Goal: Task Accomplishment & Management: Use online tool/utility

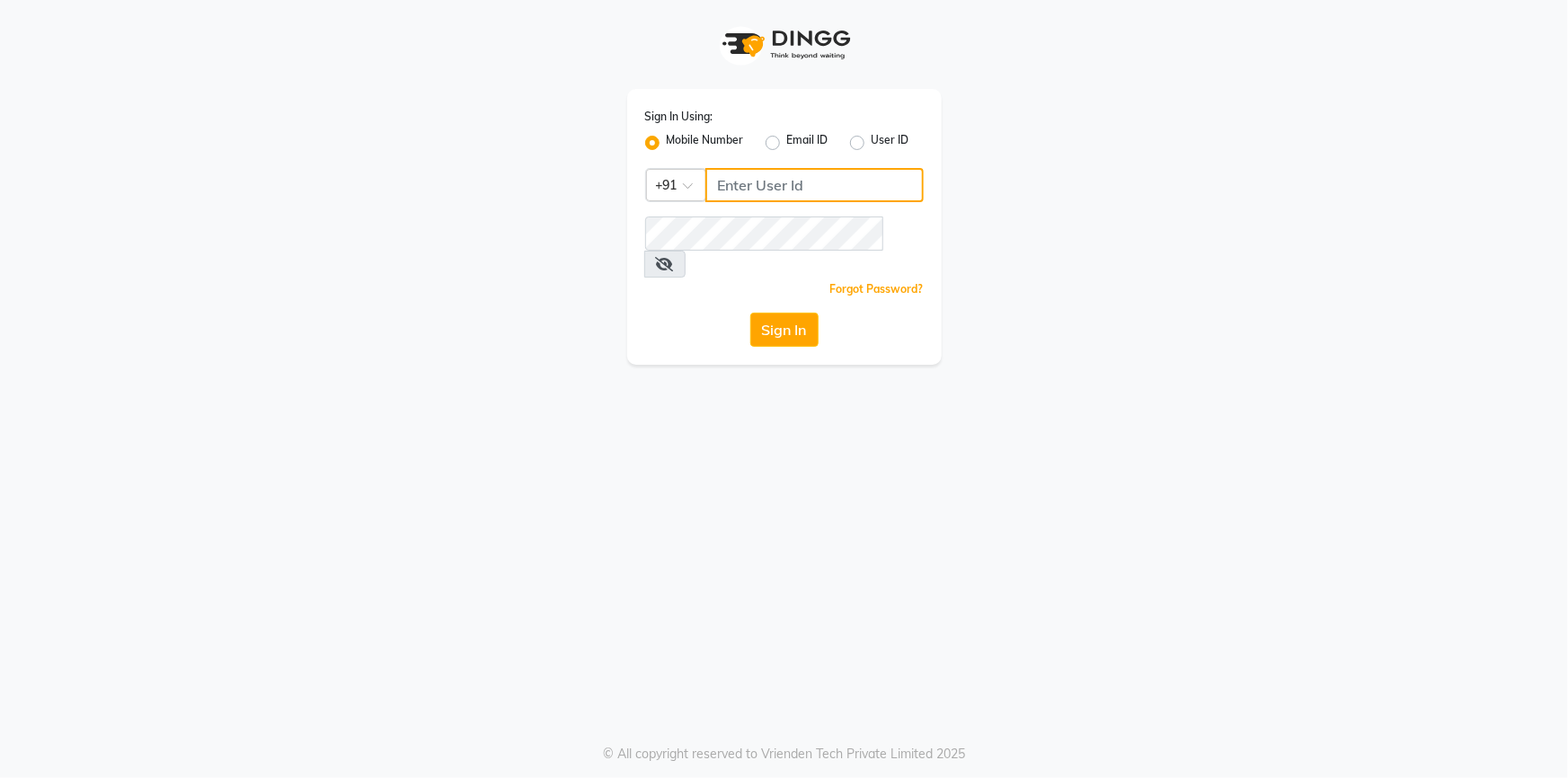
type input "9326706435"
click at [772, 283] on div "Sign In Using: Mobile Number Email ID User ID Country Code × [PHONE_NUMBER] Rem…" at bounding box center [784, 227] width 315 height 276
click at [768, 313] on button "Sign In" at bounding box center [784, 329] width 68 height 34
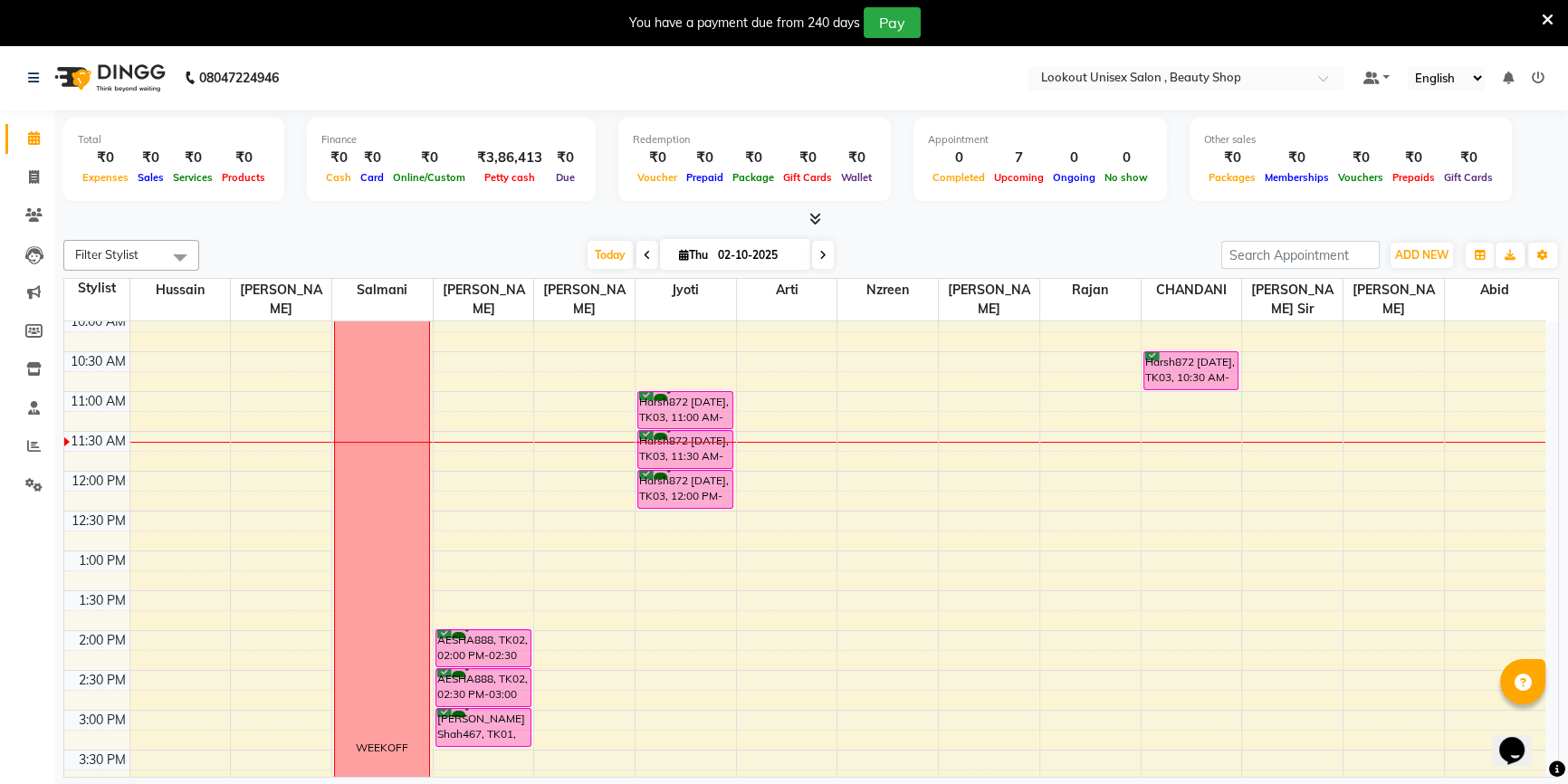
scroll to position [141, 0]
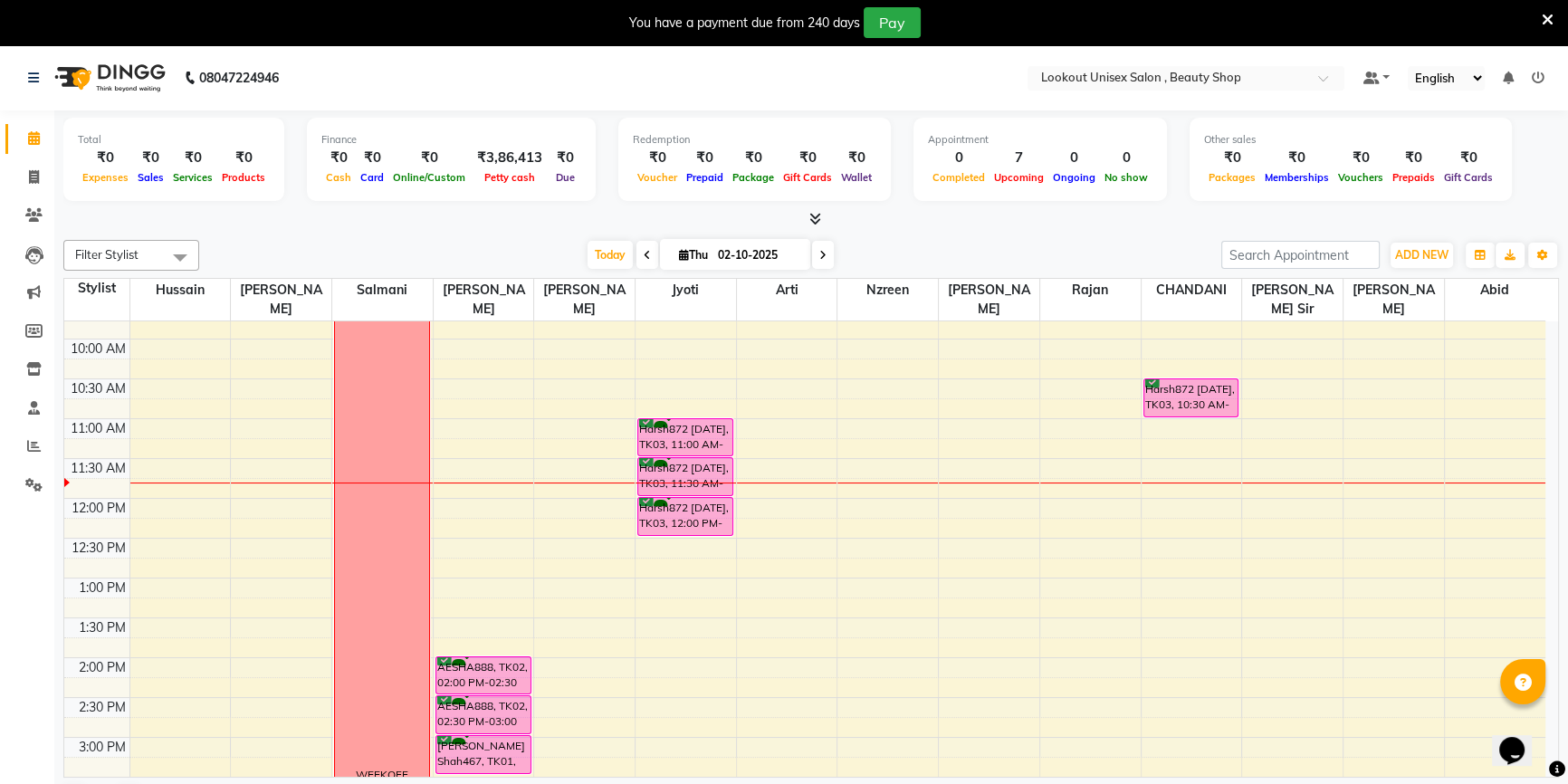
click at [3, 180] on li "Invoice" at bounding box center [27, 178] width 55 height 39
click at [39, 184] on span at bounding box center [34, 178] width 31 height 21
select select "service"
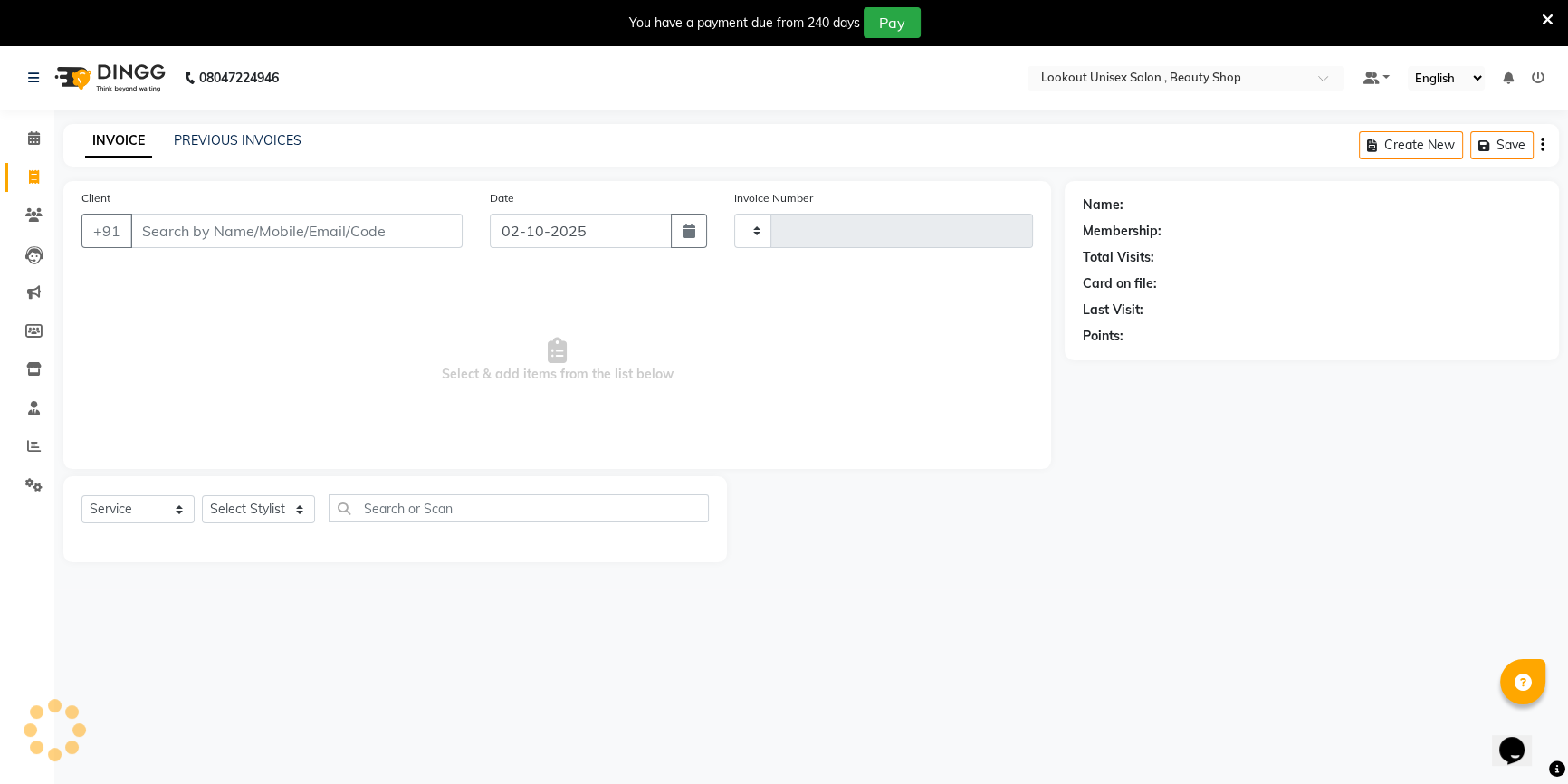
type input "4086"
select select "7658"
click at [117, 504] on select "Select Service Product Membership Package Voucher Prepaid Gift Card" at bounding box center [138, 509] width 113 height 28
select select "product"
click at [81, 496] on select "Select Service Product Membership Package Voucher Prepaid Gift Card" at bounding box center [138, 509] width 113 height 28
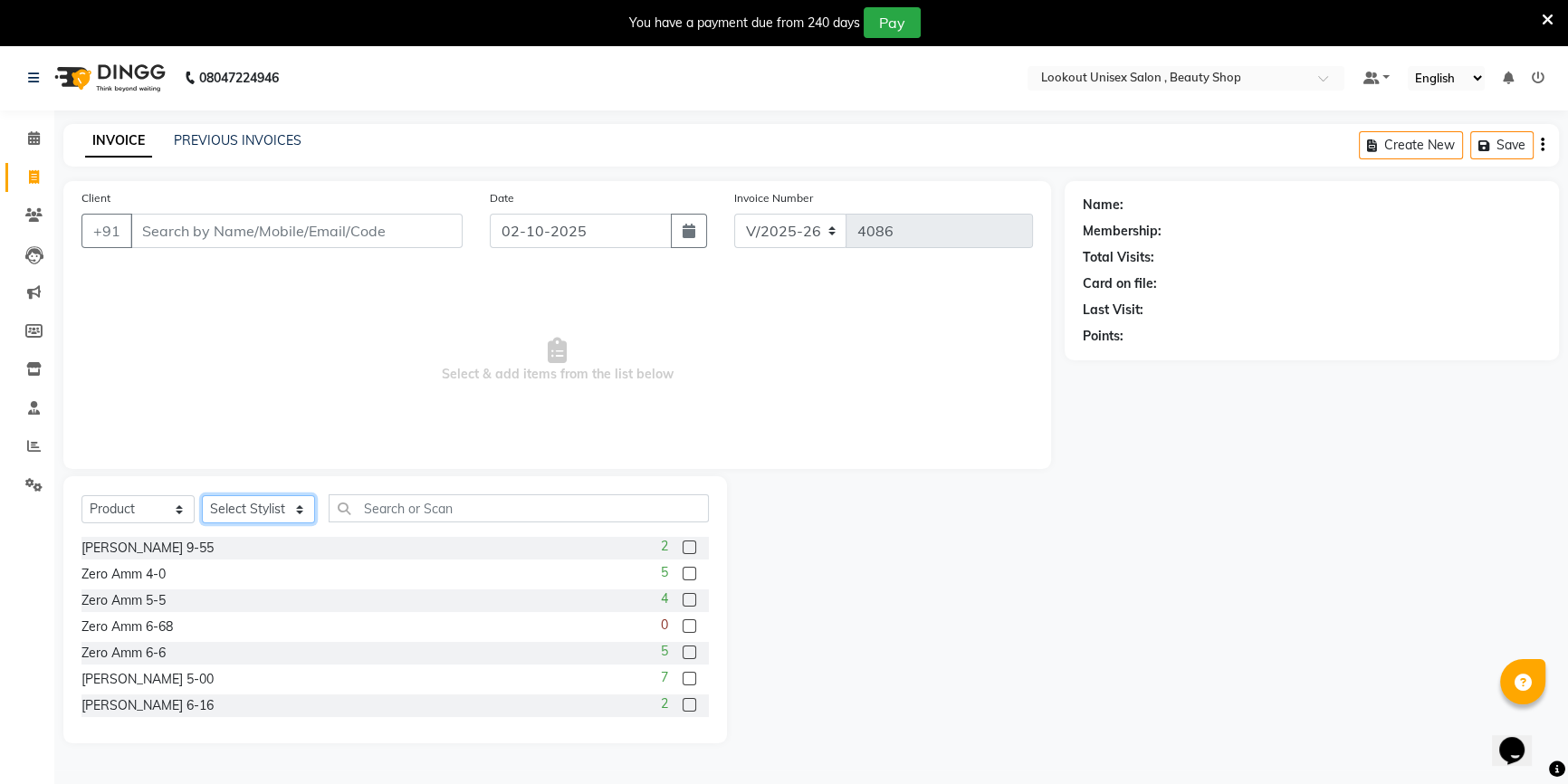
click at [271, 519] on select "Select Stylist [PERSON_NAME] [PERSON_NAME] Sir Disha [PERSON_NAME] Jyoti Mahesh…" at bounding box center [258, 509] width 113 height 28
select select "68200"
click at [201, 496] on select "Select Stylist [PERSON_NAME] [PERSON_NAME] Sir Disha [PERSON_NAME] Jyoti Mahesh…" at bounding box center [258, 509] width 113 height 28
click at [368, 510] on input "text" at bounding box center [518, 508] width 380 height 28
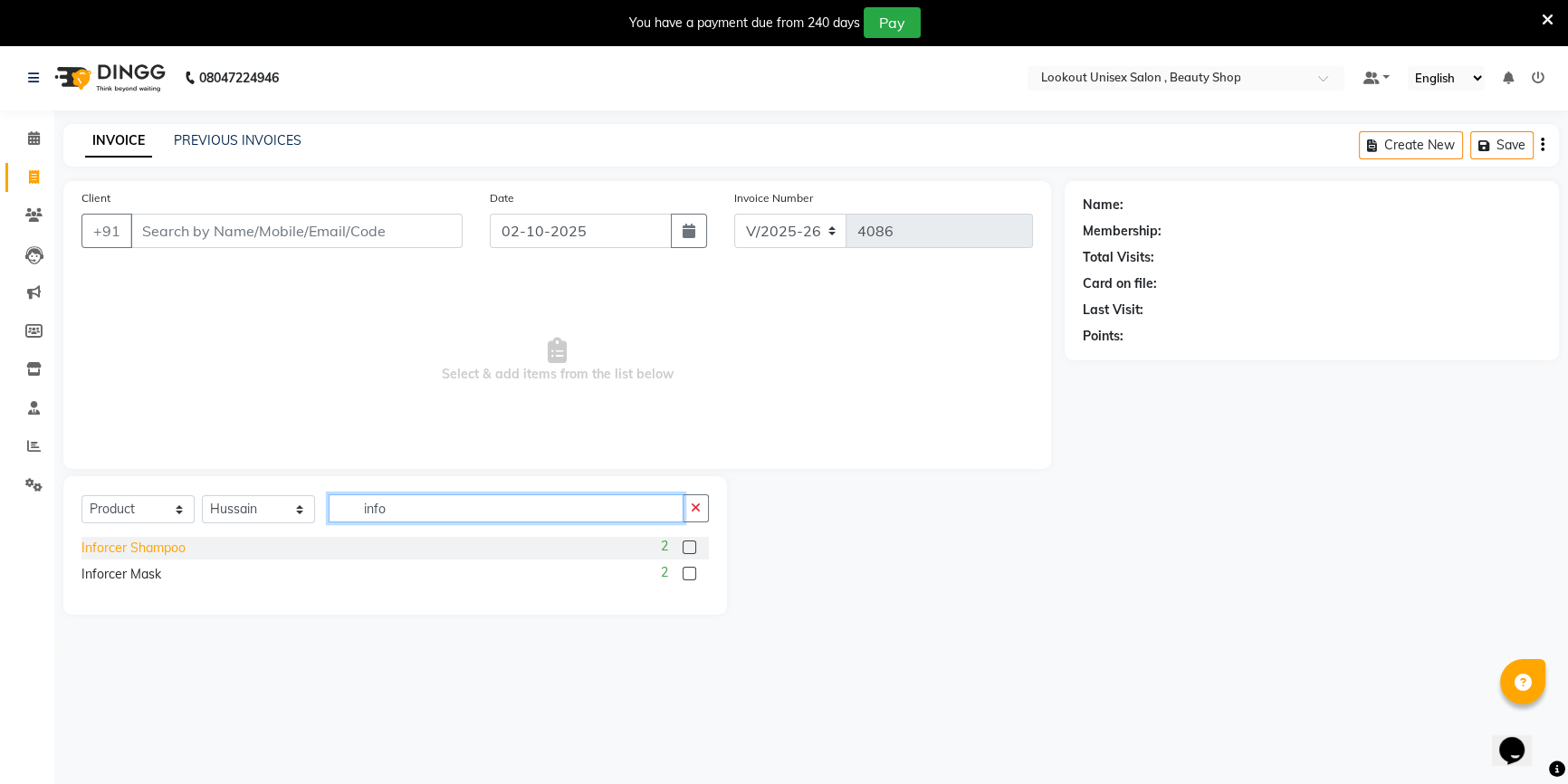
type input "info"
click at [175, 549] on div "Inforcer Shampoo" at bounding box center [133, 548] width 104 height 19
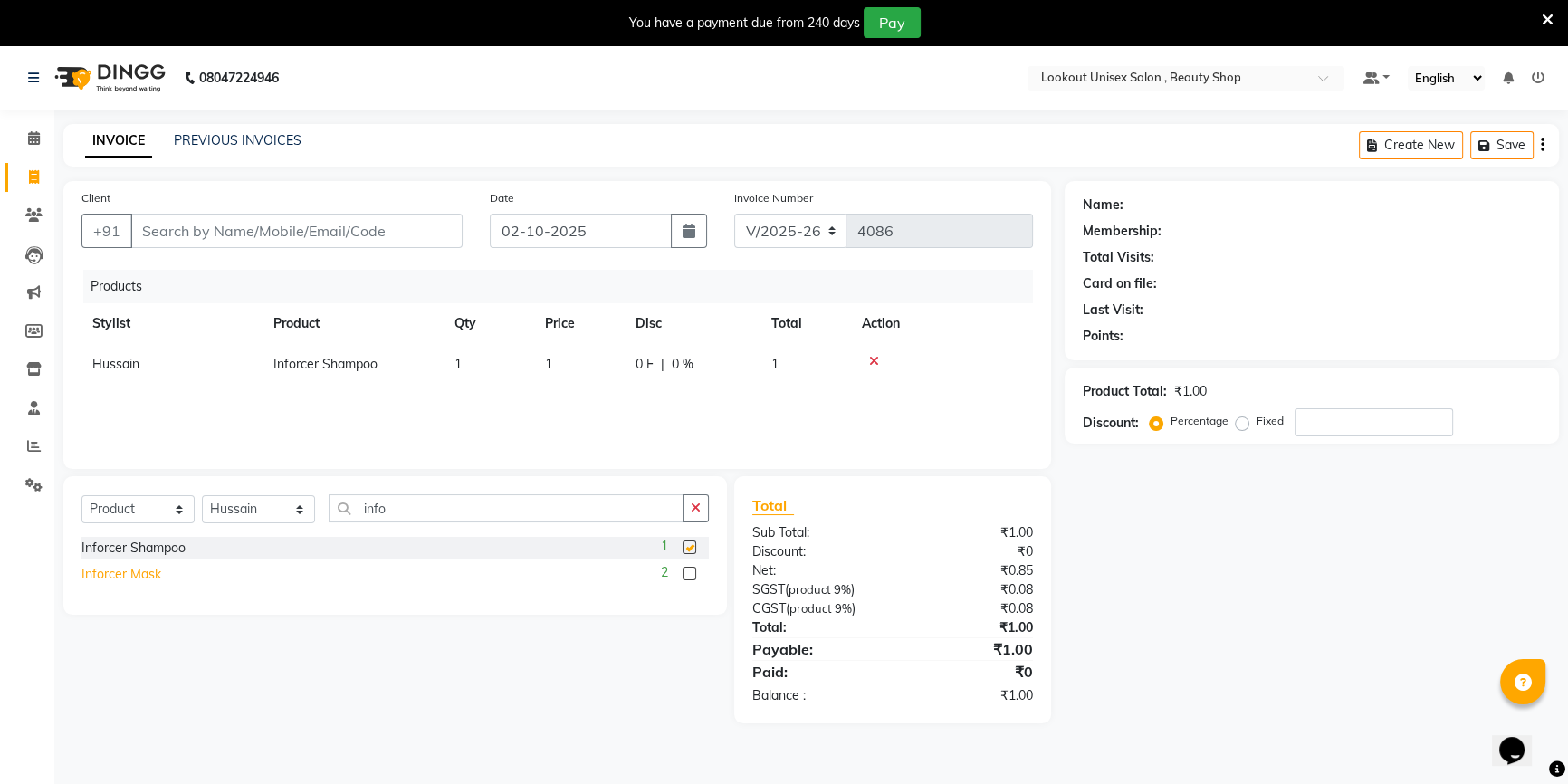
checkbox input "false"
click at [145, 580] on div "Inforcer Mask" at bounding box center [121, 574] width 79 height 19
checkbox input "false"
click at [545, 390] on td "1" at bounding box center [579, 405] width 91 height 41
select select "68200"
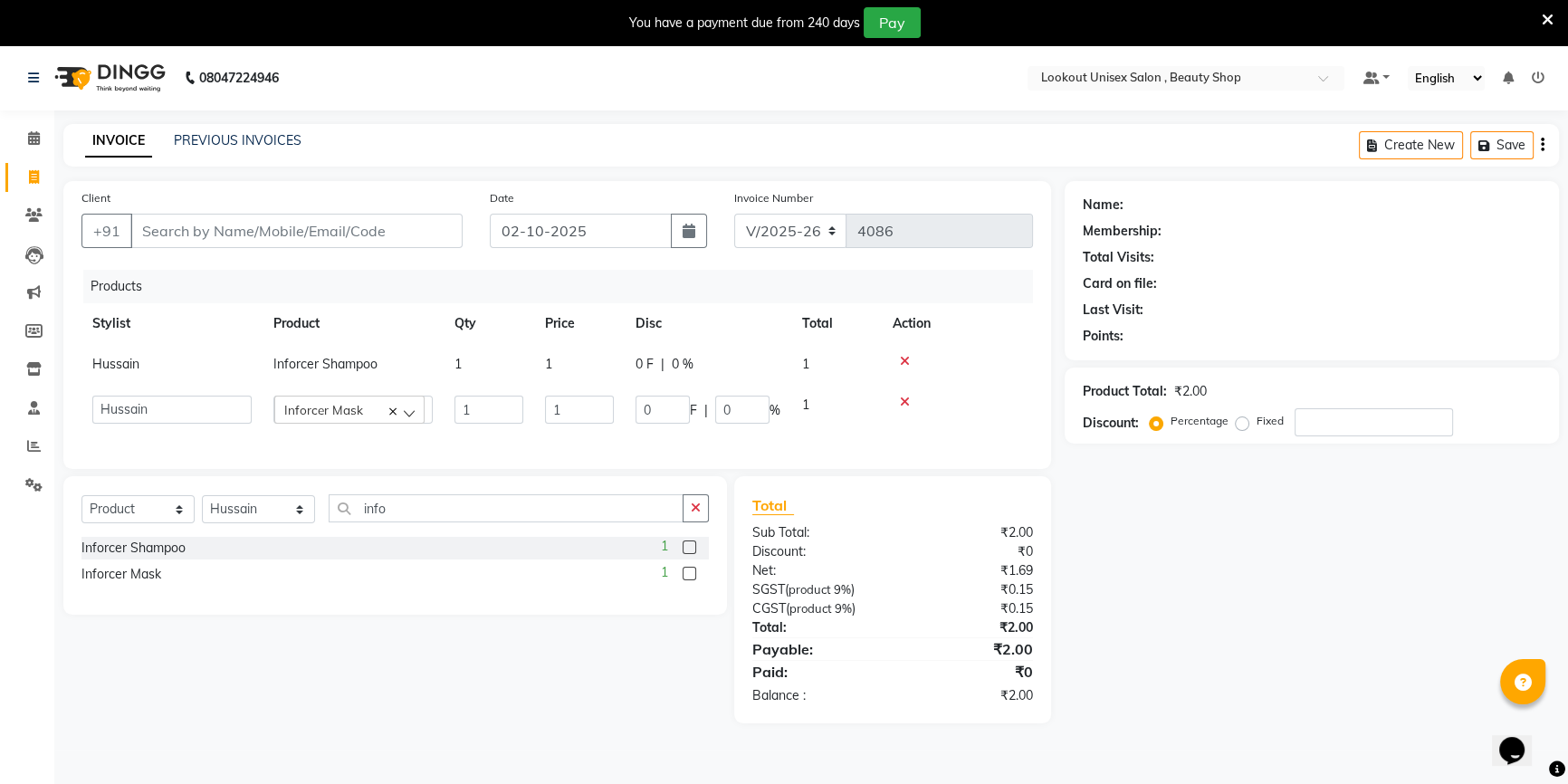
click at [571, 356] on td "1" at bounding box center [579, 364] width 91 height 41
select select "68200"
click at [572, 356] on input "1" at bounding box center [579, 369] width 68 height 28
type input "790"
click at [561, 409] on input "1" at bounding box center [579, 419] width 68 height 28
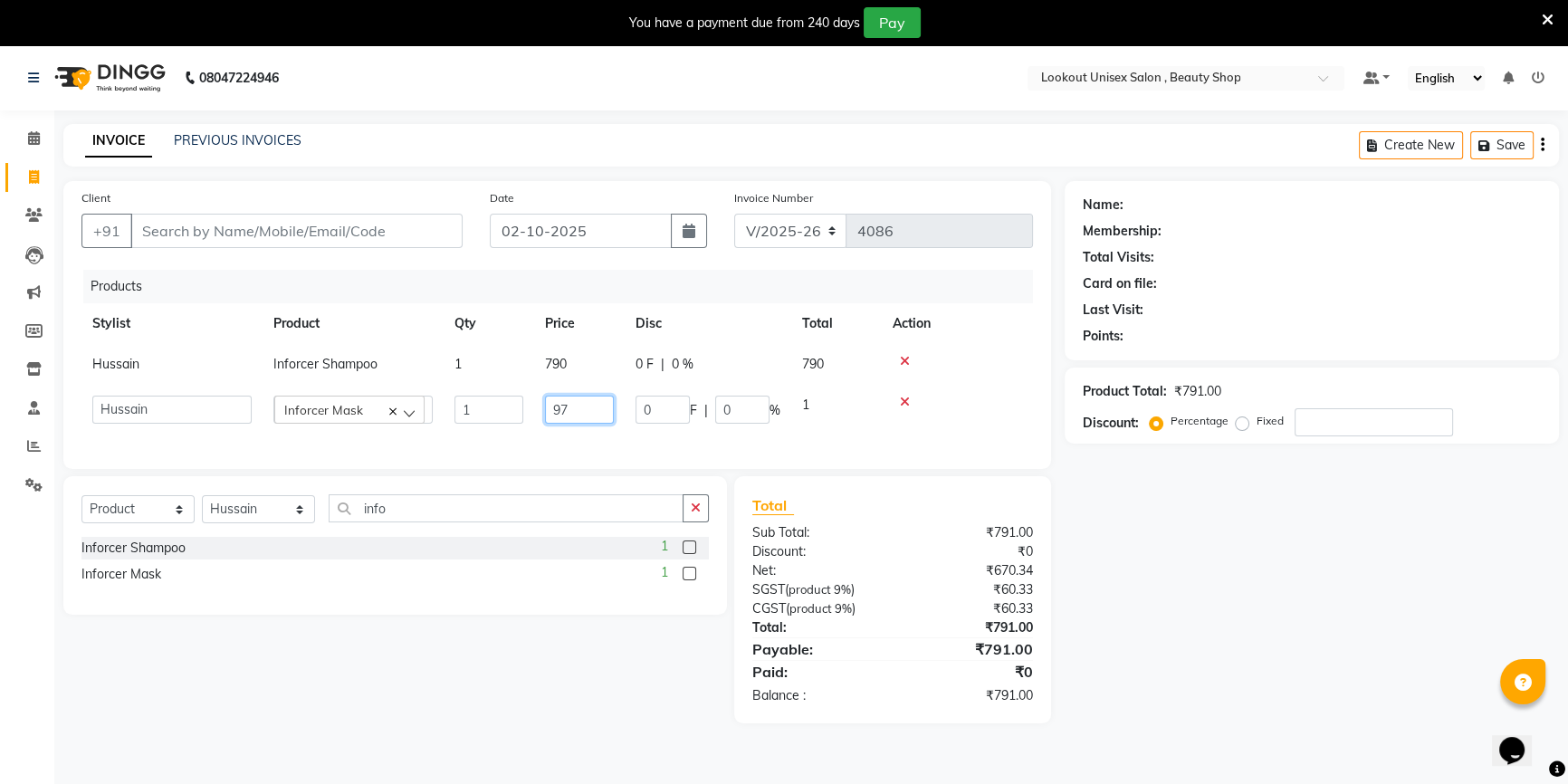
type input "975"
click at [1012, 375] on td at bounding box center [942, 364] width 182 height 41
click at [144, 242] on input "Client" at bounding box center [297, 230] width 333 height 34
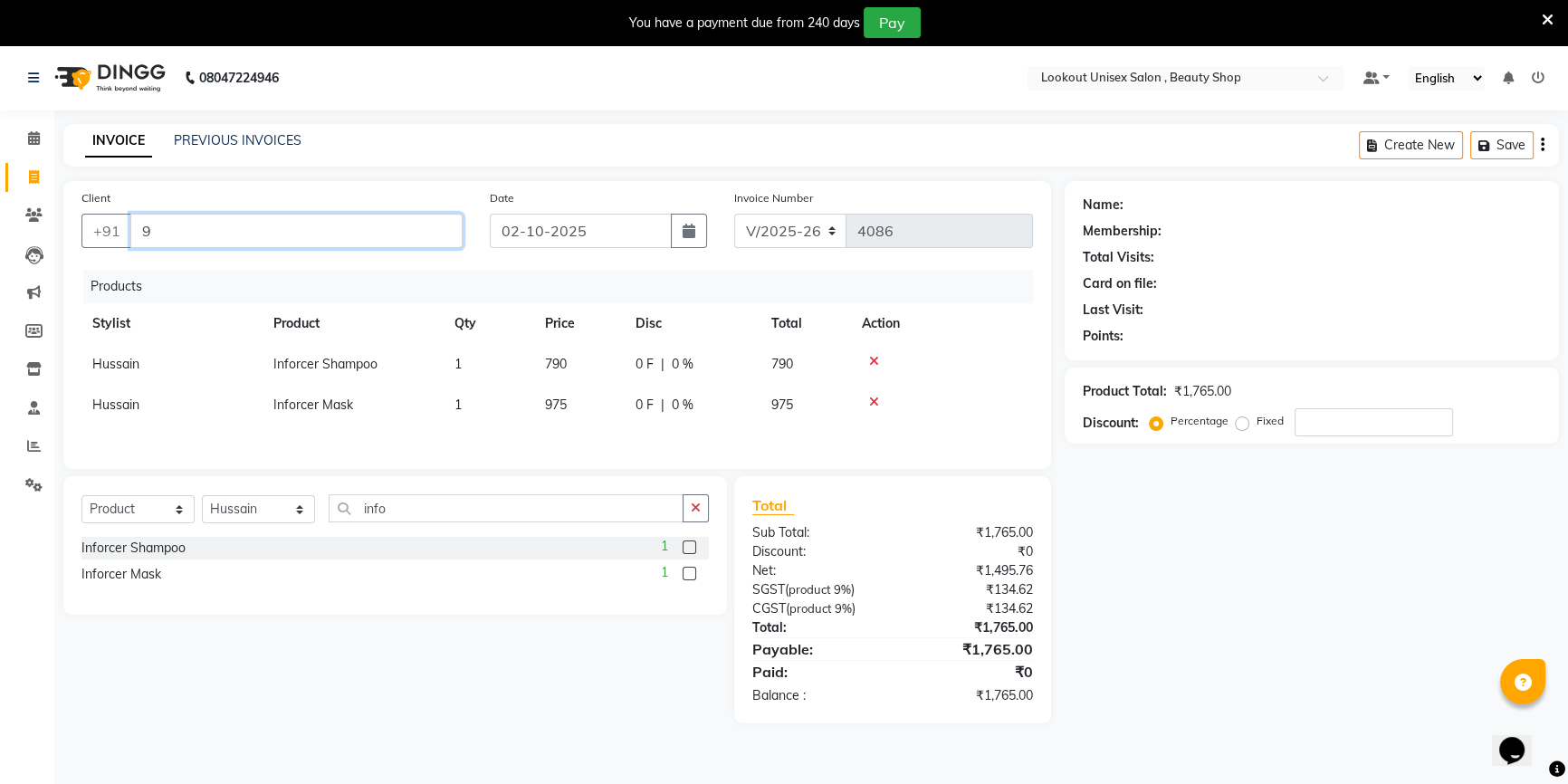
type input "96"
type input "0"
type input "96833104535"
click at [420, 214] on button "Add Client" at bounding box center [416, 230] width 93 height 34
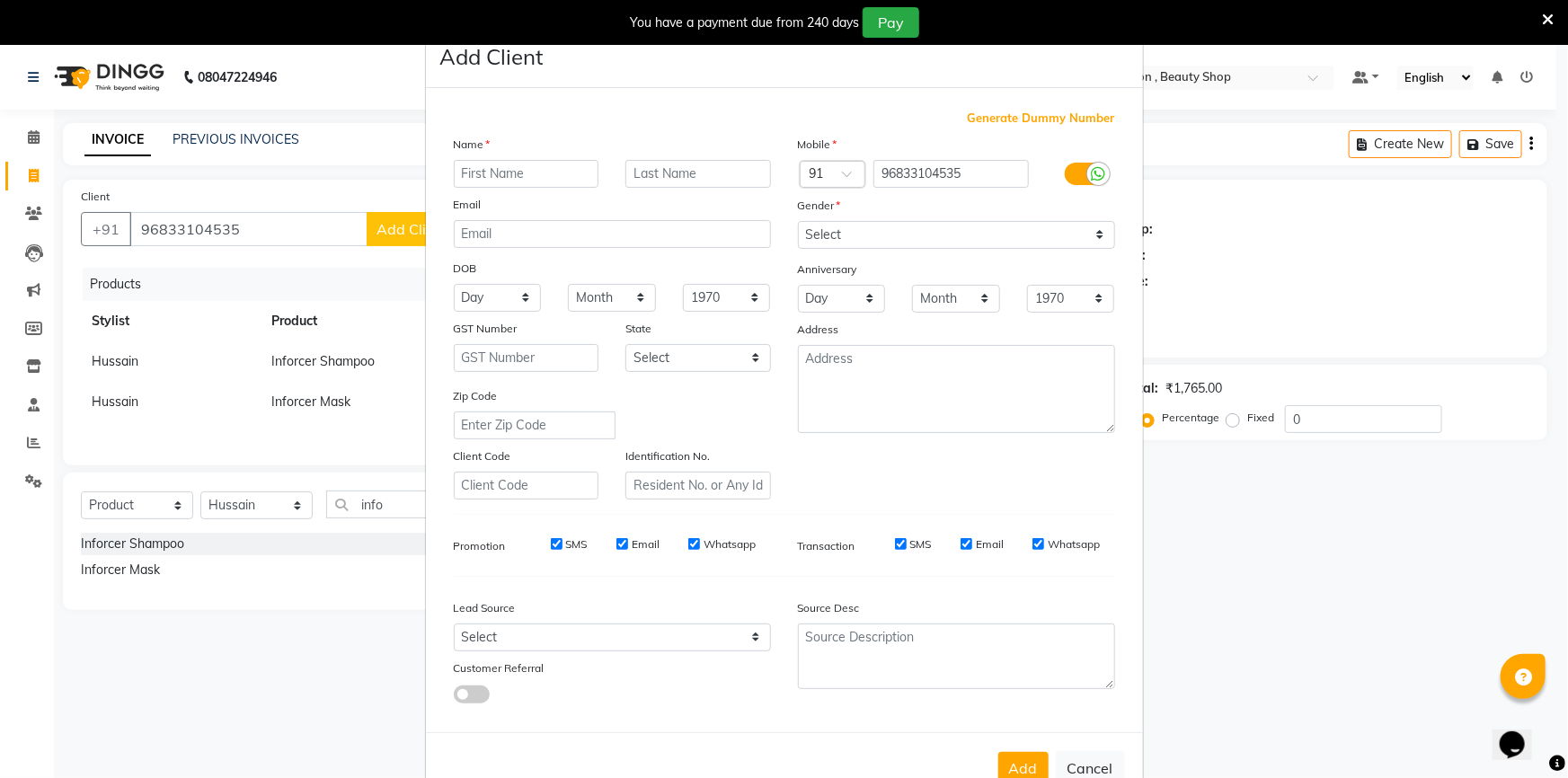
click at [551, 171] on input "text" at bounding box center [527, 173] width 146 height 28
type input "[PERSON_NAME]"
click at [927, 242] on select "Select [DEMOGRAPHIC_DATA] [DEMOGRAPHIC_DATA] Other Prefer Not To Say" at bounding box center [957, 235] width 317 height 28
select select "[DEMOGRAPHIC_DATA]"
click at [798, 221] on select "Select [DEMOGRAPHIC_DATA] [DEMOGRAPHIC_DATA] Other Prefer Not To Say" at bounding box center [957, 235] width 317 height 28
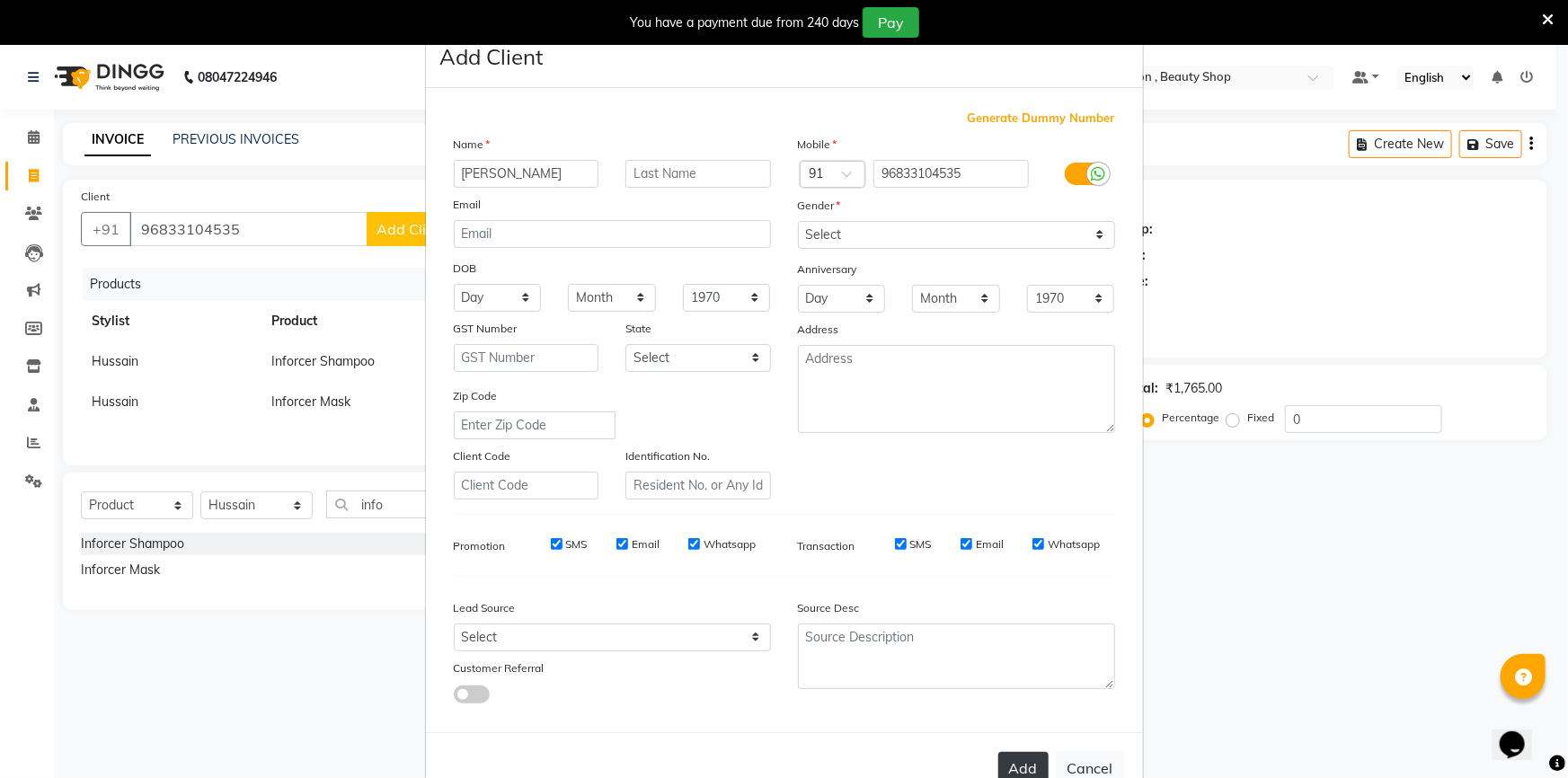
click at [1023, 769] on button "Add" at bounding box center [1023, 768] width 50 height 32
select select
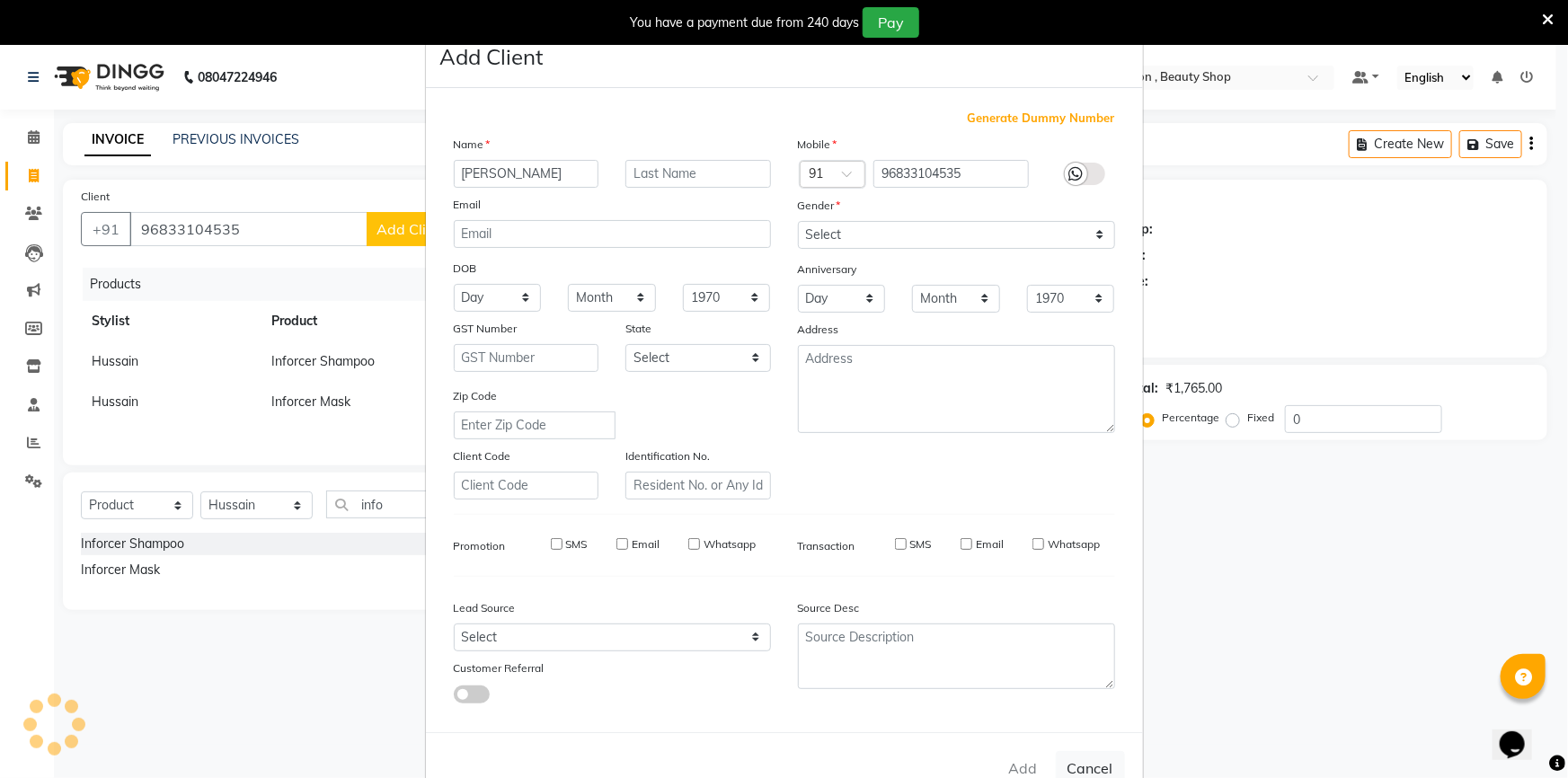
select select
checkbox input "false"
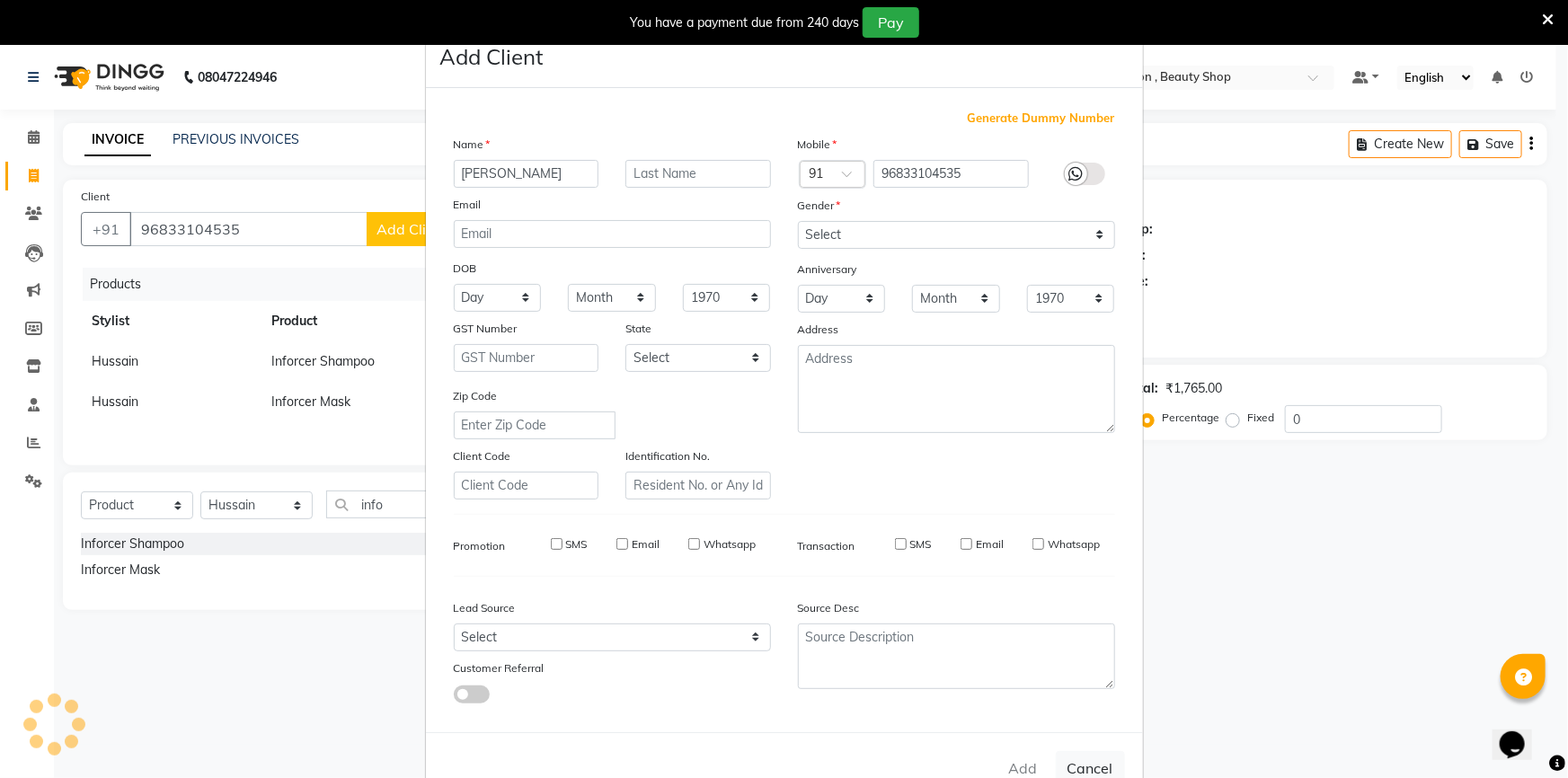
checkbox input "false"
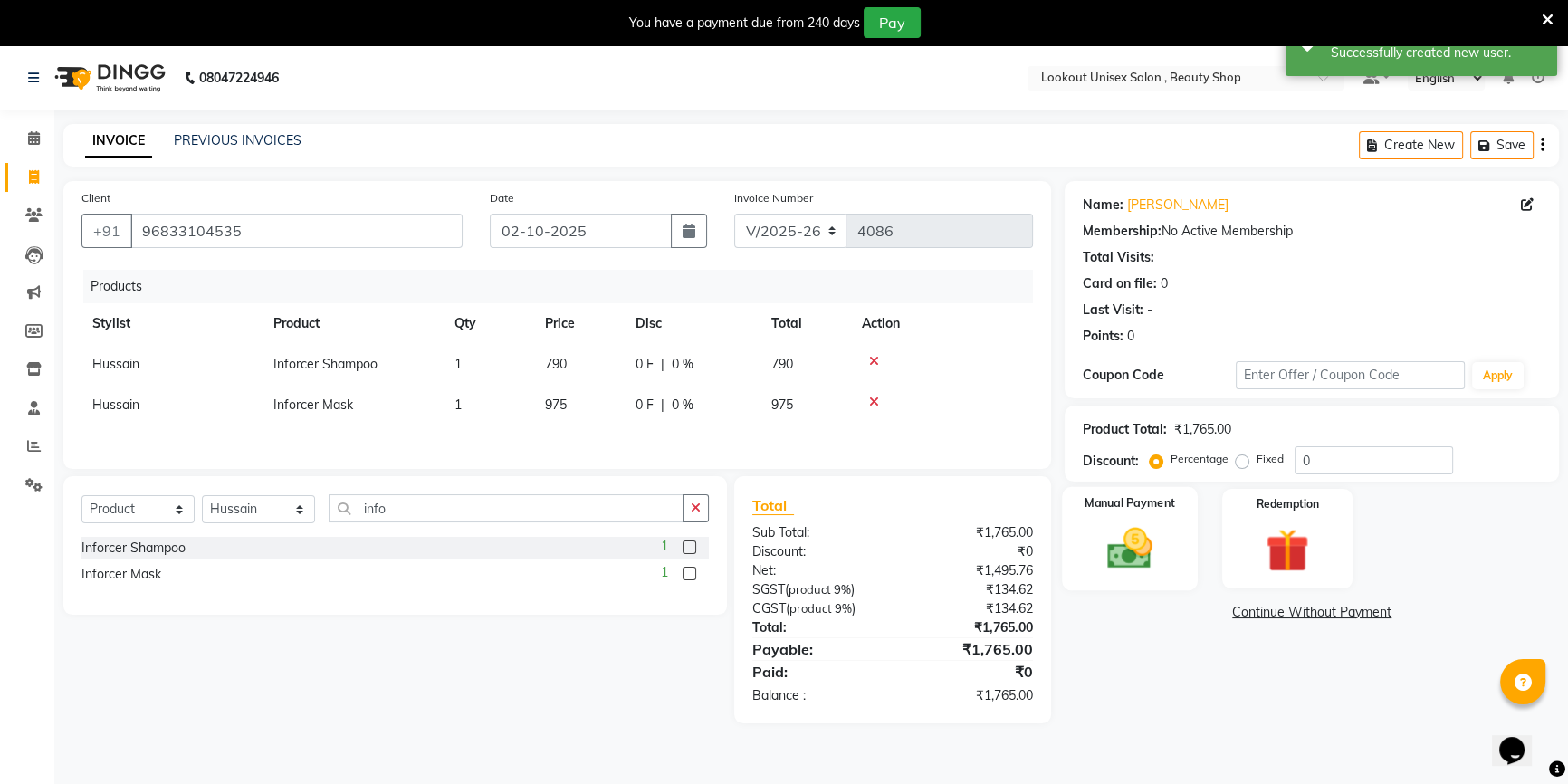
click at [1149, 562] on img at bounding box center [1129, 548] width 73 height 52
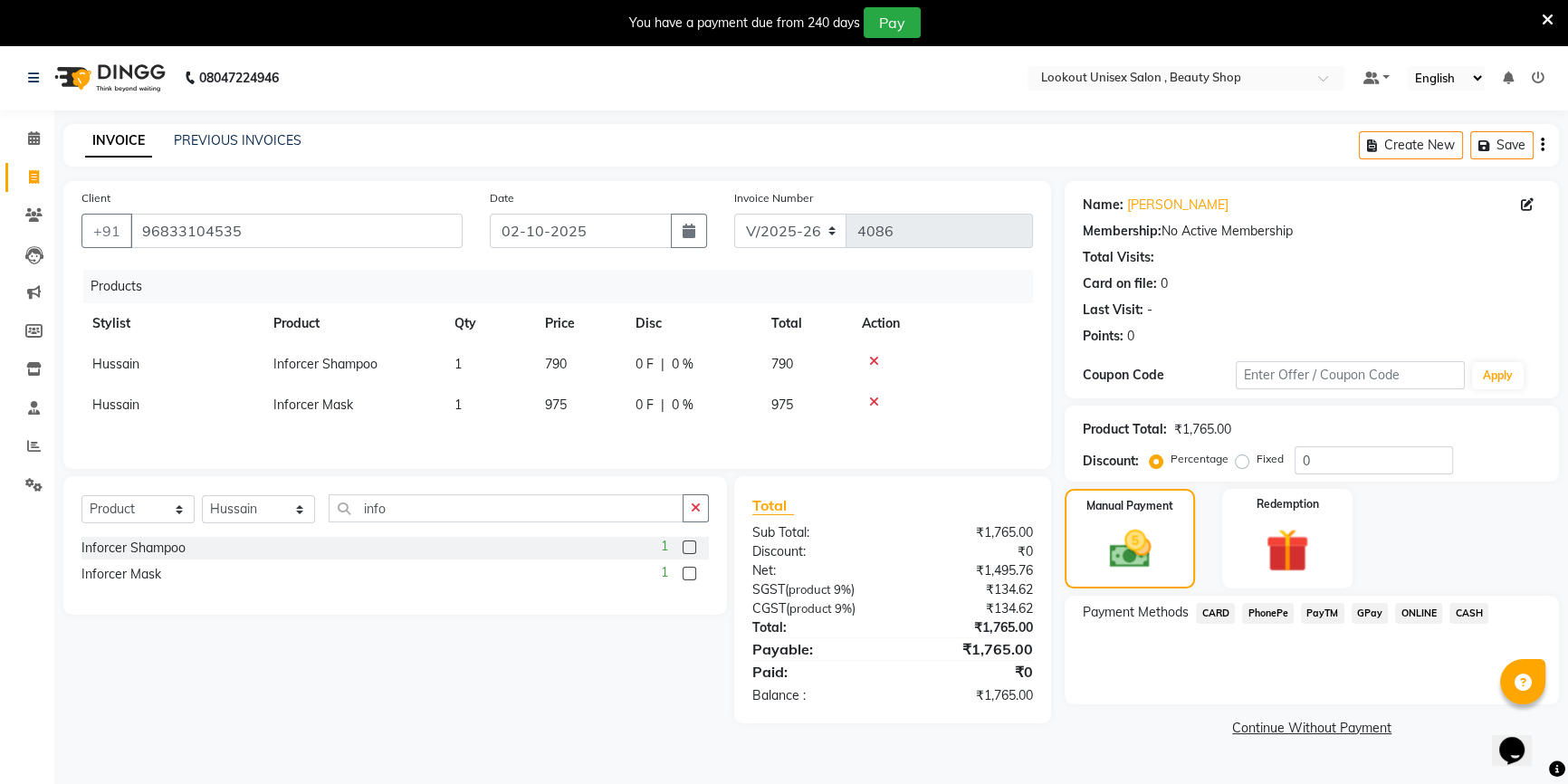
click at [877, 361] on icon at bounding box center [873, 361] width 10 height 13
click at [874, 361] on icon at bounding box center [873, 361] width 10 height 13
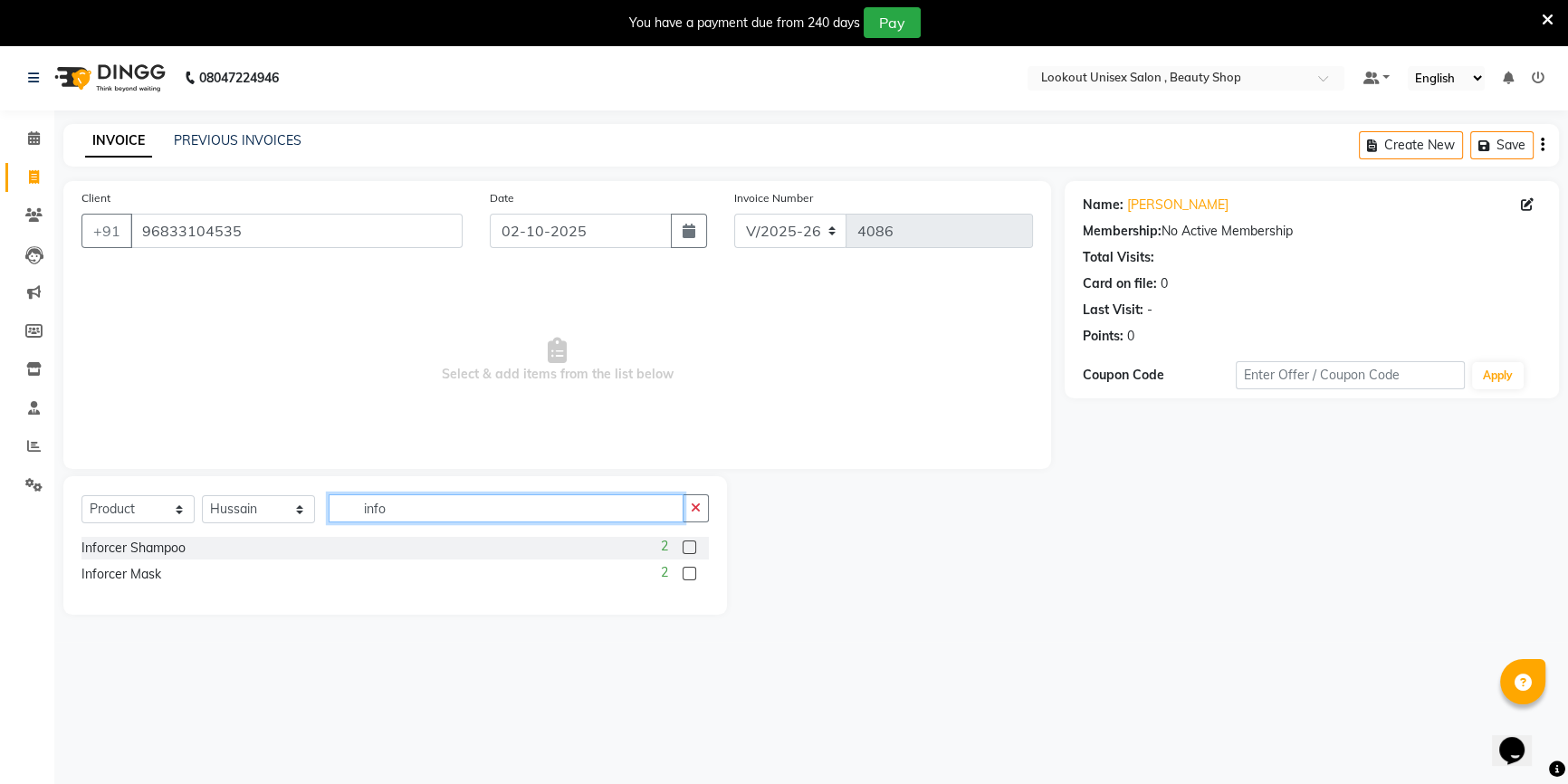
click at [371, 512] on input "info" at bounding box center [506, 508] width 355 height 28
click at [380, 510] on input "info" at bounding box center [506, 508] width 355 height 28
click at [394, 514] on input "info" at bounding box center [506, 508] width 355 height 28
type input "i"
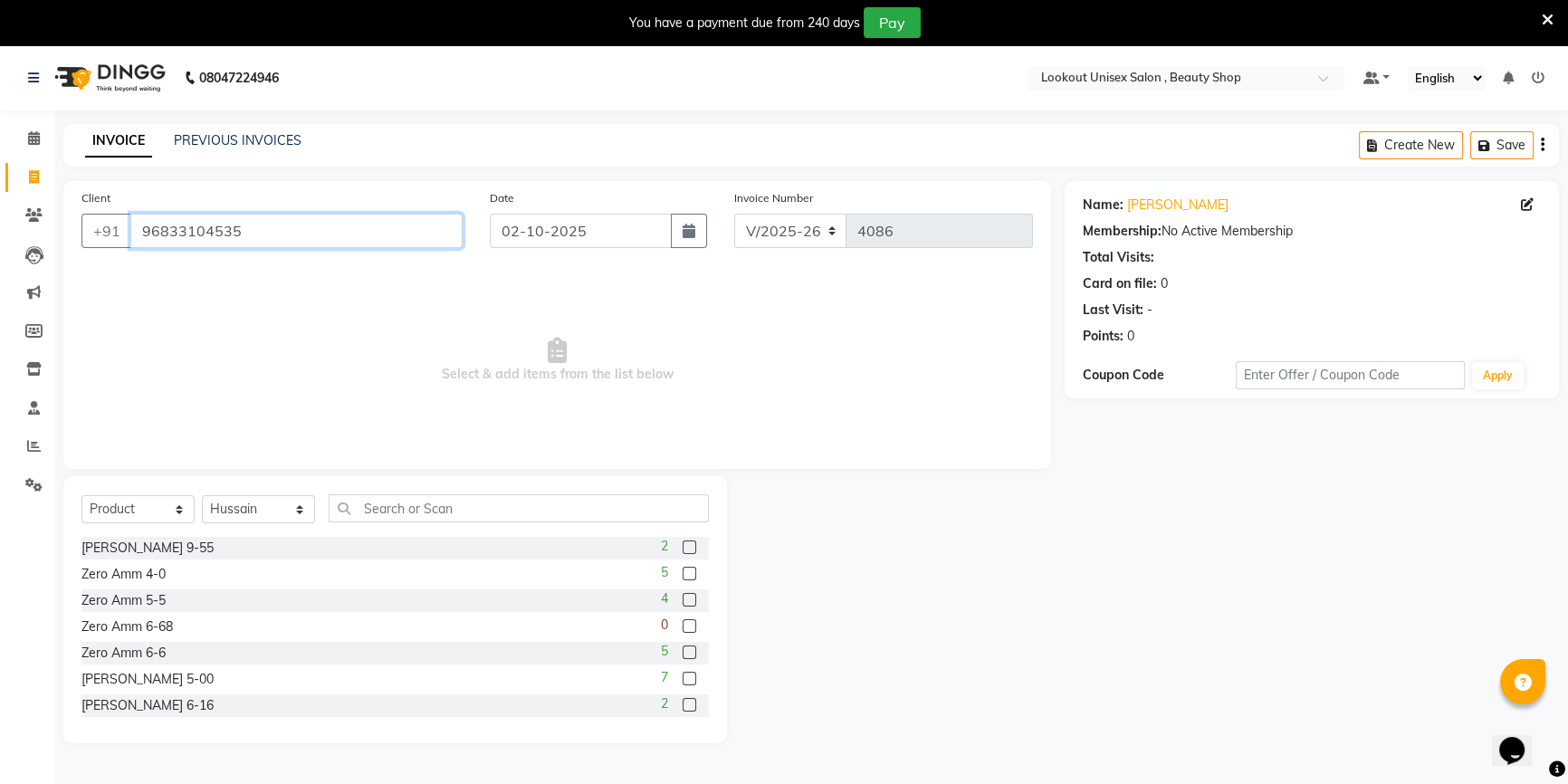
click at [170, 227] on input "96833104535" at bounding box center [297, 230] width 333 height 34
click at [341, 519] on input "text" at bounding box center [518, 508] width 380 height 28
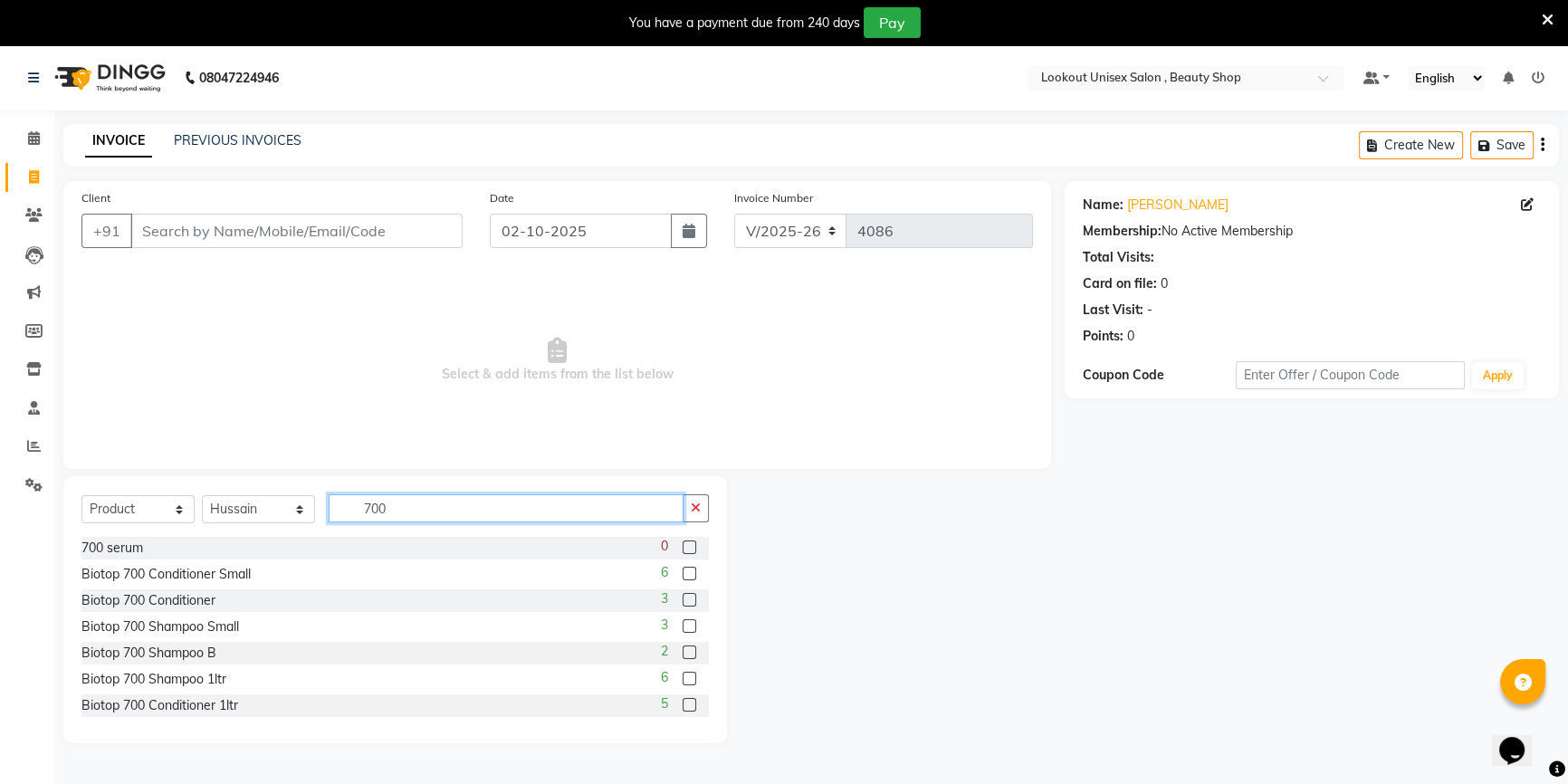
type input "700"
click at [329, 240] on input "Client" at bounding box center [297, 230] width 333 height 34
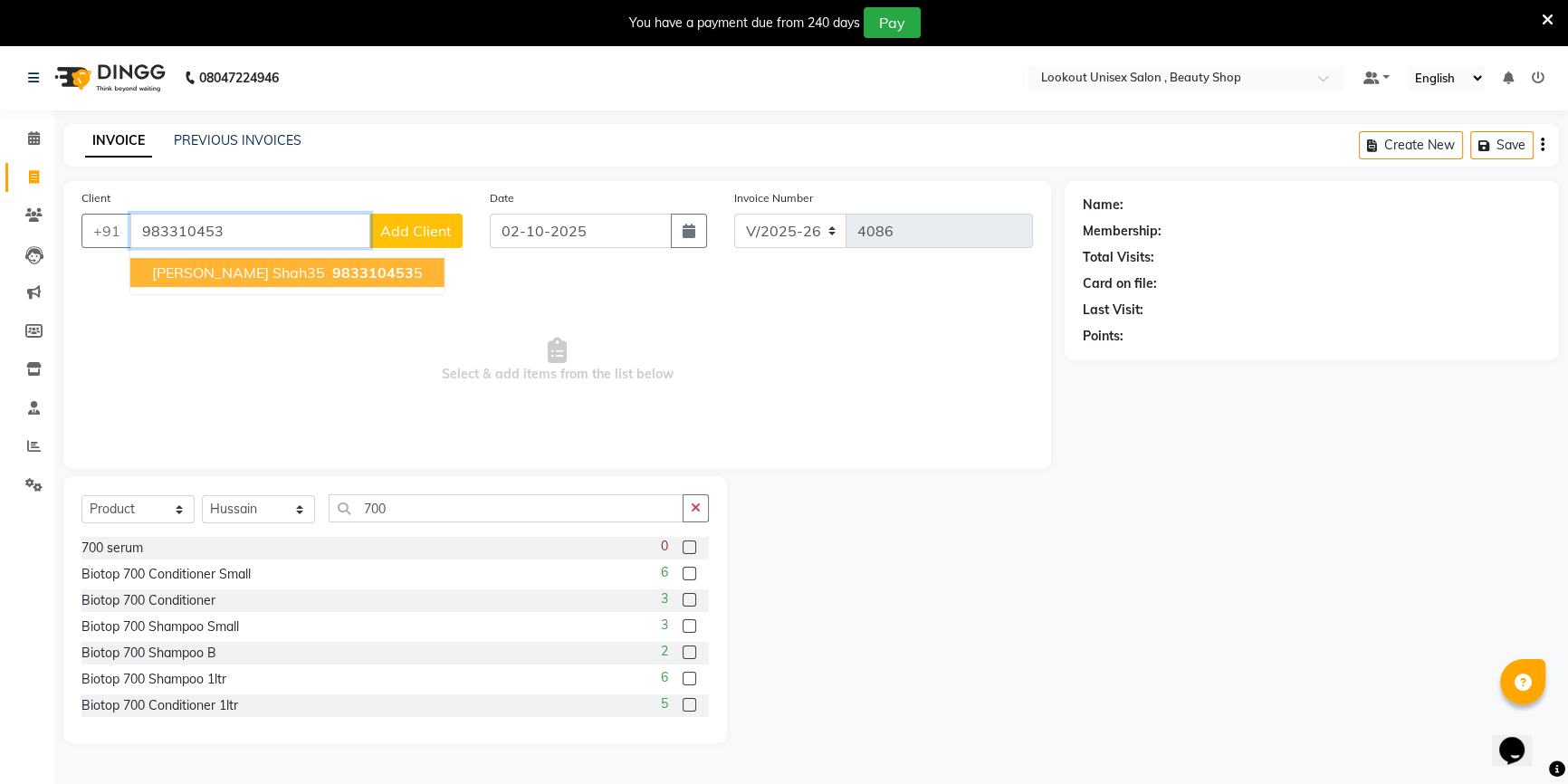
click at [329, 276] on ngb-highlight "983310453 5" at bounding box center [376, 273] width 94 height 18
type input "9833104535"
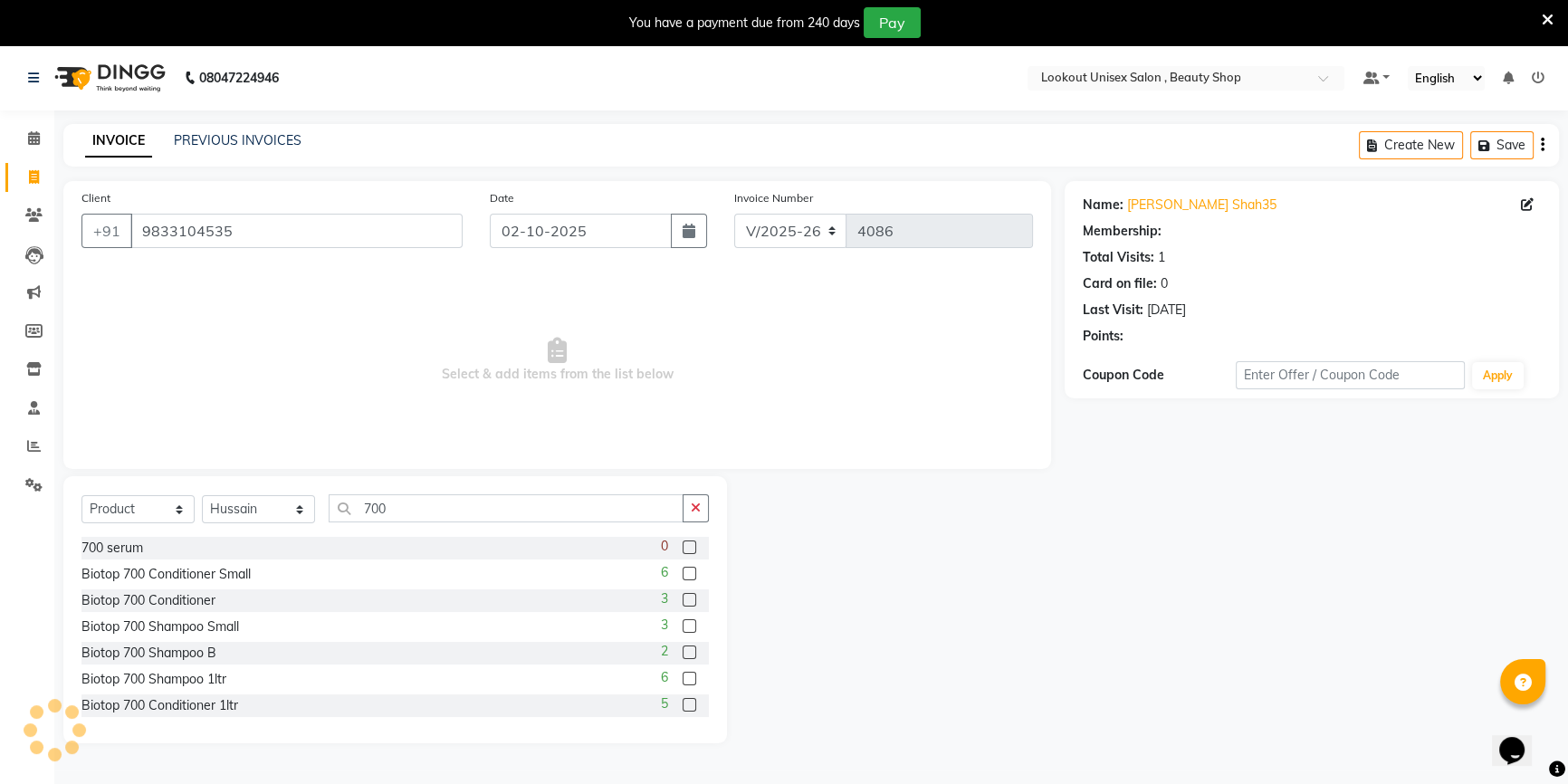
select select "1: Object"
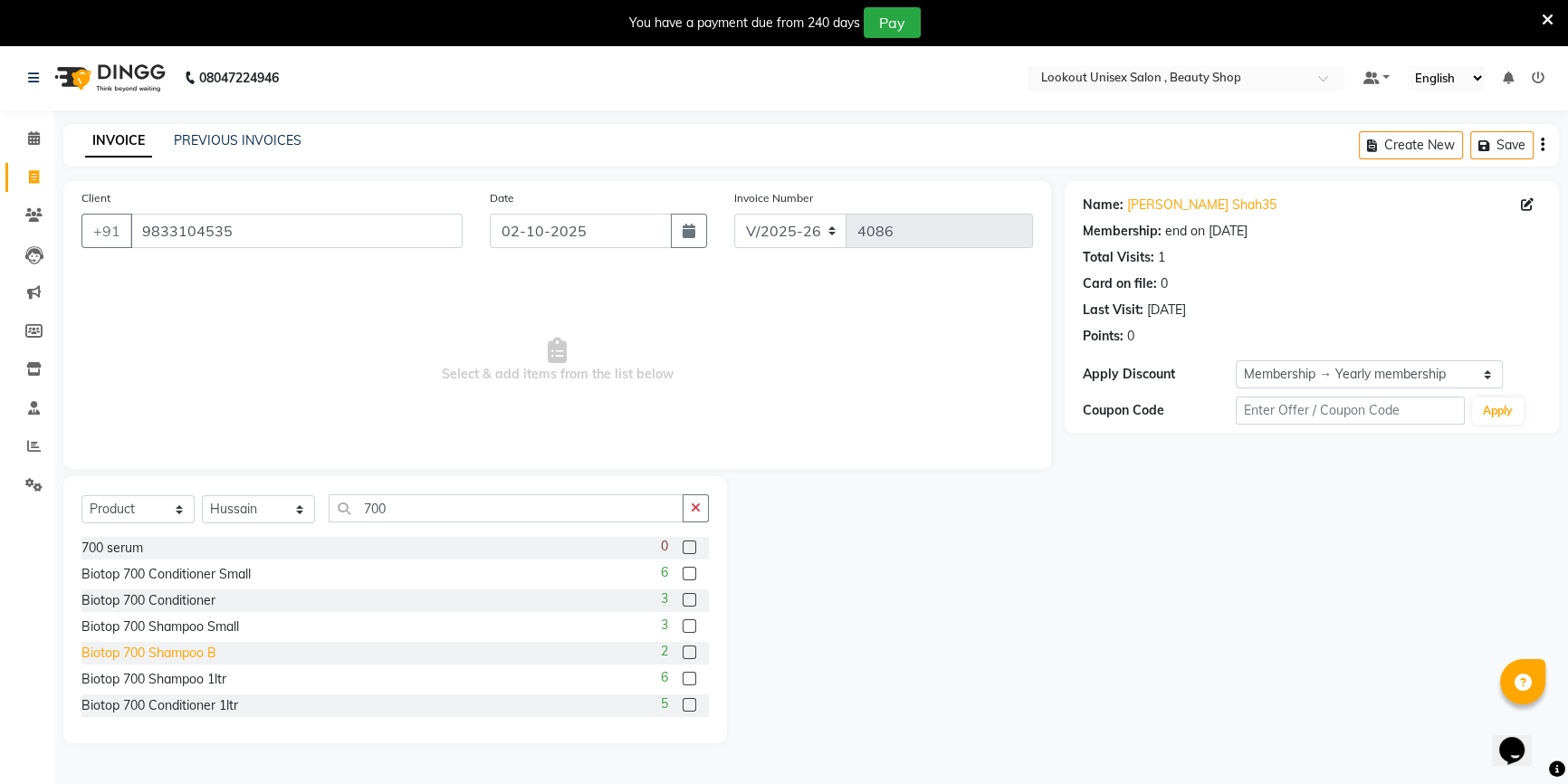
click at [201, 661] on div "Biotop 700 Shampoo B" at bounding box center [149, 653] width 135 height 19
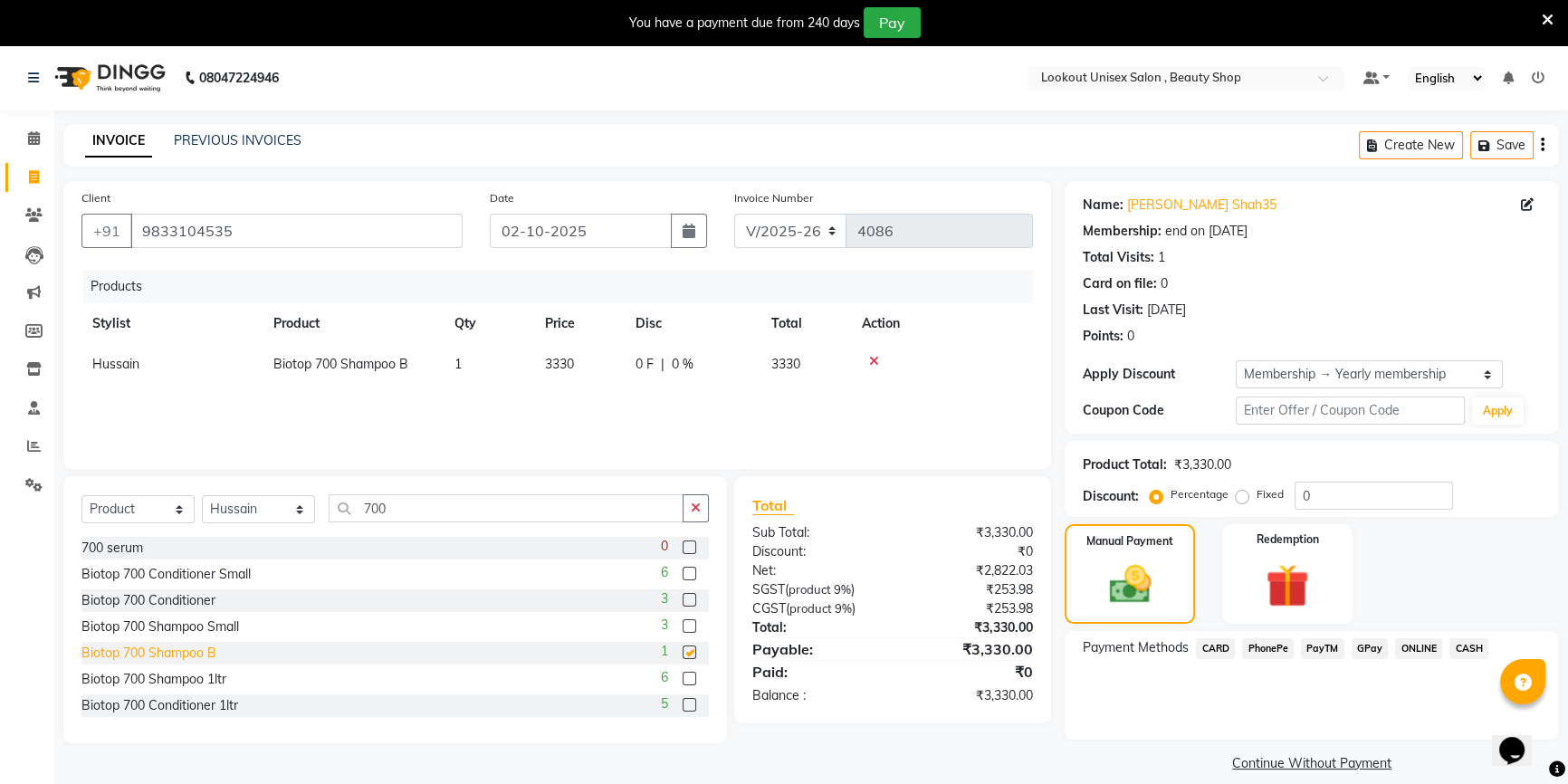
checkbox input "false"
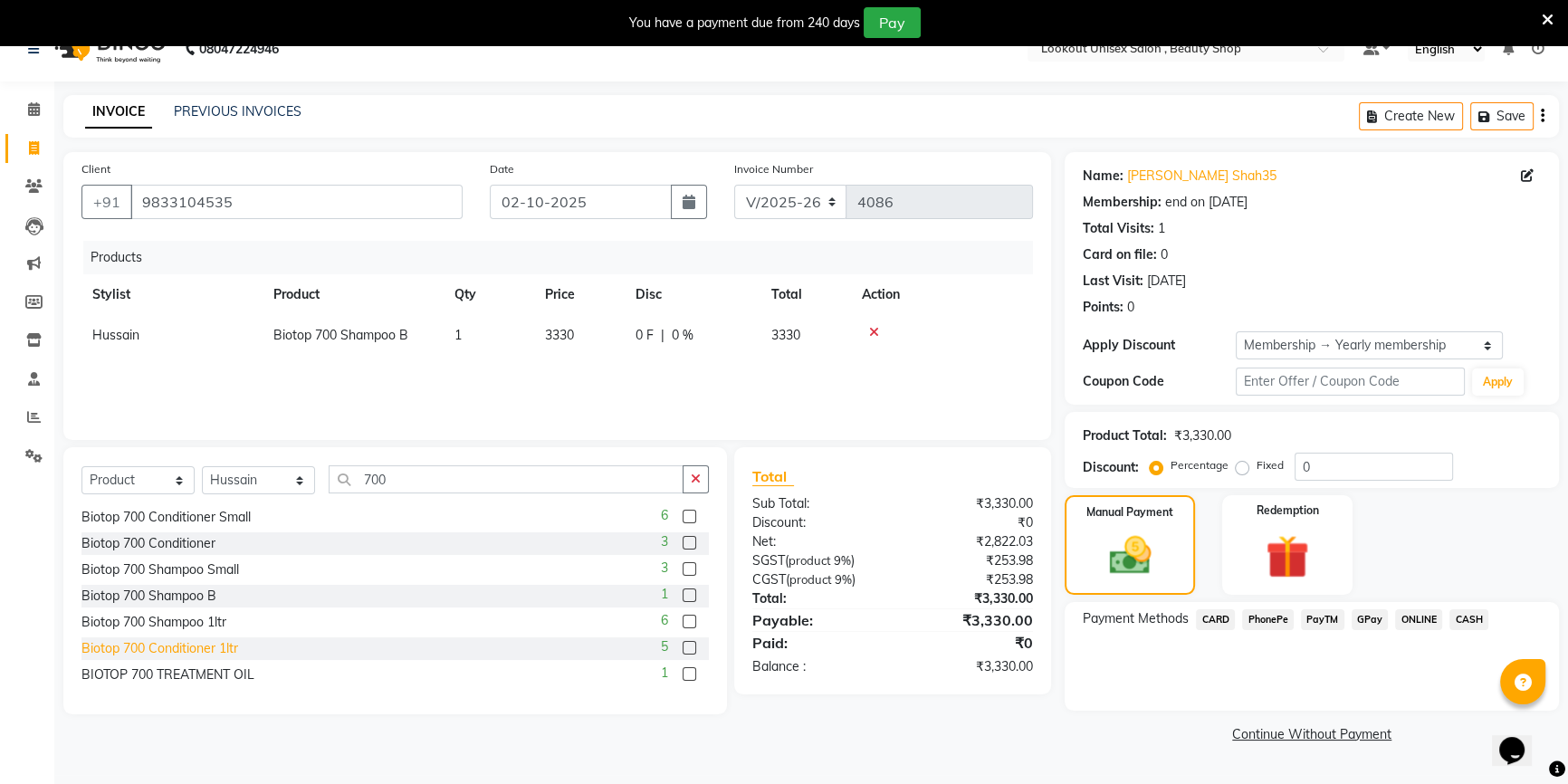
scroll to position [45, 0]
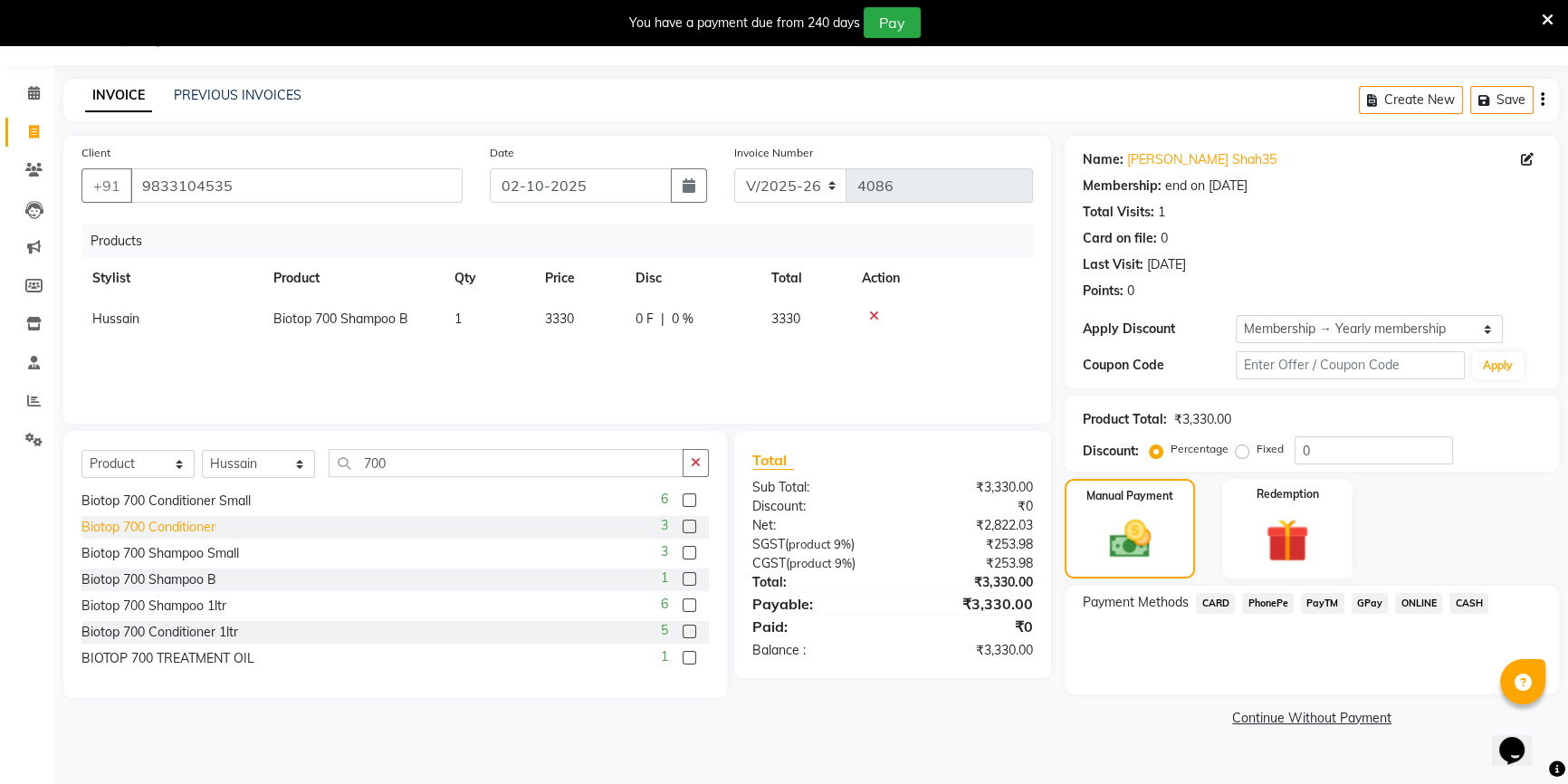
click at [194, 518] on div "Biotop 700 Conditioner" at bounding box center [148, 527] width 134 height 19
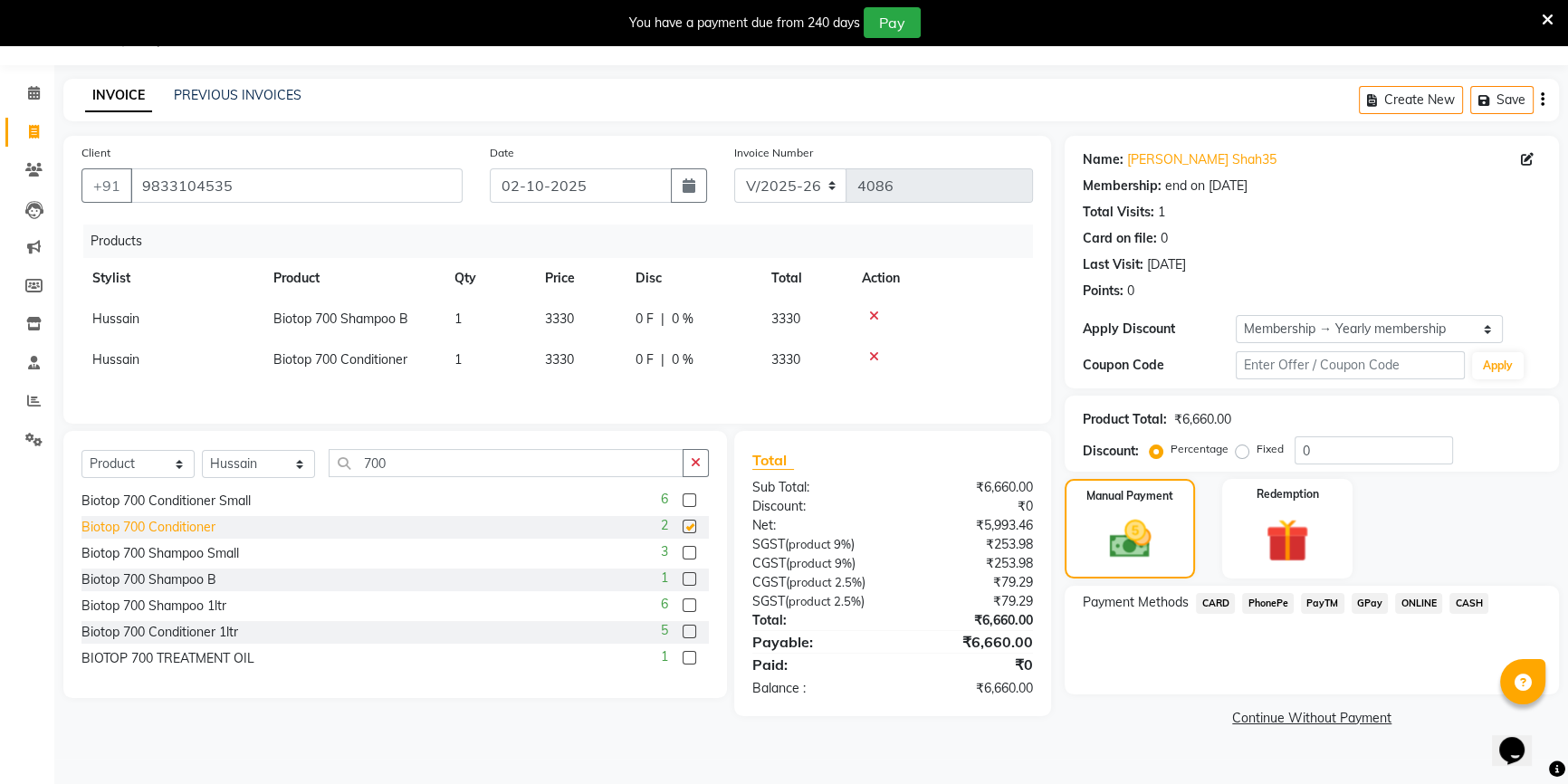
checkbox input "false"
click at [1297, 443] on input "0" at bounding box center [1373, 450] width 158 height 28
type input "20"
click at [1327, 606] on span "PayTM" at bounding box center [1322, 604] width 43 height 21
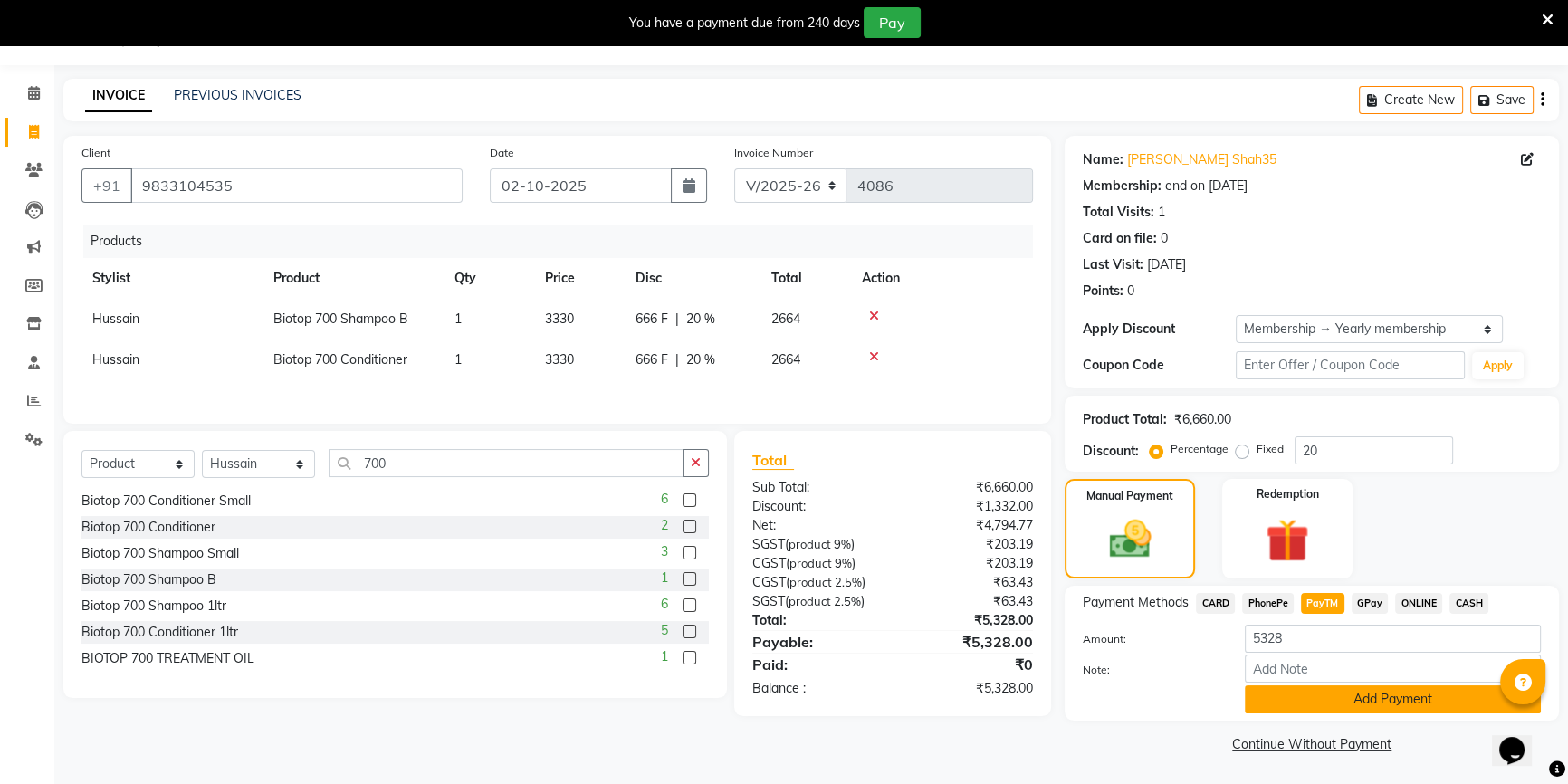
click at [1344, 710] on button "Add Payment" at bounding box center [1392, 700] width 296 height 28
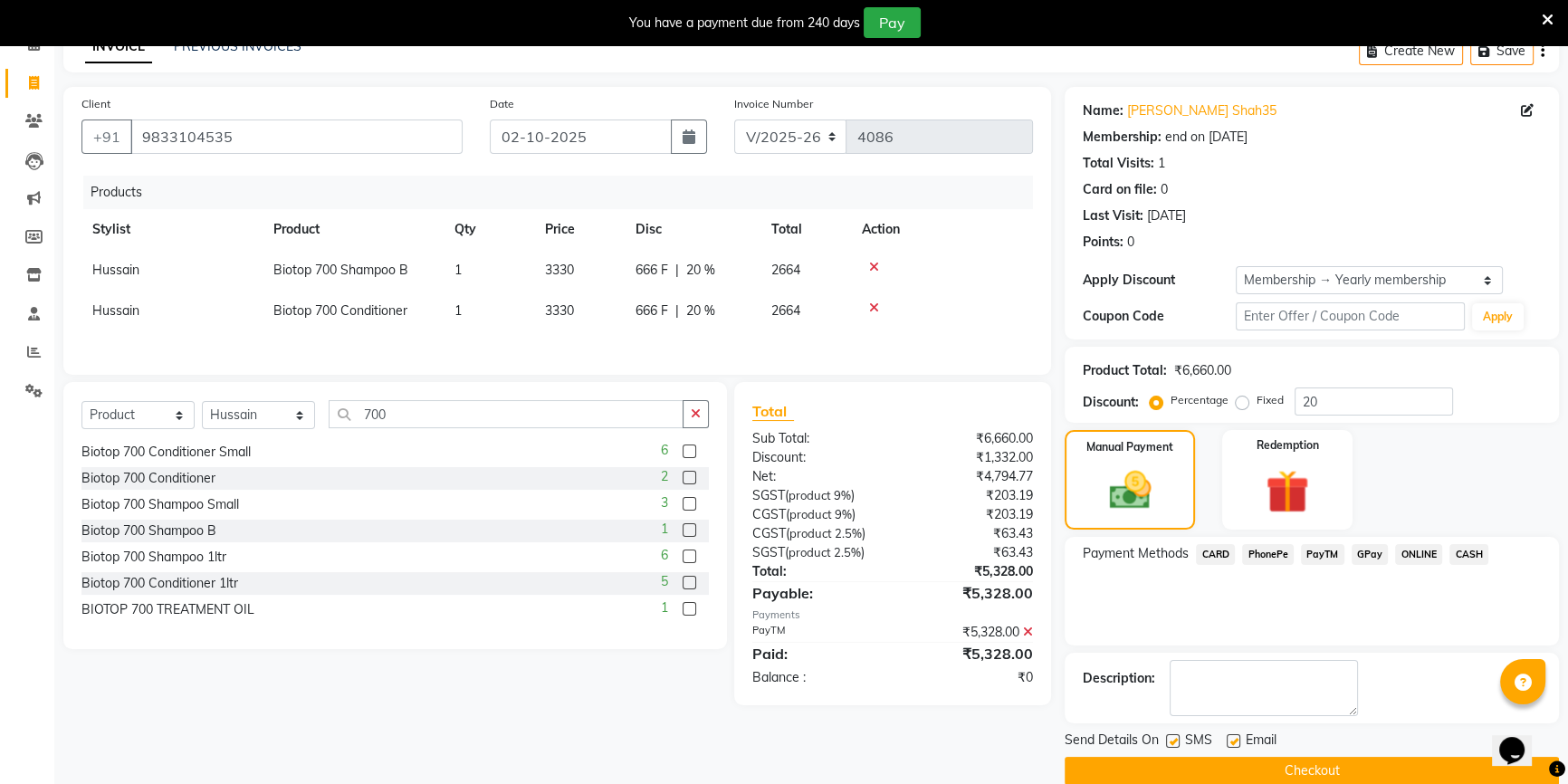
scroll to position [120, 0]
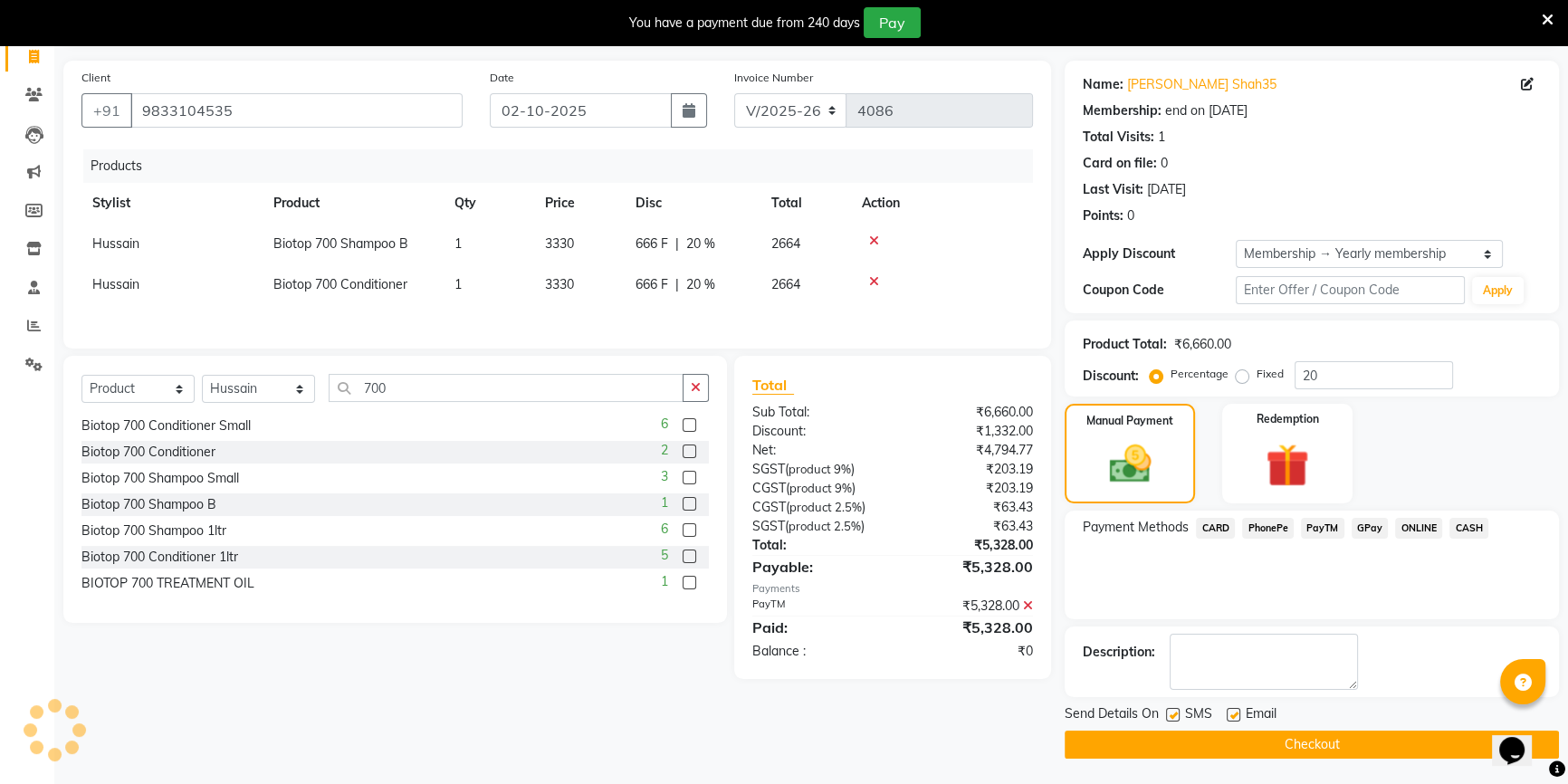
click at [1230, 714] on label at bounding box center [1233, 715] width 14 height 14
click at [1230, 714] on input "checkbox" at bounding box center [1232, 716] width 12 height 12
checkbox input "false"
click at [1235, 751] on button "Checkout" at bounding box center [1311, 745] width 494 height 28
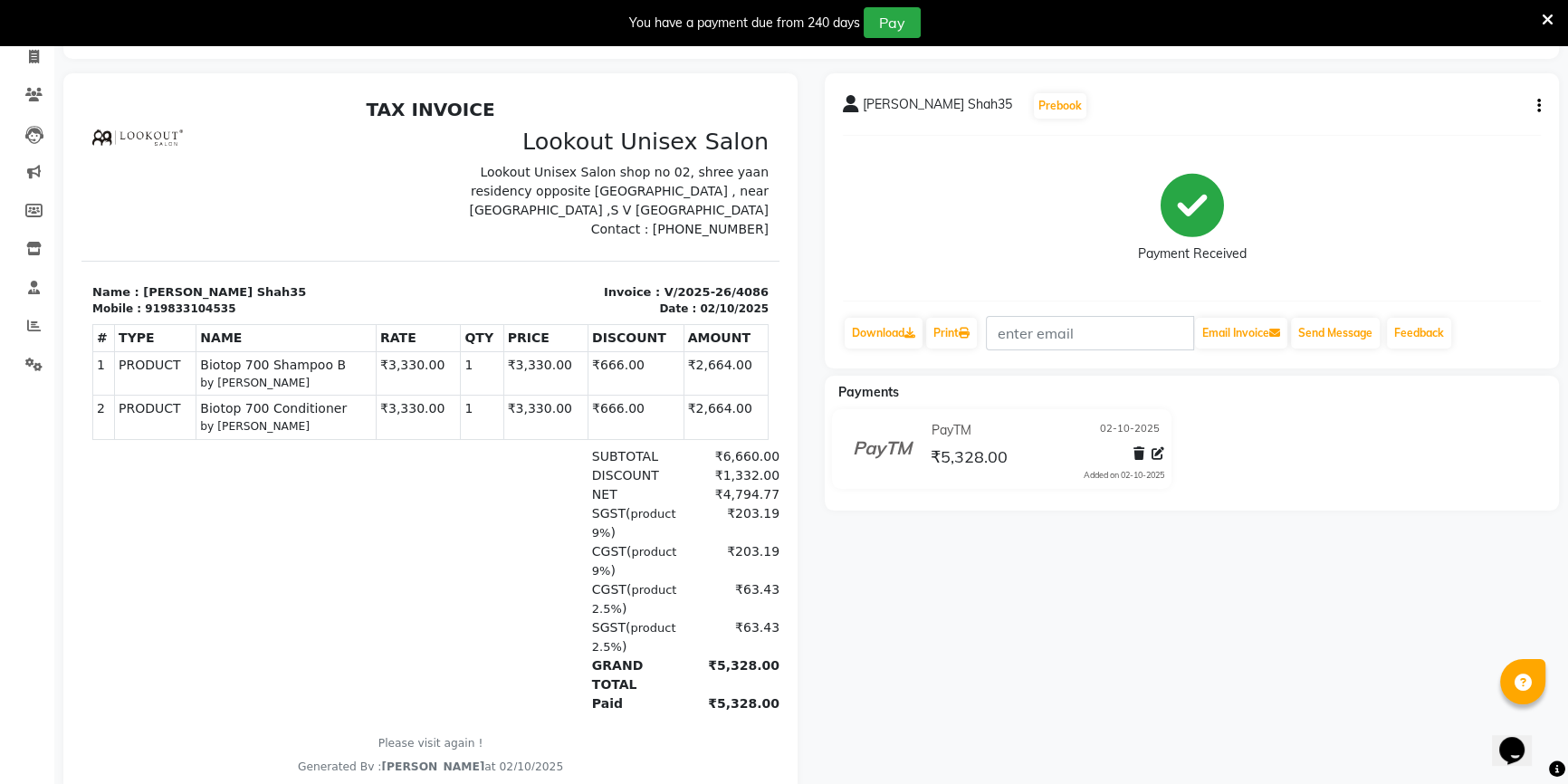
scroll to position [167, 0]
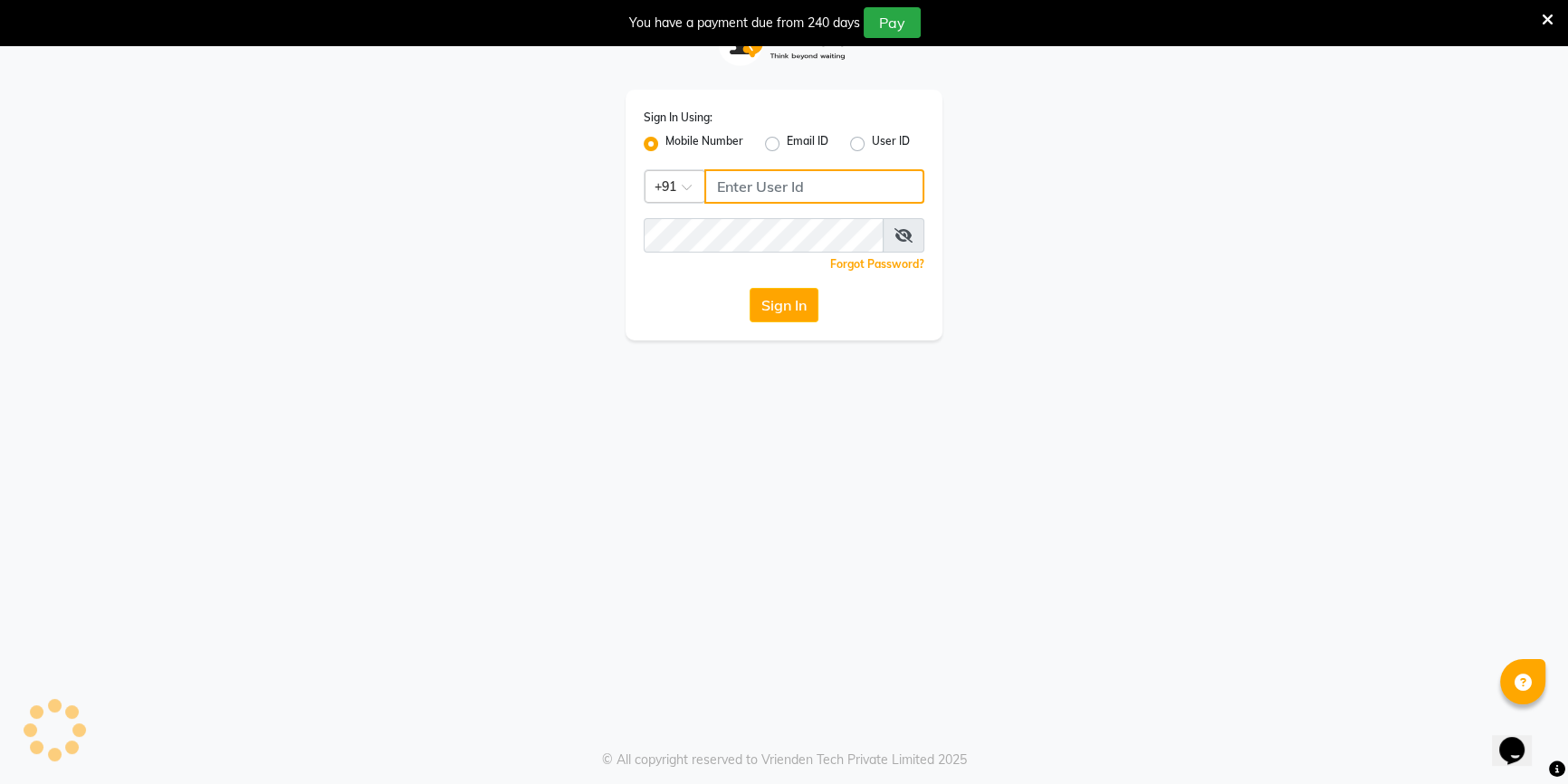
type input "9326706435"
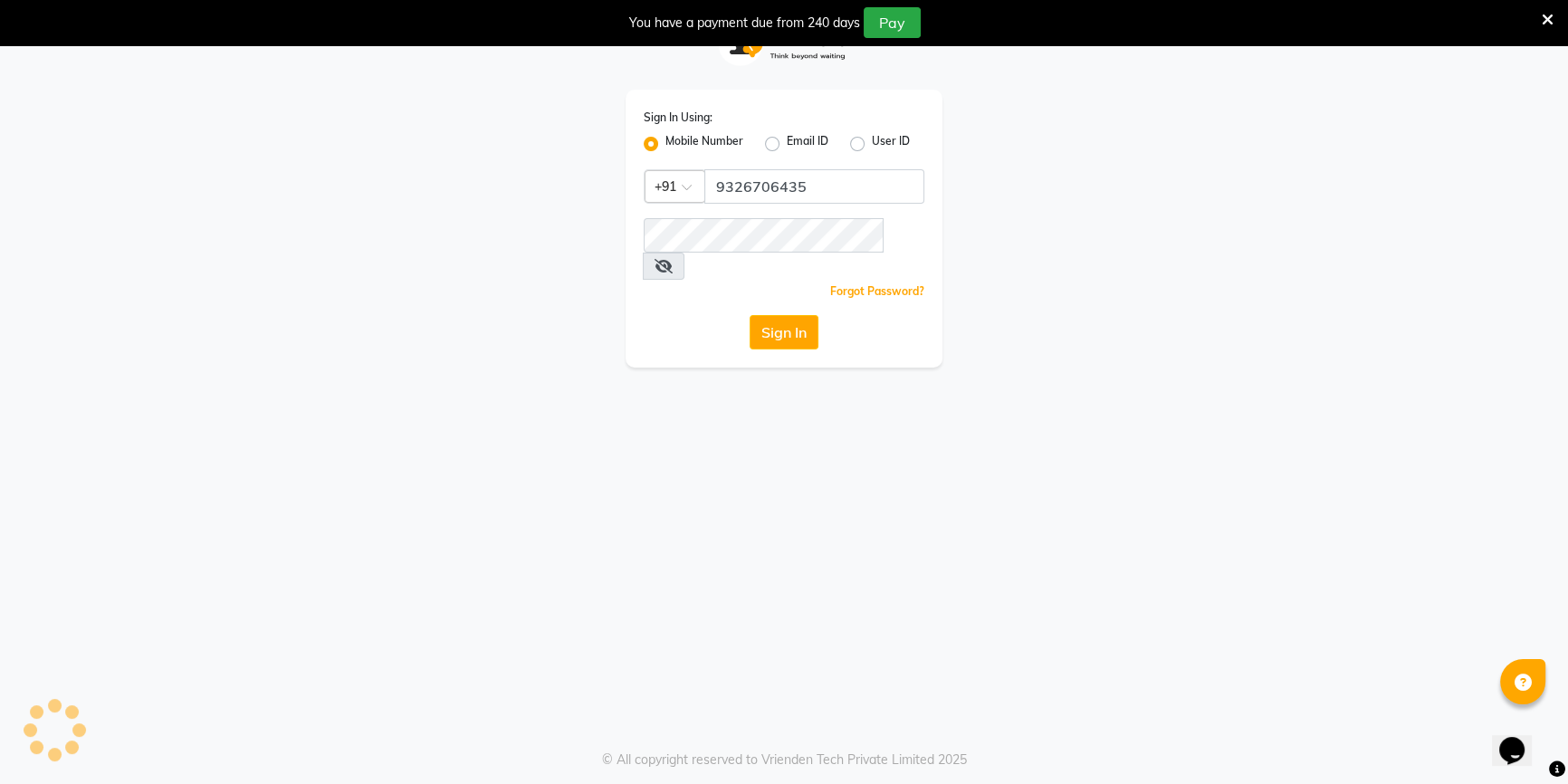
scroll to position [45, 0]
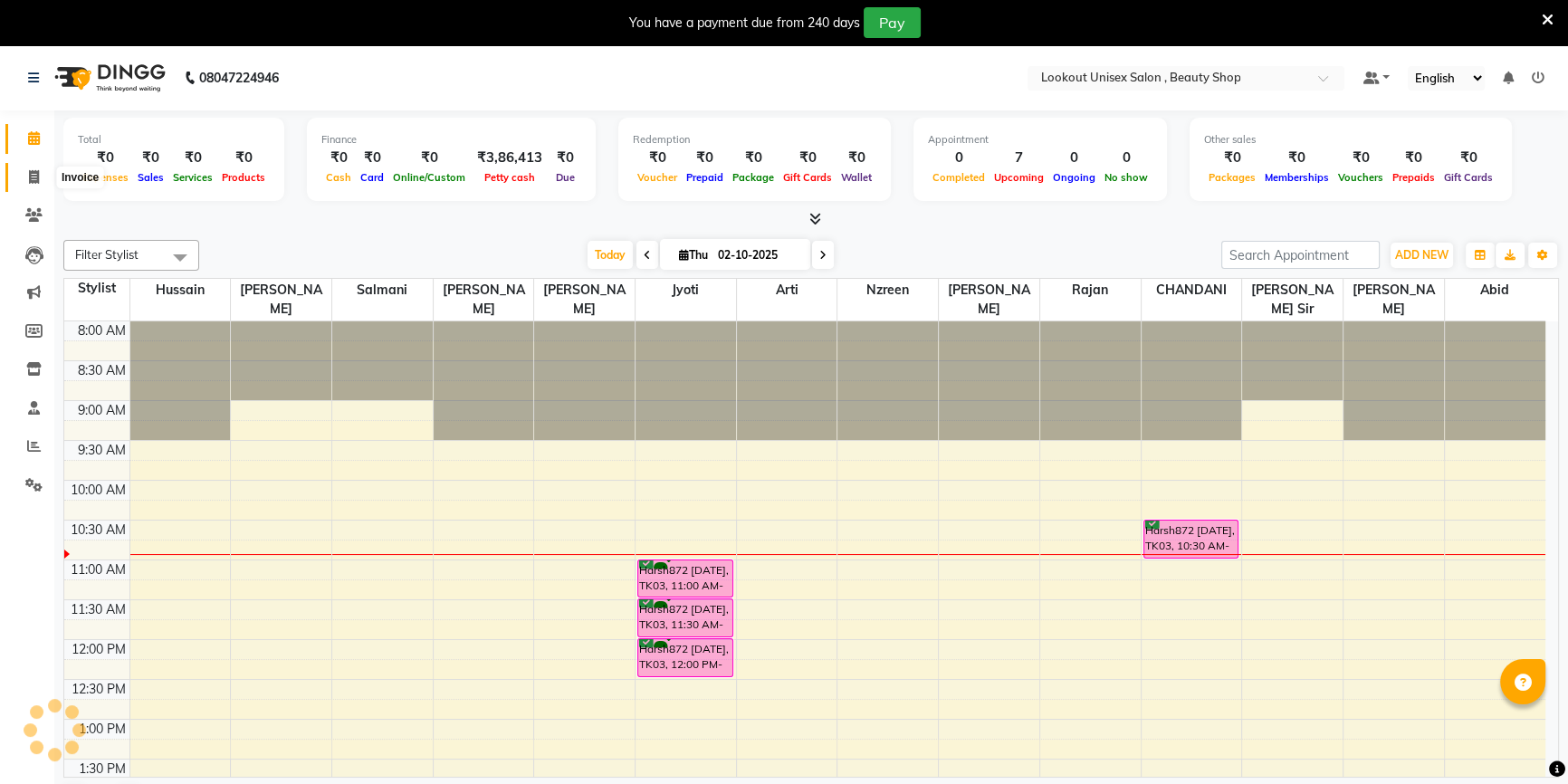
click at [26, 176] on span at bounding box center [34, 178] width 31 height 21
select select "service"
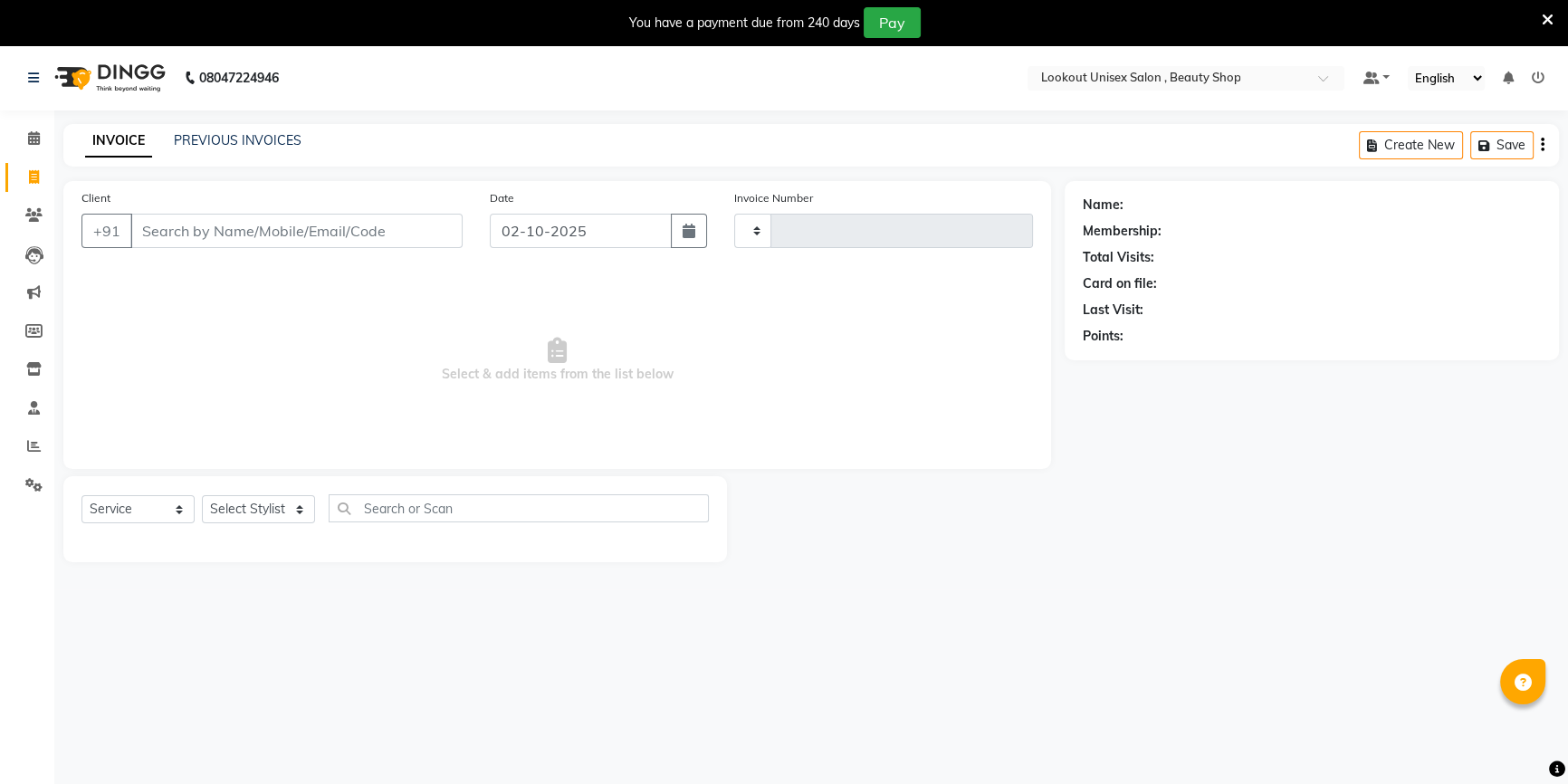
type input "4086"
select select "7658"
click at [28, 407] on icon at bounding box center [33, 408] width 12 height 14
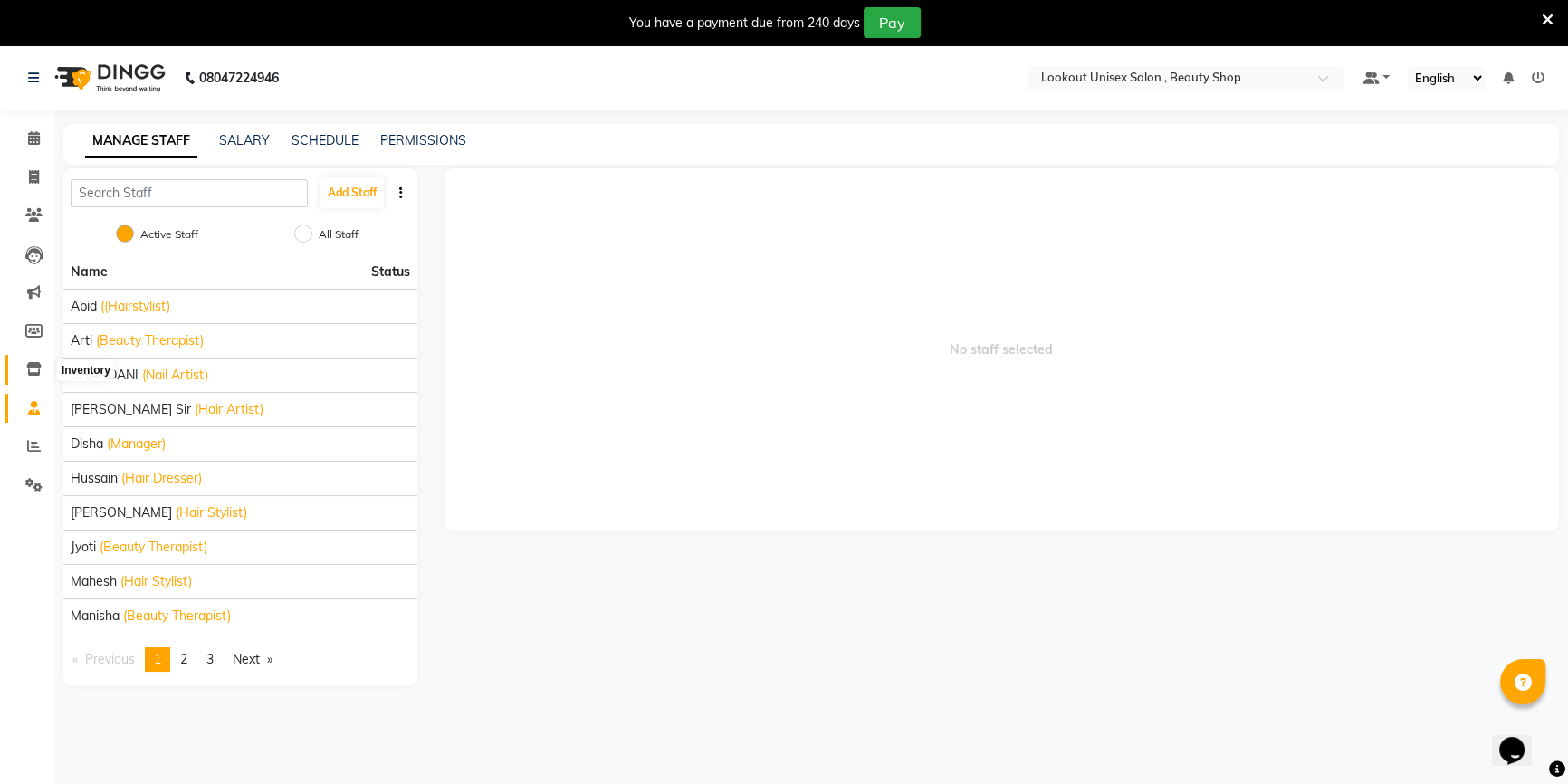
click at [44, 362] on span at bounding box center [34, 370] width 31 height 21
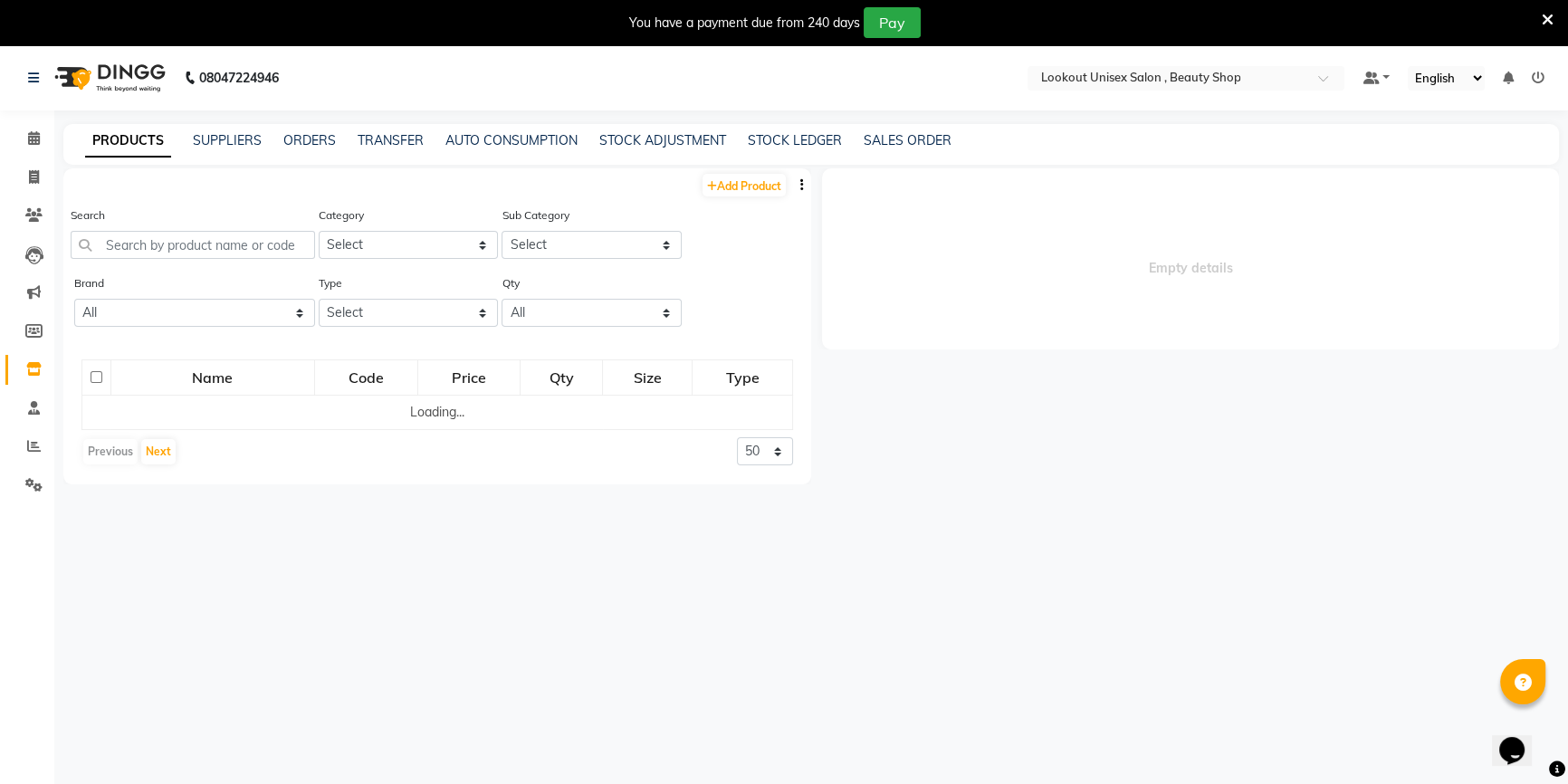
select select
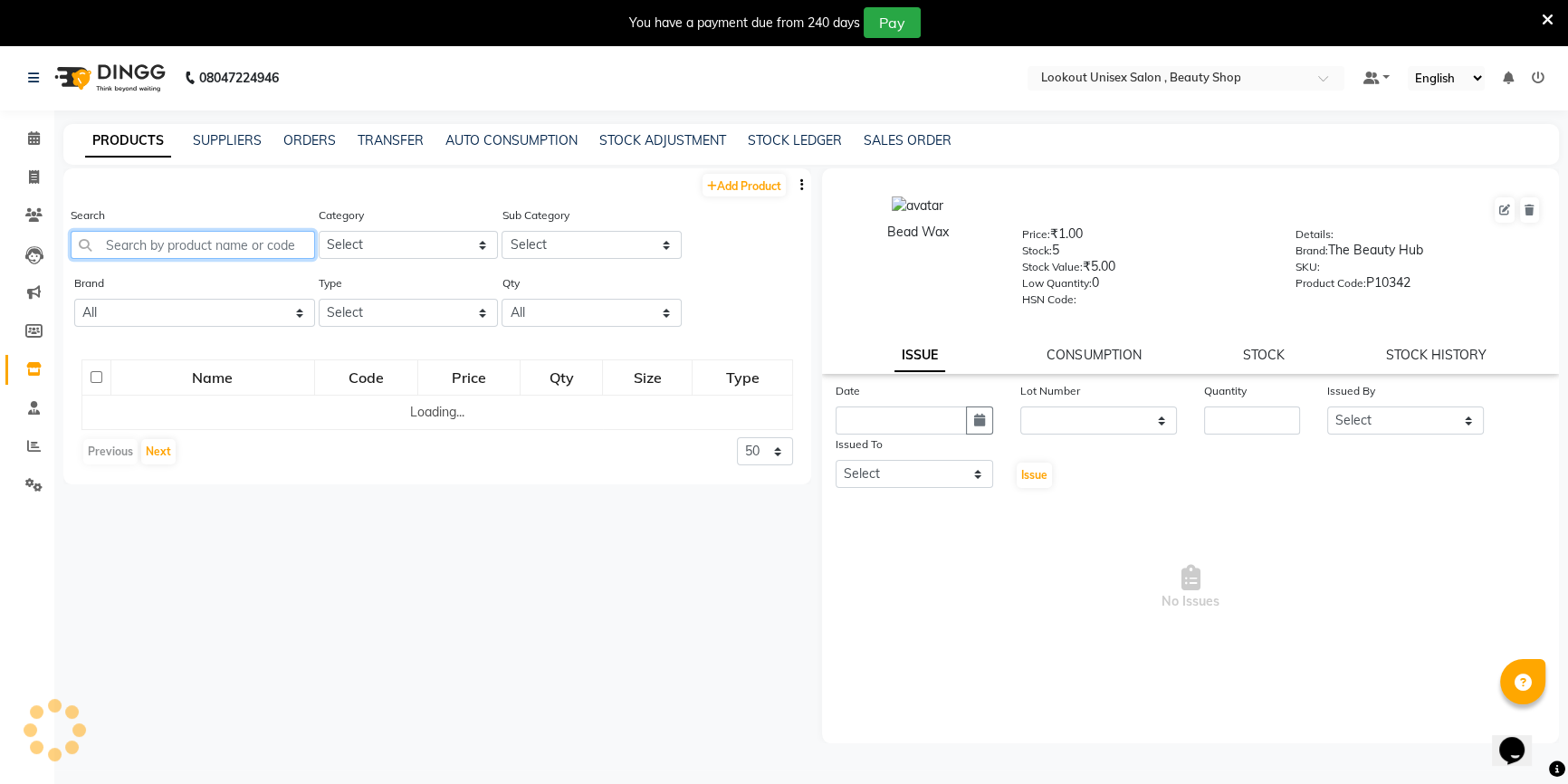
click at [224, 235] on input "text" at bounding box center [192, 245] width 244 height 28
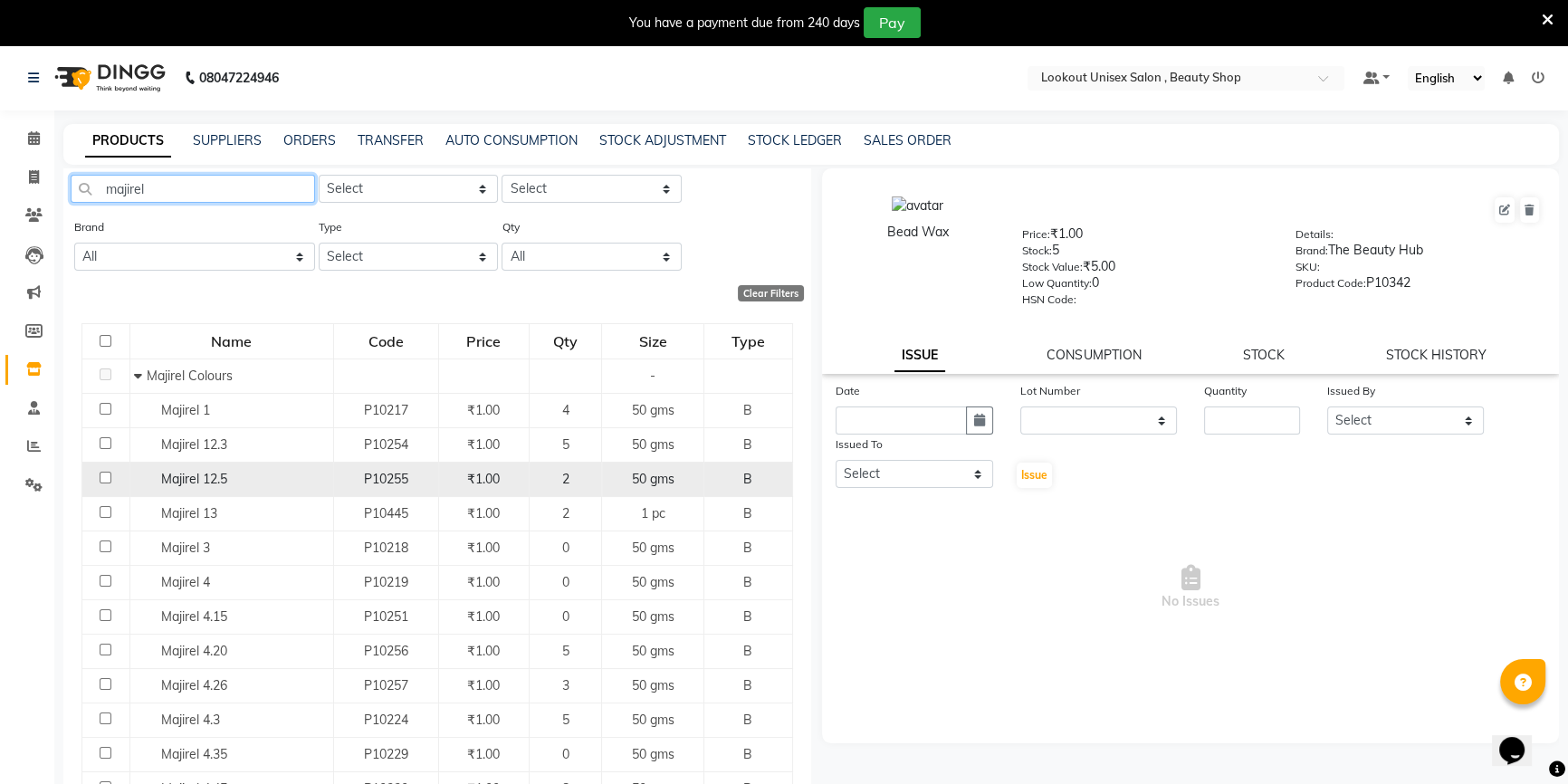
scroll to position [81, 0]
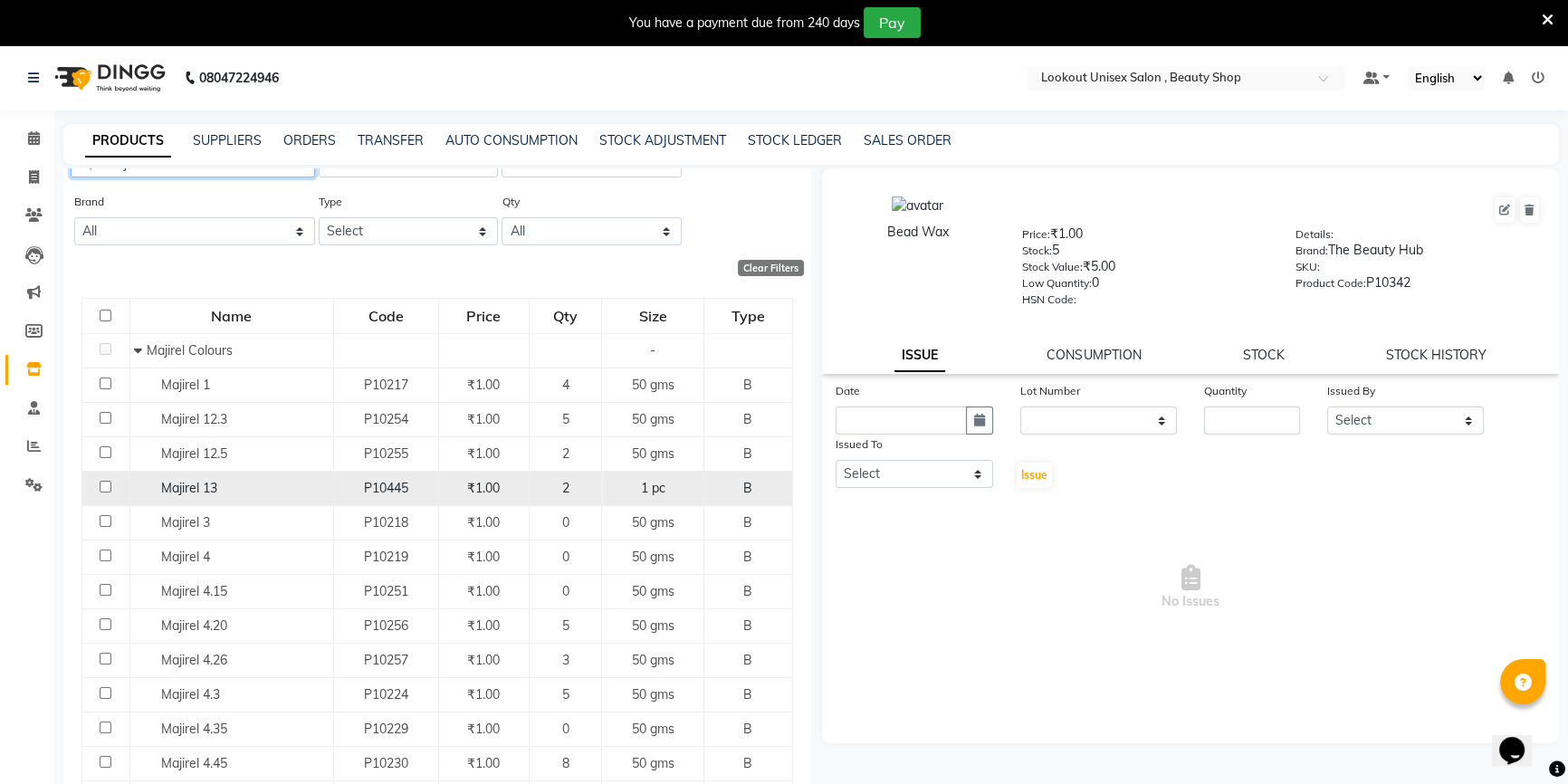
type input "majirel"
click at [281, 494] on div "Majirel 13" at bounding box center [231, 488] width 194 height 19
select select
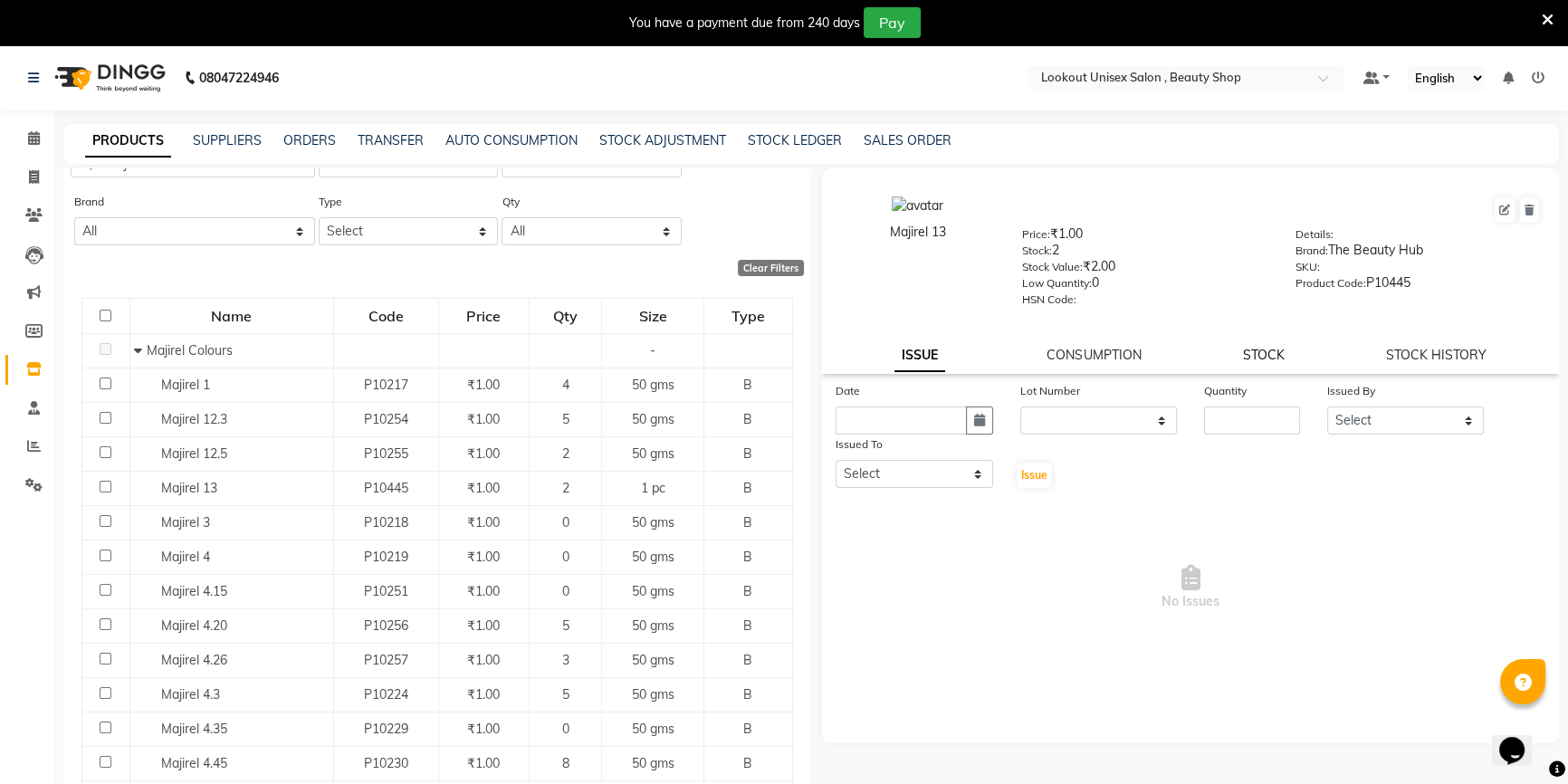
click at [1251, 363] on link "STOCK" at bounding box center [1263, 355] width 42 height 17
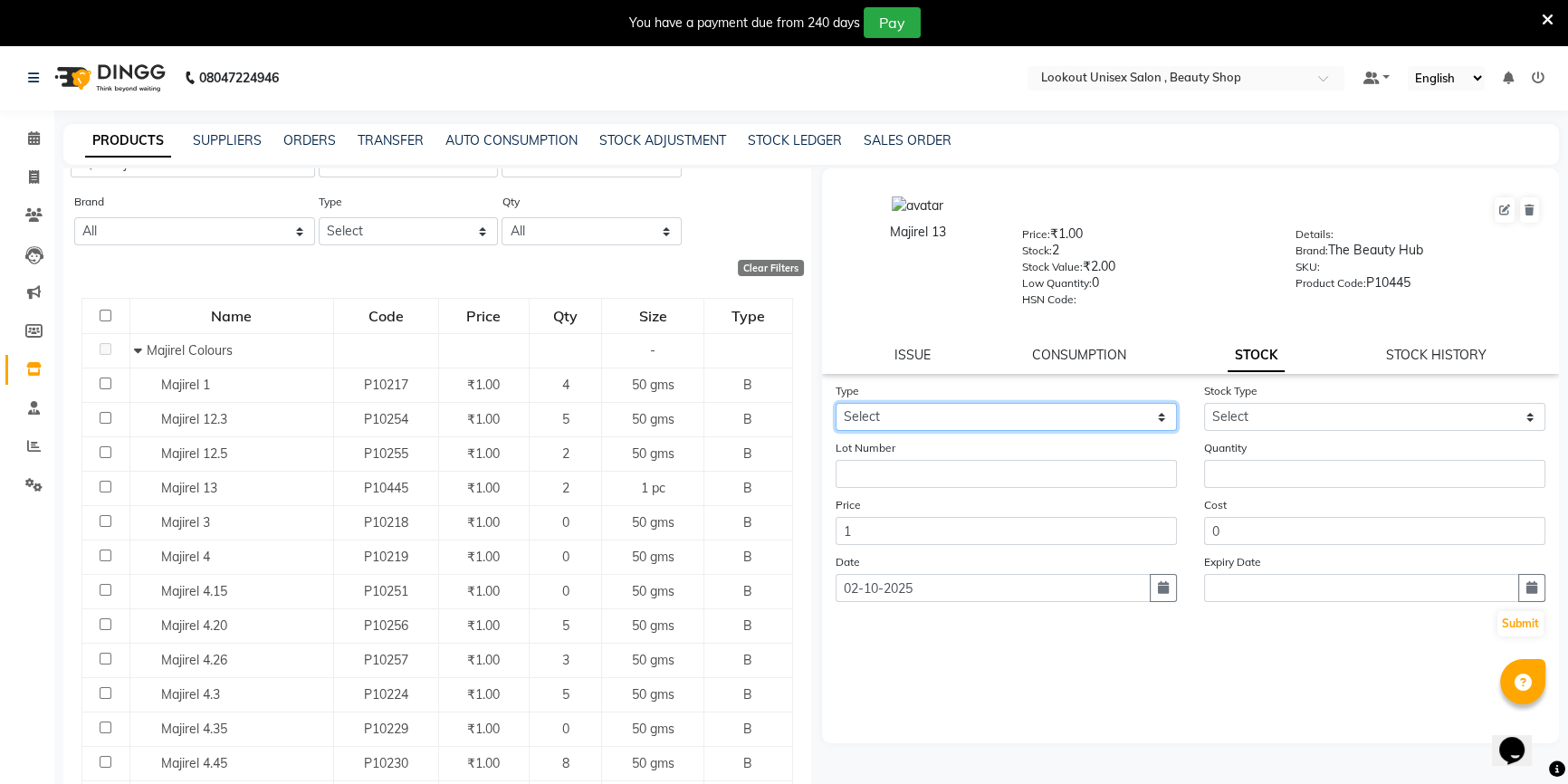
click at [950, 418] on select "Select In Out" at bounding box center [1005, 417] width 341 height 28
select select "in"
click at [835, 407] on select "Select In Out" at bounding box center [1005, 417] width 341 height 28
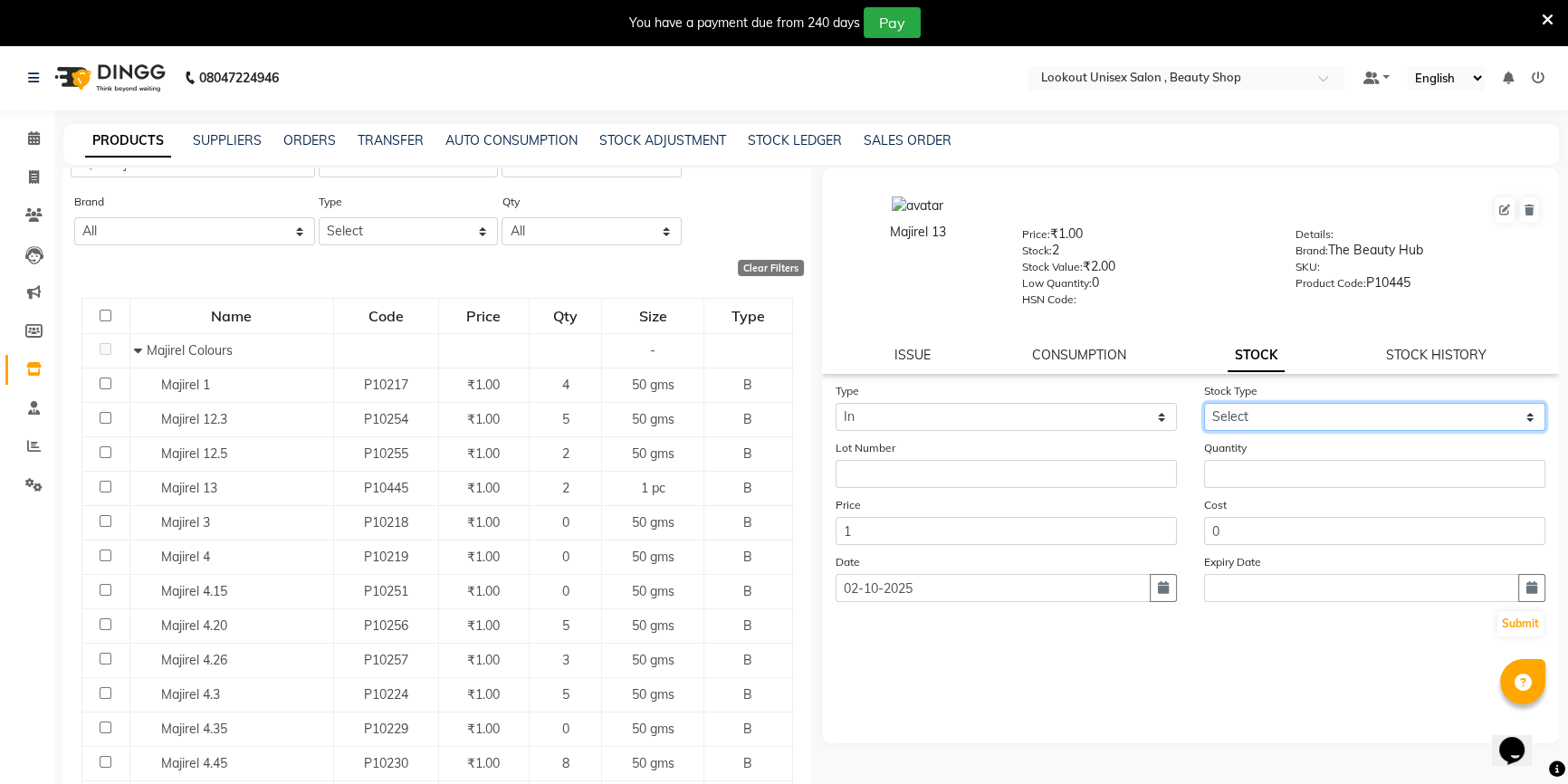
click at [1245, 421] on select "Select New Stock Adjustment Return Other" at bounding box center [1374, 417] width 341 height 28
select select "adjustment"
click at [1204, 407] on select "Select New Stock Adjustment Return Other" at bounding box center [1374, 417] width 341 height 28
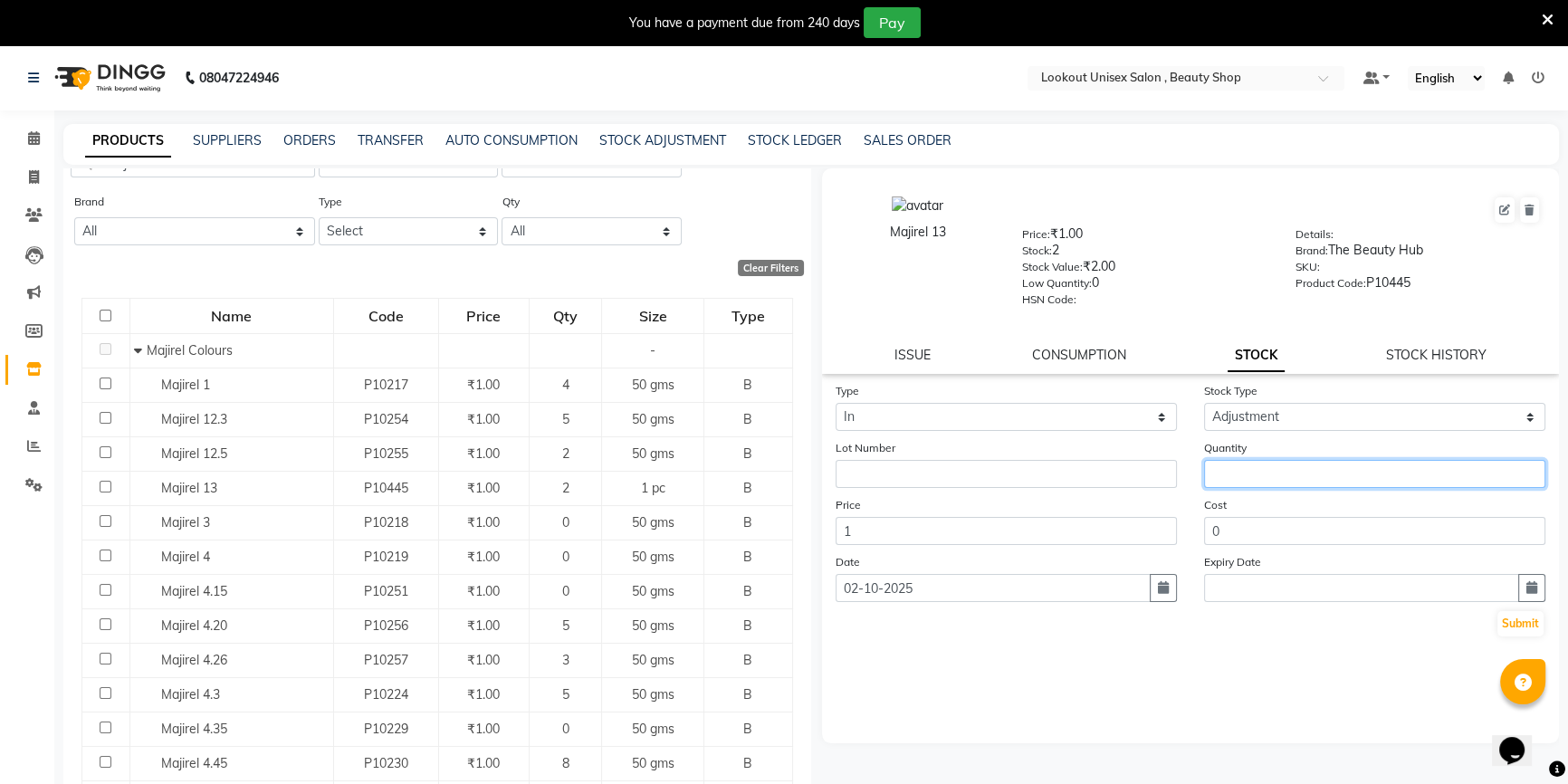
click at [1258, 471] on input "number" at bounding box center [1374, 474] width 341 height 28
type input "1"
click at [1533, 637] on button "Submit" at bounding box center [1520, 623] width 46 height 25
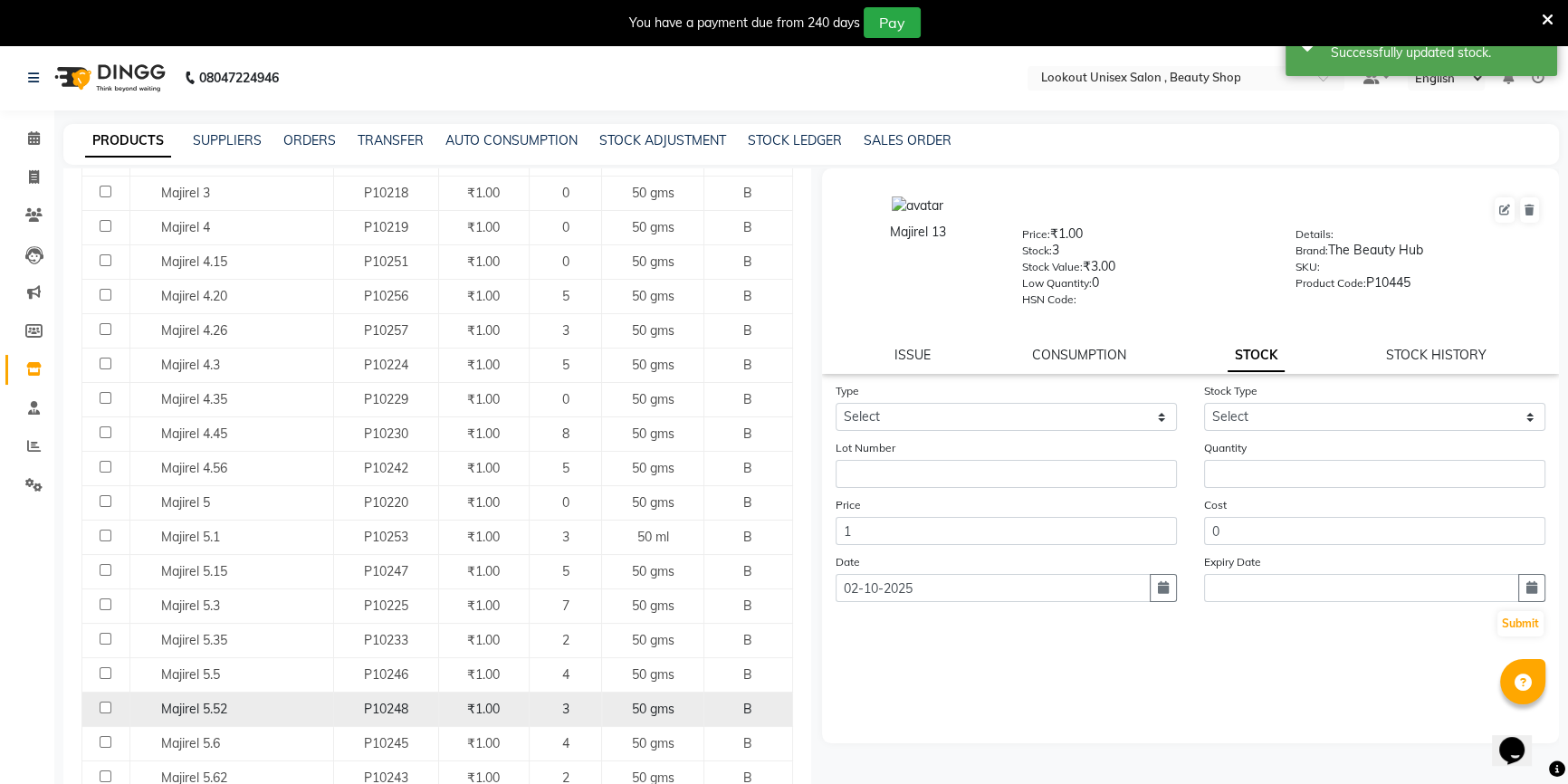
scroll to position [494, 0]
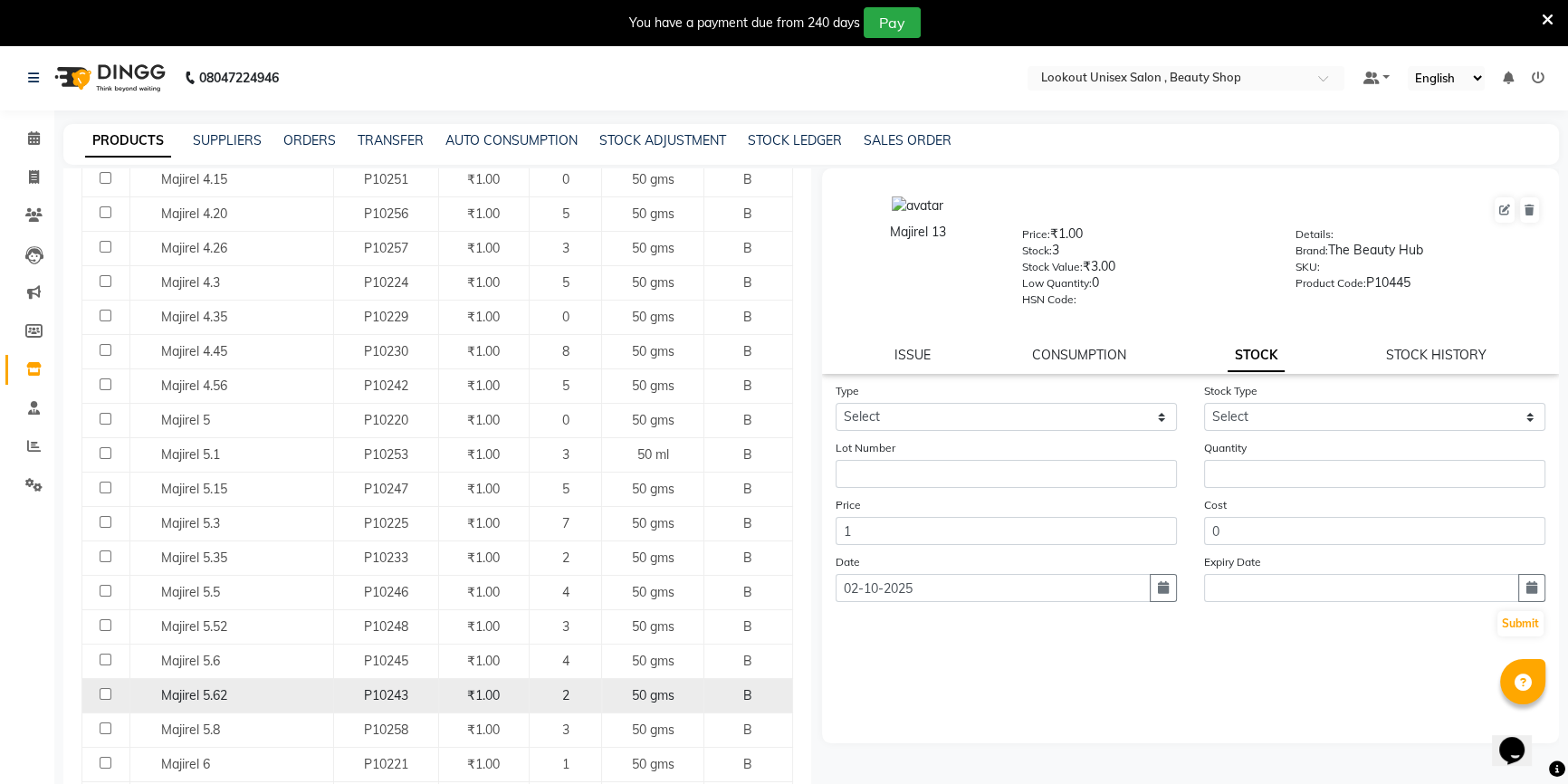
click at [255, 696] on div "Majirel 5.62" at bounding box center [231, 696] width 194 height 19
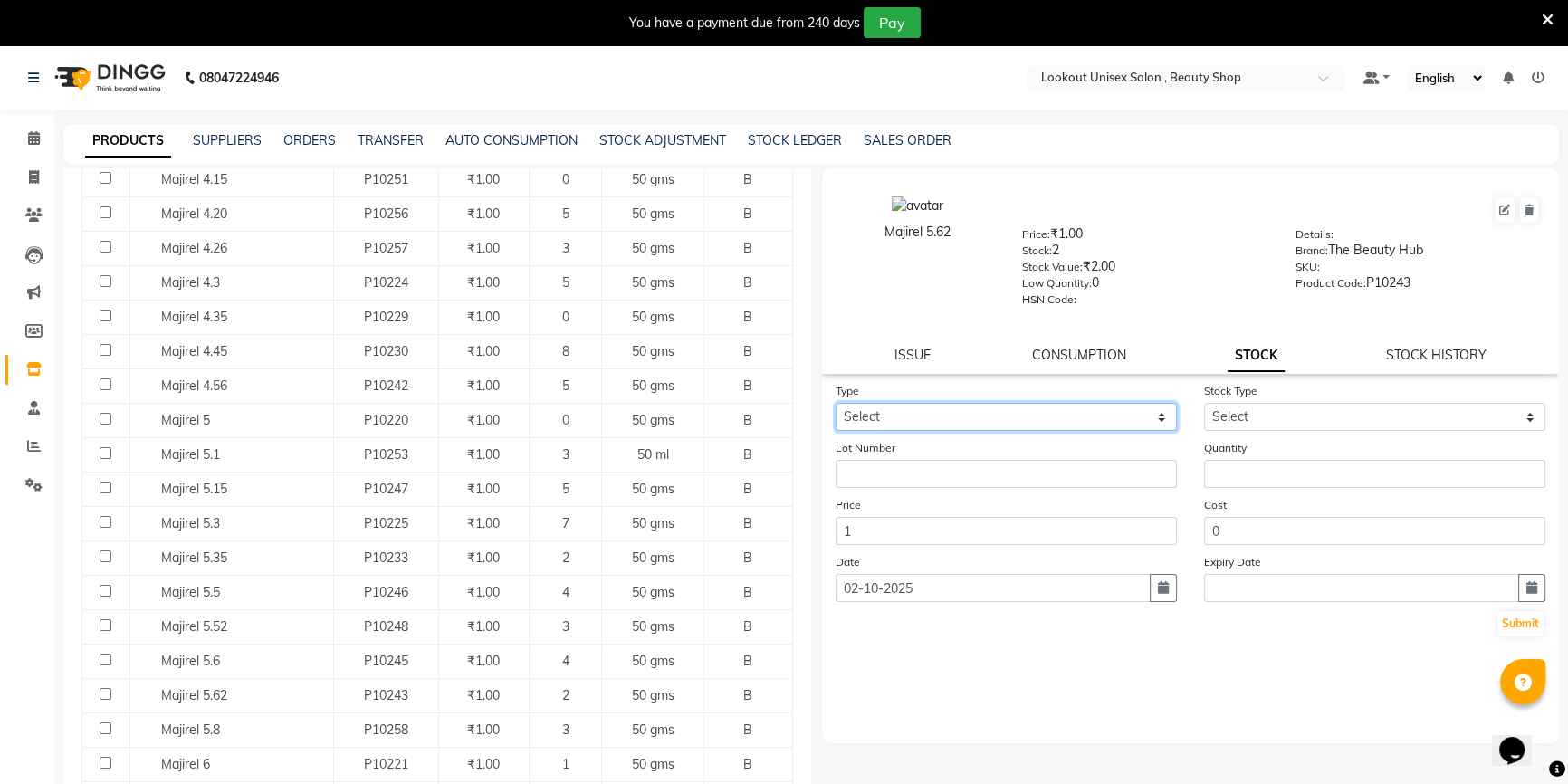
click at [1115, 428] on select "Select In Out" at bounding box center [1005, 417] width 341 height 28
select select "in"
click at [835, 407] on select "Select In Out" at bounding box center [1005, 417] width 341 height 28
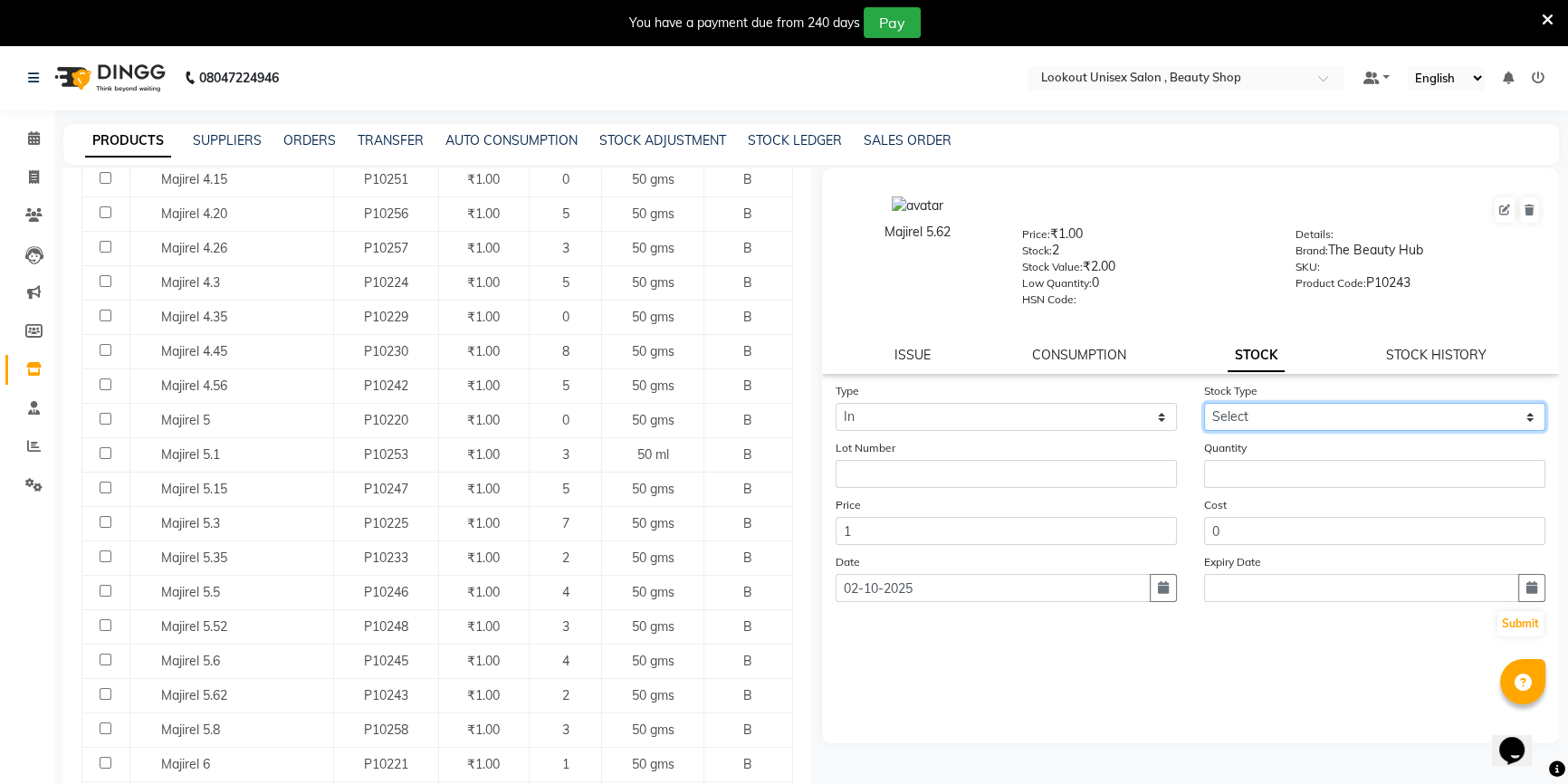
click at [1218, 420] on select "Select New Stock Adjustment Return Other" at bounding box center [1374, 417] width 341 height 28
select select "adjustment"
click at [1204, 407] on select "Select New Stock Adjustment Return Other" at bounding box center [1374, 417] width 341 height 28
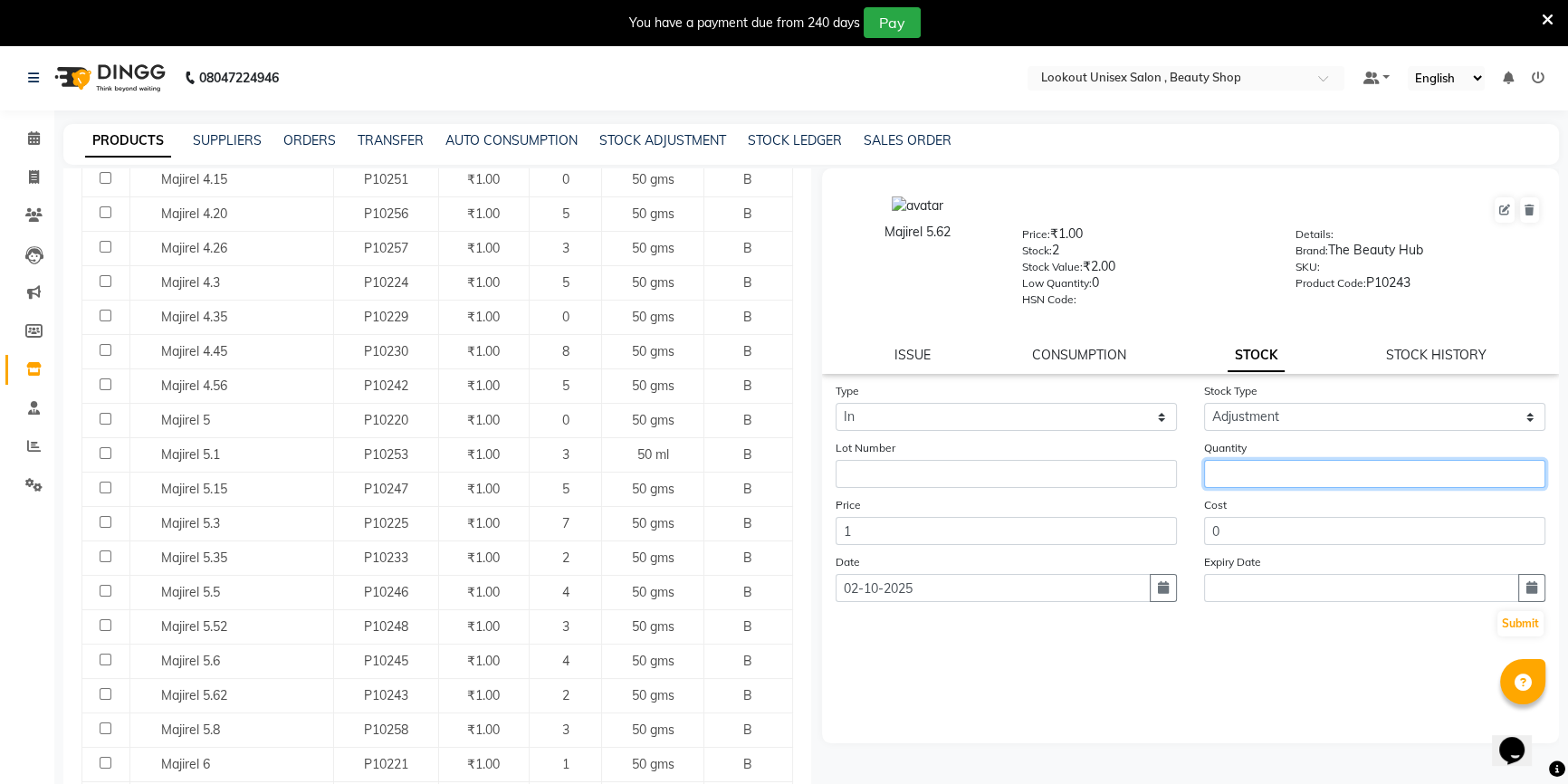
click at [1231, 473] on input "number" at bounding box center [1374, 474] width 341 height 28
type input "1"
click at [1514, 626] on button "Submit" at bounding box center [1520, 623] width 46 height 25
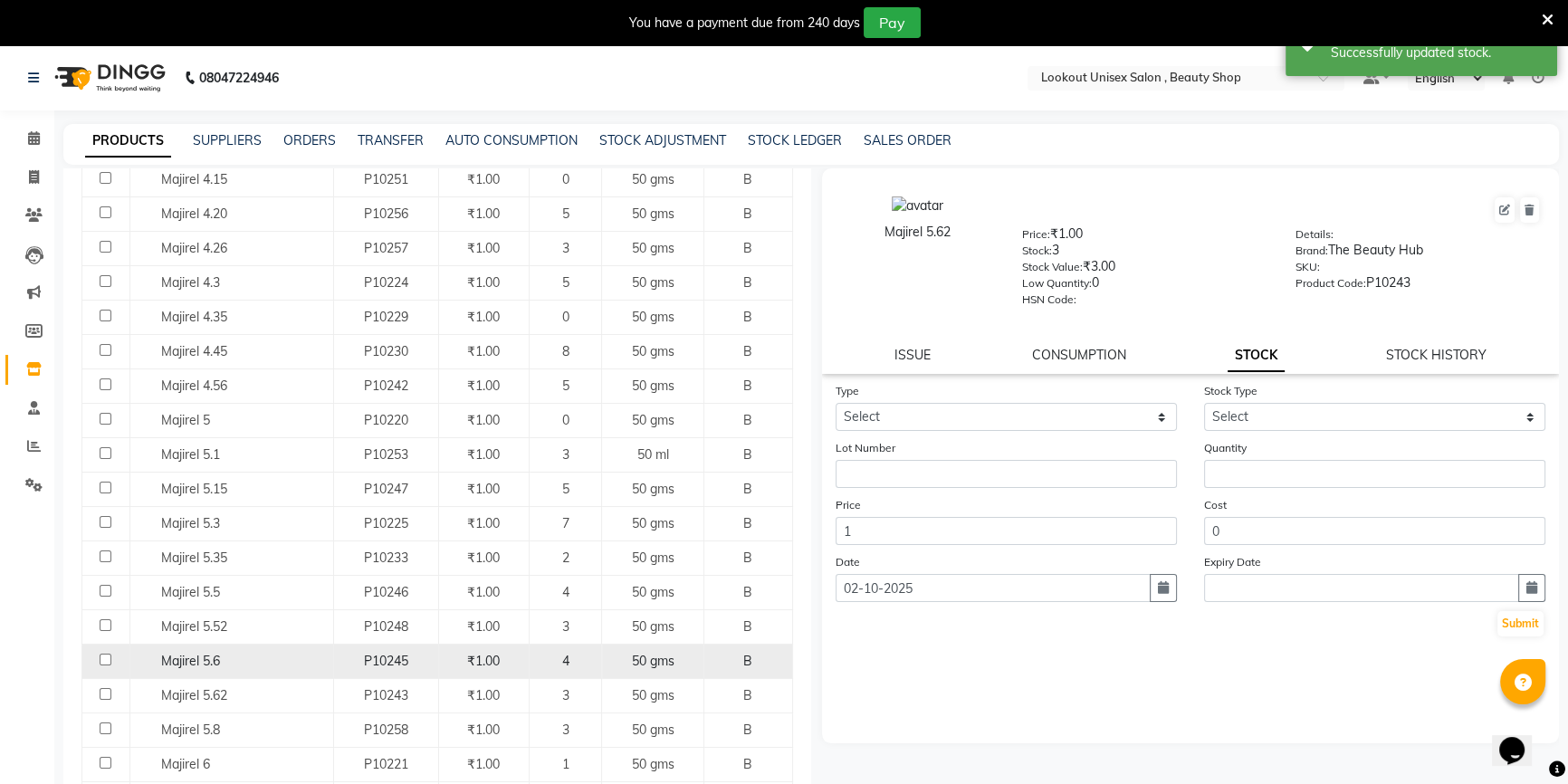
click at [274, 648] on td "Majirel 5.6" at bounding box center [231, 660] width 203 height 34
click at [189, 663] on span "Majirel 5.6" at bounding box center [190, 661] width 59 height 17
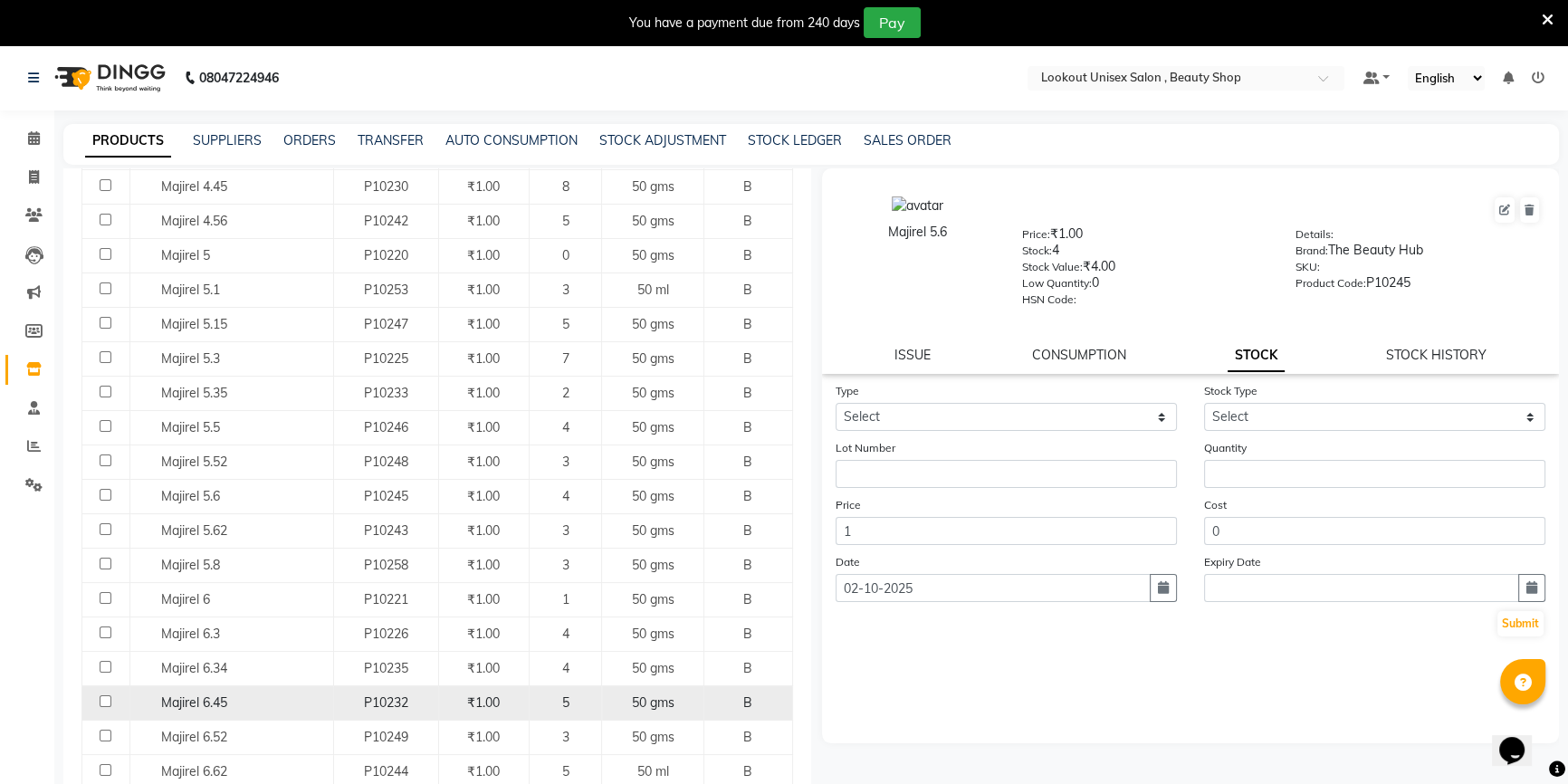
scroll to position [741, 0]
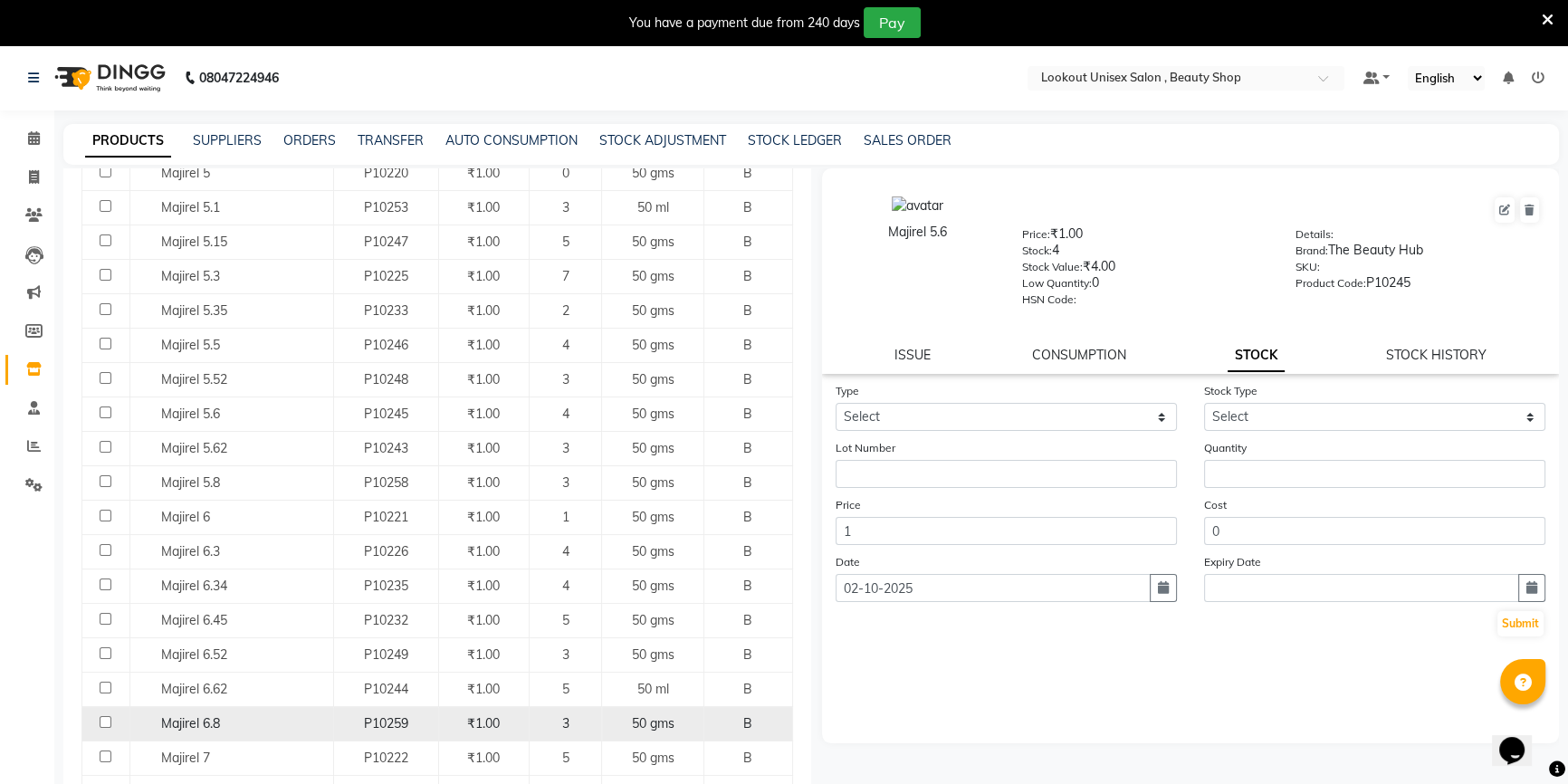
click at [222, 715] on div "Majirel 6.8" at bounding box center [231, 724] width 194 height 19
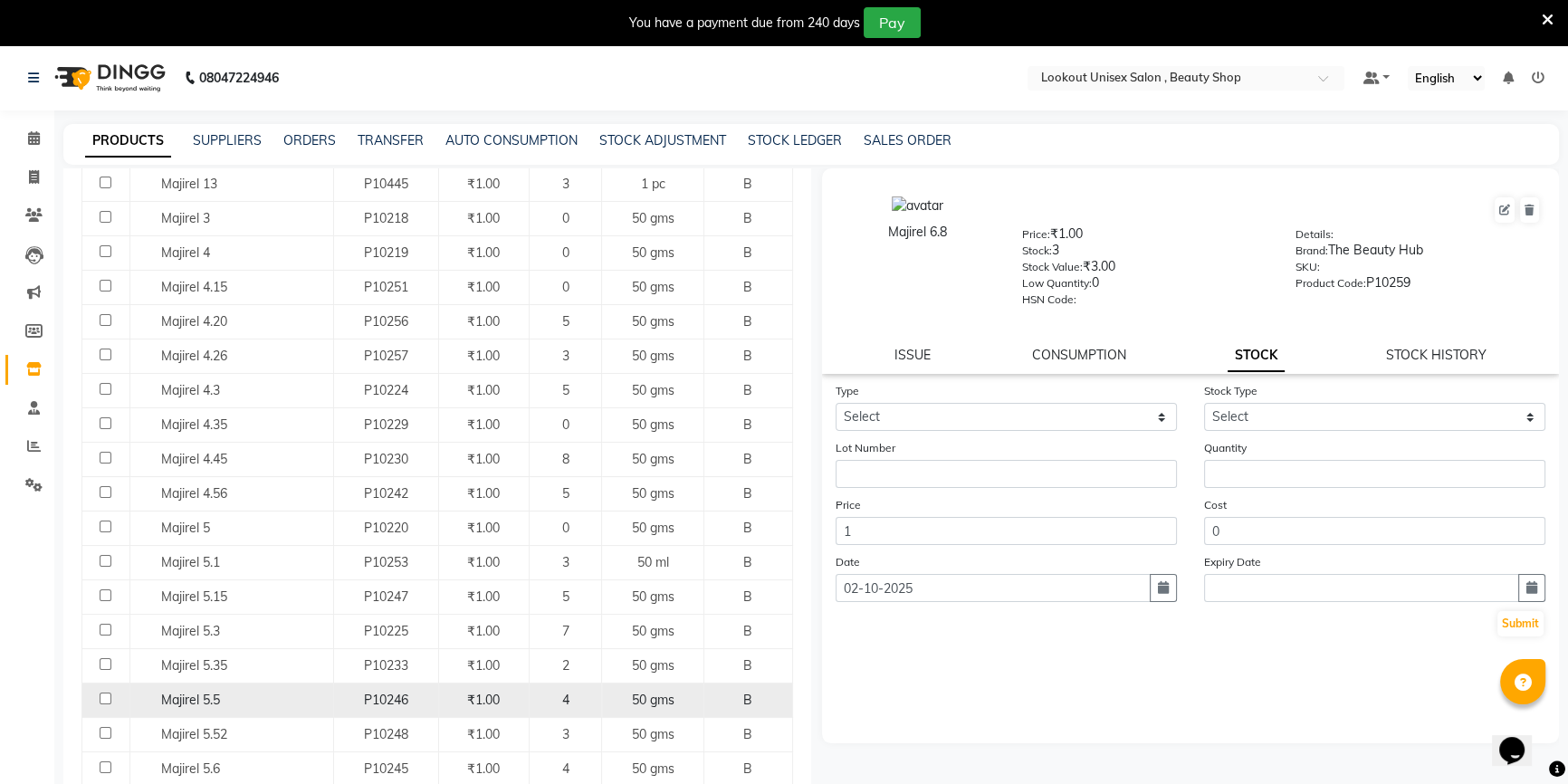
scroll to position [246, 0]
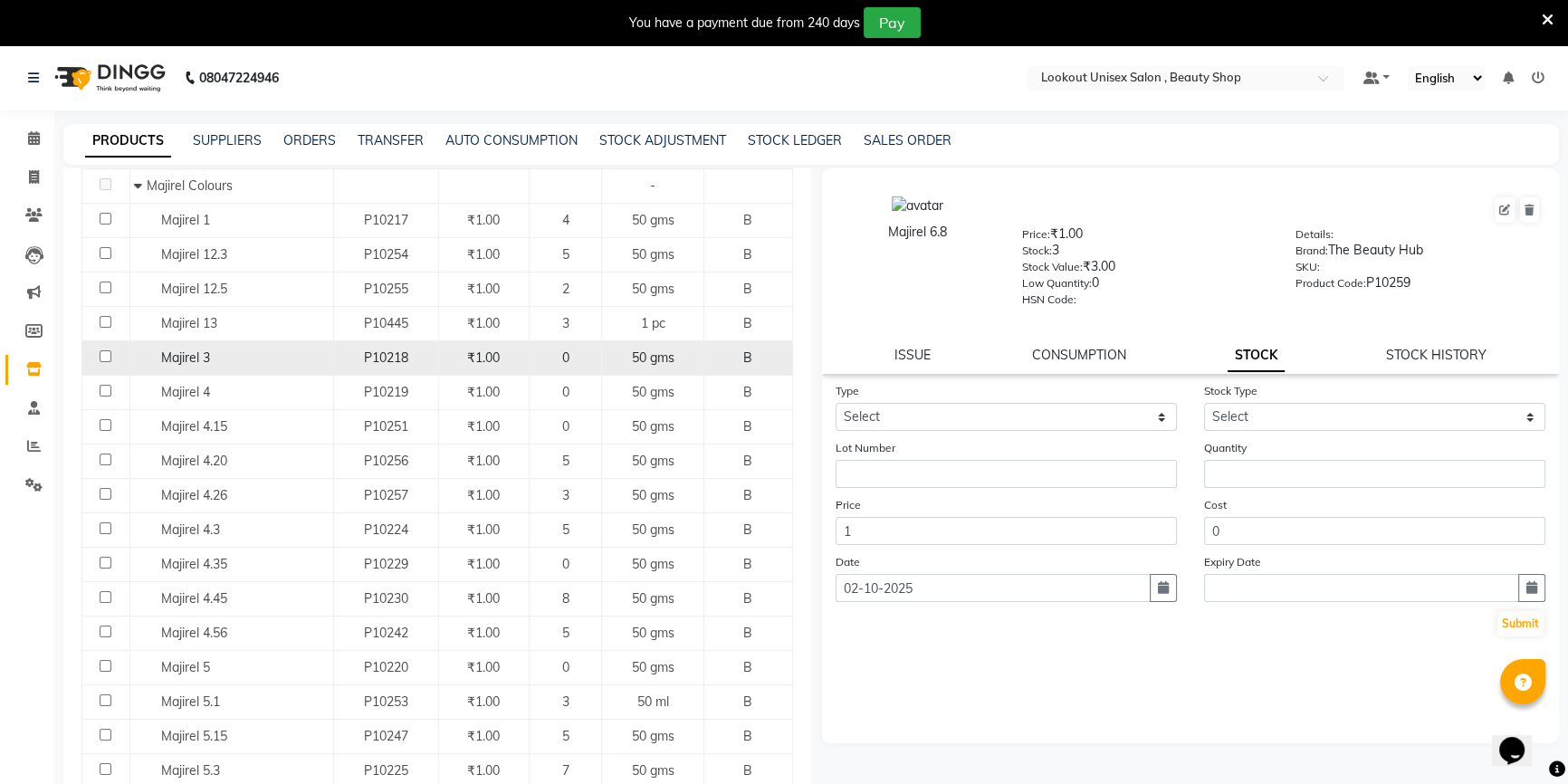
click at [239, 354] on div "Majirel 3" at bounding box center [231, 358] width 194 height 19
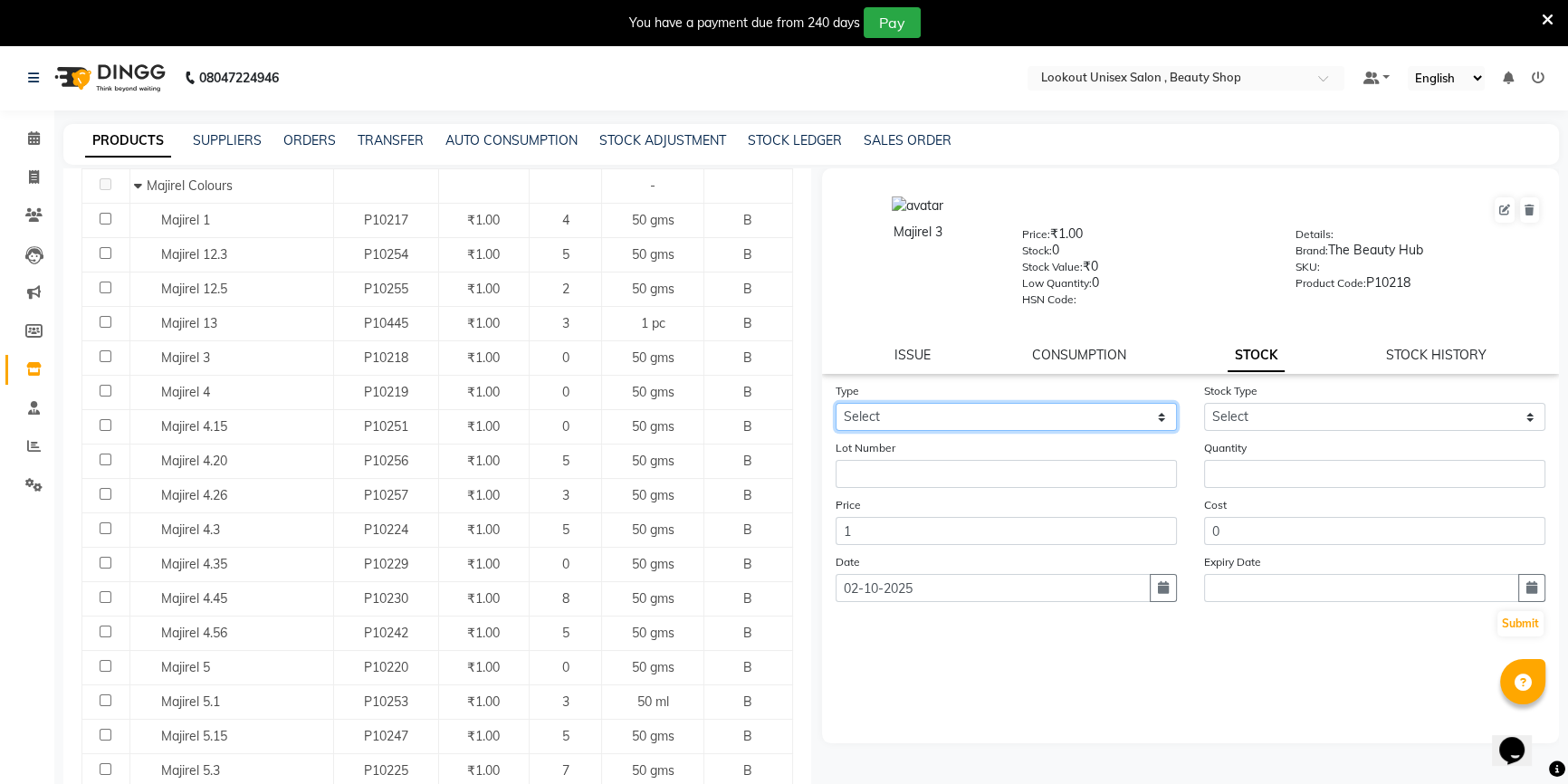
click at [986, 412] on select "Select In Out" at bounding box center [1005, 417] width 341 height 28
select select "in"
click at [835, 407] on select "Select In Out" at bounding box center [1005, 417] width 341 height 28
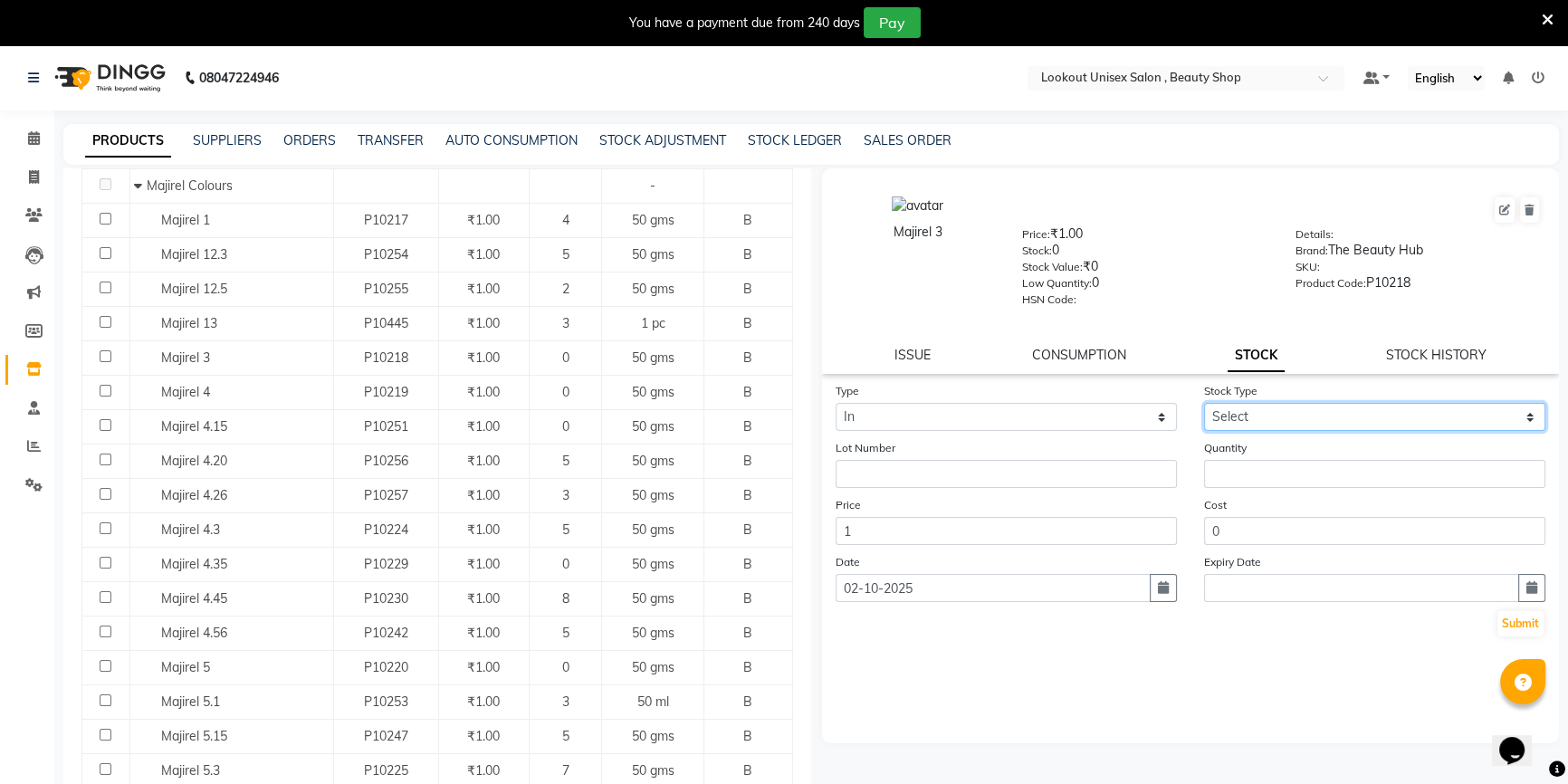
click at [1222, 414] on select "Select New Stock Adjustment Return Other" at bounding box center [1374, 417] width 341 height 28
select select "adjustment"
click at [1204, 407] on select "Select New Stock Adjustment Return Other" at bounding box center [1374, 417] width 341 height 28
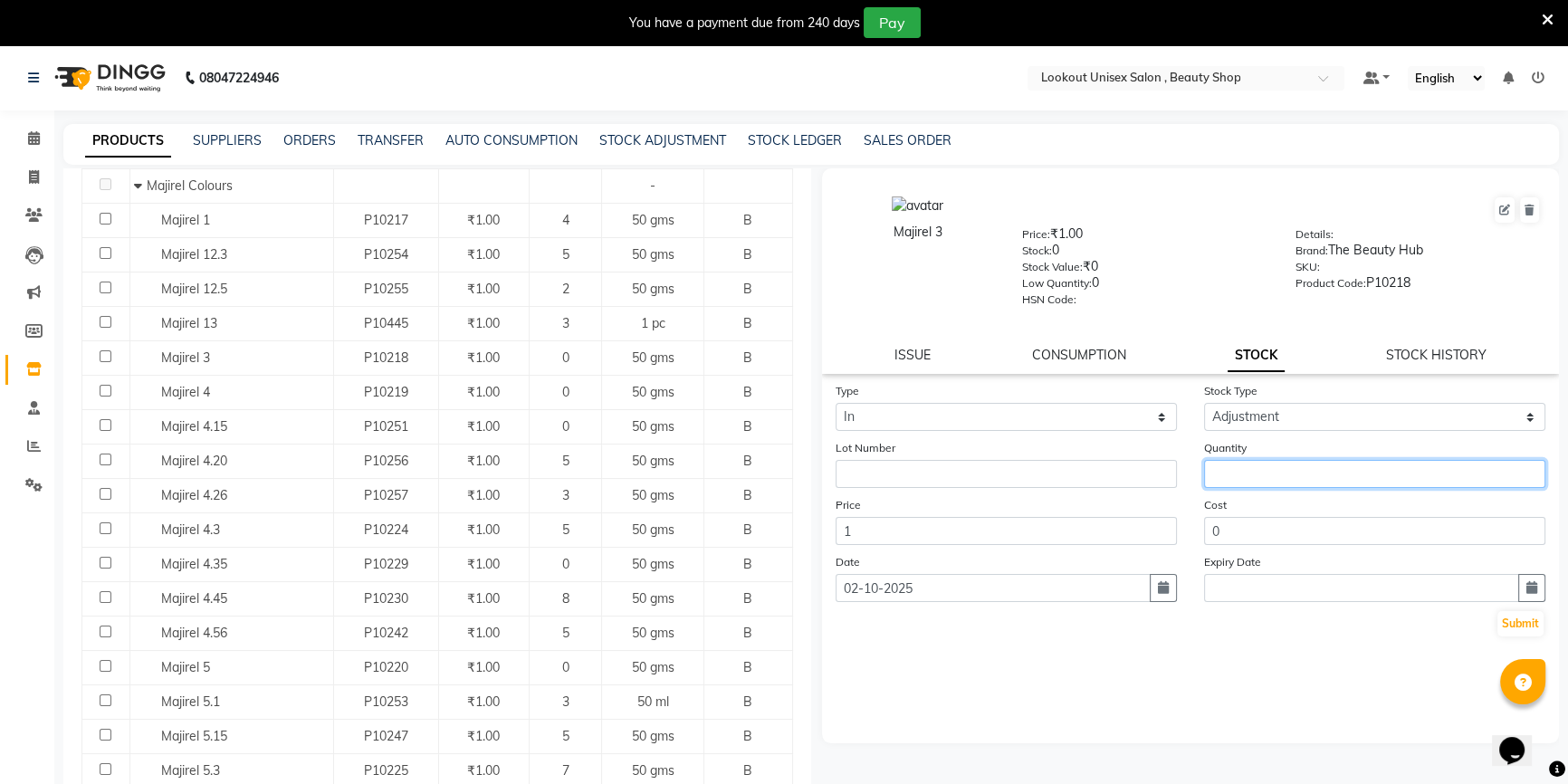
click at [1241, 481] on input "number" at bounding box center [1374, 474] width 341 height 28
type input "2"
click at [1518, 623] on button "Submit" at bounding box center [1520, 623] width 46 height 25
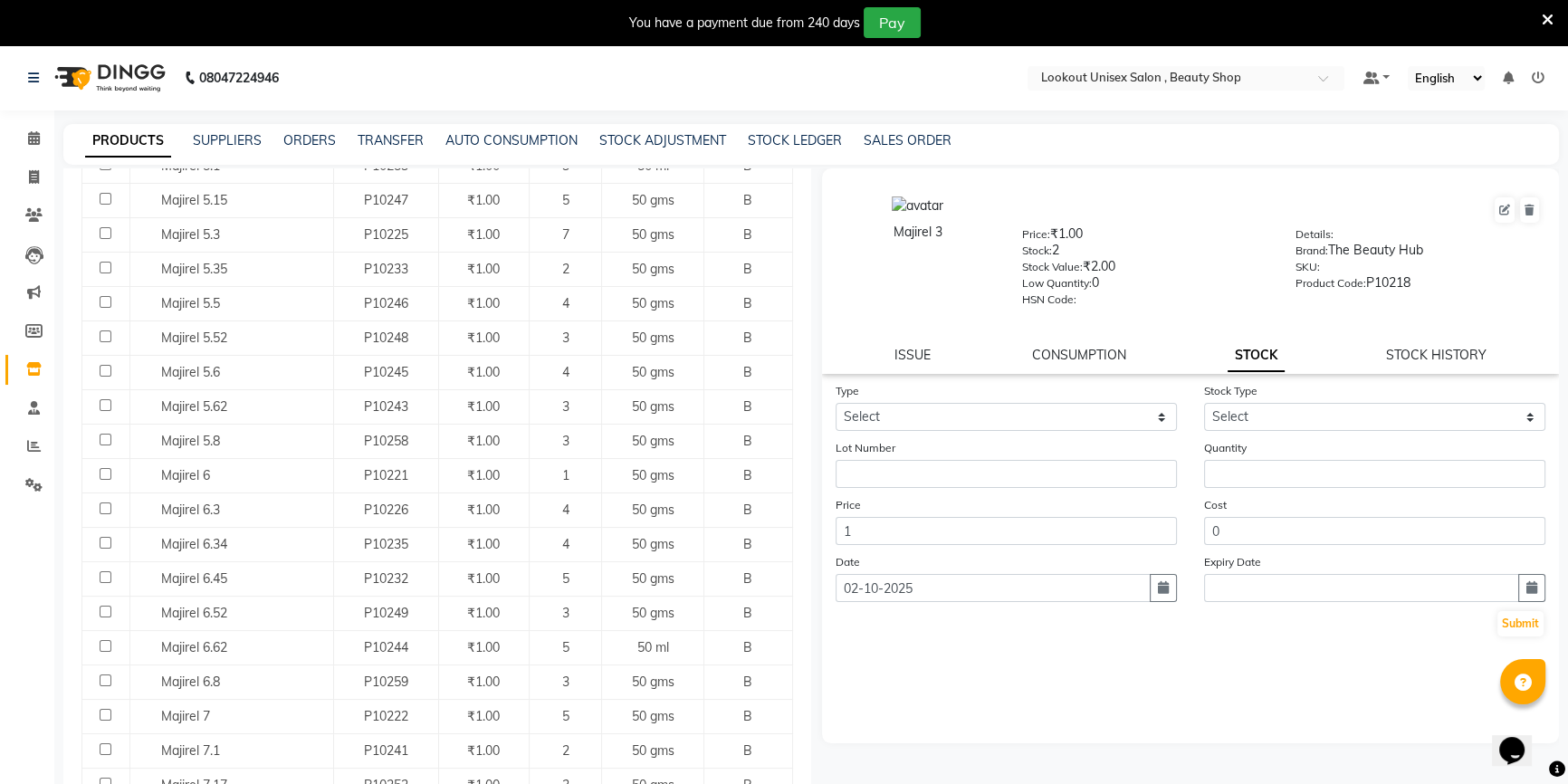
scroll to position [823, 0]
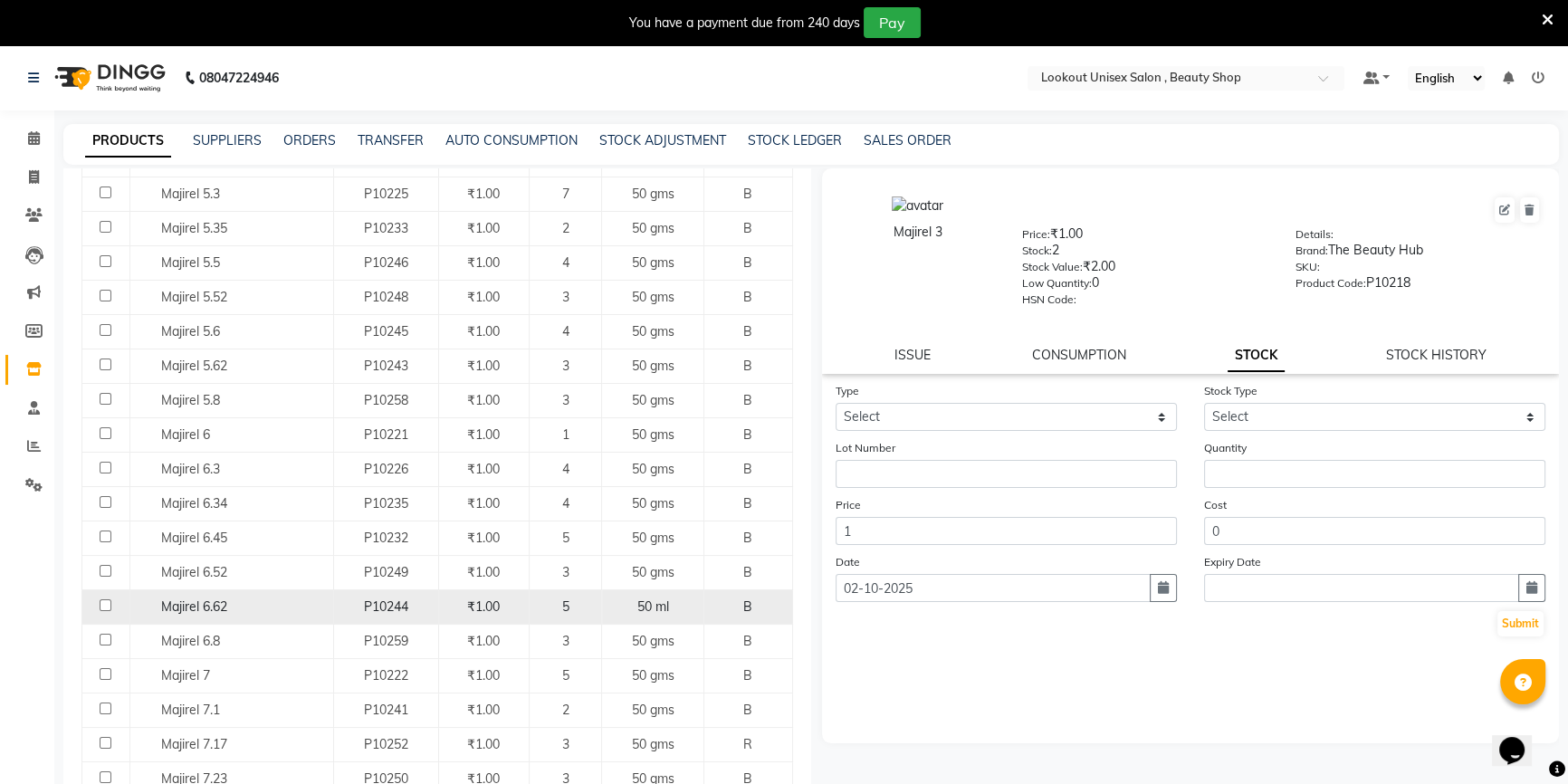
click at [311, 604] on div "Majirel 6.62" at bounding box center [231, 607] width 194 height 19
click at [299, 607] on div "Majirel 6.62" at bounding box center [231, 607] width 194 height 19
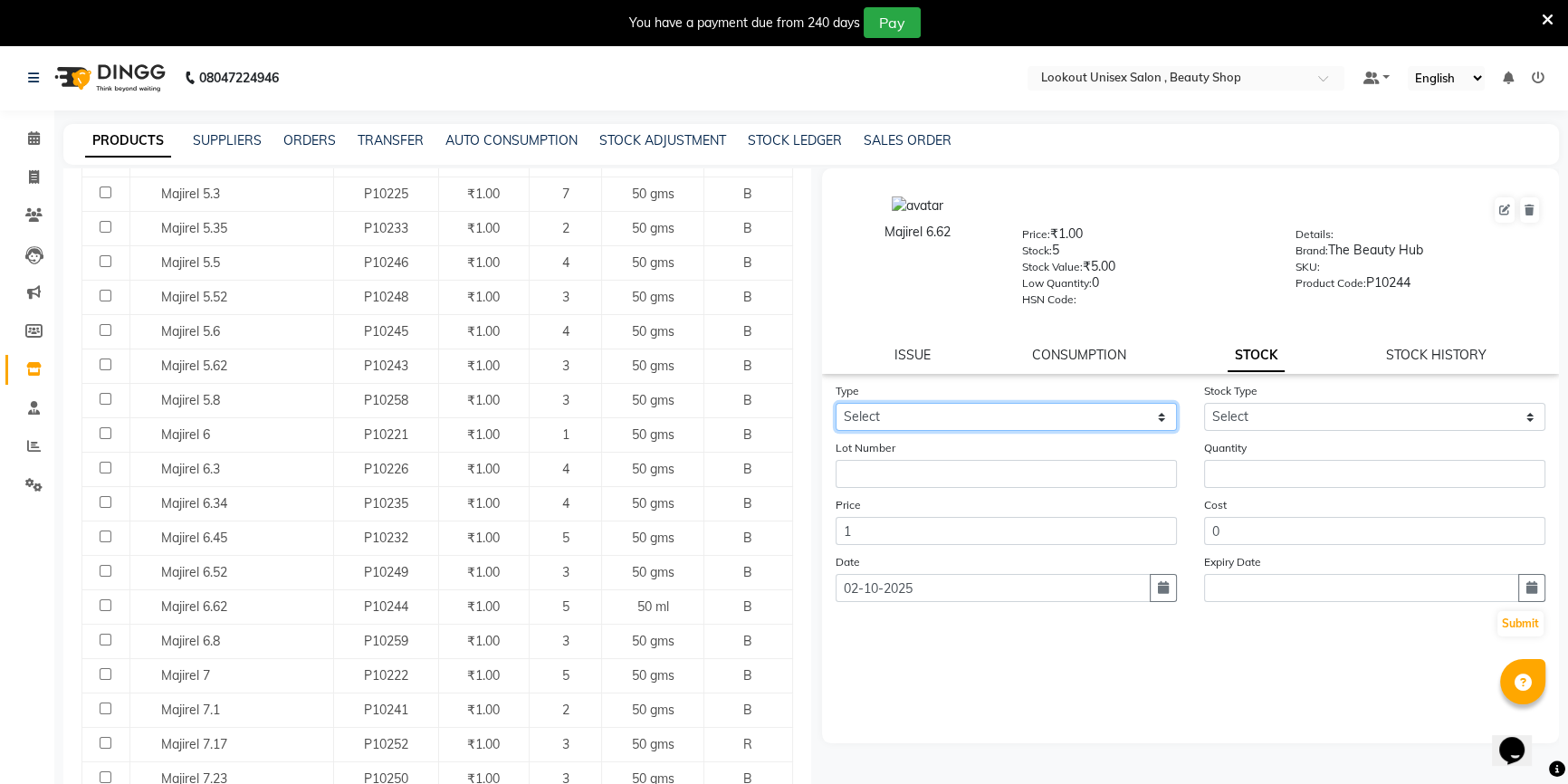
click at [1114, 426] on select "Select In Out" at bounding box center [1005, 417] width 341 height 28
click at [835, 407] on select "Select In Out" at bounding box center [1005, 417] width 341 height 28
click at [1100, 425] on select "Select In Out" at bounding box center [1005, 417] width 341 height 28
select select "out"
click at [835, 407] on select "Select In Out" at bounding box center [1005, 417] width 341 height 28
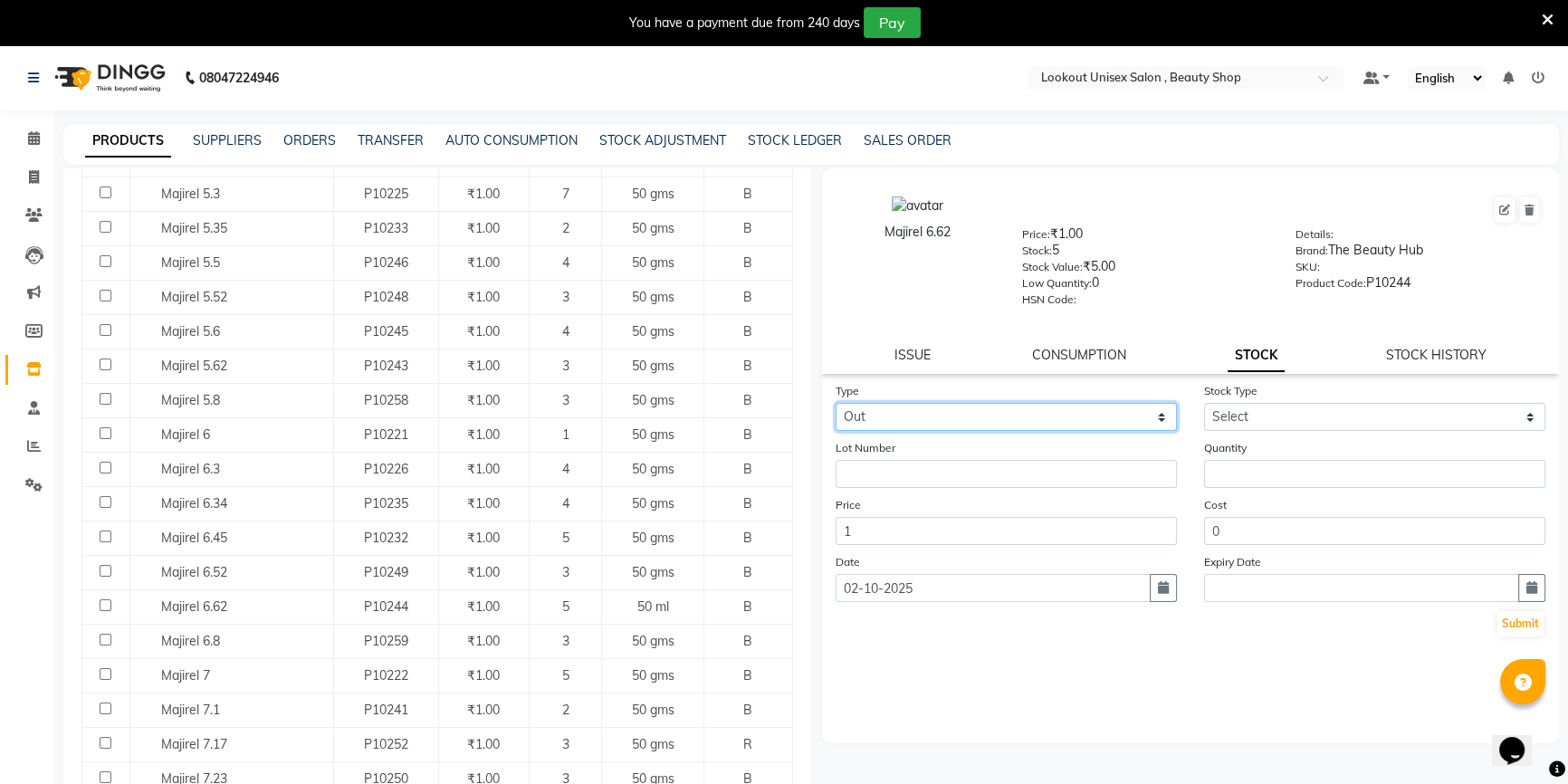
select select
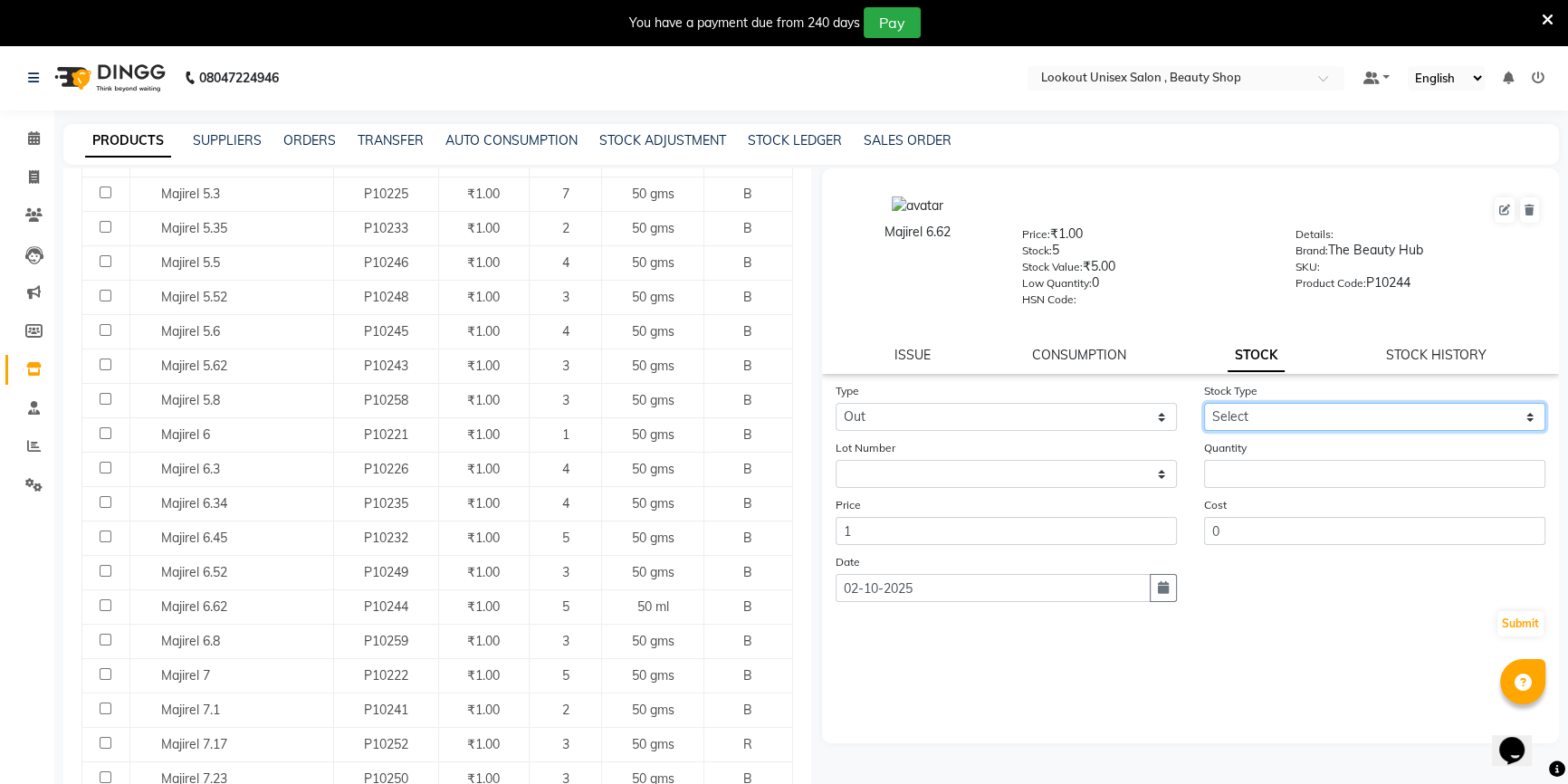
click at [1290, 424] on select "Select Internal Use Damaged Expired Adjustment Return Other" at bounding box center [1374, 417] width 341 height 28
click at [1204, 407] on select "Select Internal Use Damaged Expired Adjustment Return Other" at bounding box center [1374, 417] width 341 height 28
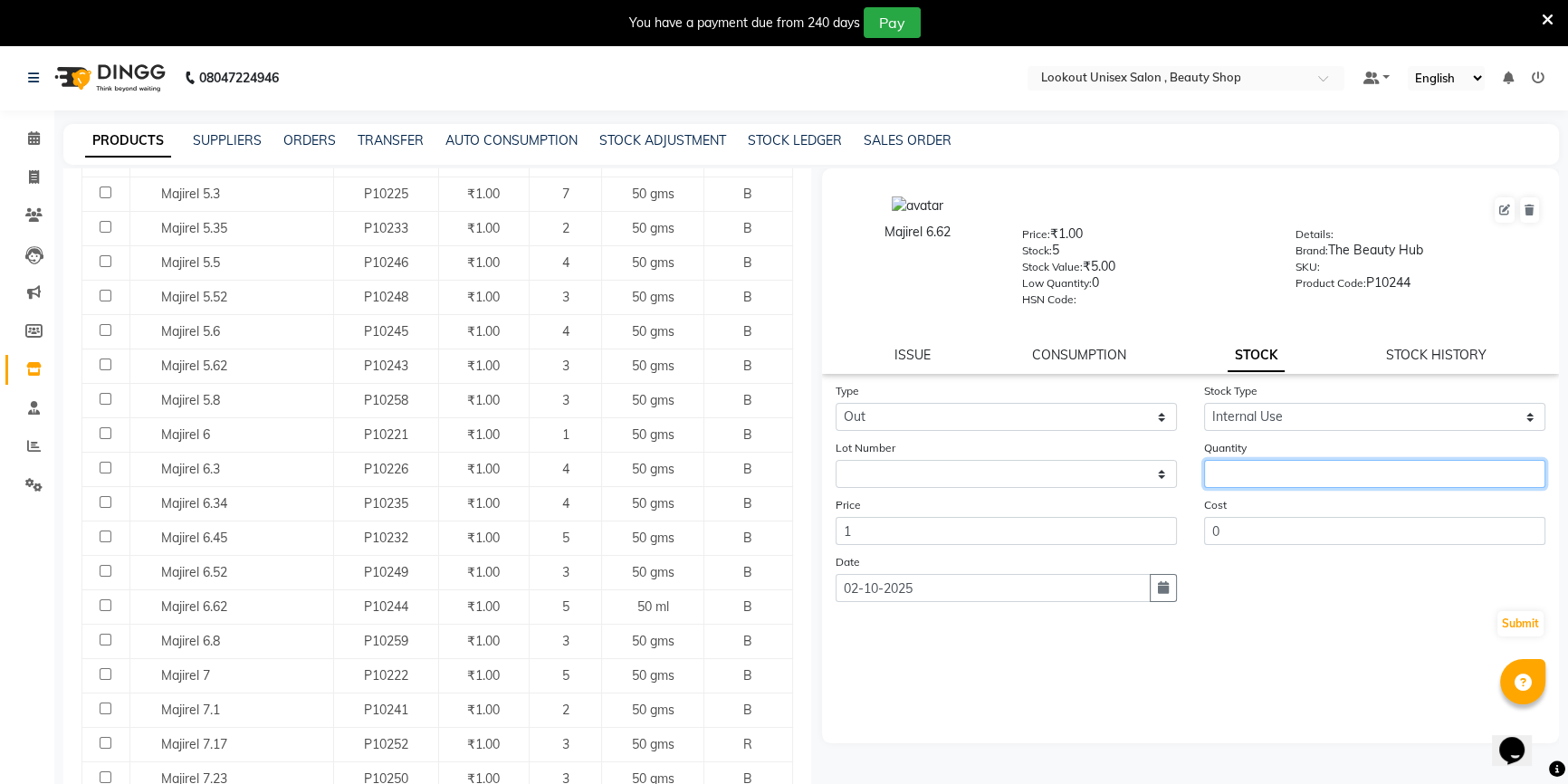
click at [1277, 465] on input "number" at bounding box center [1374, 474] width 341 height 28
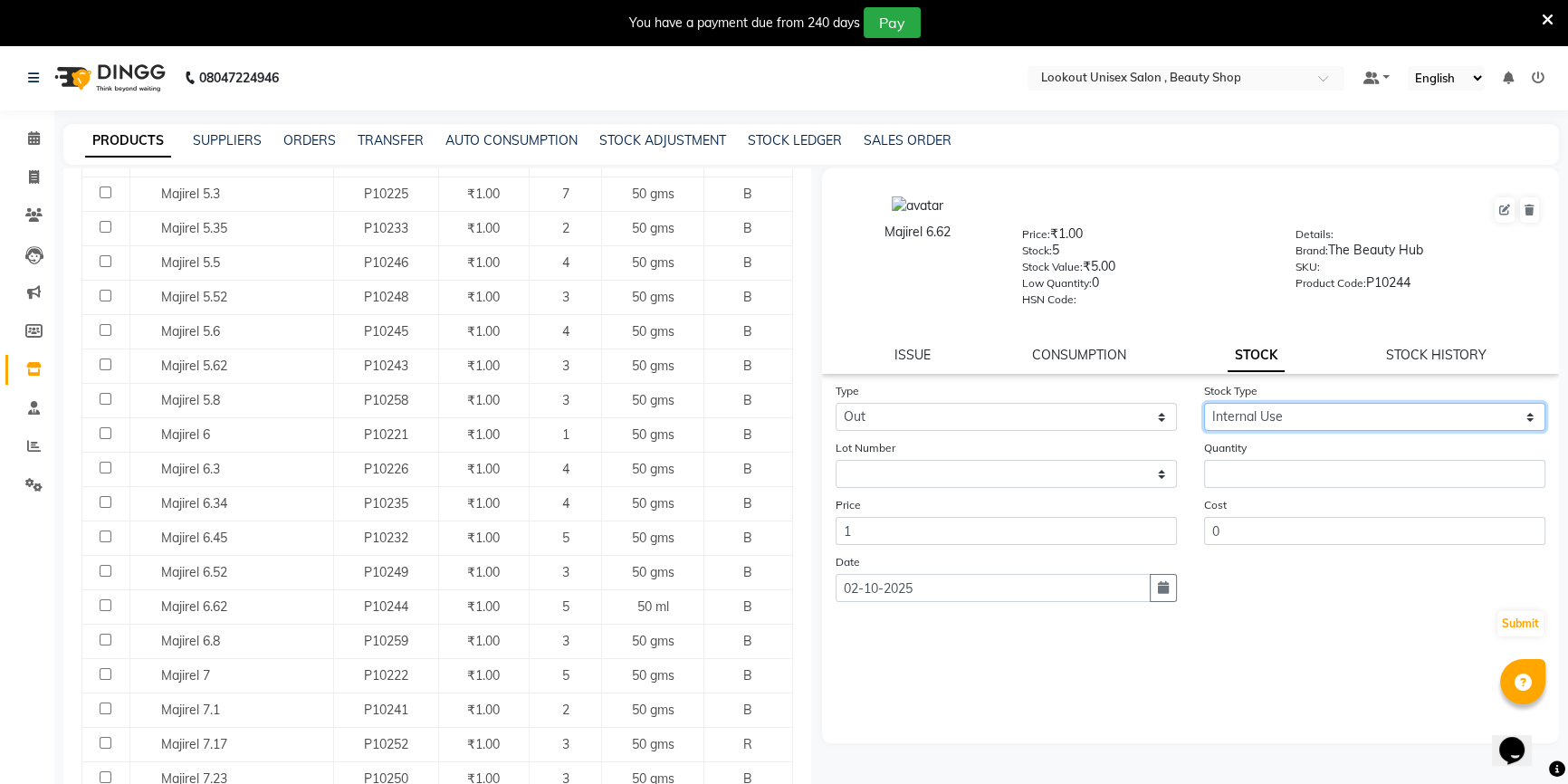
click at [1324, 416] on select "Select Internal Use Damaged Expired Adjustment Return Other" at bounding box center [1374, 417] width 341 height 28
select select "adjustment"
click at [1204, 407] on select "Select Internal Use Damaged Expired Adjustment Return Other" at bounding box center [1374, 417] width 341 height 28
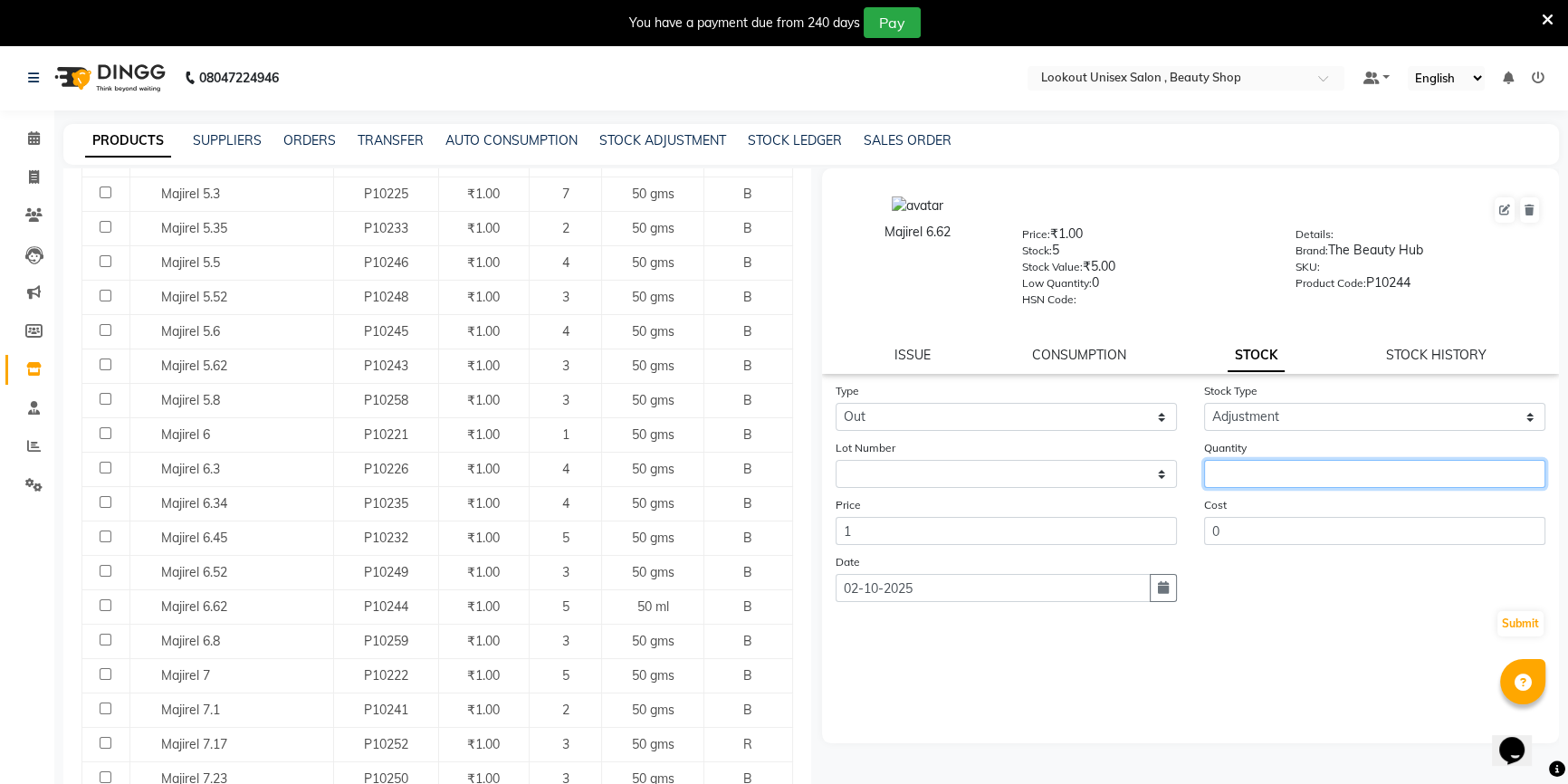
click at [1294, 478] on input "number" at bounding box center [1374, 474] width 341 height 28
type input "1"
click at [1531, 631] on button "Submit" at bounding box center [1520, 623] width 46 height 25
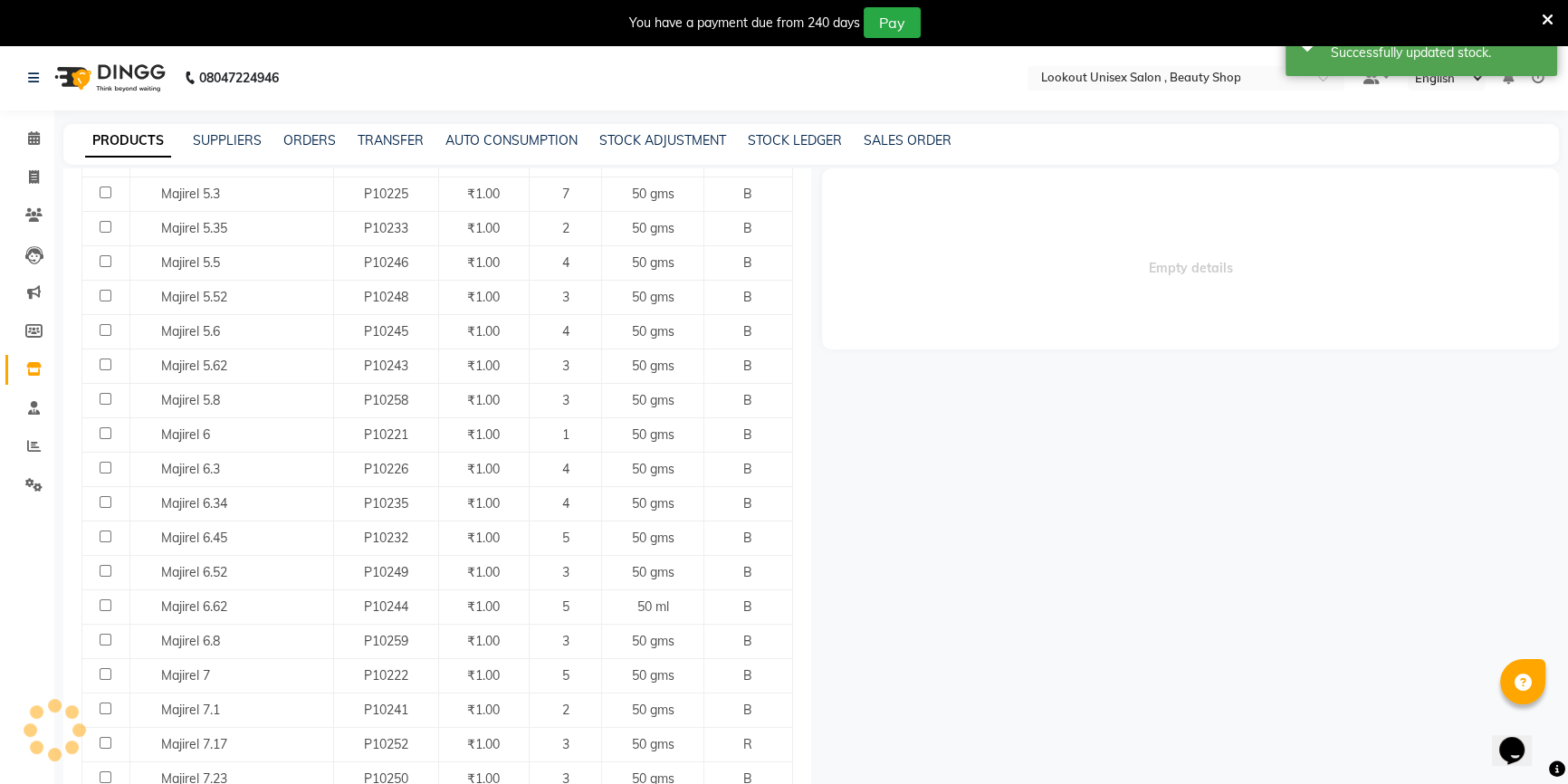
select select
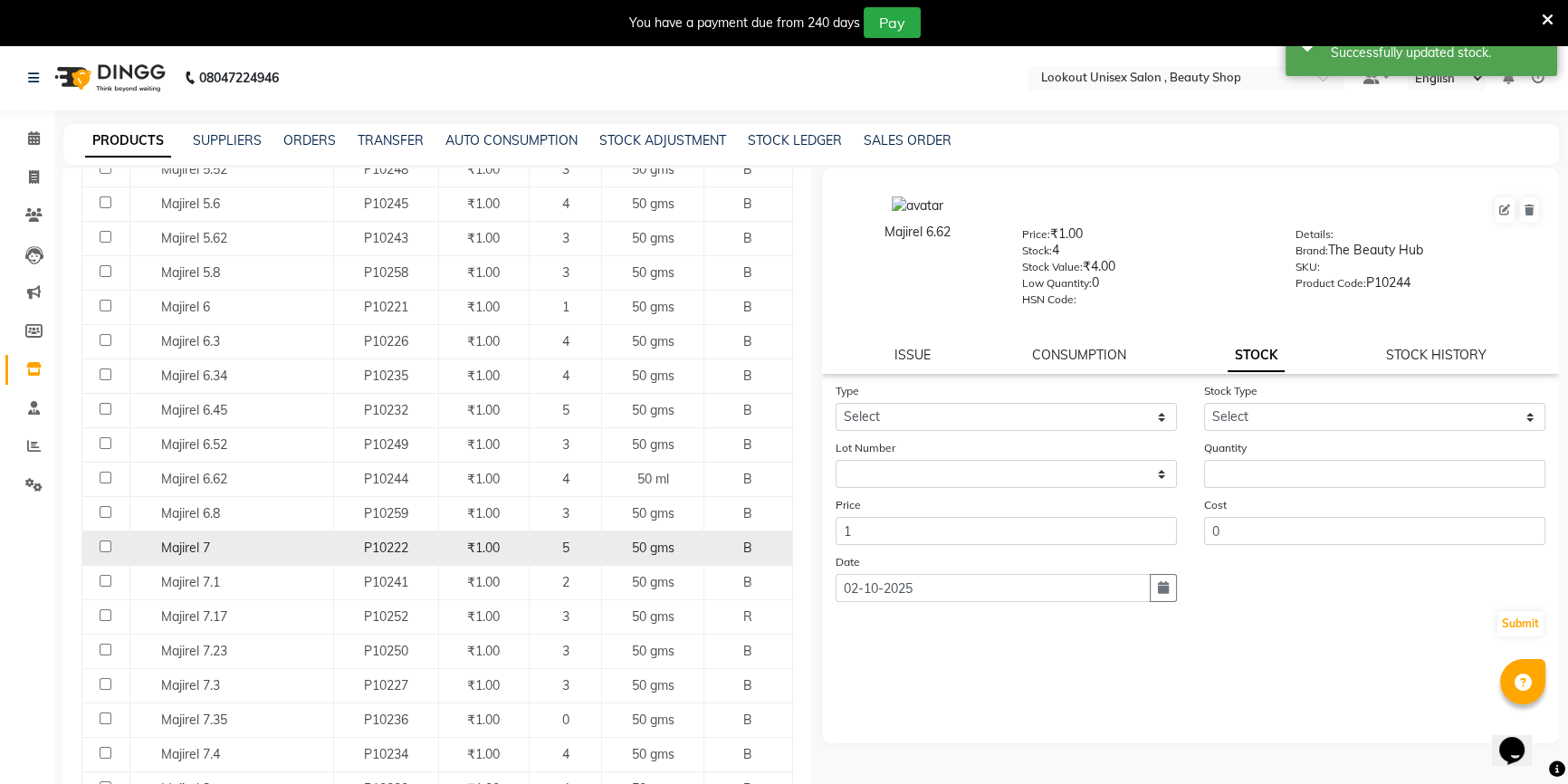
scroll to position [987, 0]
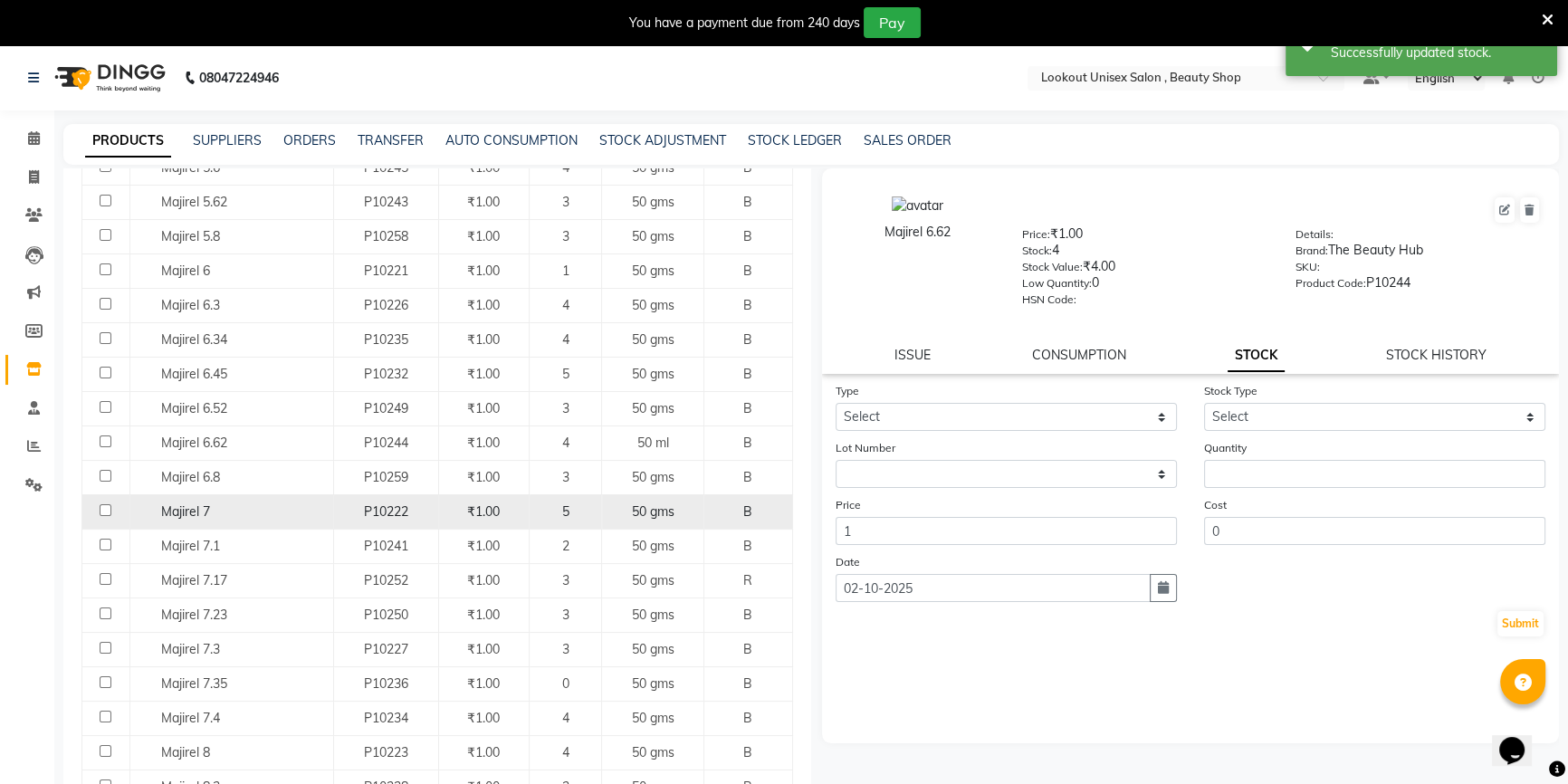
click at [348, 521] on td "P10222" at bounding box center [385, 511] width 105 height 34
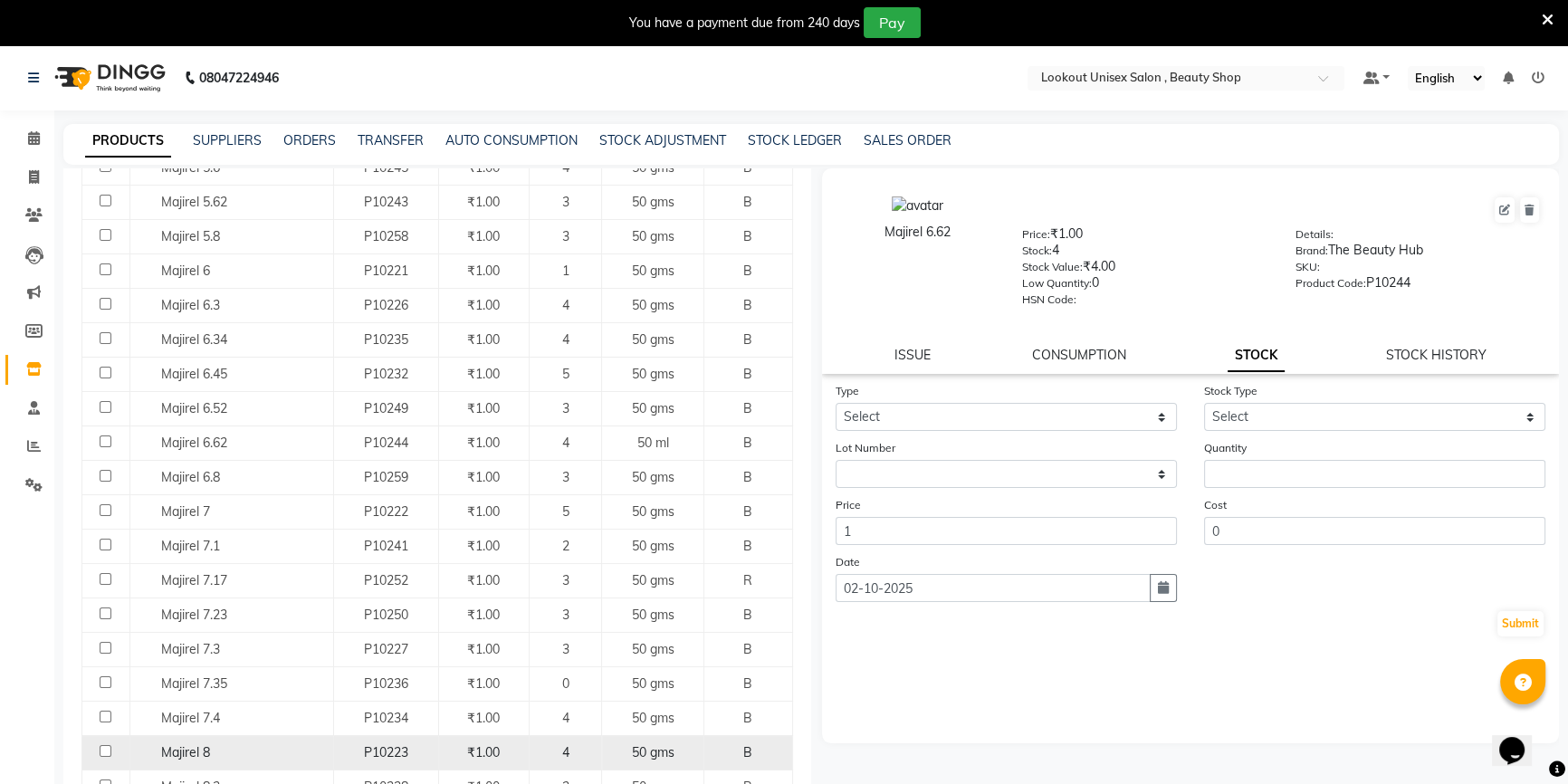
click at [308, 746] on div "Majirel 8" at bounding box center [231, 753] width 194 height 19
select select
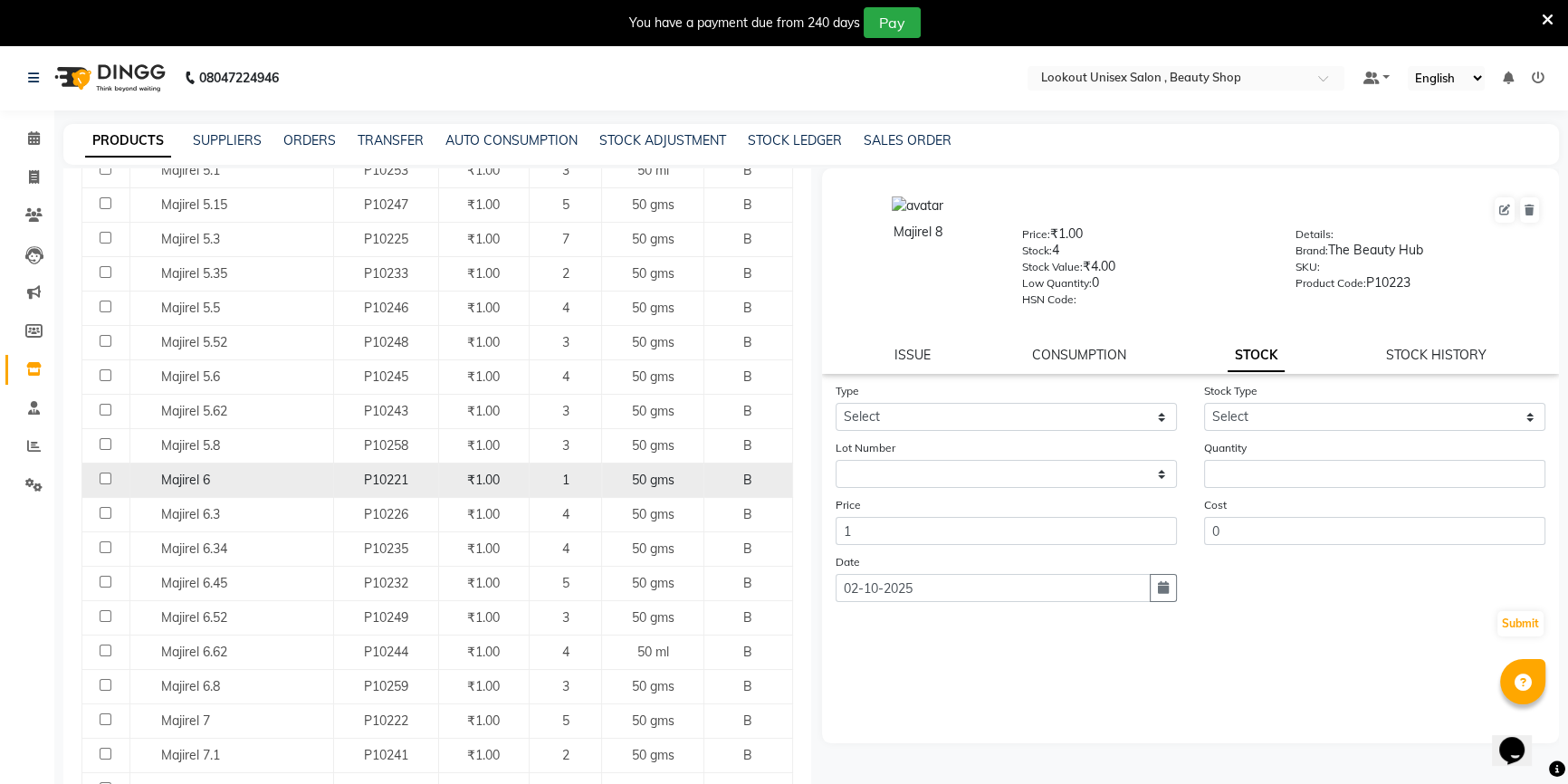
scroll to position [741, 0]
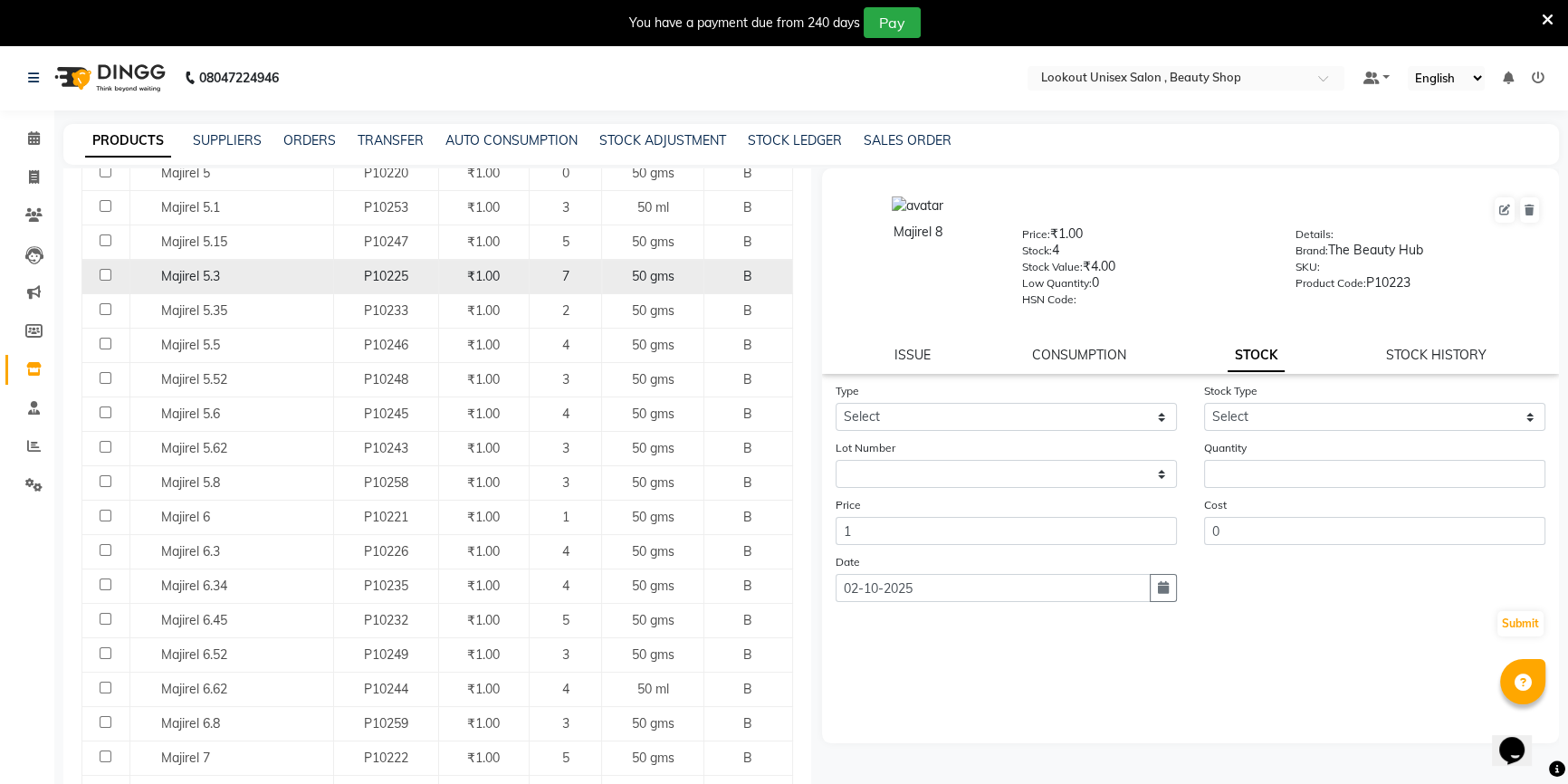
click at [319, 281] on div "Majirel 5.3" at bounding box center [231, 276] width 194 height 19
select select
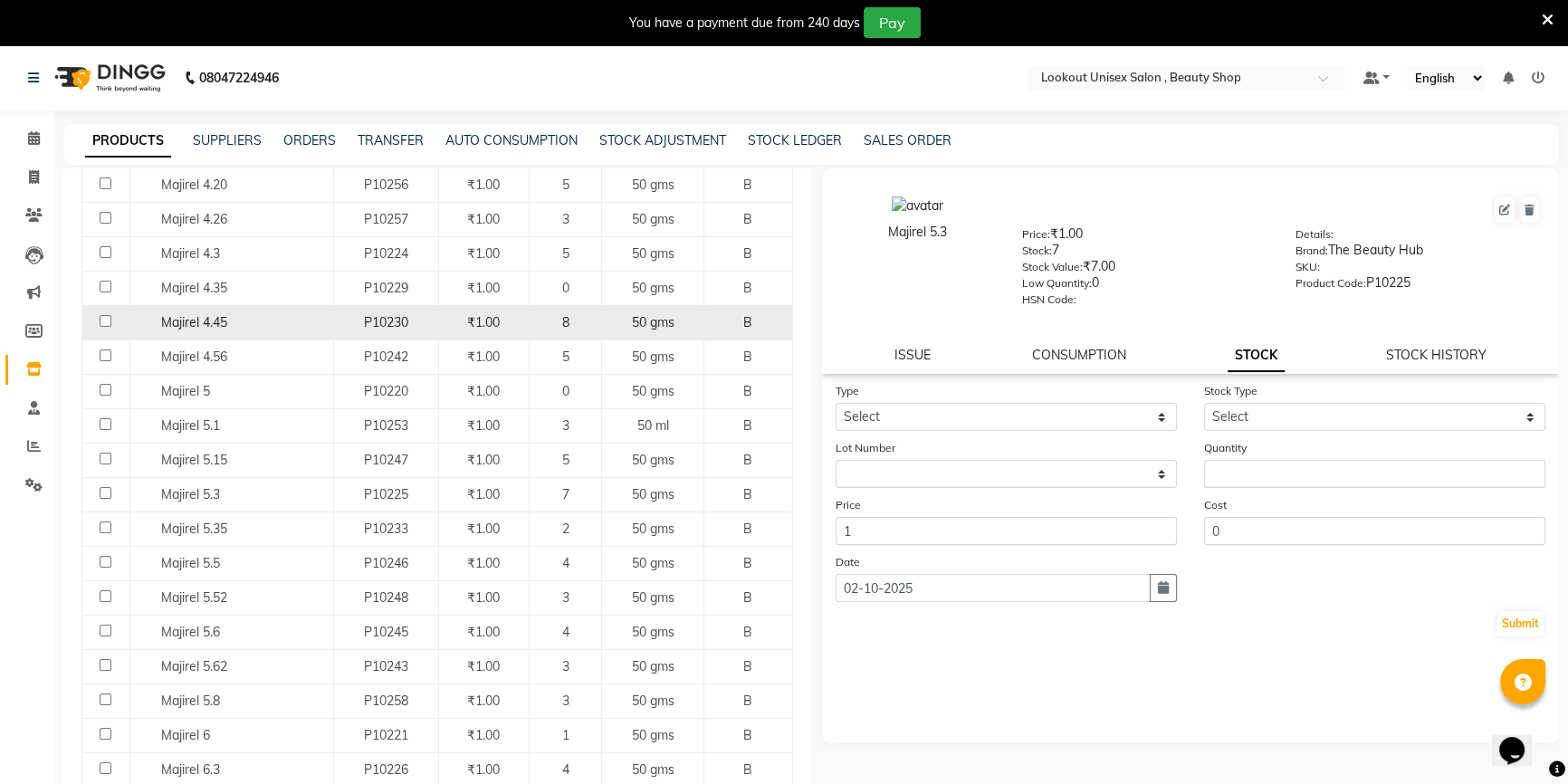
scroll to position [494, 0]
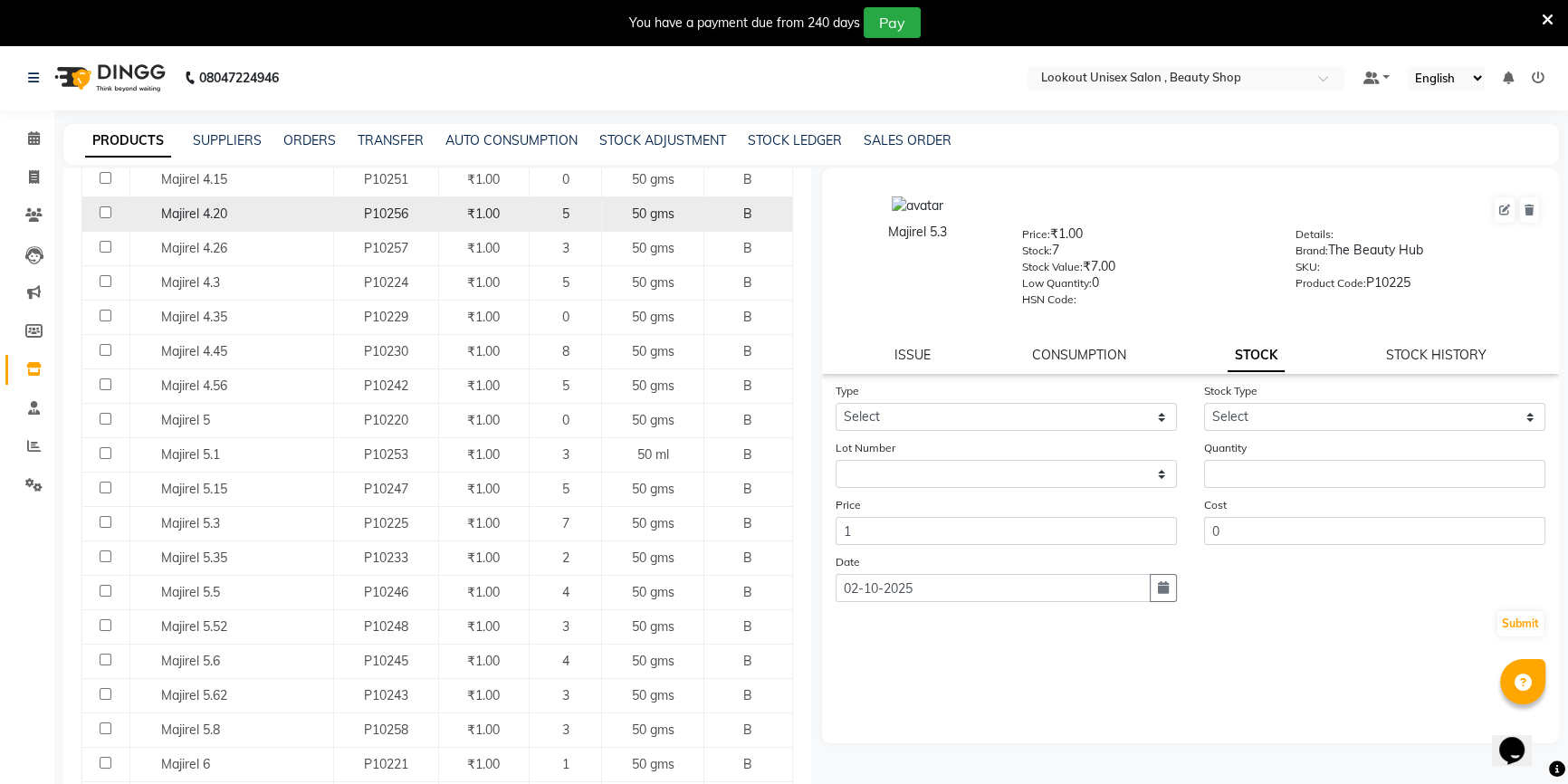
click at [341, 210] on div "P10256" at bounding box center [385, 214] width 90 height 19
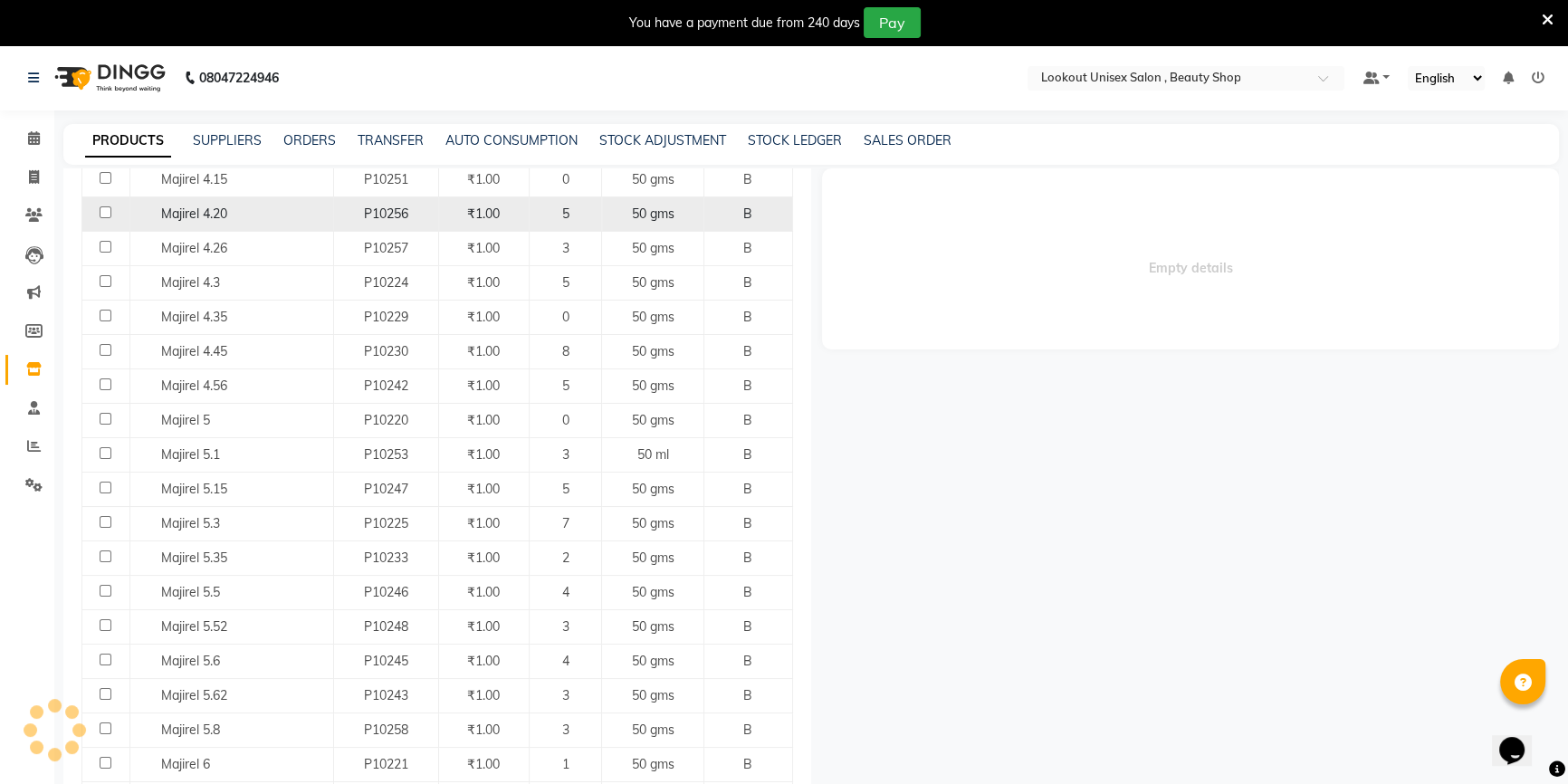
select select
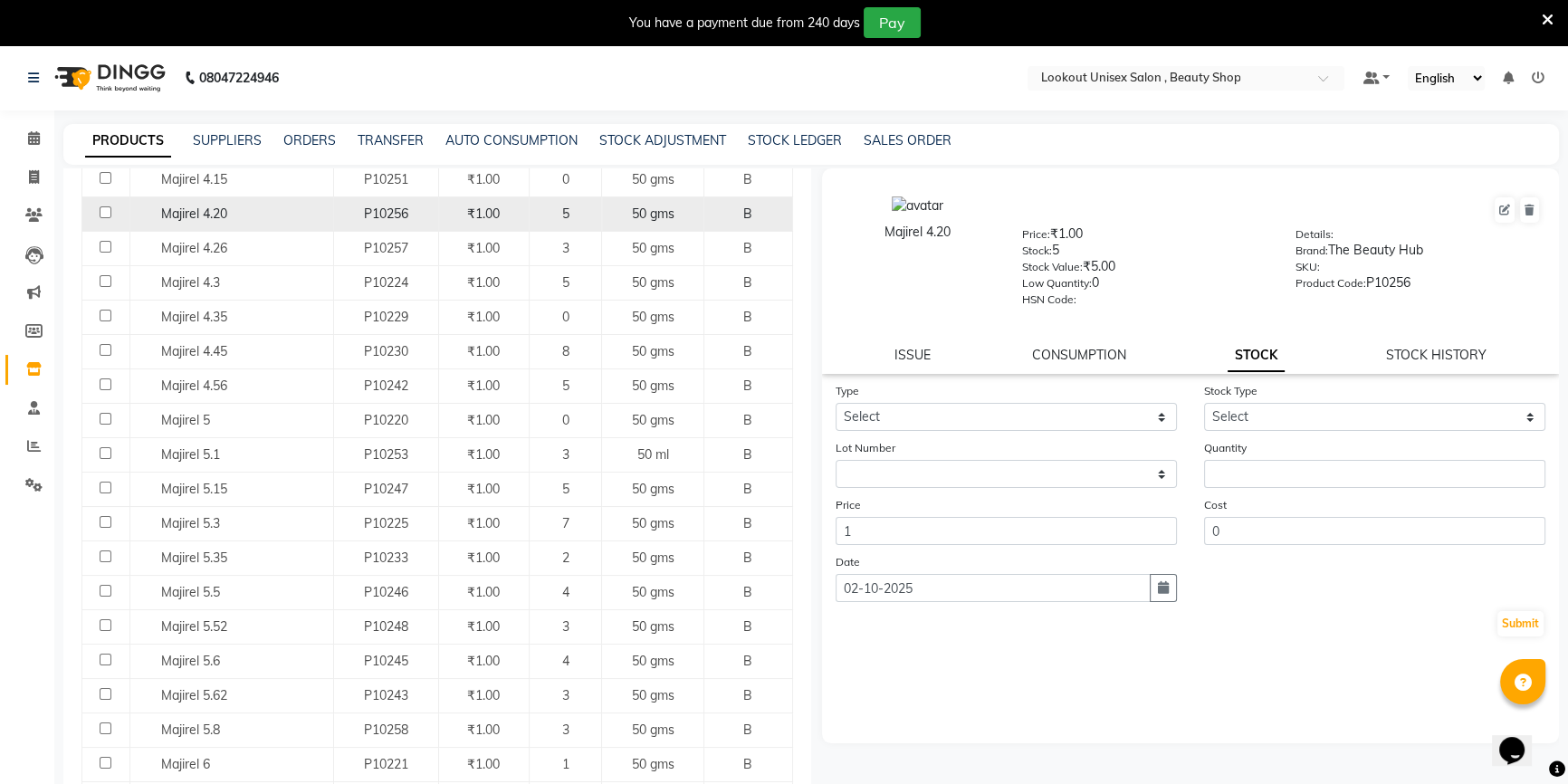
click at [357, 212] on div "P10256" at bounding box center [385, 214] width 90 height 19
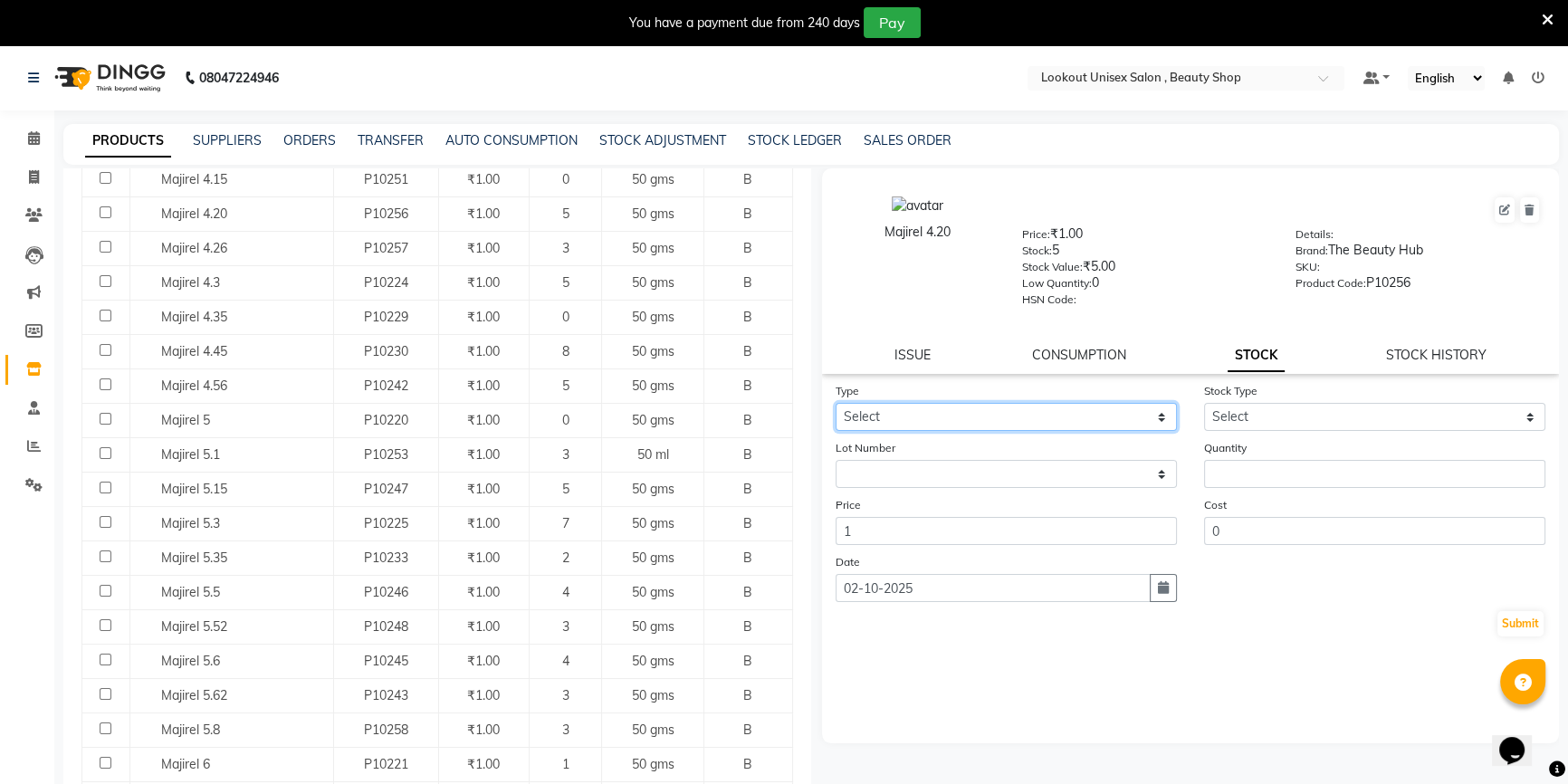
drag, startPoint x: 950, startPoint y: 410, endPoint x: 938, endPoint y: 431, distance: 24.2
click at [949, 409] on select "Select In Out" at bounding box center [1005, 417] width 341 height 28
select select "in"
click at [835, 407] on select "Select In Out" at bounding box center [1005, 417] width 341 height 28
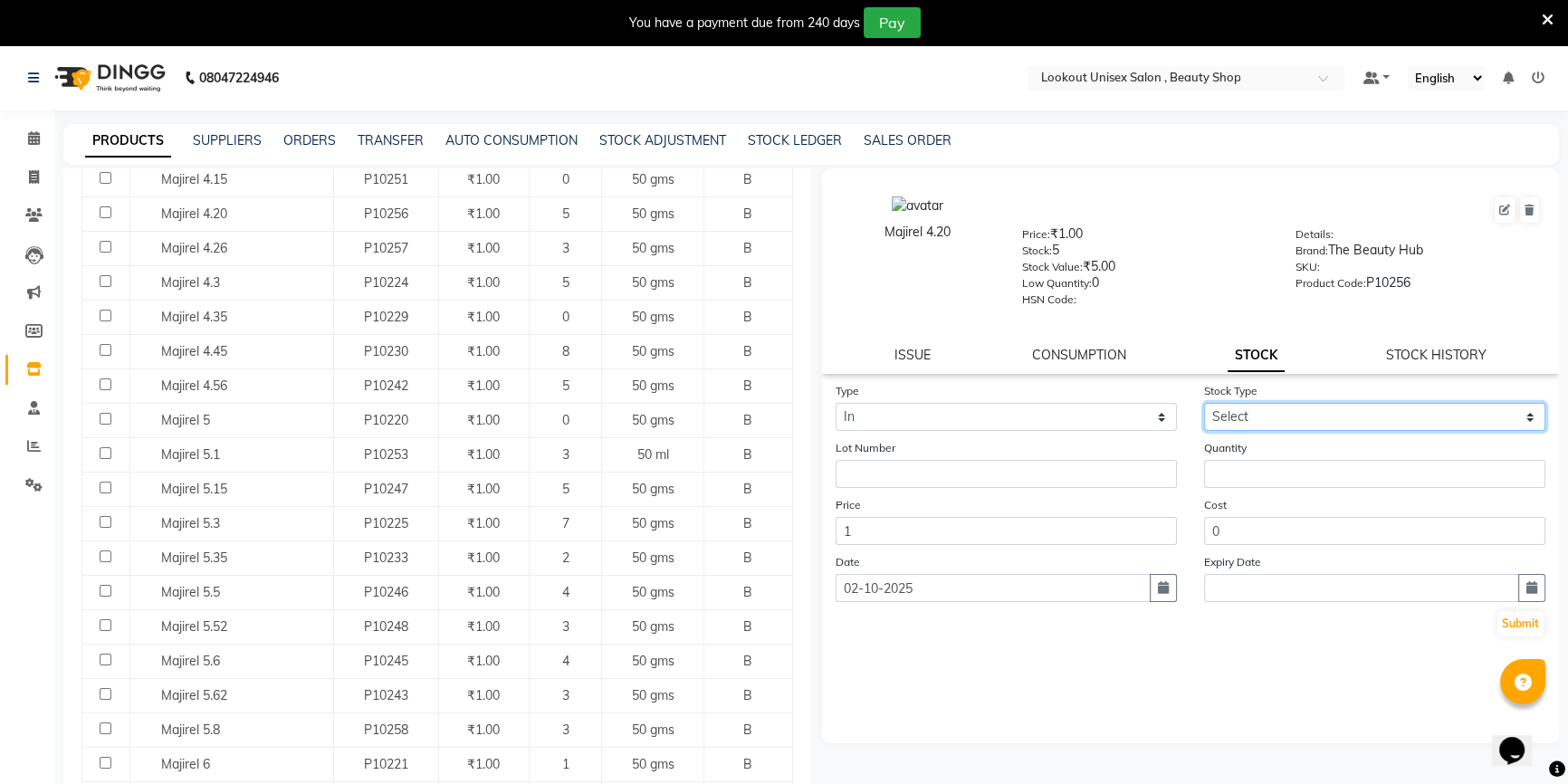
click at [1279, 416] on select "Select New Stock Adjustment Return Other" at bounding box center [1374, 417] width 341 height 28
select select "adjustment"
click at [1204, 407] on select "Select New Stock Adjustment Return Other" at bounding box center [1374, 417] width 341 height 28
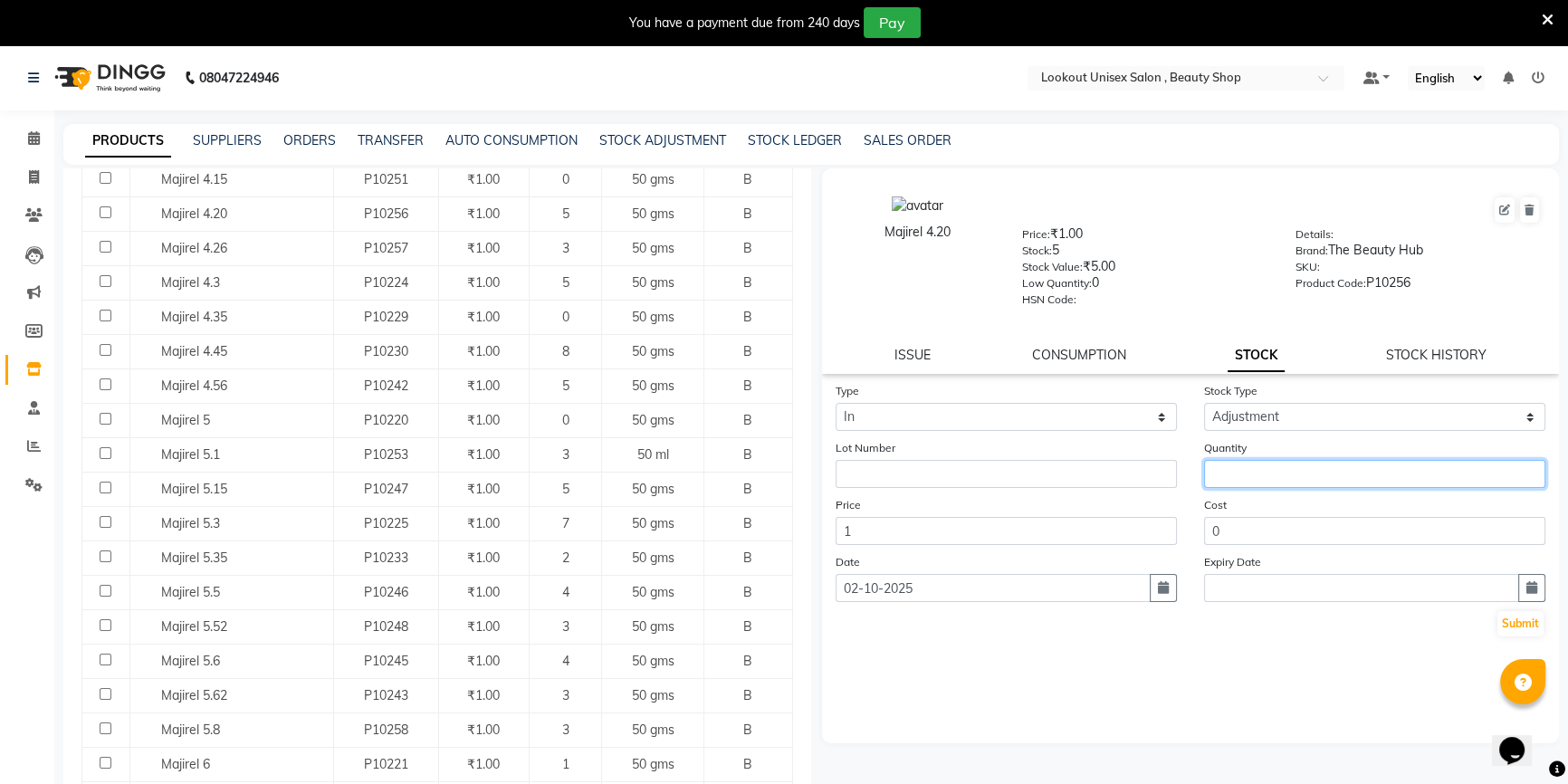
click at [1254, 481] on input "number" at bounding box center [1374, 474] width 341 height 28
type input "1"
click at [1530, 624] on button "Submit" at bounding box center [1520, 623] width 46 height 25
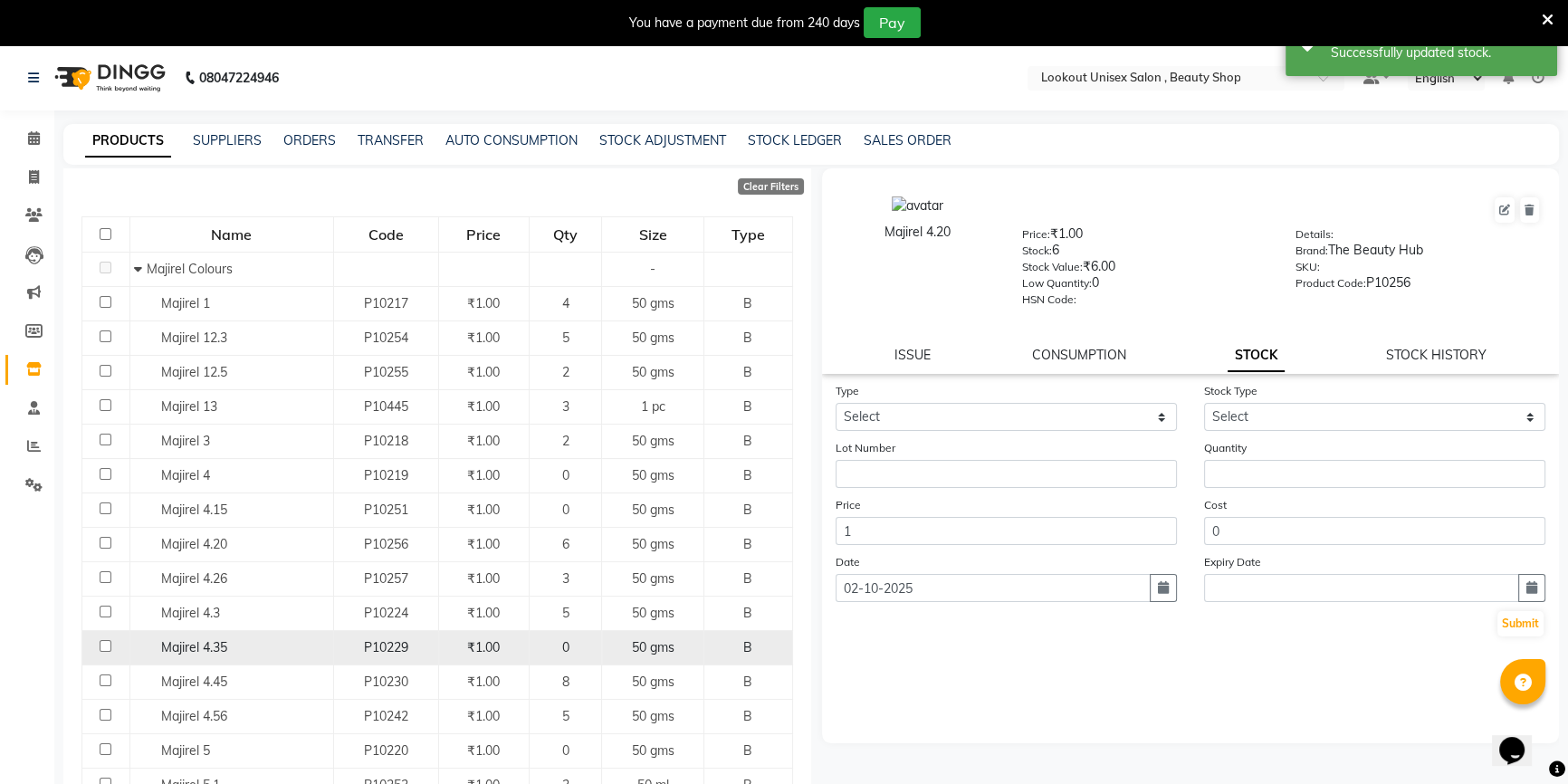
scroll to position [164, 0]
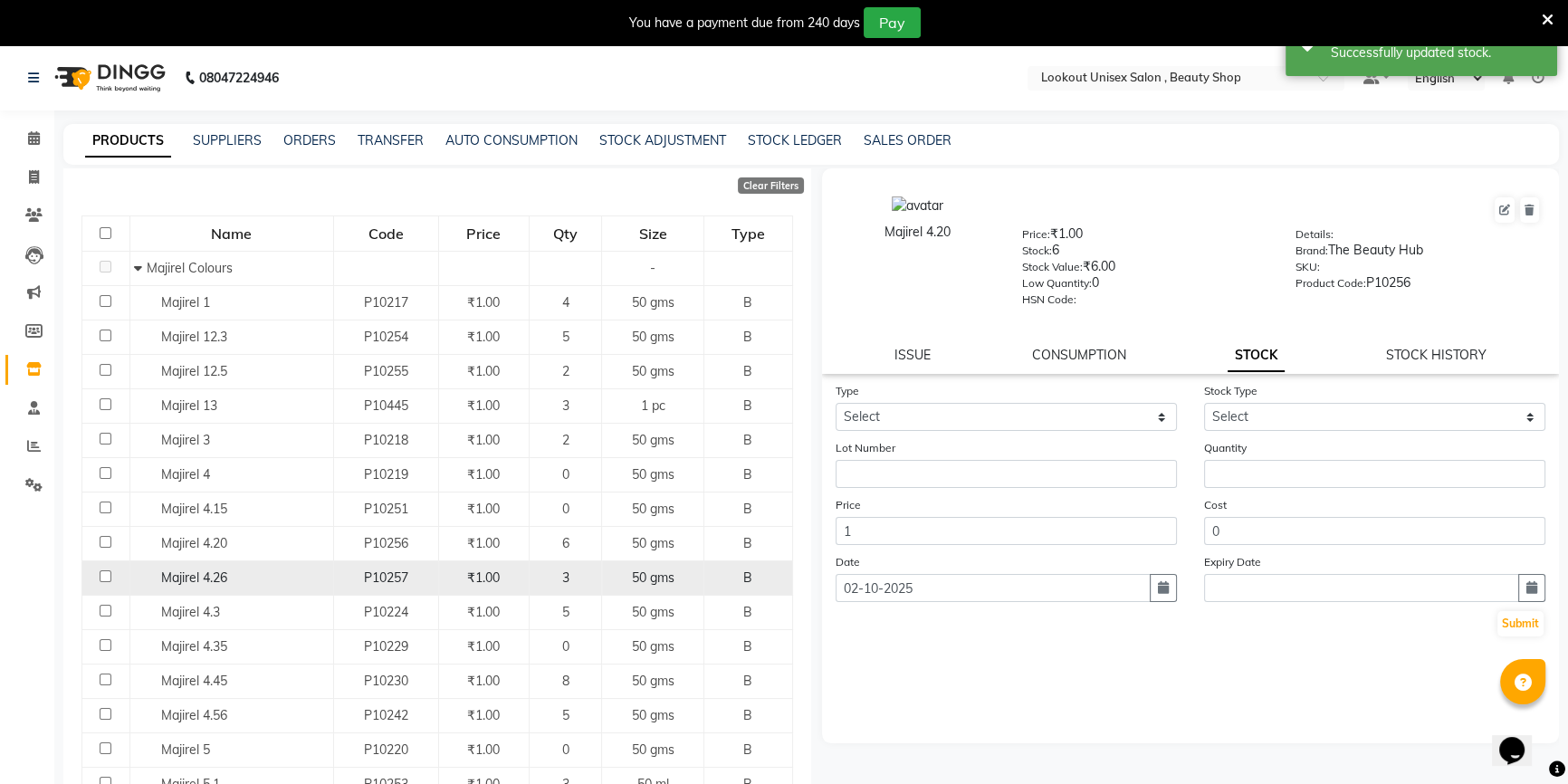
click at [289, 577] on div "Majirel 4.26" at bounding box center [231, 578] width 194 height 19
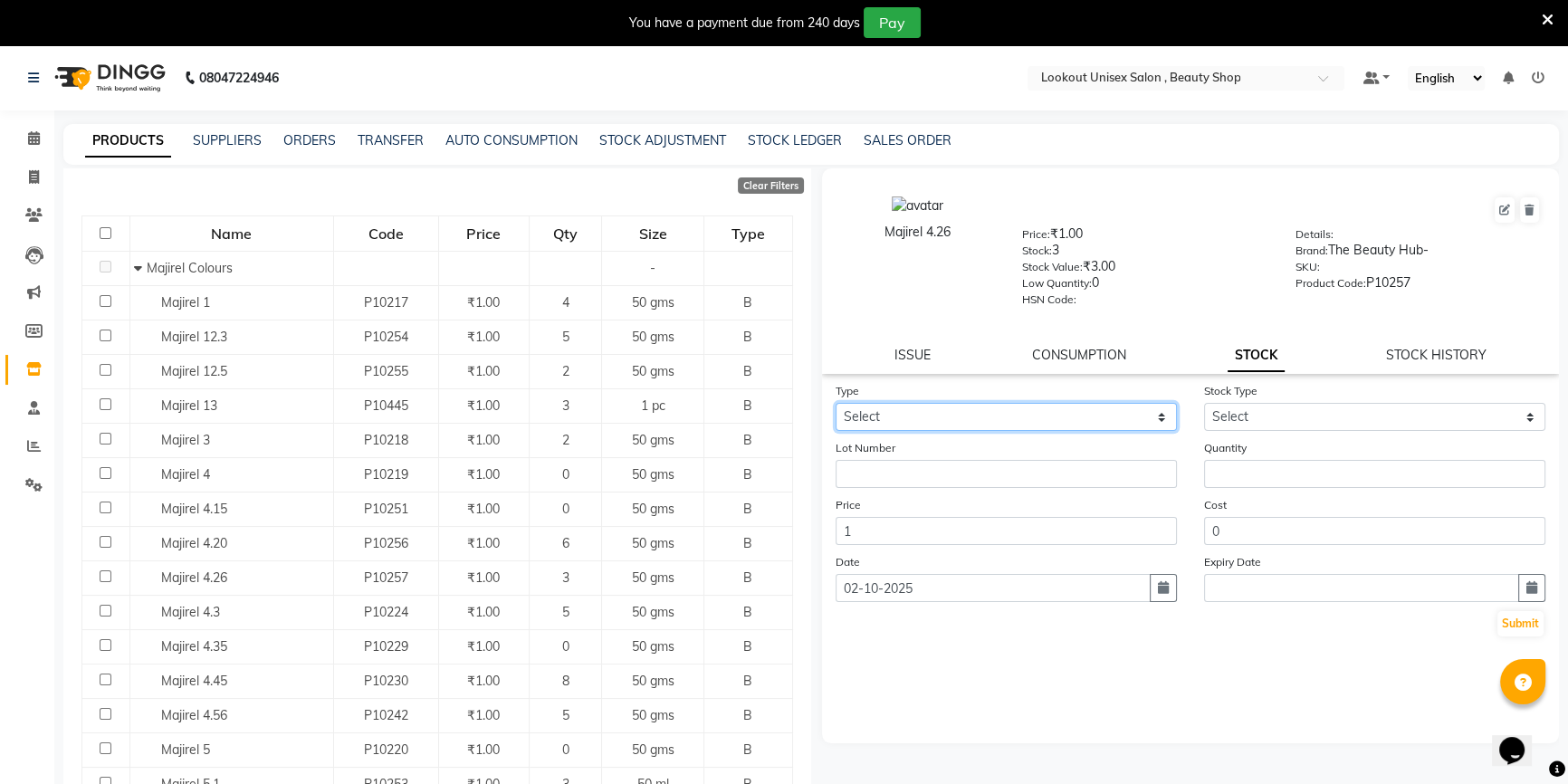
click at [1071, 416] on select "Select In Out" at bounding box center [1005, 417] width 341 height 28
select select "in"
click at [835, 407] on select "Select In Out" at bounding box center [1005, 417] width 341 height 28
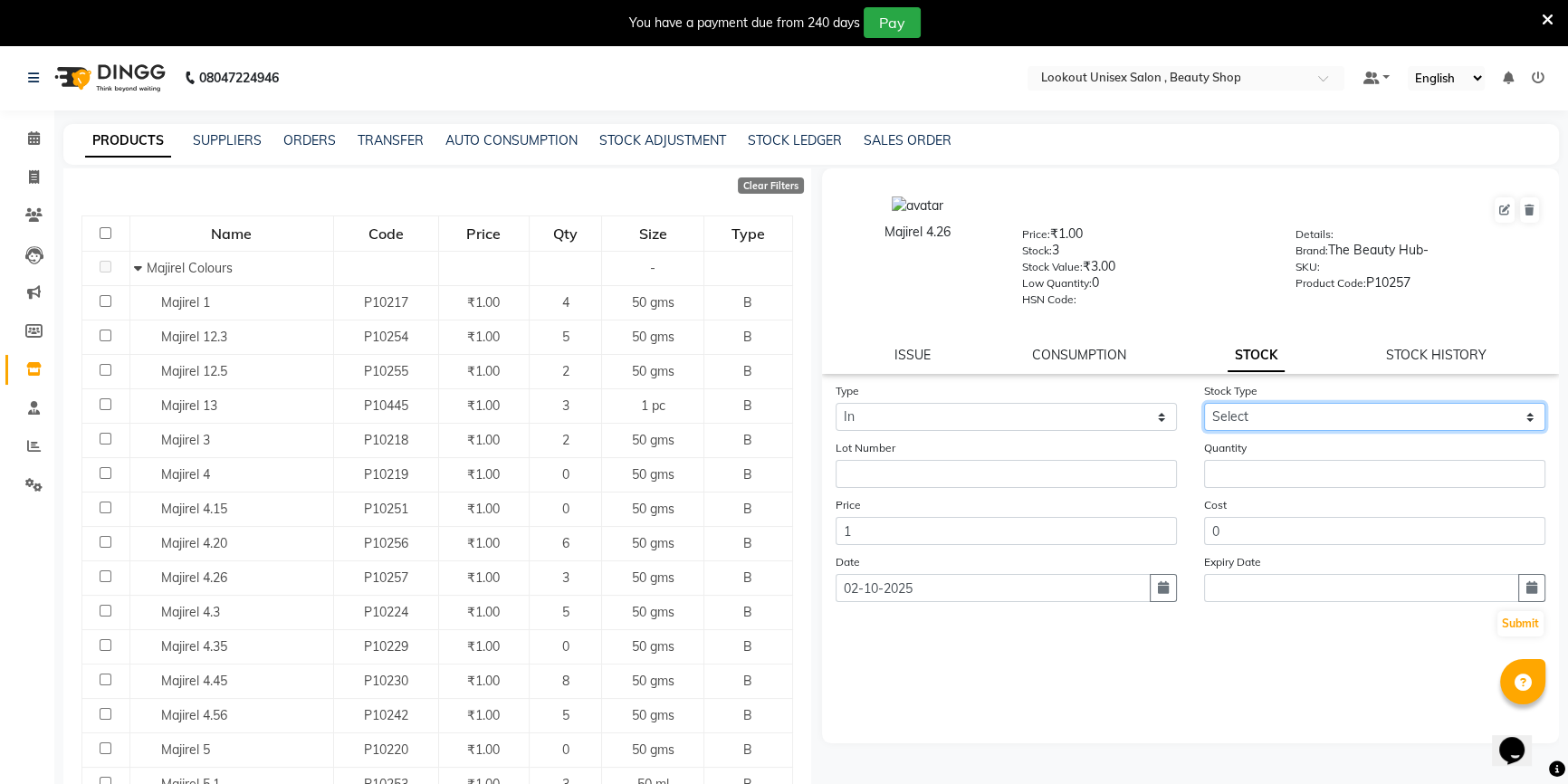
click at [1248, 422] on select "Select New Stock Adjustment Return Other" at bounding box center [1374, 417] width 341 height 28
select select "adjustment"
click at [1204, 407] on select "Select New Stock Adjustment Return Other" at bounding box center [1374, 417] width 341 height 28
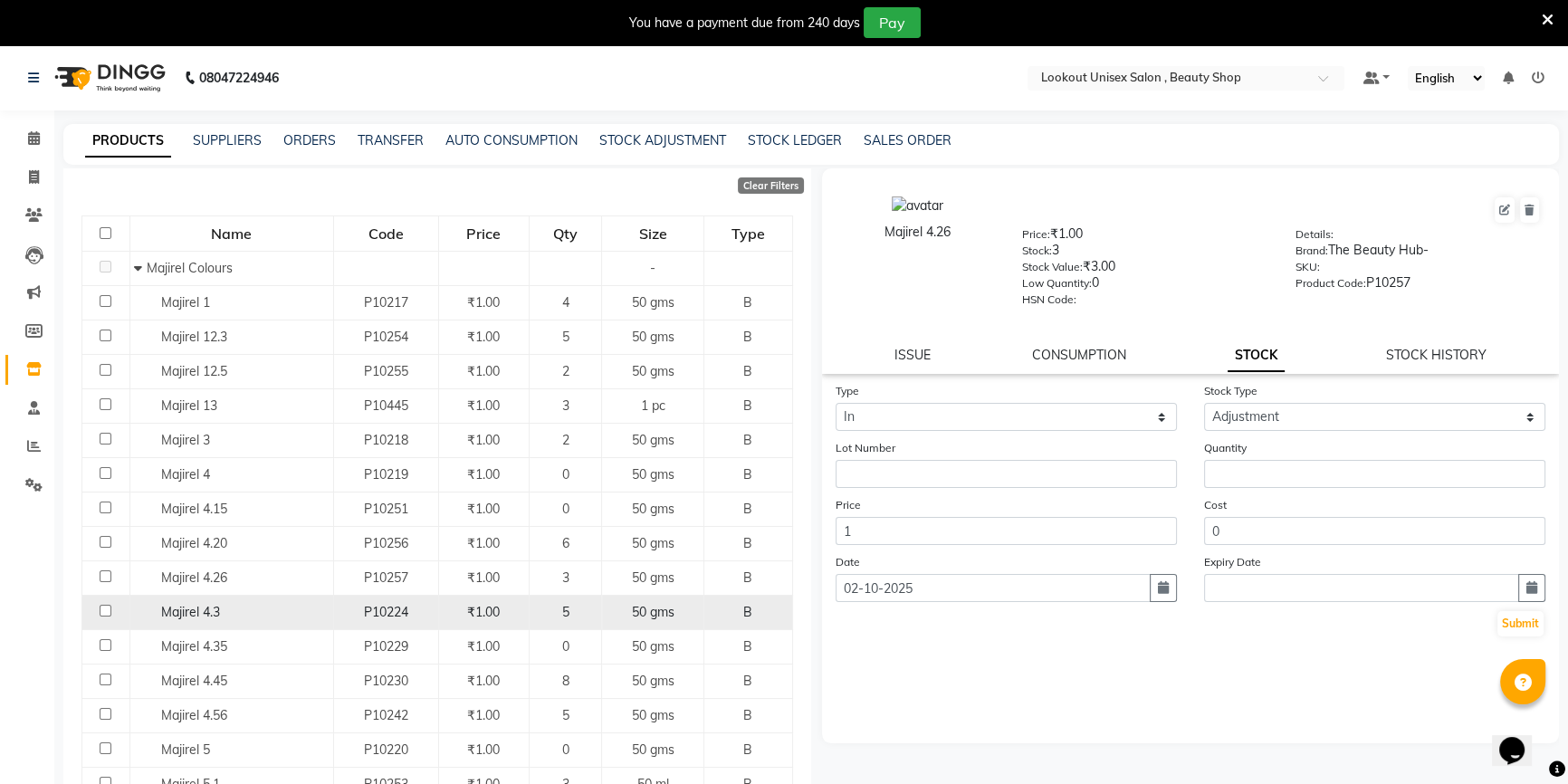
click at [276, 598] on td "Majirel 4.3" at bounding box center [231, 612] width 203 height 34
click at [212, 616] on span "Majirel 4.3" at bounding box center [190, 612] width 59 height 17
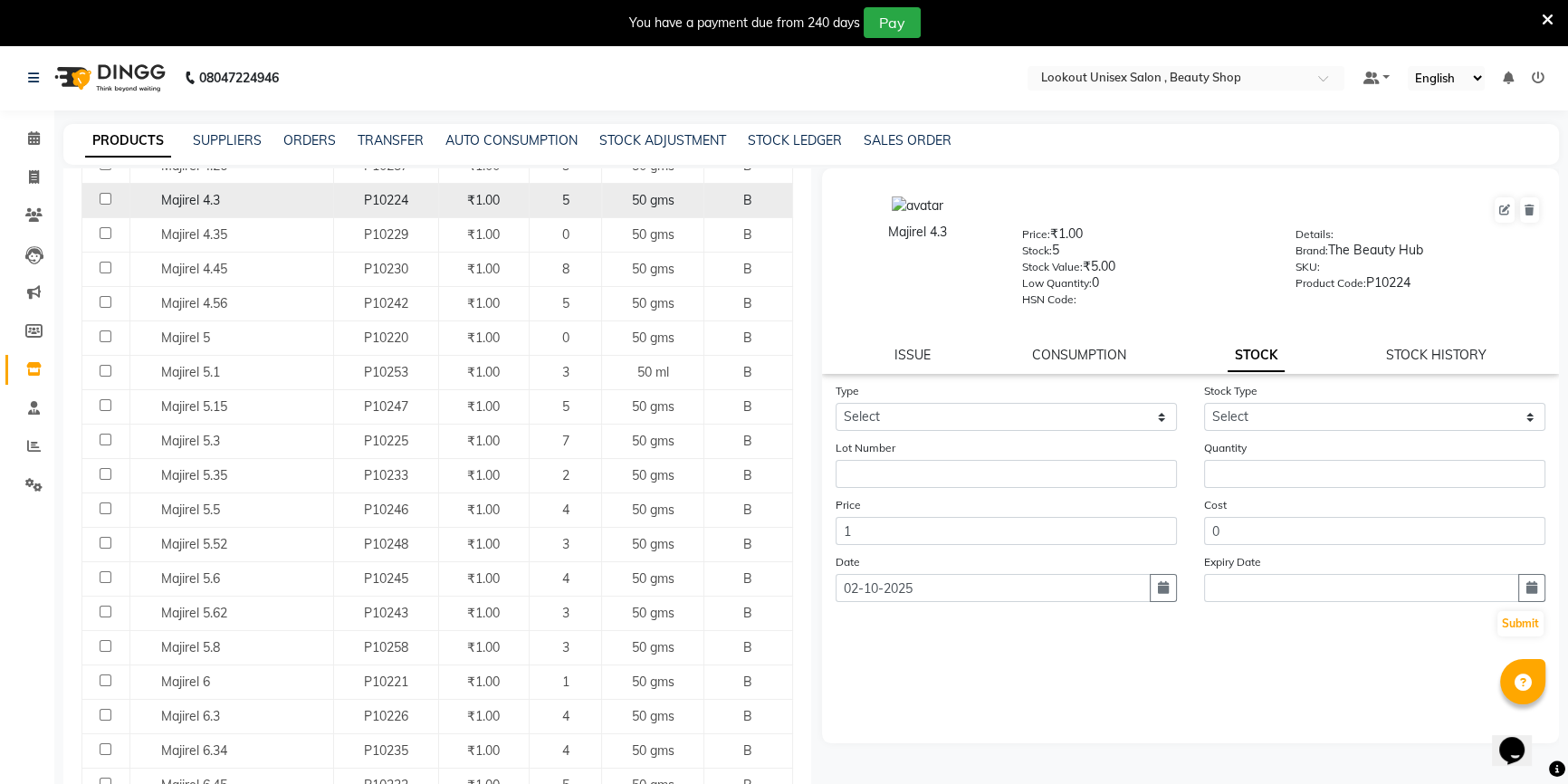
scroll to position [658, 0]
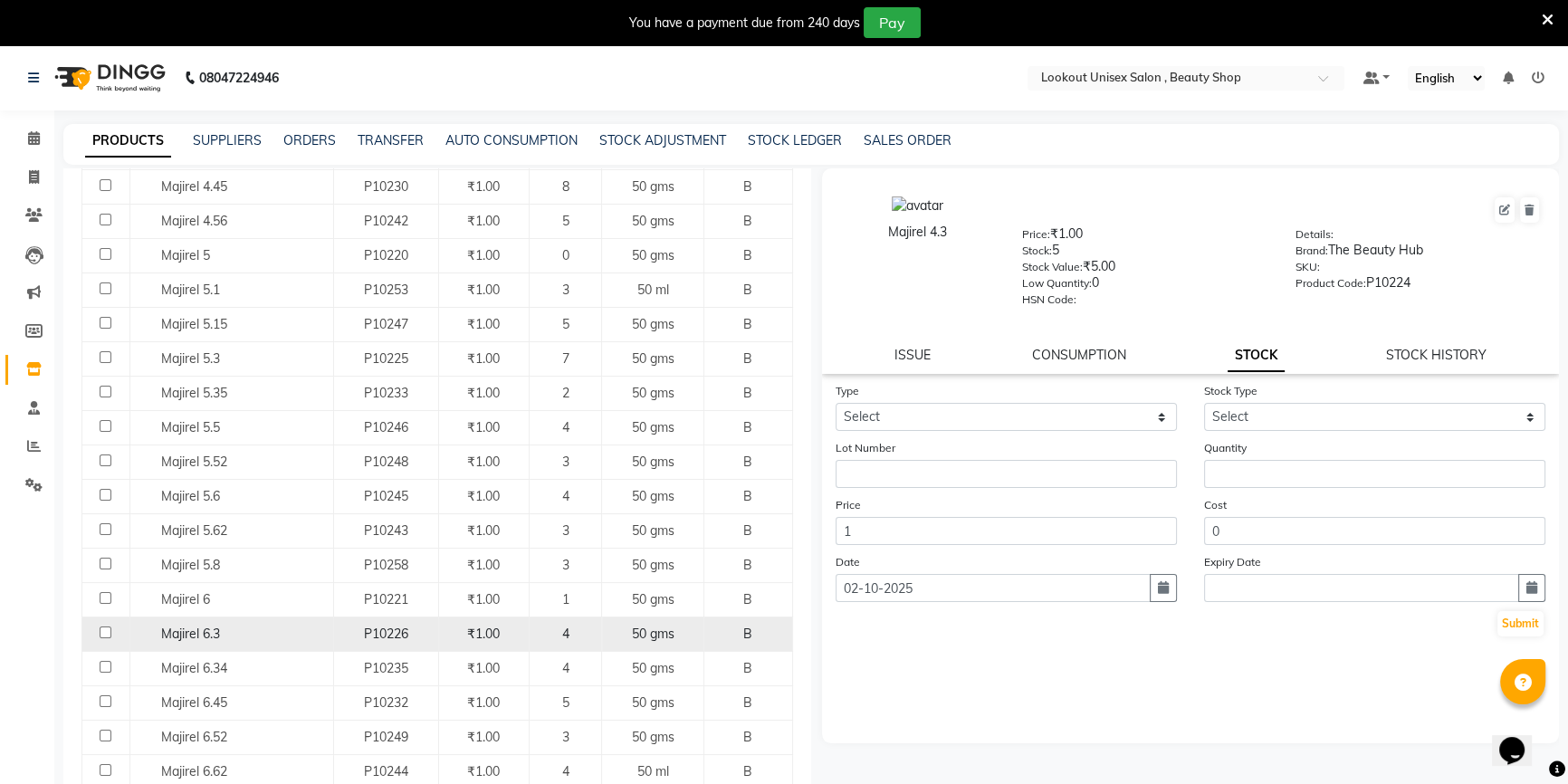
click at [211, 634] on span "Majirel 6.3" at bounding box center [190, 634] width 59 height 17
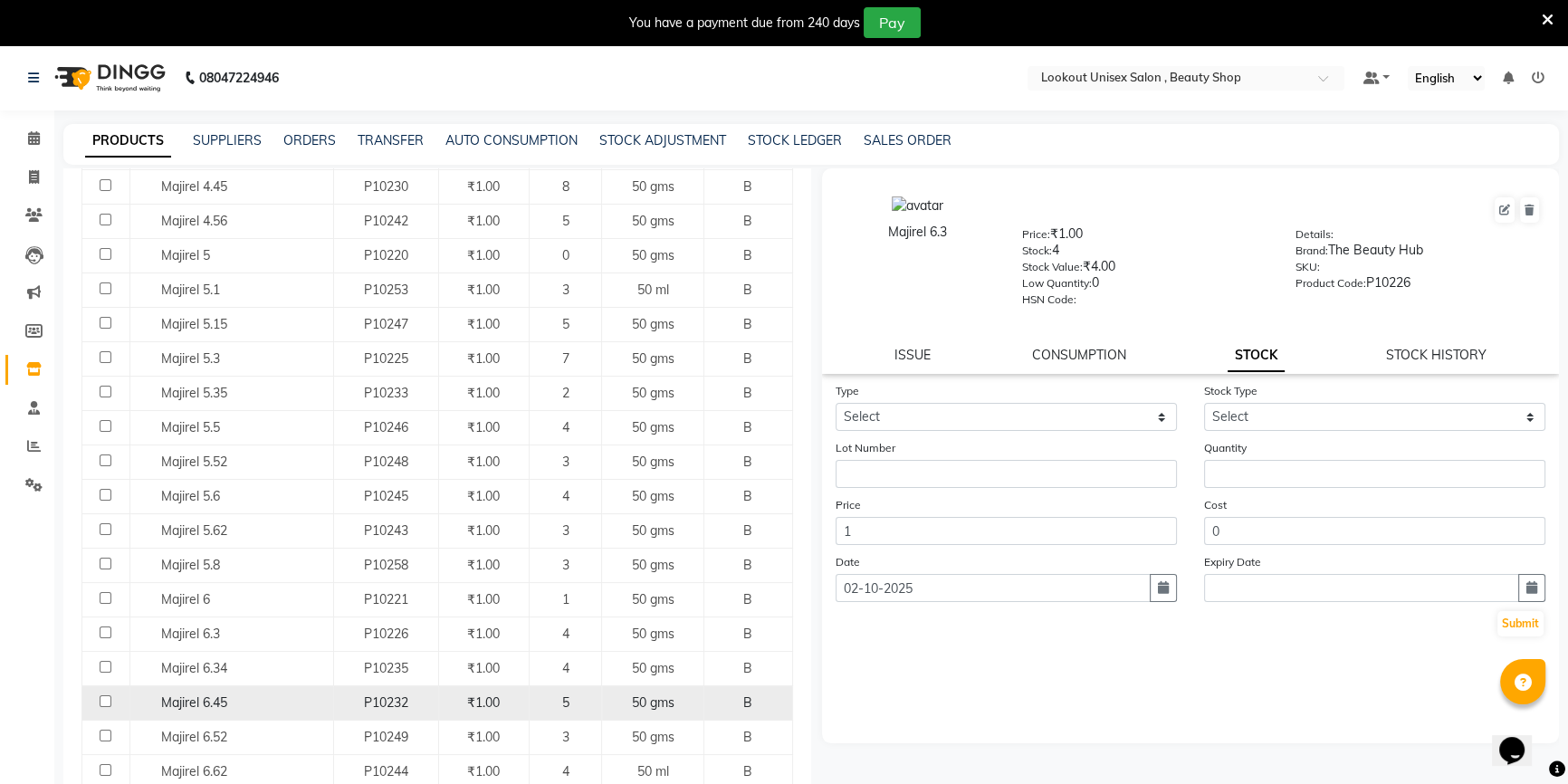
click at [241, 690] on td "Majirel 6.45" at bounding box center [231, 703] width 203 height 34
click at [227, 690] on td "Majirel 6.45" at bounding box center [231, 703] width 203 height 34
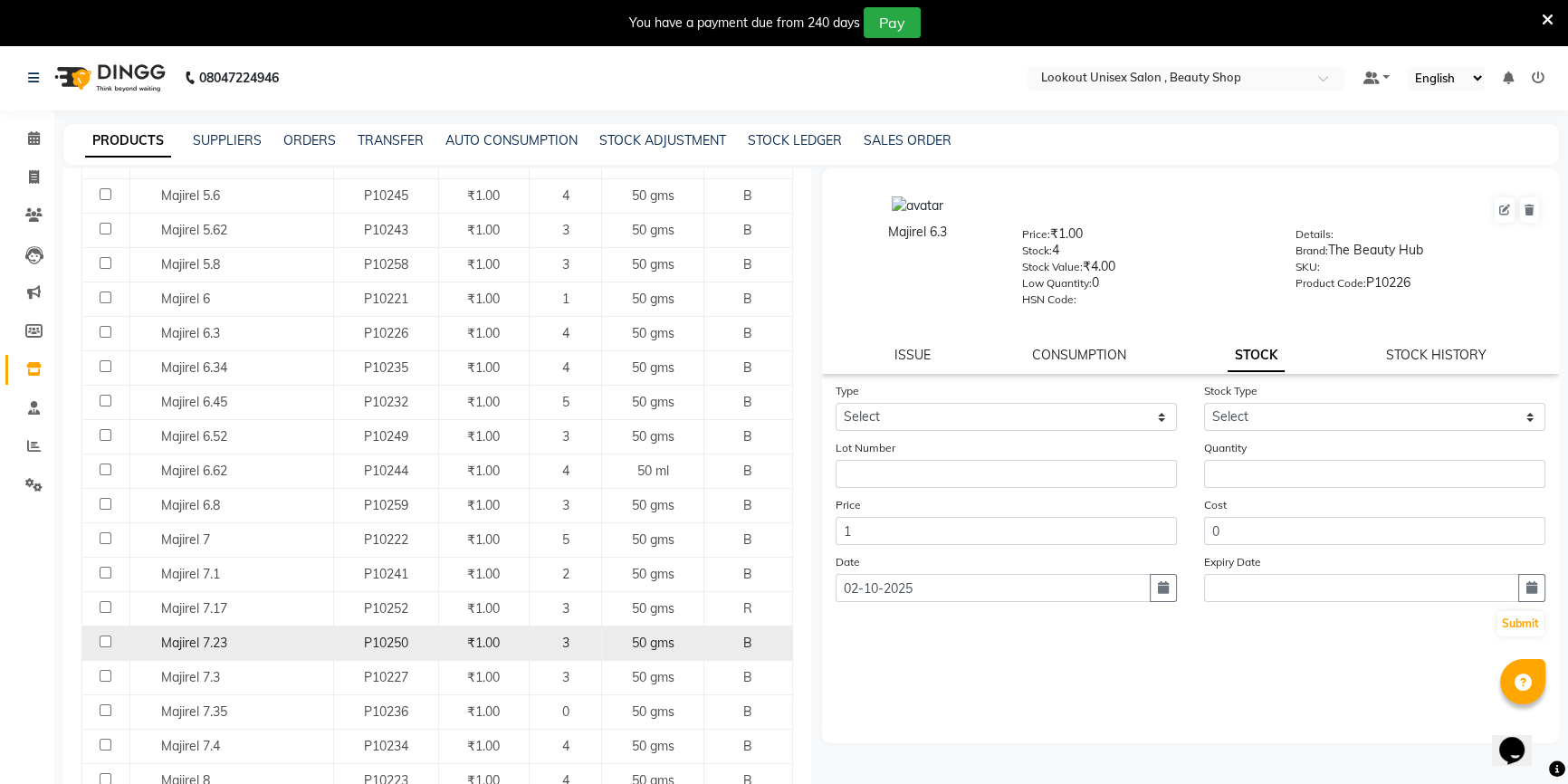
scroll to position [987, 0]
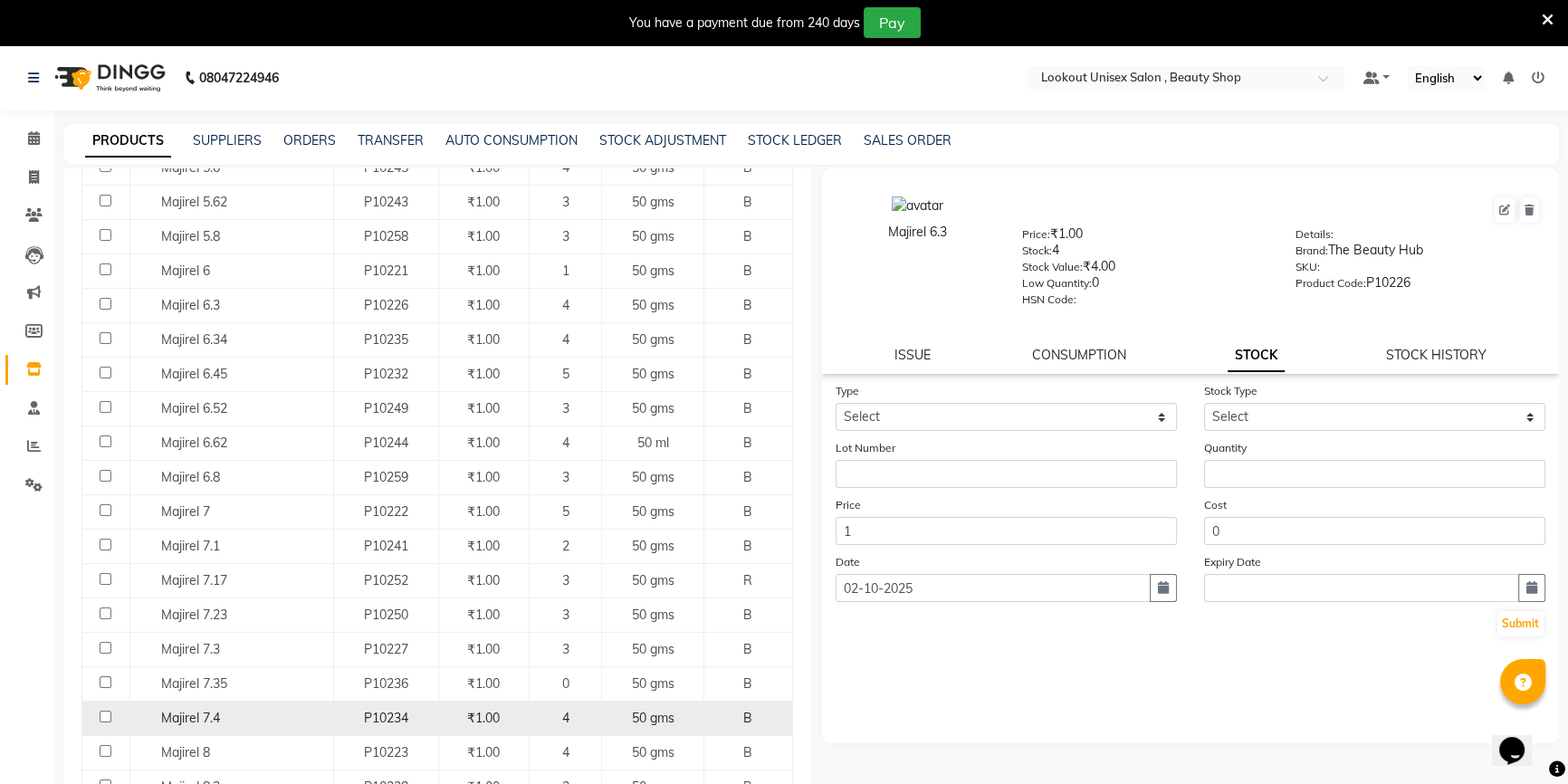
click at [273, 710] on div "Majirel 7.4" at bounding box center [231, 718] width 194 height 19
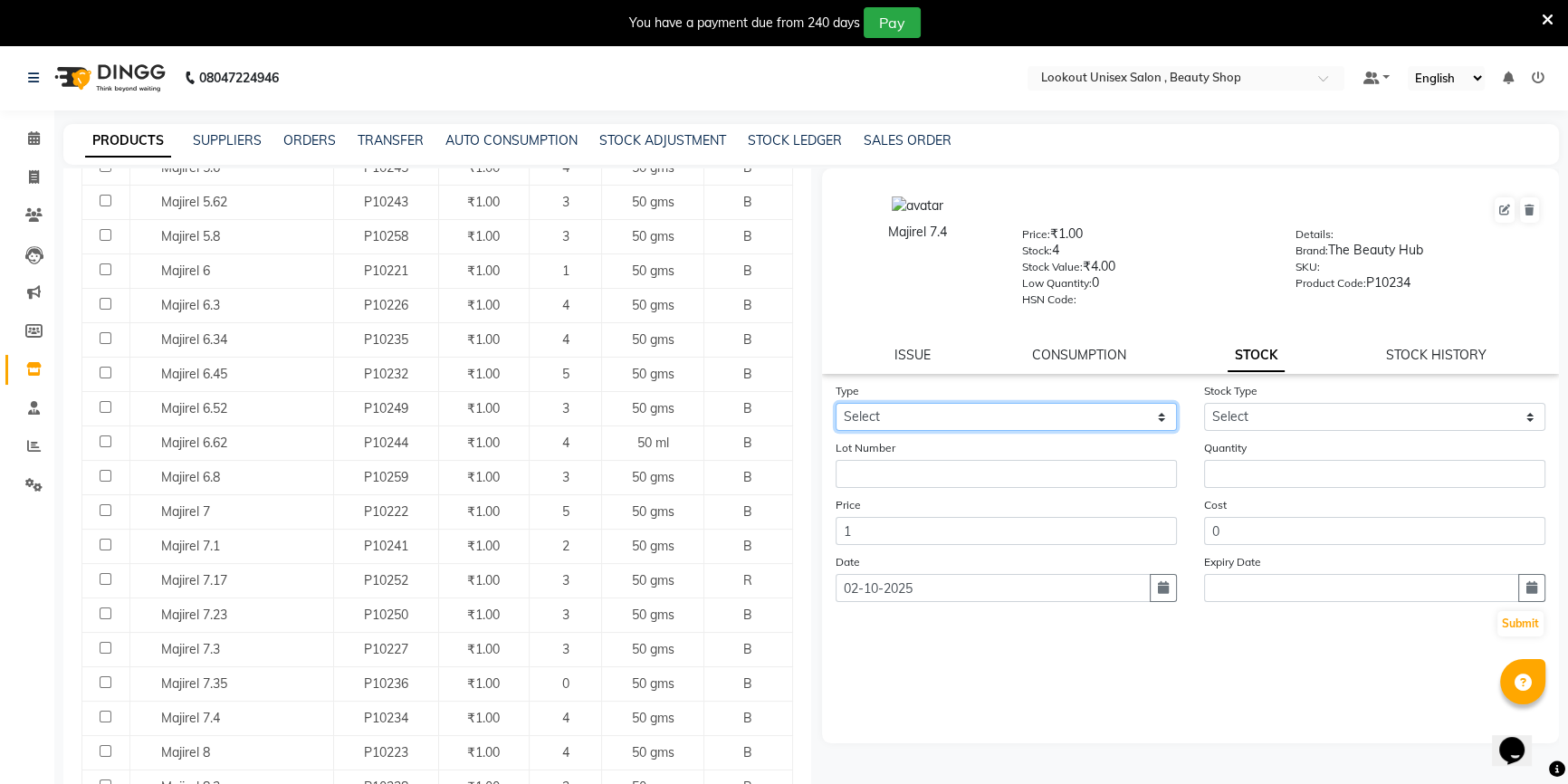
click at [1029, 414] on select "Select In Out" at bounding box center [1005, 417] width 341 height 28
select select "in"
click at [835, 407] on select "Select In Out" at bounding box center [1005, 417] width 341 height 28
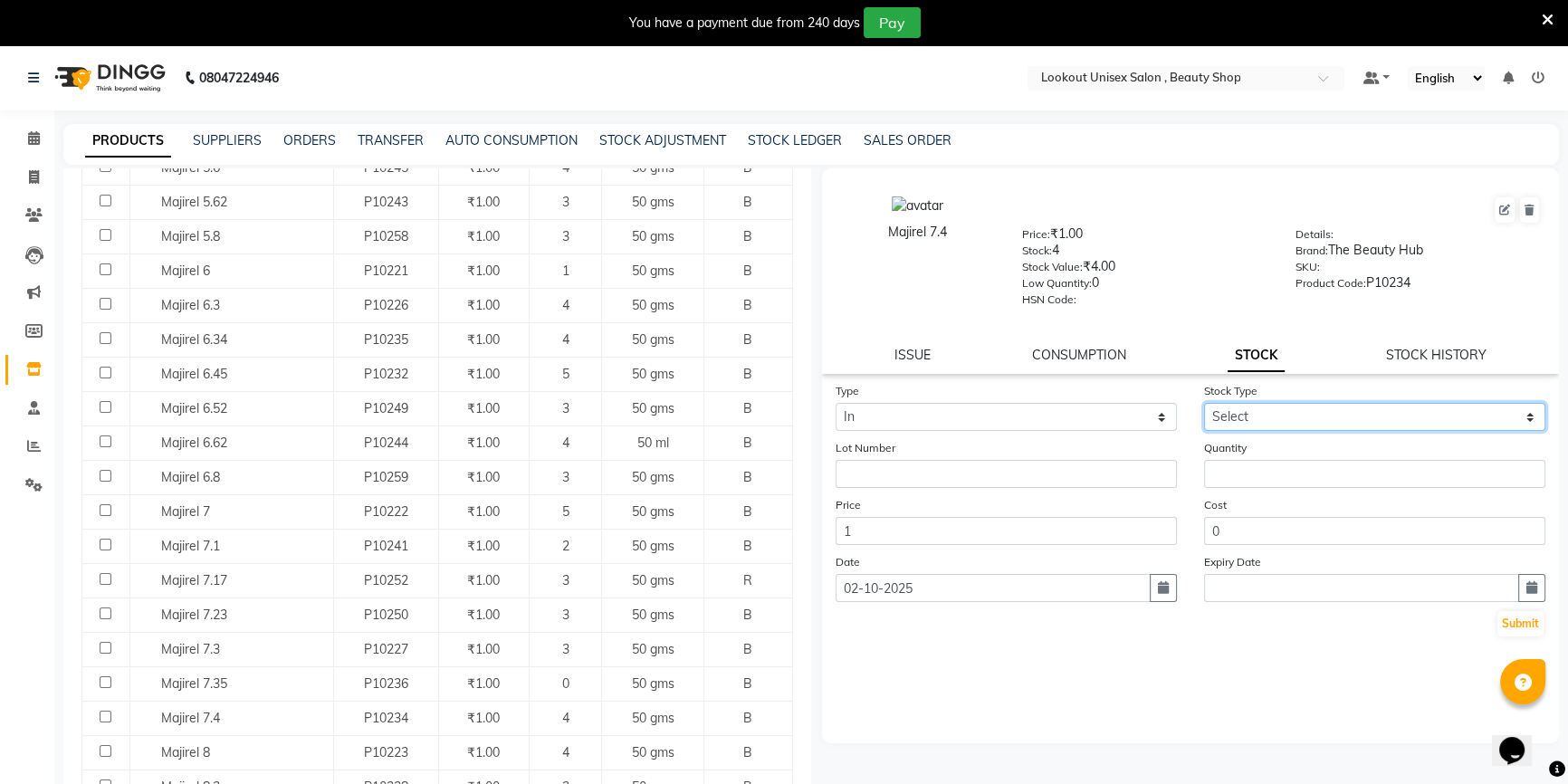
click at [1231, 424] on select "Select New Stock Adjustment Return Other" at bounding box center [1374, 417] width 341 height 28
select select "adjustment"
click at [1204, 407] on select "Select New Stock Adjustment Return Other" at bounding box center [1374, 417] width 341 height 28
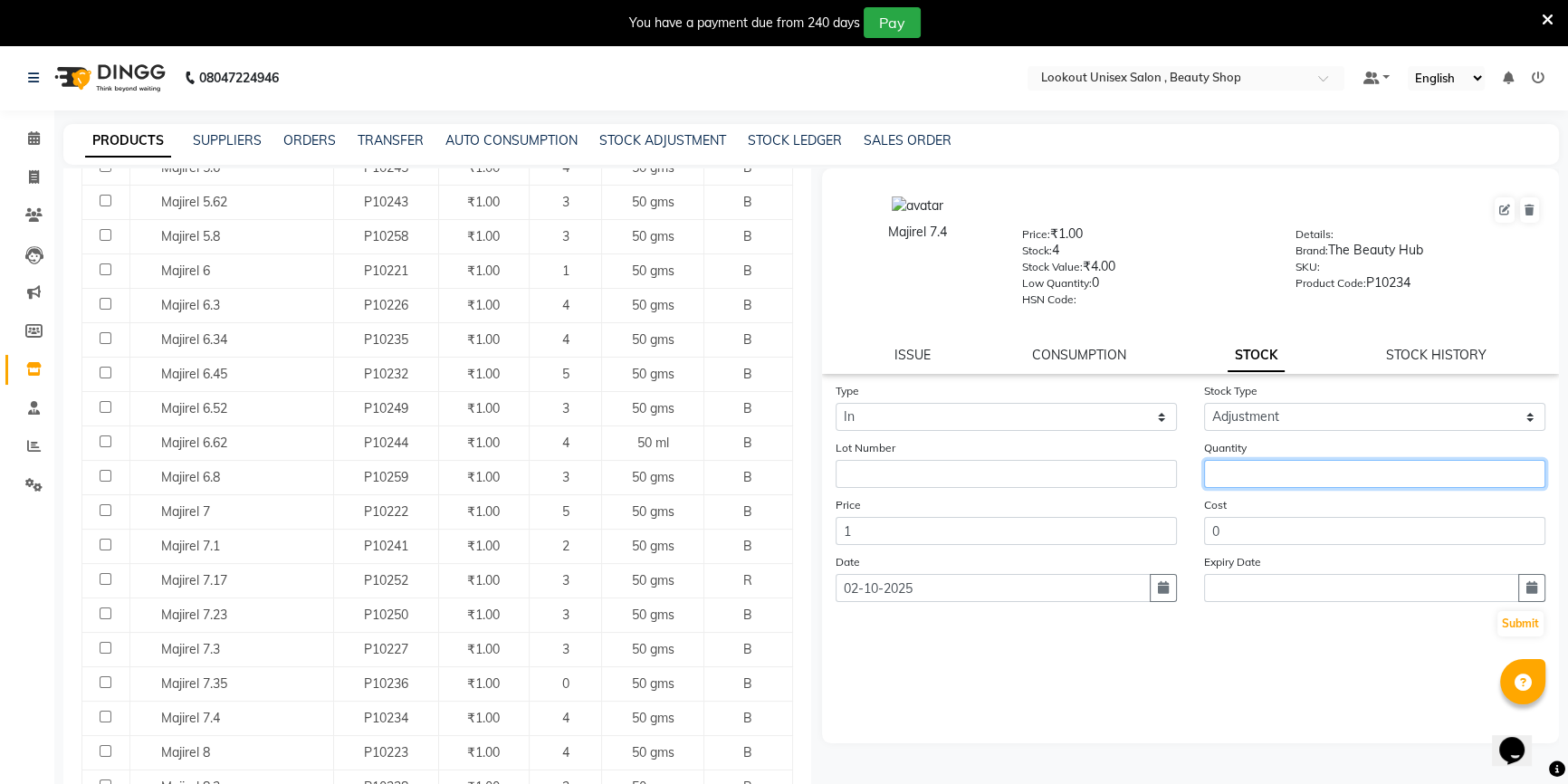
click at [1234, 473] on input "number" at bounding box center [1374, 474] width 341 height 28
type input "1"
drag, startPoint x: 1495, startPoint y: 625, endPoint x: 1513, endPoint y: 633, distance: 19.7
click at [1500, 627] on div "Submit" at bounding box center [1190, 623] width 710 height 29
click at [1513, 633] on button "Submit" at bounding box center [1520, 623] width 46 height 25
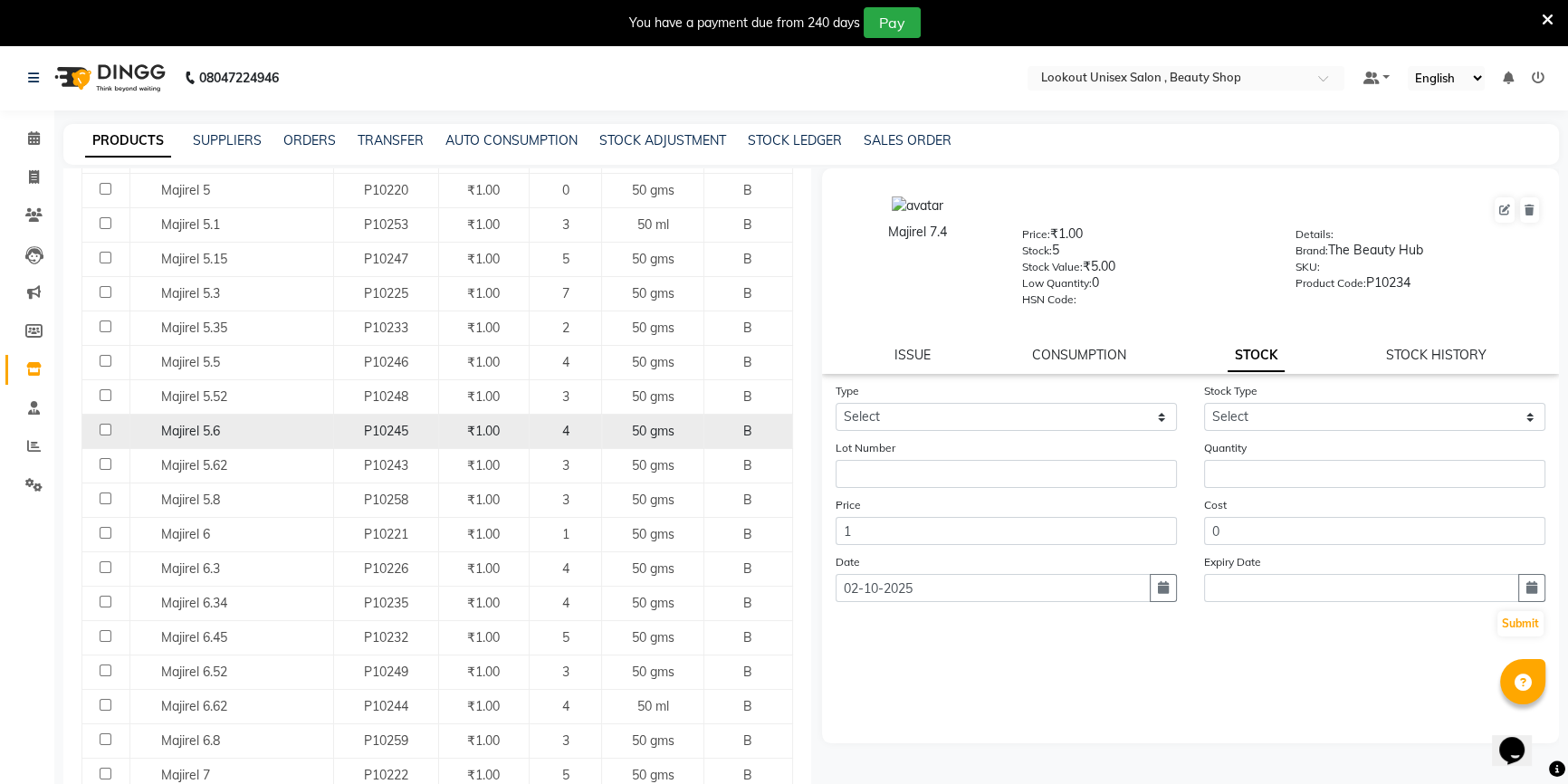
scroll to position [741, 0]
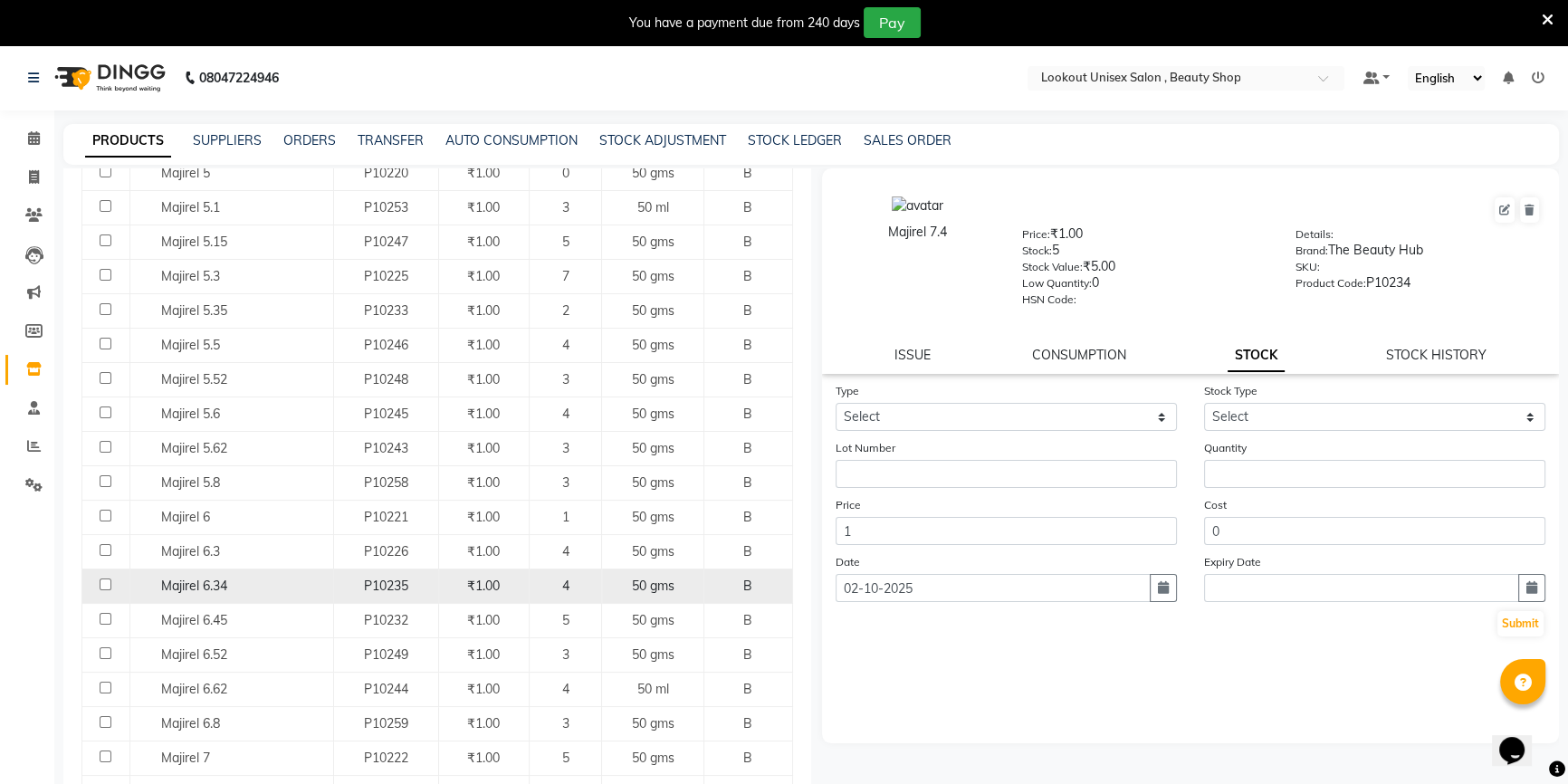
click at [424, 573] on td "P10235" at bounding box center [385, 585] width 105 height 34
click at [370, 581] on span "P10235" at bounding box center [386, 586] width 44 height 17
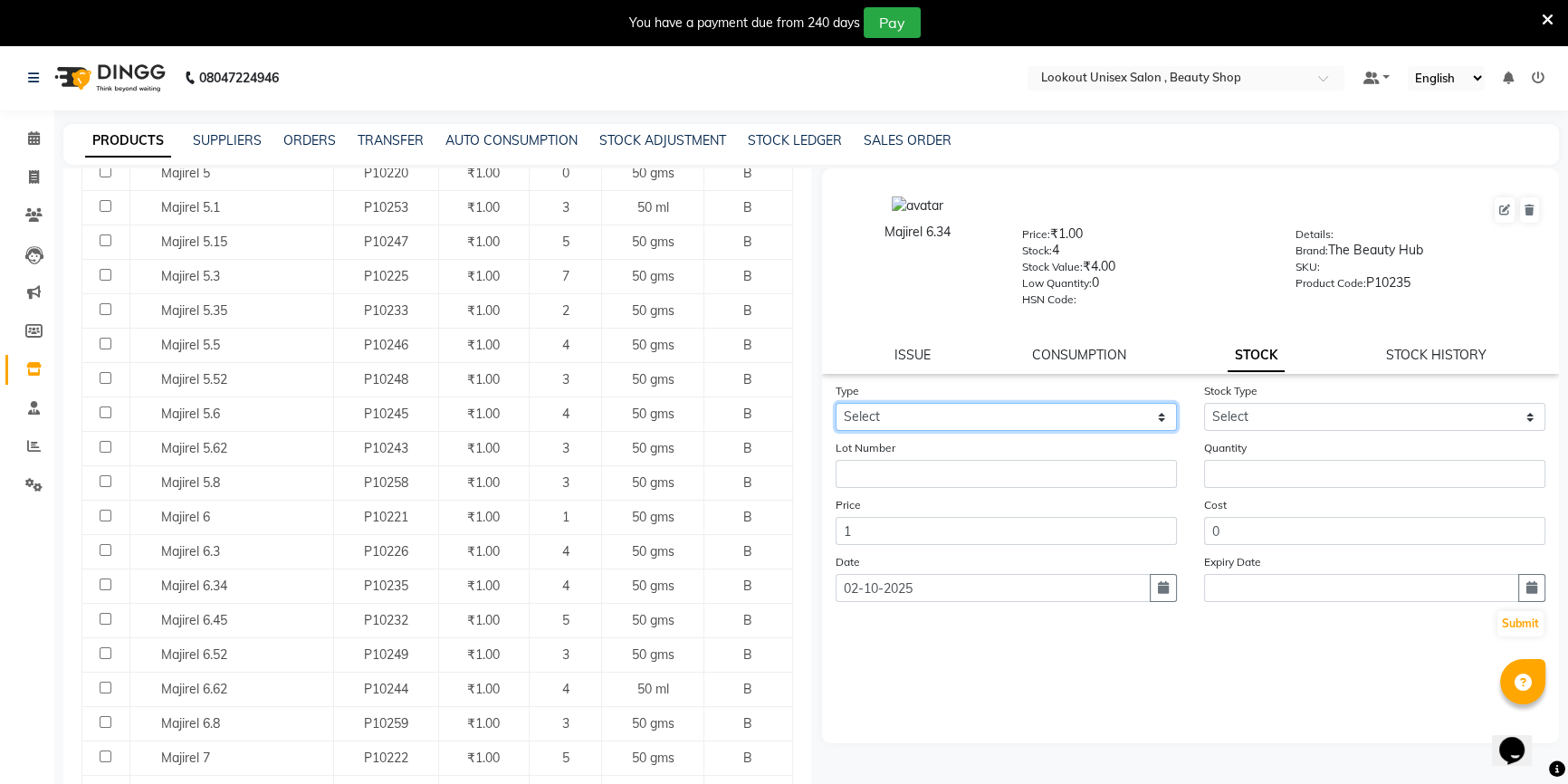
click at [904, 427] on select "Select In Out" at bounding box center [1005, 417] width 341 height 28
select select "in"
click at [835, 407] on select "Select In Out" at bounding box center [1005, 417] width 341 height 28
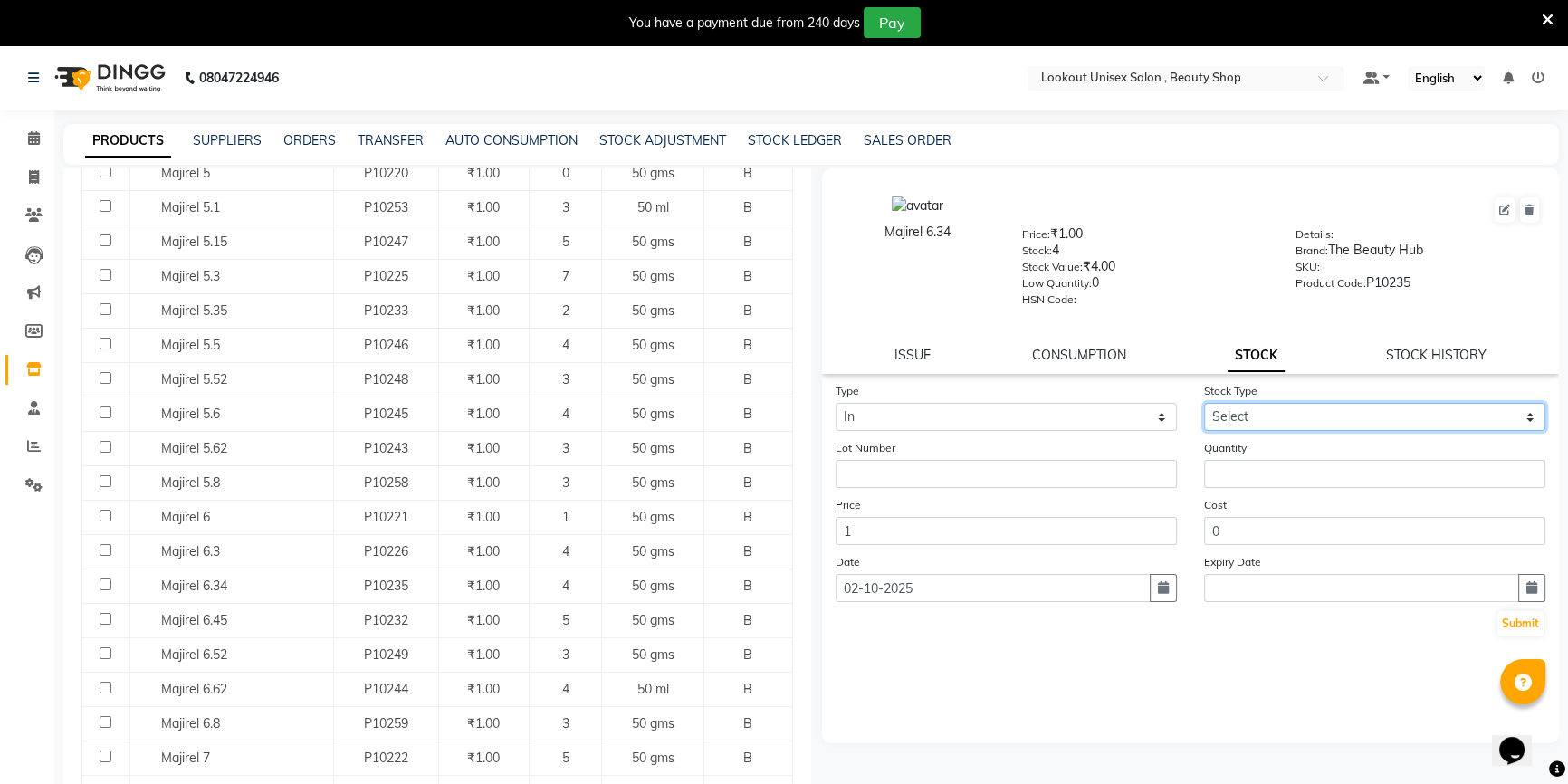
click at [1262, 416] on select "Select New Stock Adjustment Return Other" at bounding box center [1374, 417] width 341 height 28
select select "adjustment"
click at [1204, 407] on select "Select New Stock Adjustment Return Other" at bounding box center [1374, 417] width 341 height 28
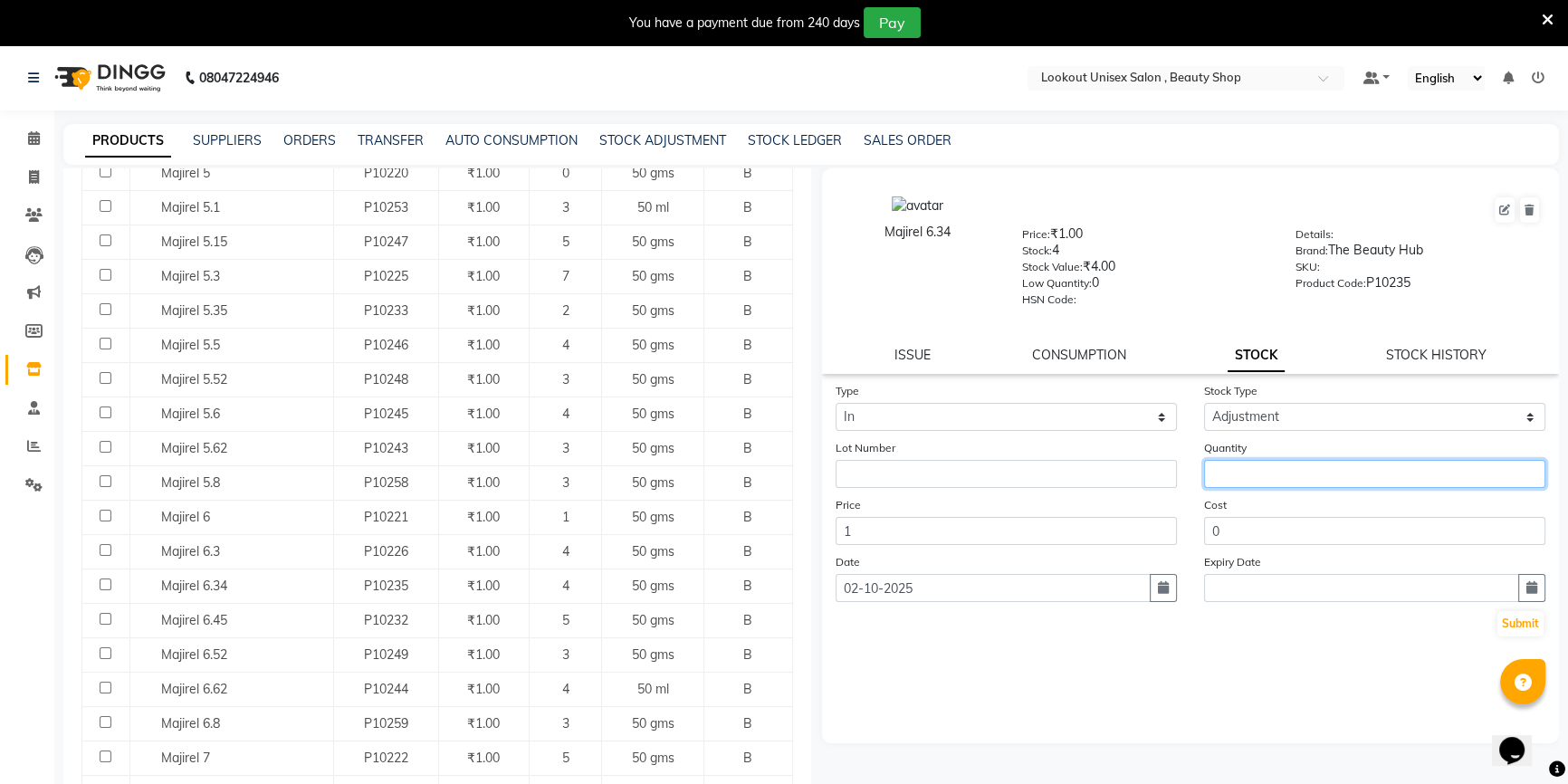
click at [1258, 476] on input "number" at bounding box center [1374, 474] width 341 height 28
type input "1"
click at [1532, 625] on button "Submit" at bounding box center [1520, 623] width 46 height 25
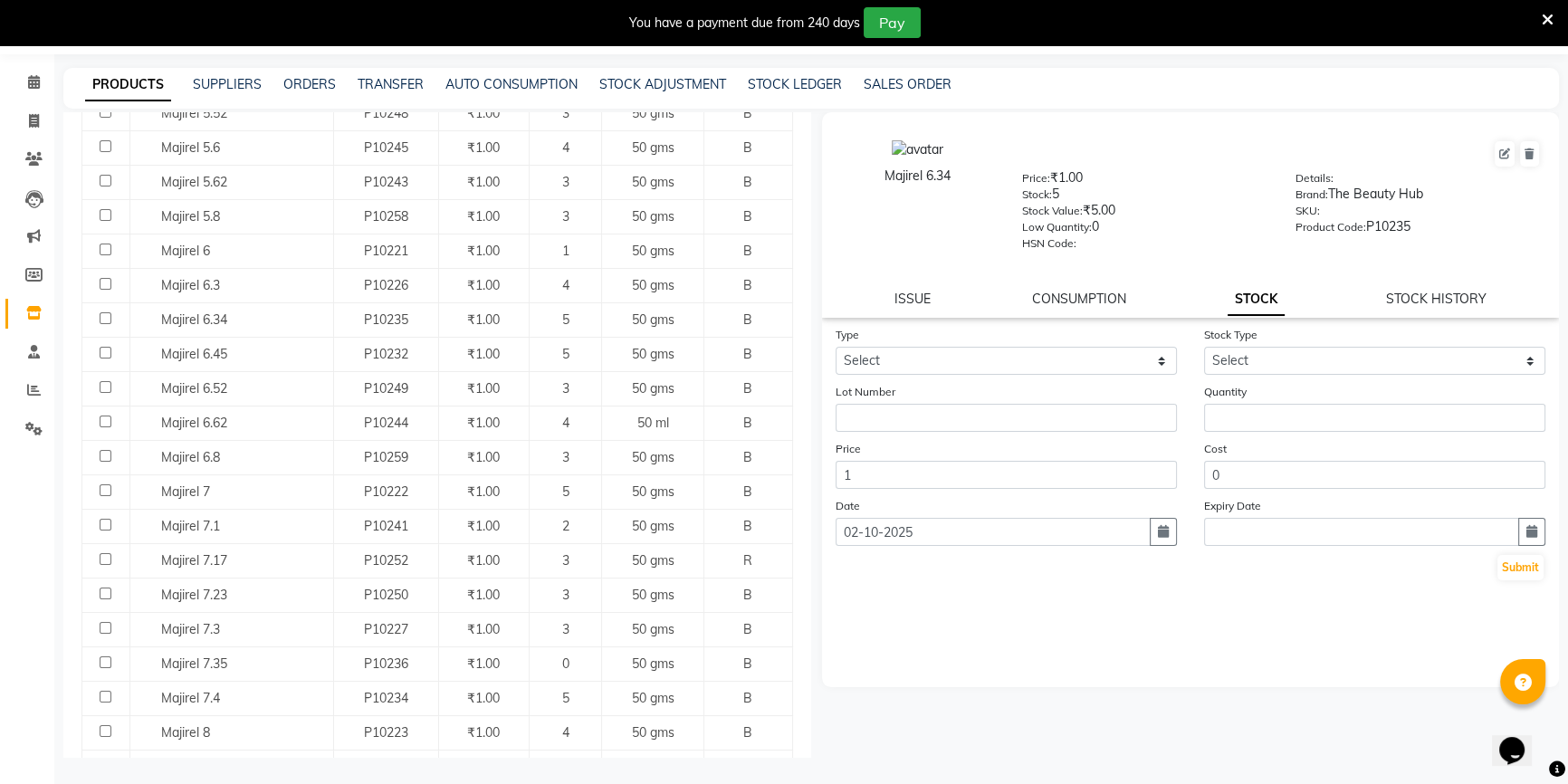
scroll to position [837, 0]
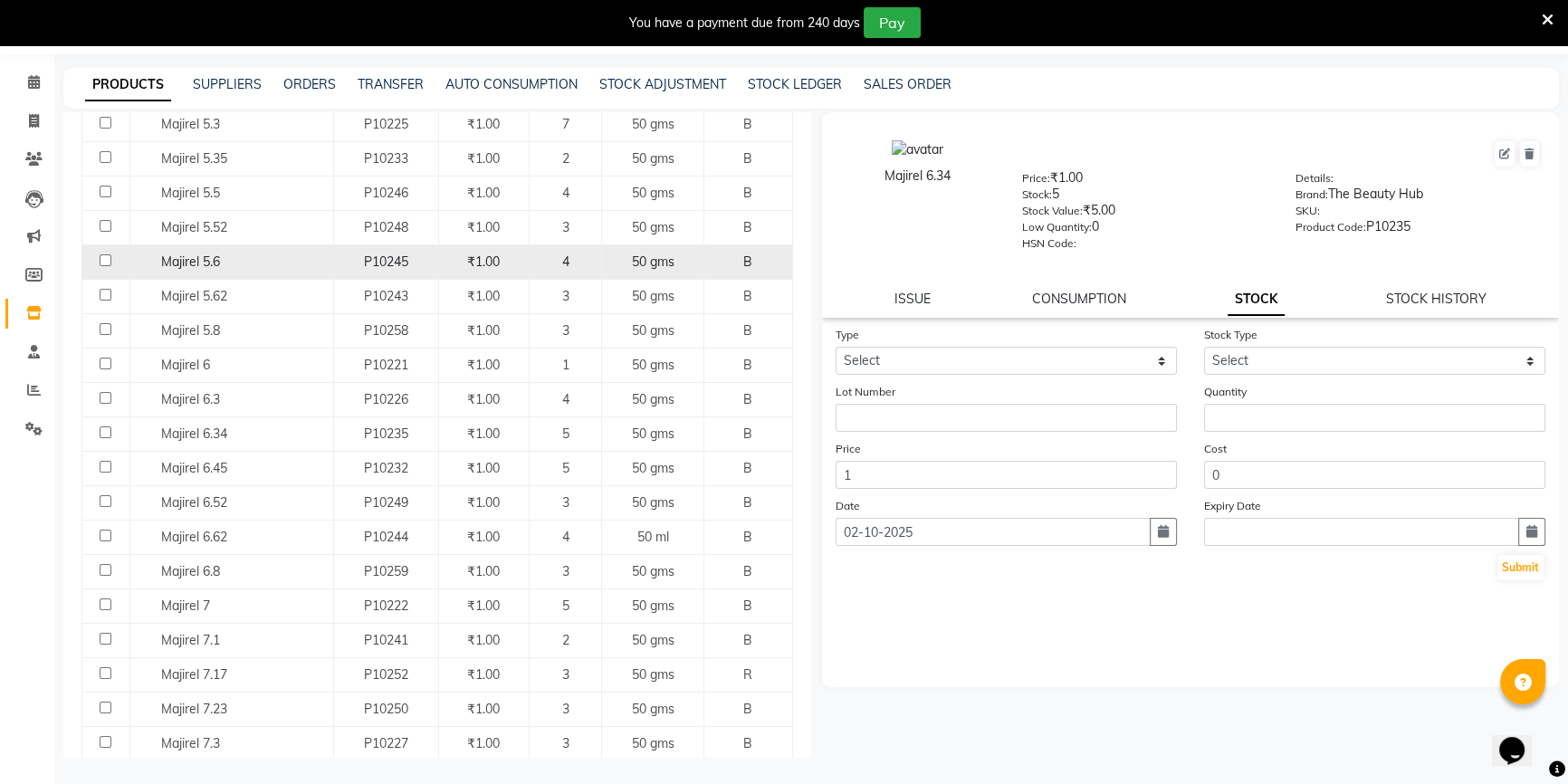
click at [264, 259] on div "Majirel 5.6" at bounding box center [231, 262] width 194 height 19
click at [264, 260] on div "Majirel 5.6" at bounding box center [231, 262] width 194 height 19
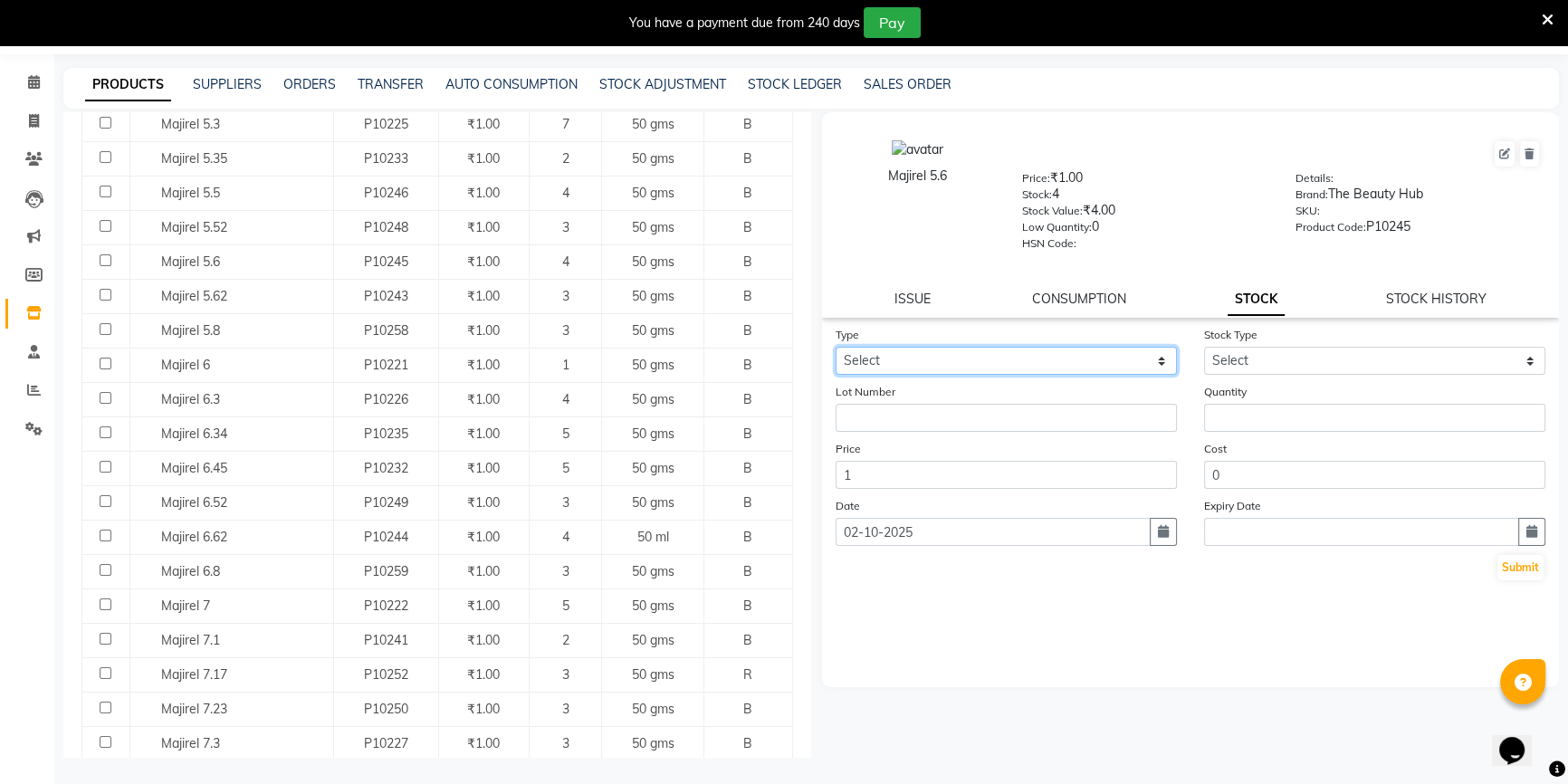
click at [1125, 362] on select "Select In Out" at bounding box center [1005, 361] width 341 height 28
select select "in"
click at [835, 349] on select "Select In Out" at bounding box center [1005, 361] width 341 height 28
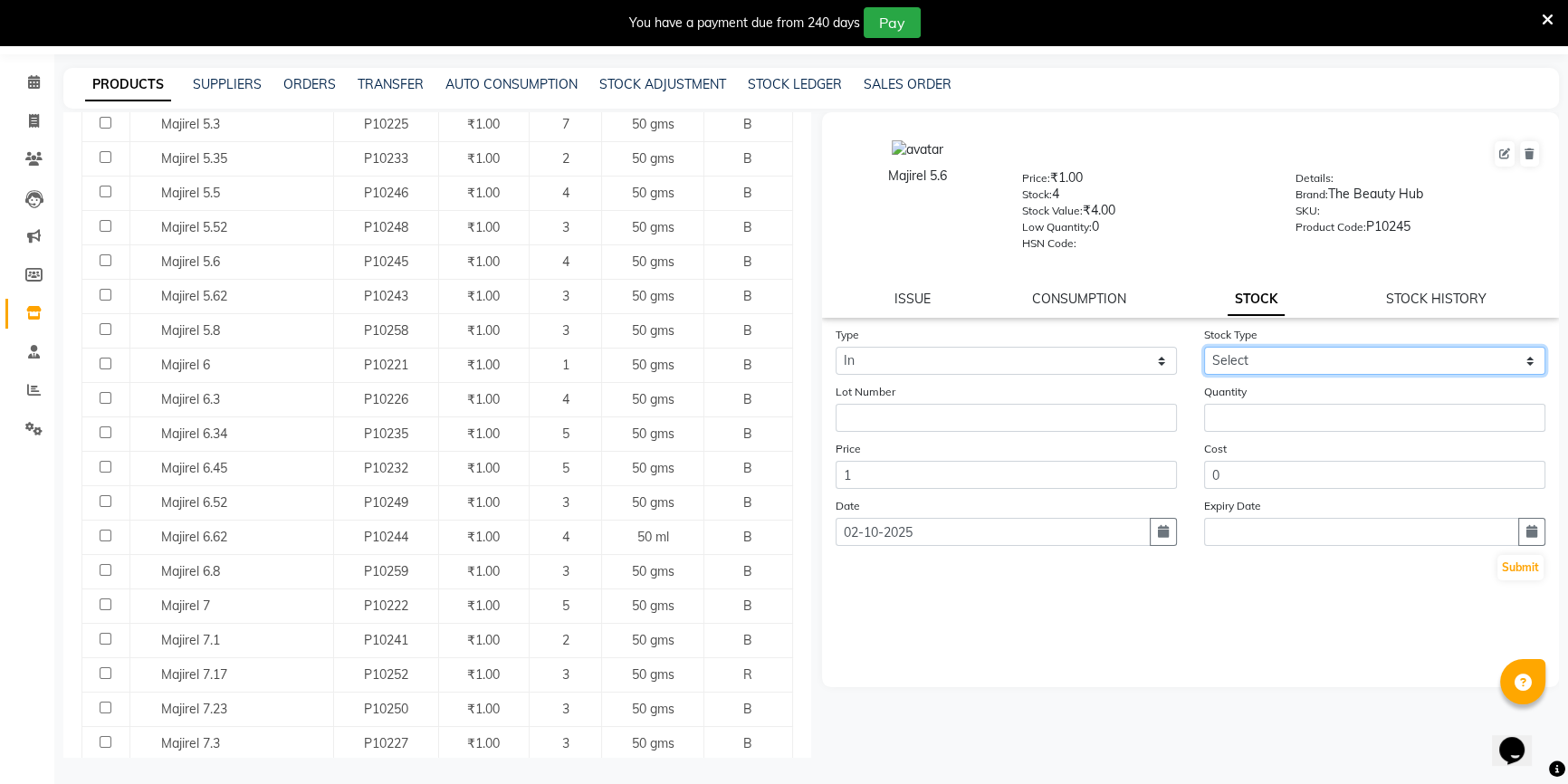
click at [1284, 372] on select "Select New Stock Adjustment Return Other" at bounding box center [1374, 361] width 341 height 28
select select "adjustment"
click at [1204, 349] on select "Select New Stock Adjustment Return Other" at bounding box center [1374, 361] width 341 height 28
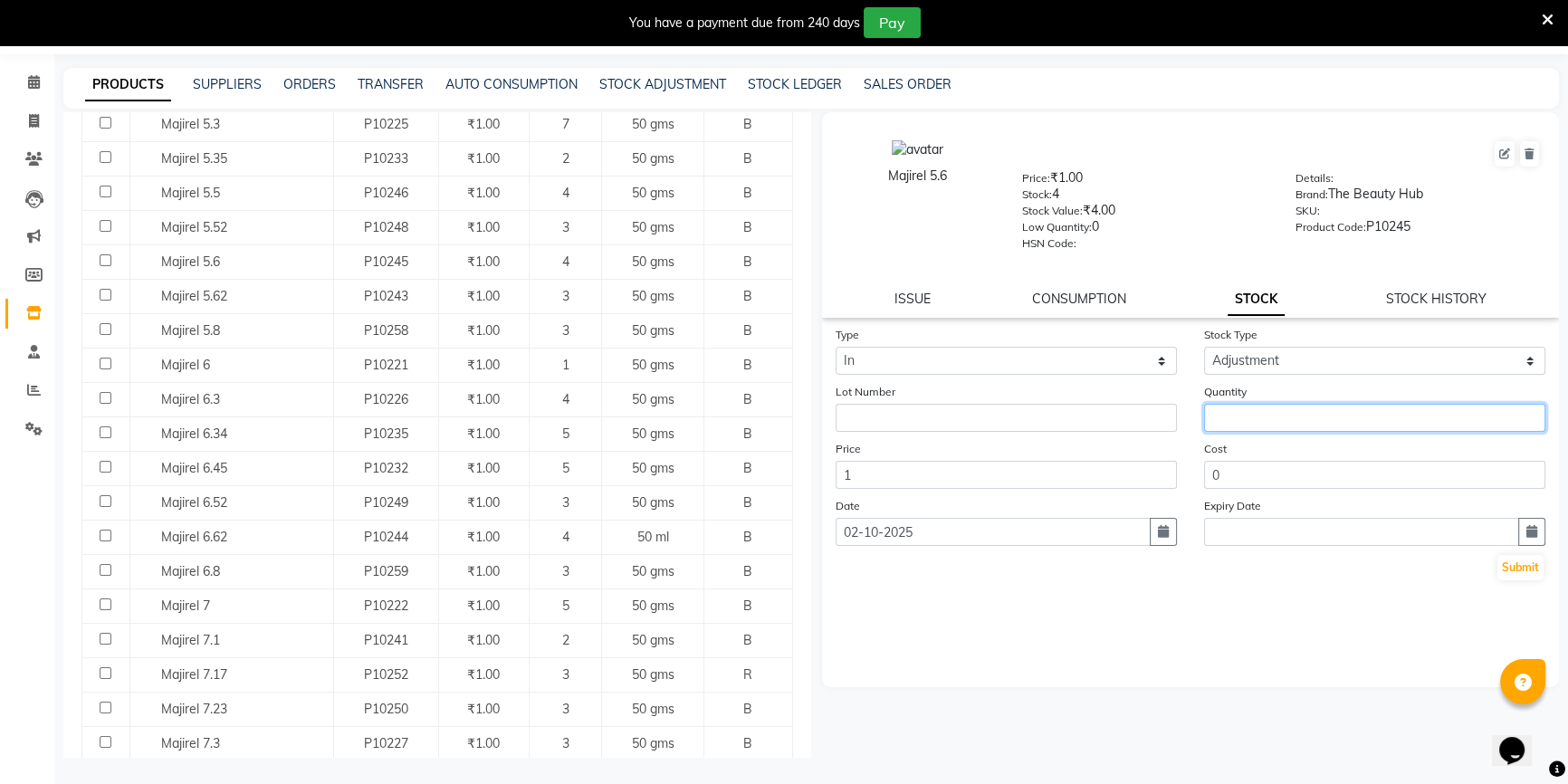
click at [1220, 424] on input "number" at bounding box center [1374, 418] width 341 height 28
type input "1"
click at [1506, 574] on button "Submit" at bounding box center [1520, 567] width 46 height 25
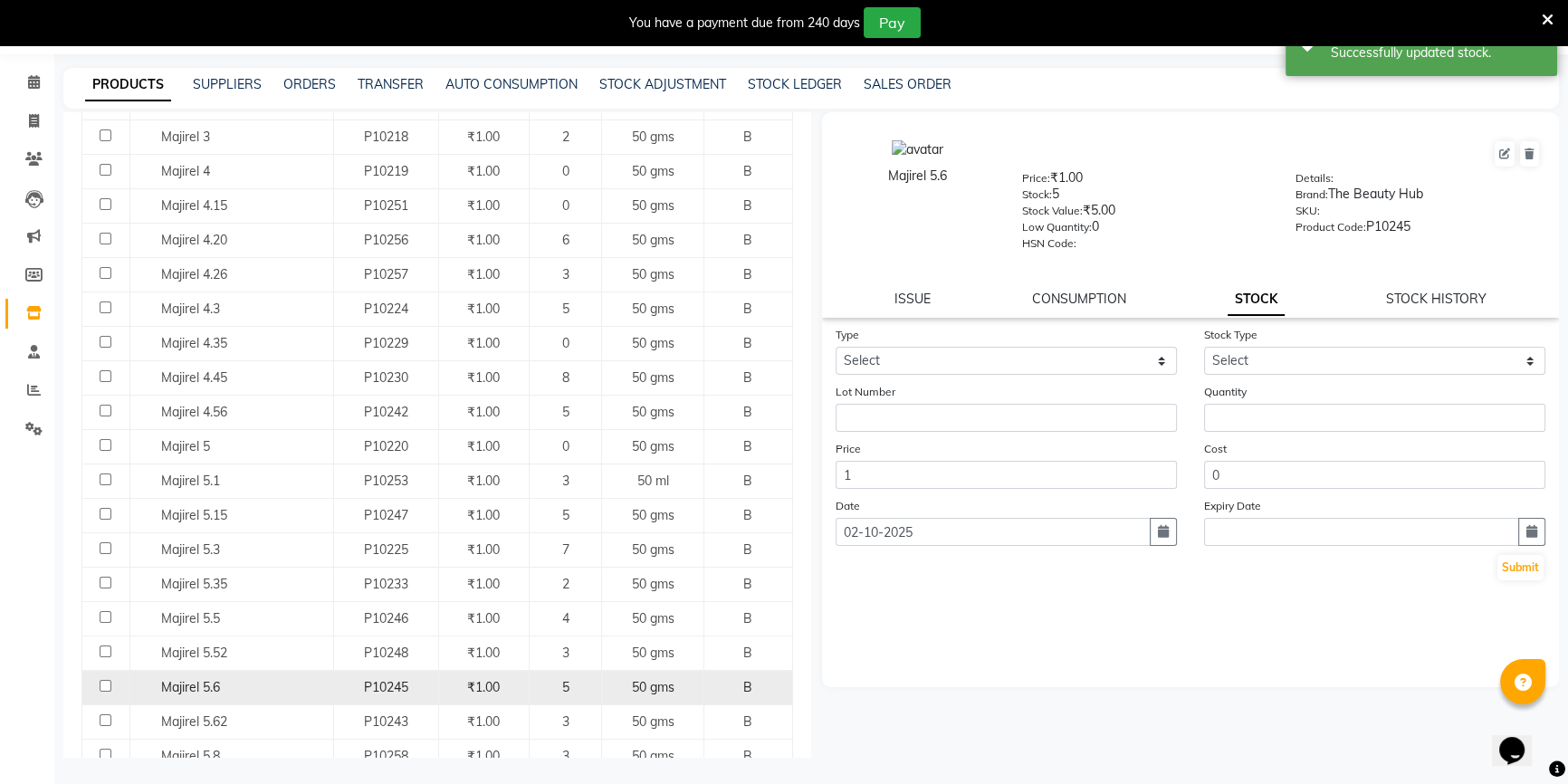
scroll to position [494, 0]
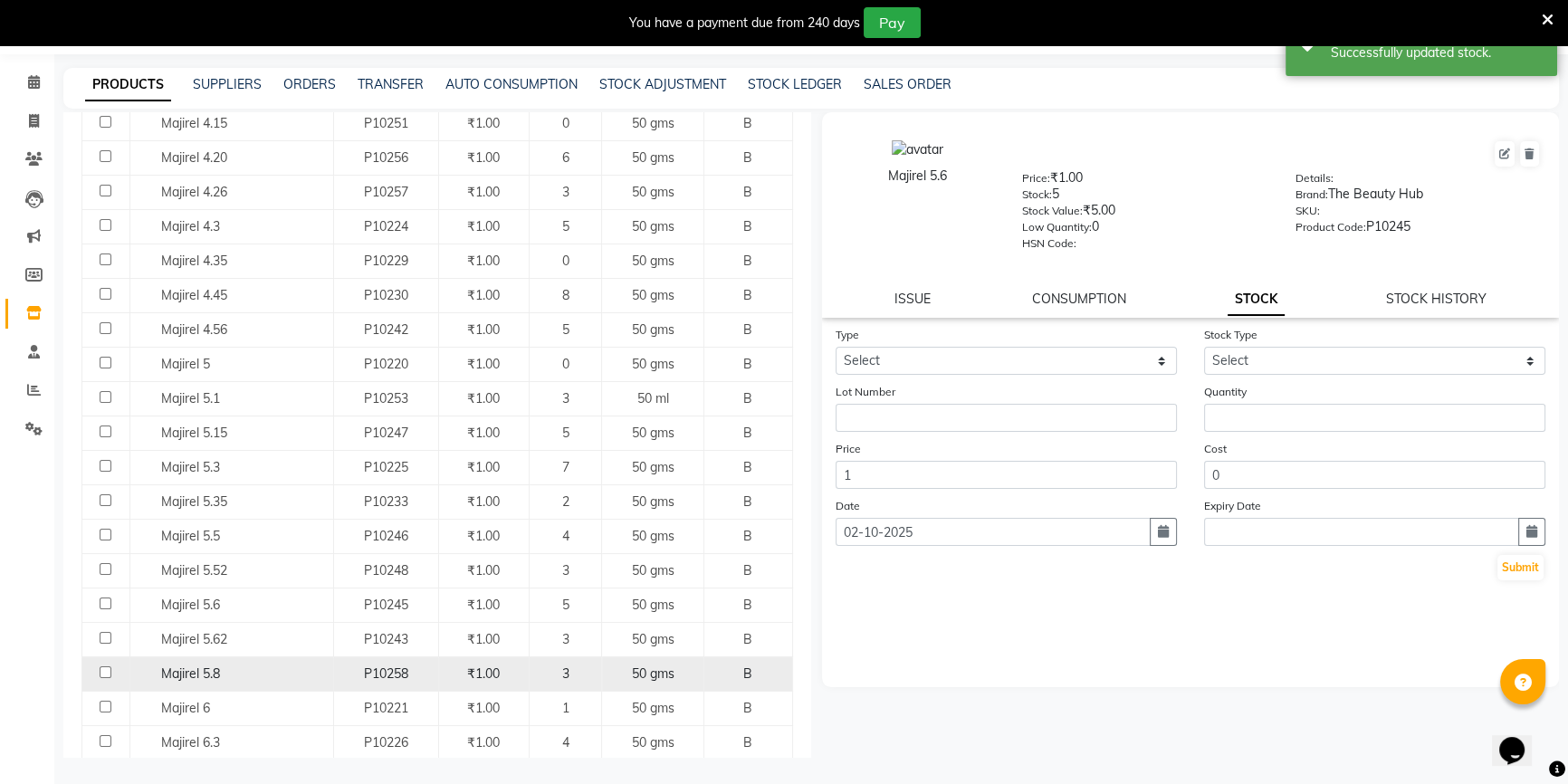
click at [255, 674] on div "Majirel 5.8" at bounding box center [231, 674] width 194 height 19
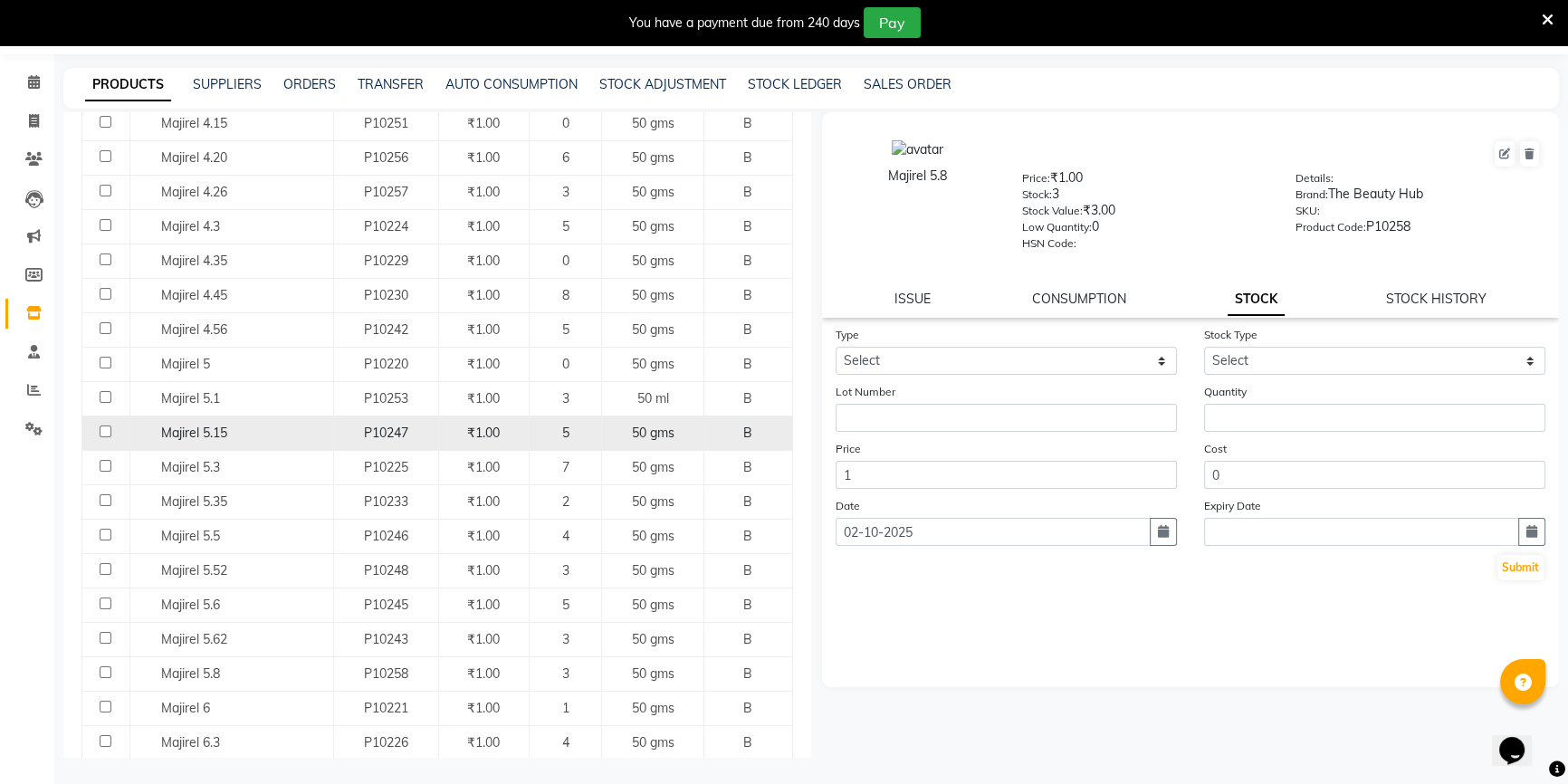
click at [236, 439] on div "Majirel 5.15" at bounding box center [231, 433] width 194 height 19
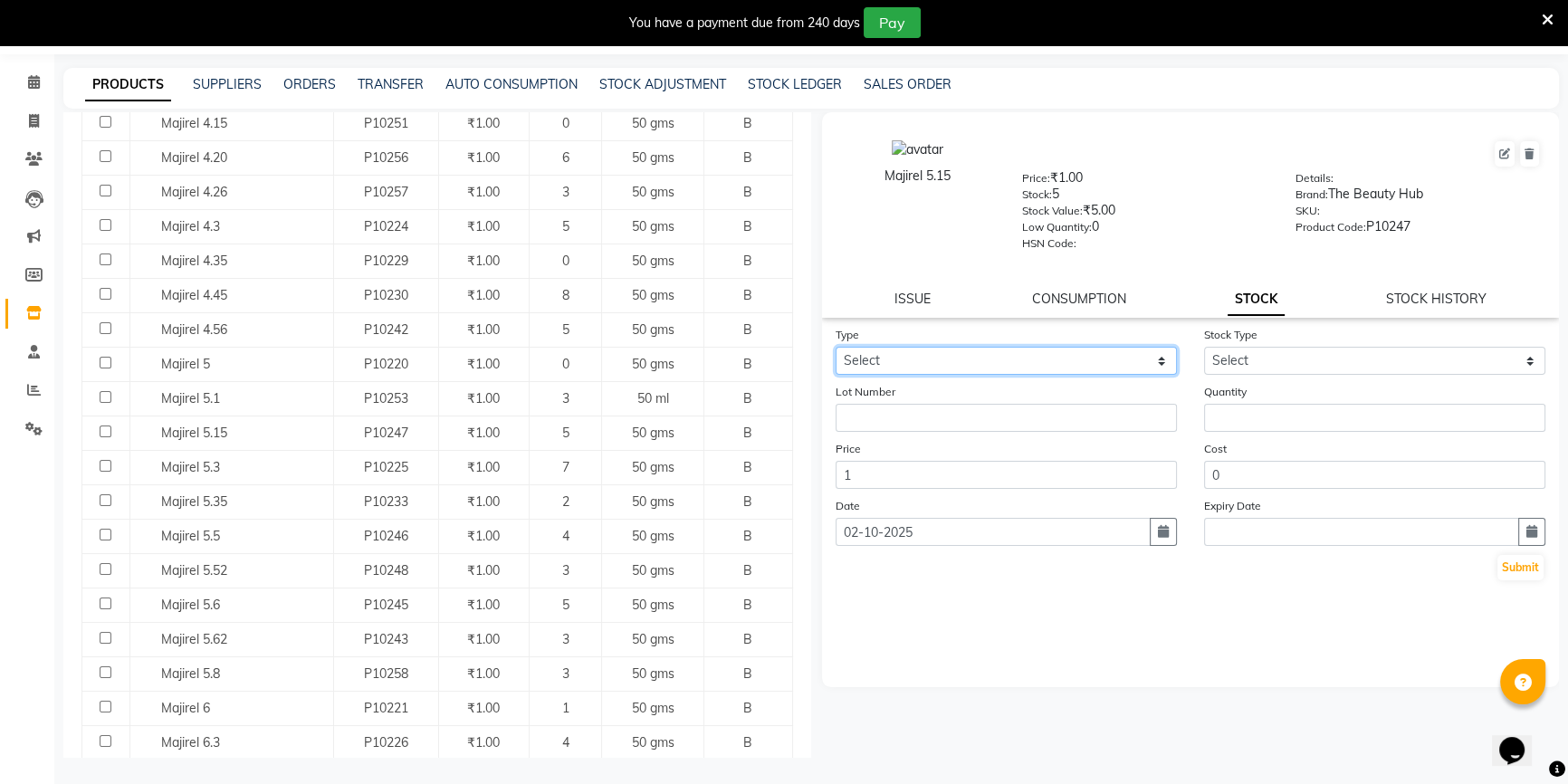
click at [994, 361] on select "Select In Out" at bounding box center [1005, 361] width 341 height 28
click at [835, 349] on select "Select In Out" at bounding box center [1005, 361] width 341 height 28
click at [999, 375] on select "Select In Out" at bounding box center [1005, 361] width 341 height 28
select select "out"
click at [835, 349] on select "Select In Out" at bounding box center [1005, 361] width 341 height 28
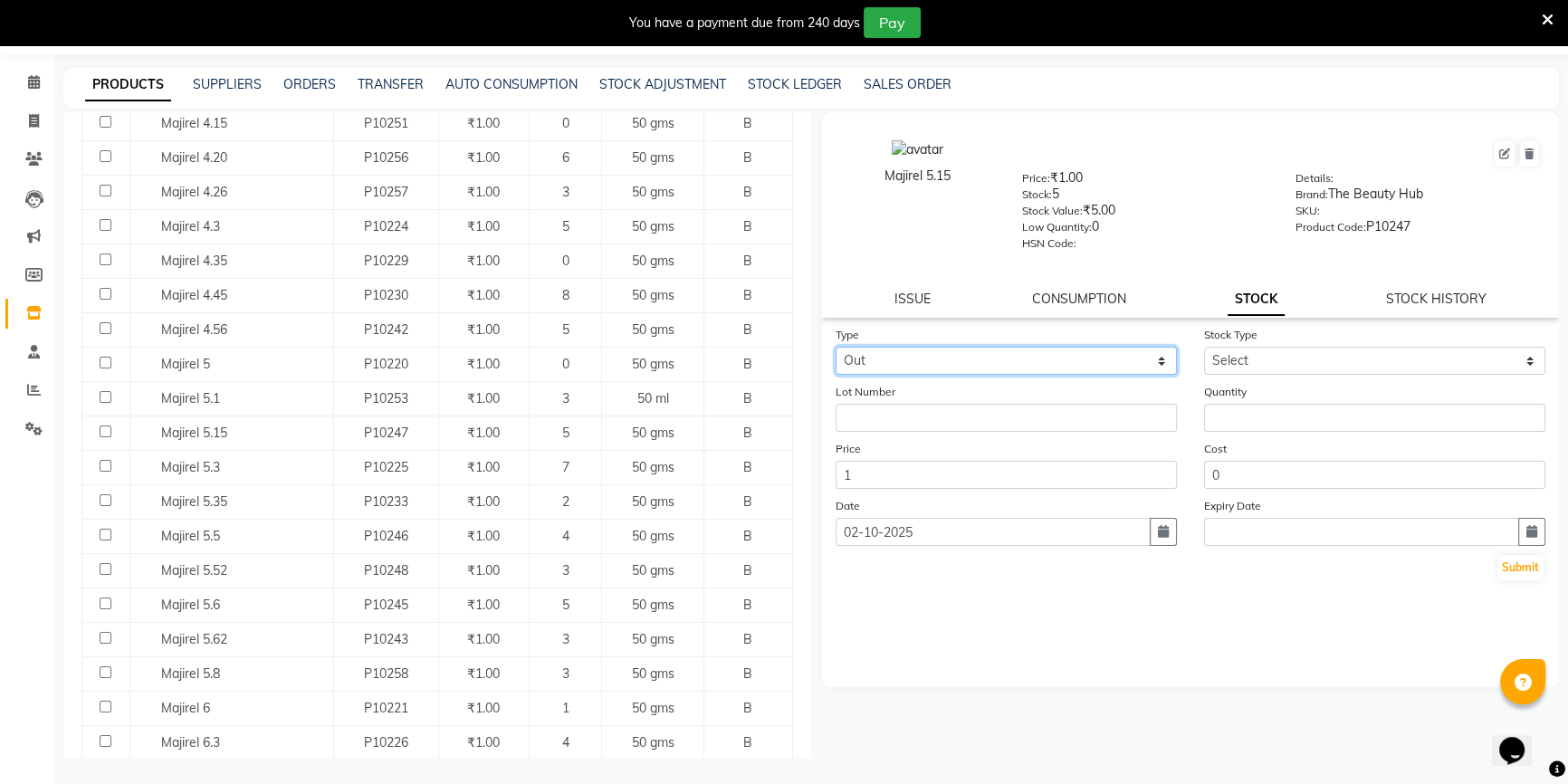
select select
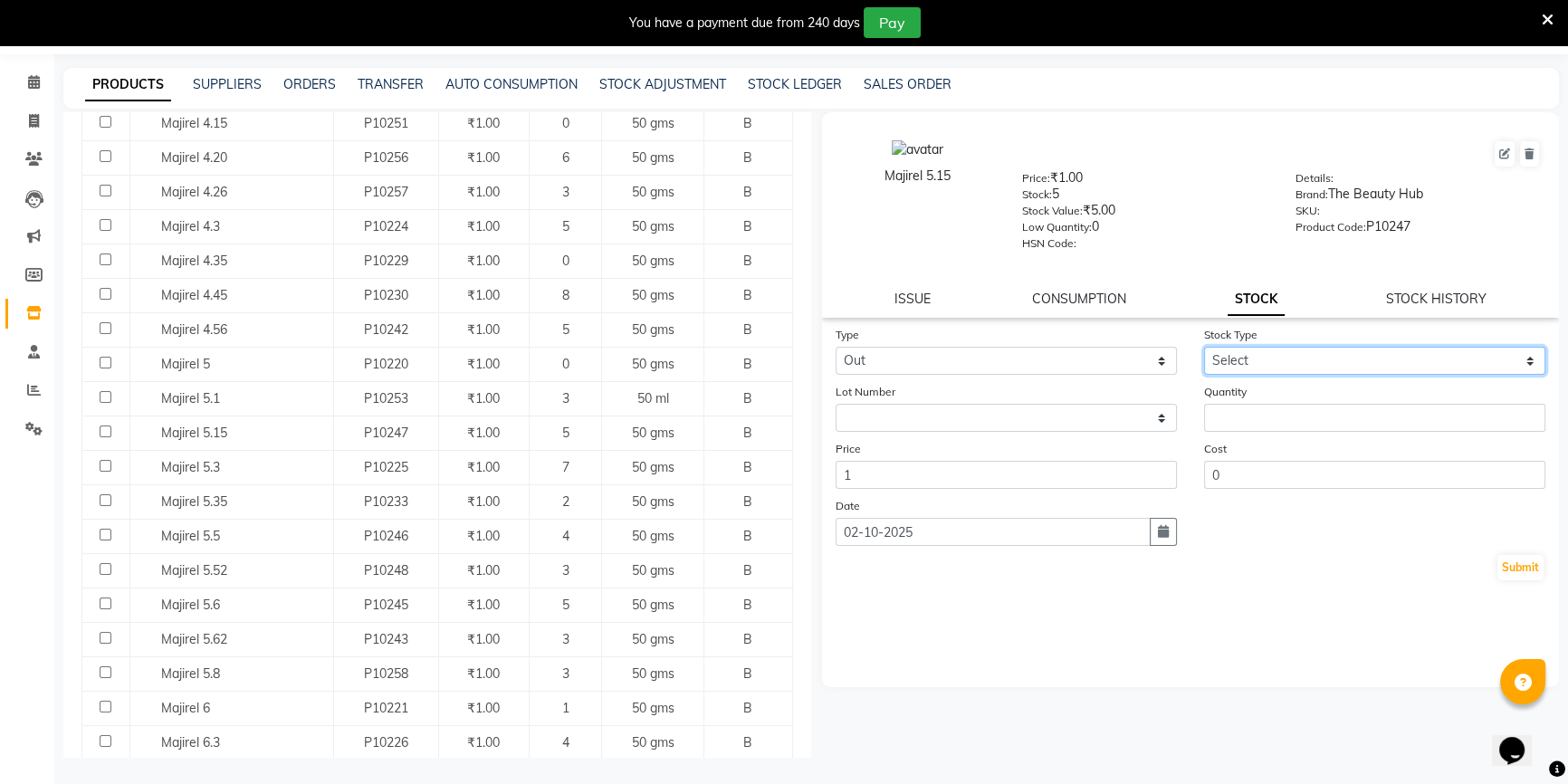
click at [1267, 362] on select "Select Internal Use Damaged Expired Adjustment Return Other" at bounding box center [1374, 361] width 341 height 28
select select "adjustment"
click at [1204, 349] on select "Select Internal Use Damaged Expired Adjustment Return Other" at bounding box center [1374, 361] width 341 height 28
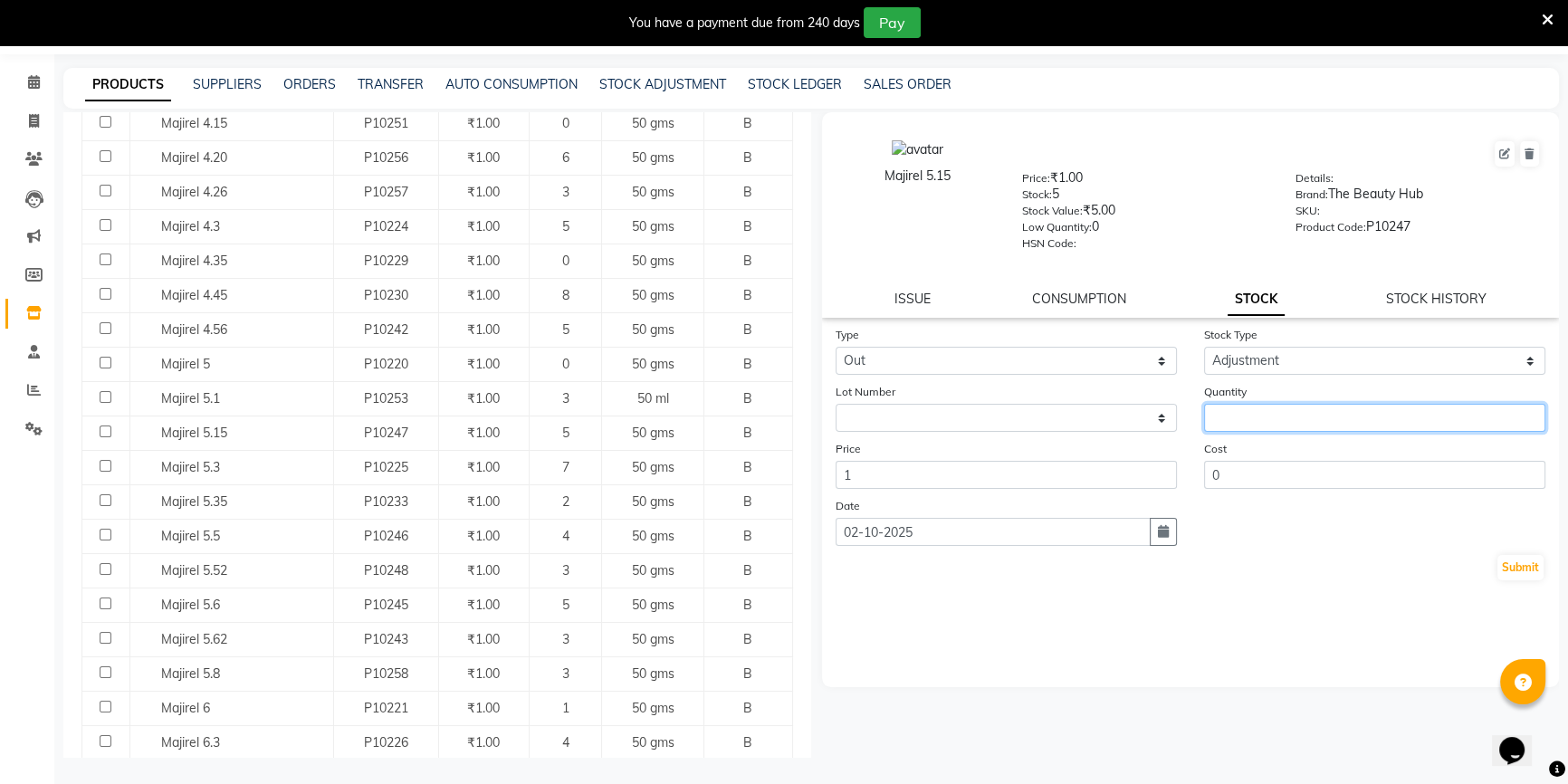
click at [1240, 416] on input "number" at bounding box center [1374, 418] width 341 height 28
type input "1"
click at [1520, 581] on button "Submit" at bounding box center [1520, 567] width 46 height 25
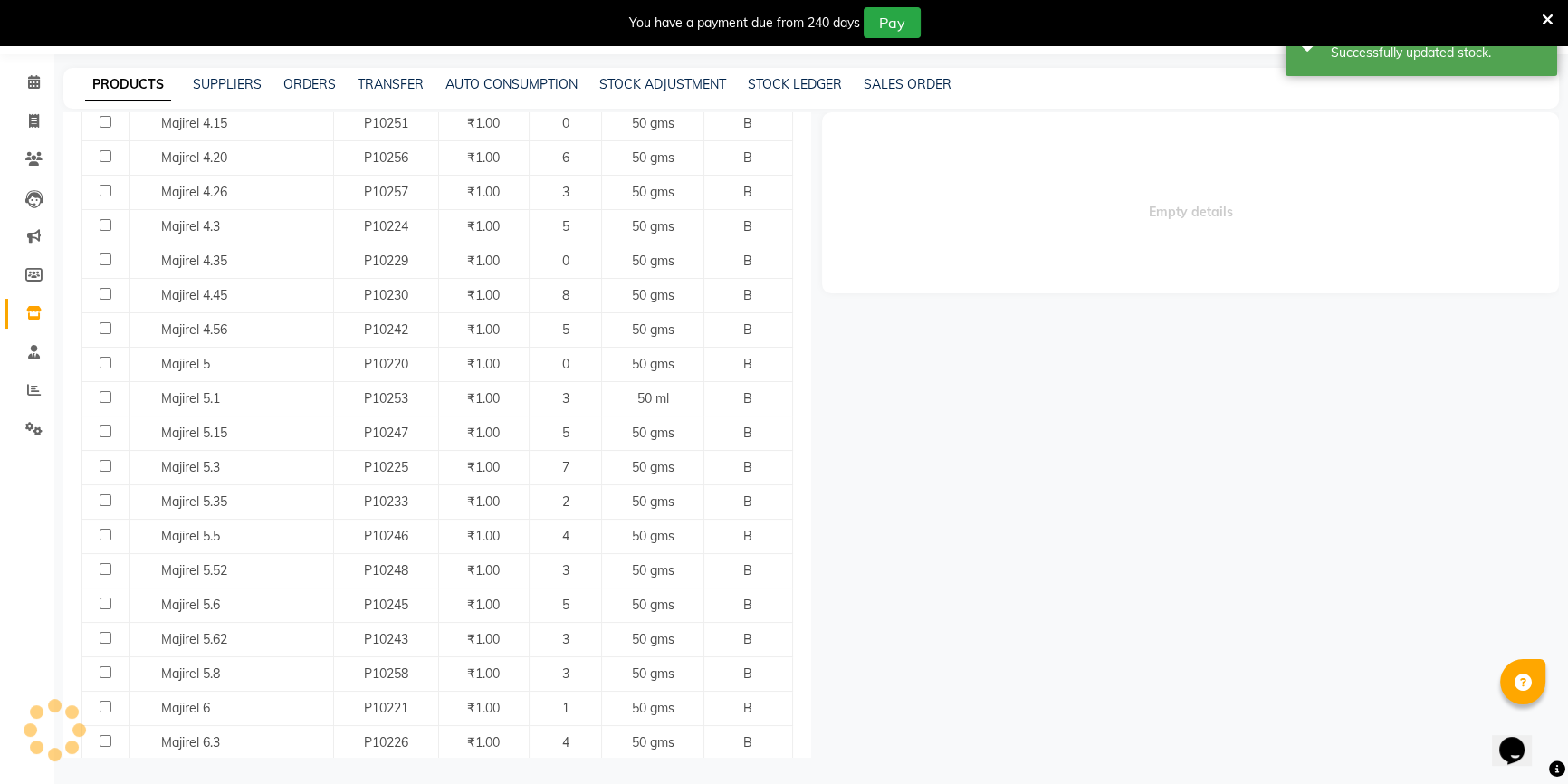
select select
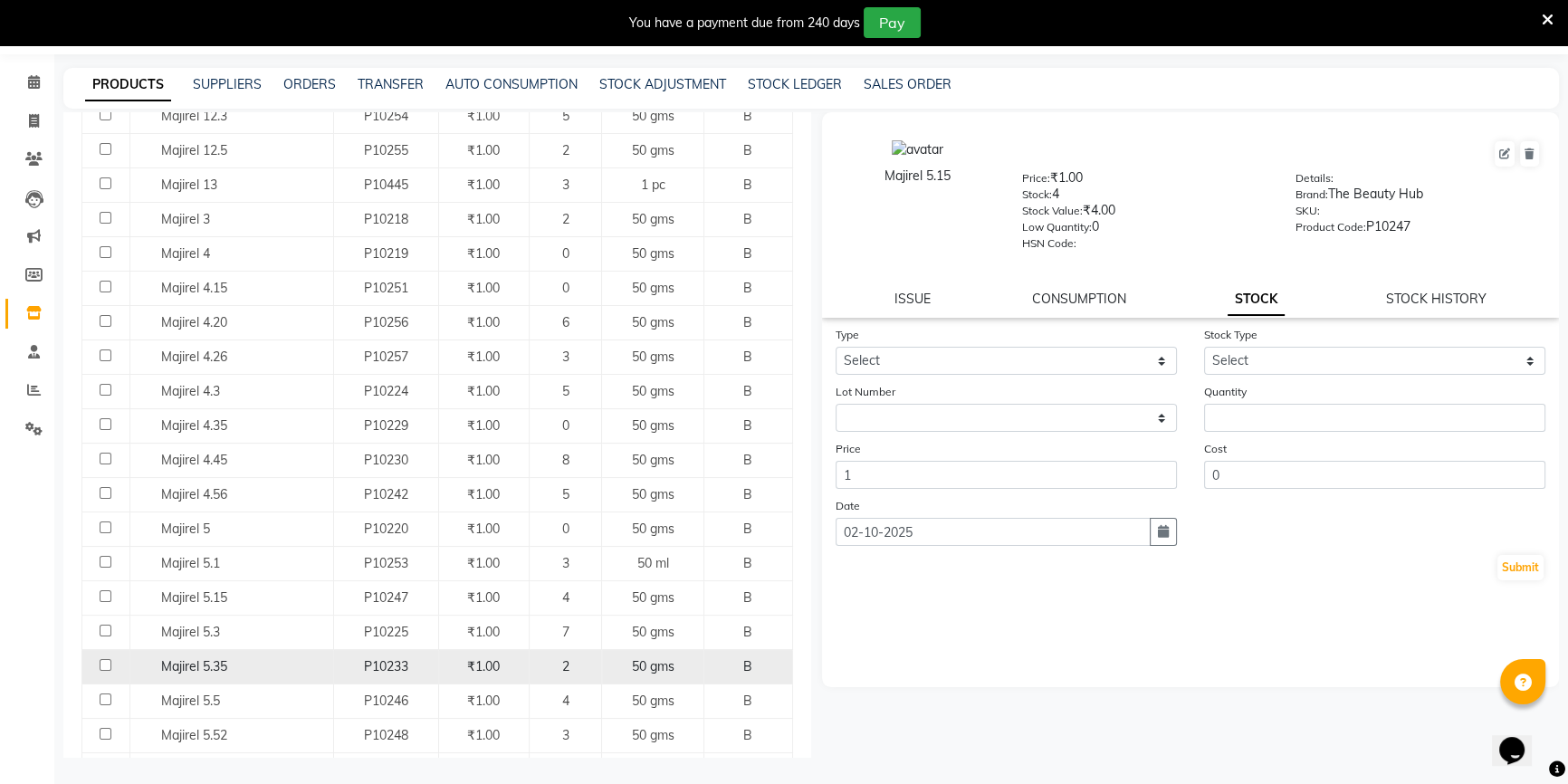
scroll to position [411, 0]
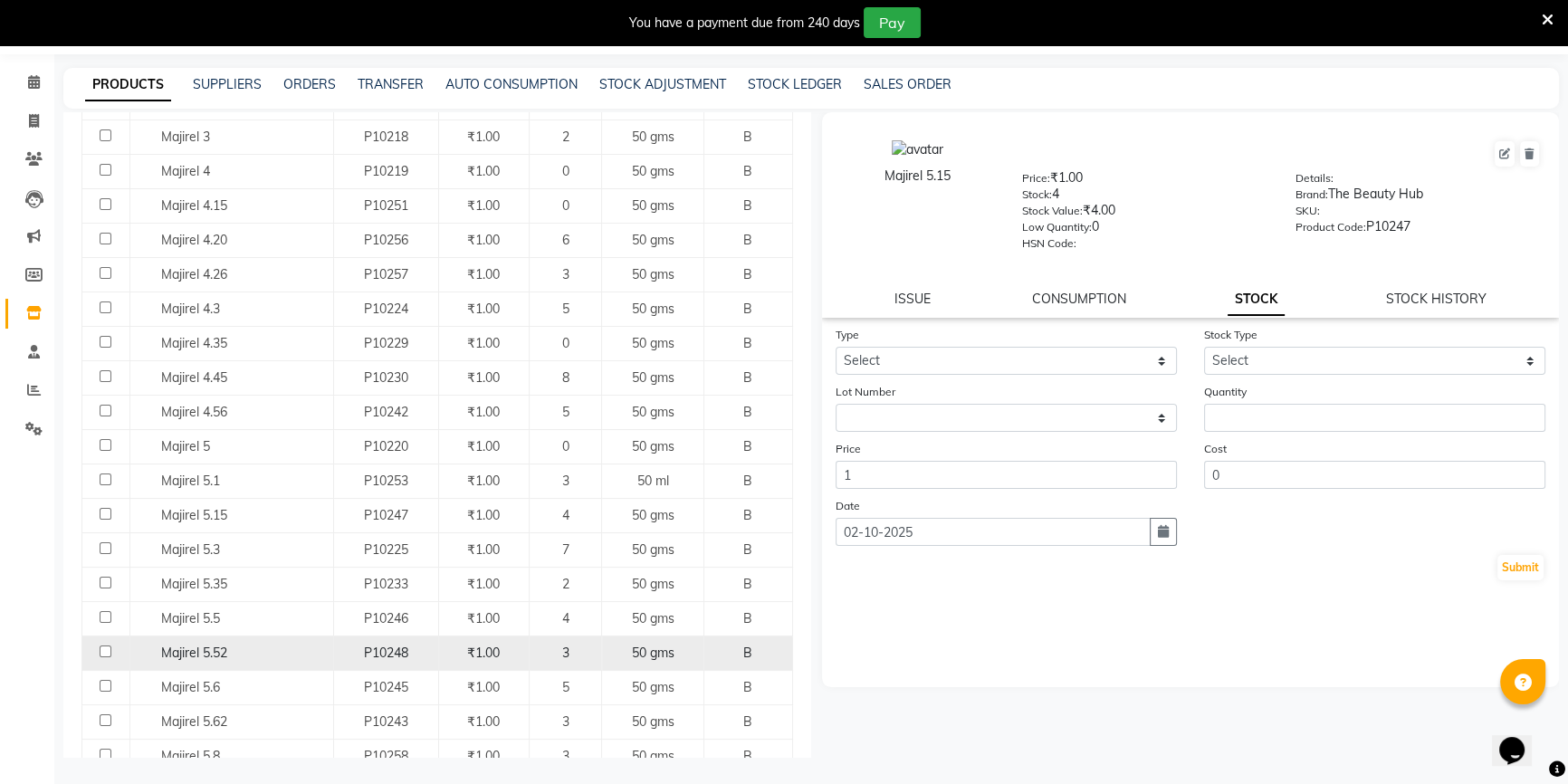
click at [272, 653] on div "Majirel 5.52" at bounding box center [231, 653] width 194 height 19
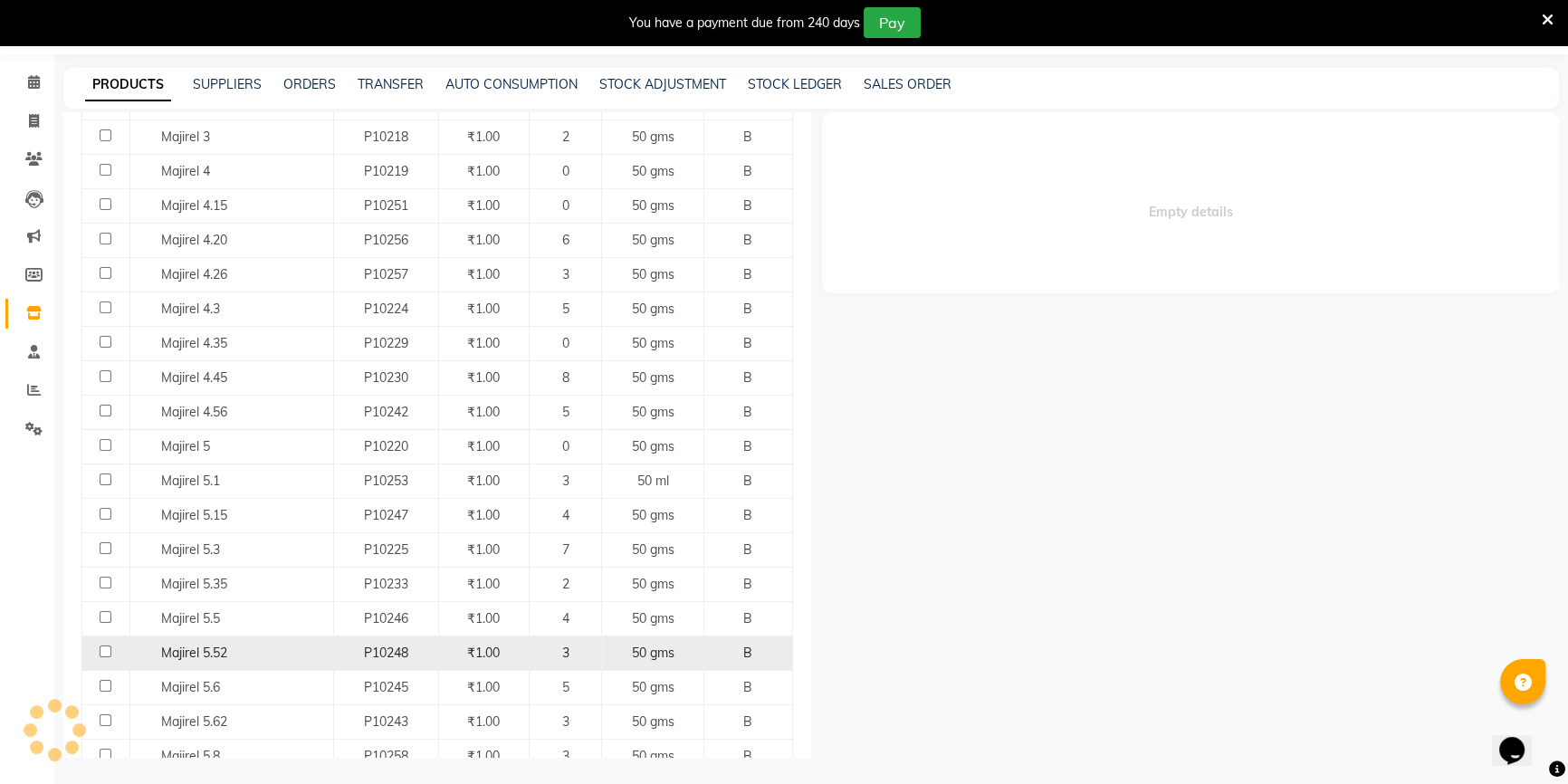
select select
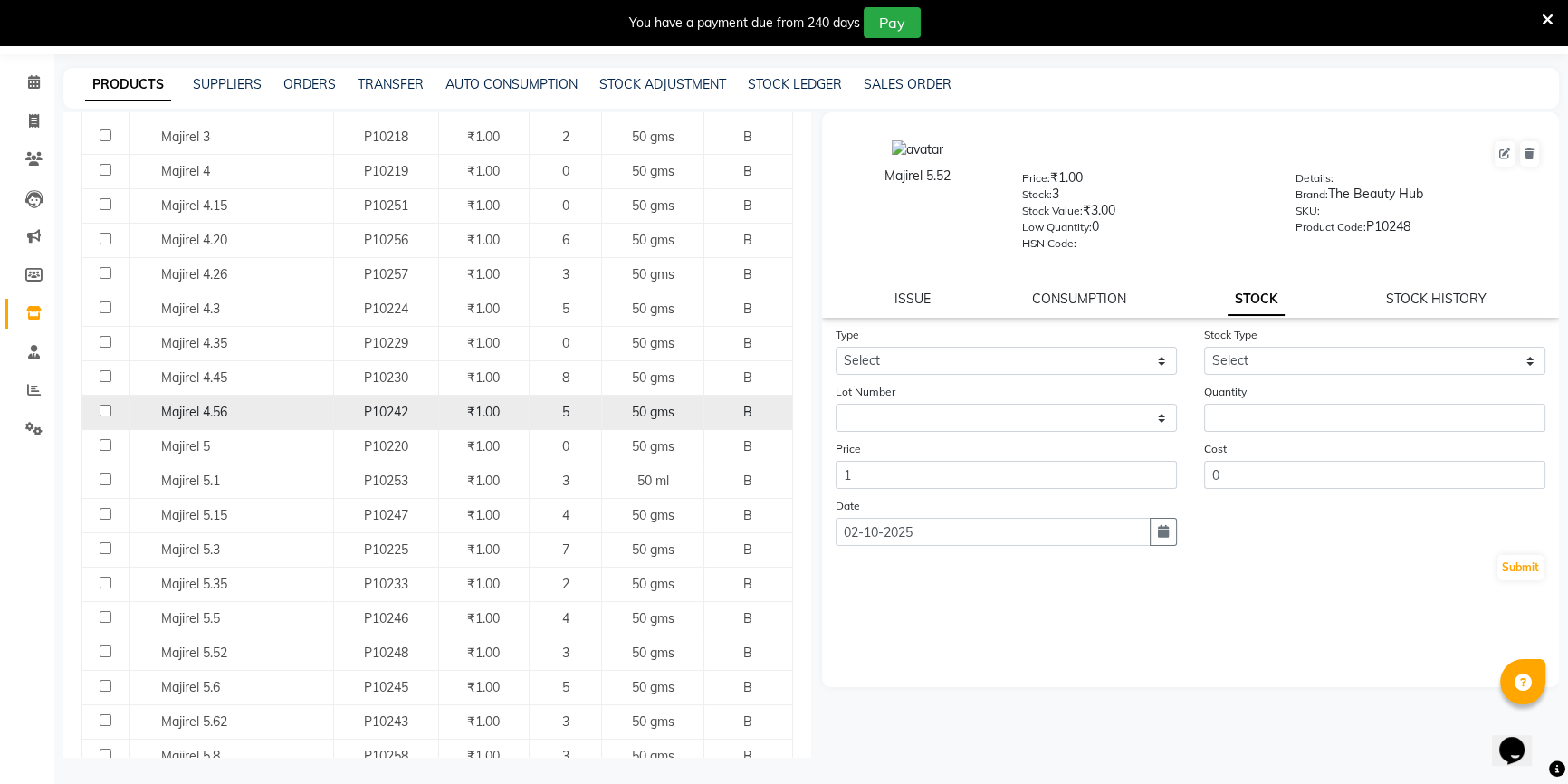
click at [353, 407] on div "P10242" at bounding box center [385, 412] width 90 height 19
select select
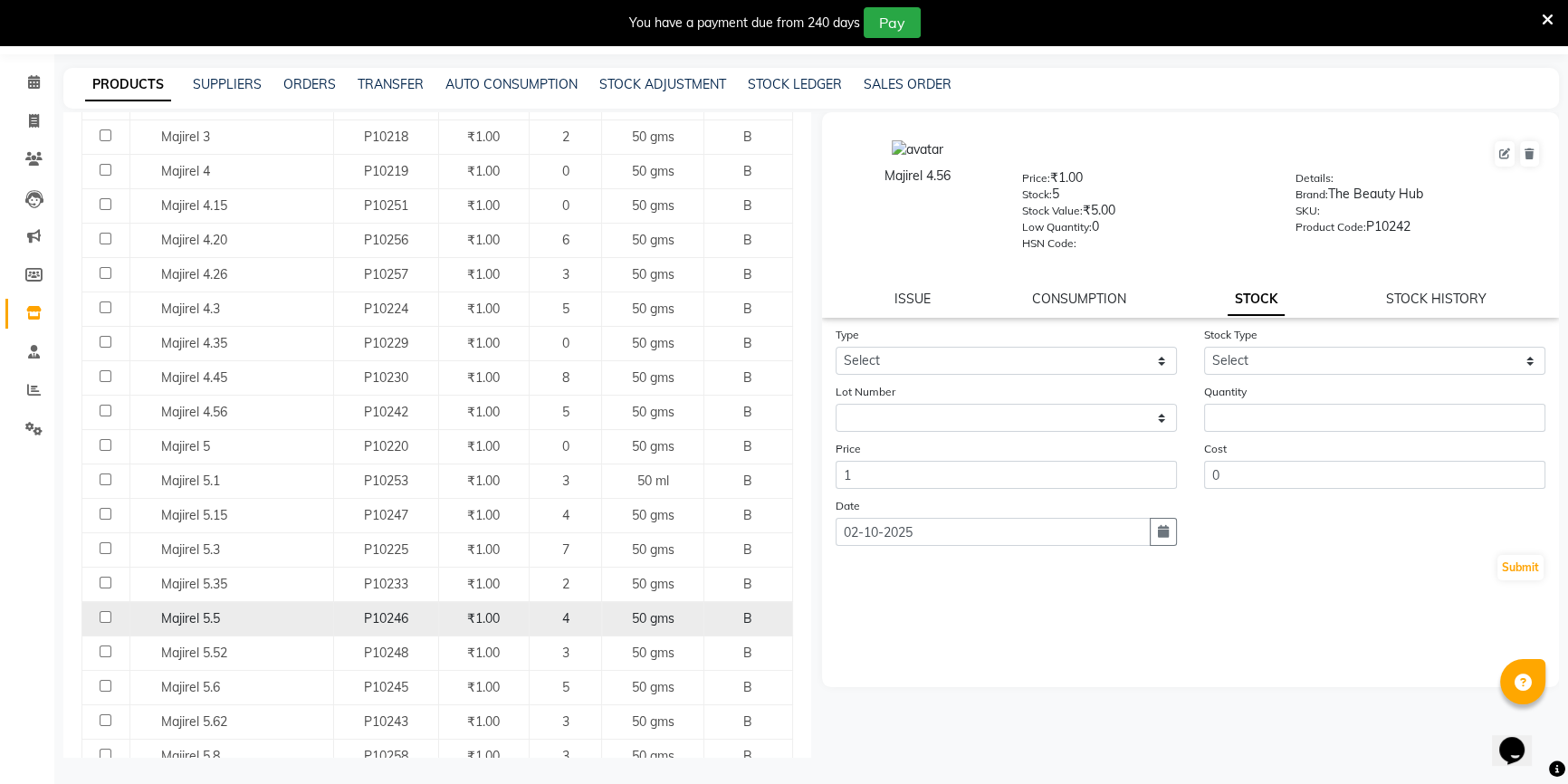
click at [281, 610] on div "Majirel 5.5" at bounding box center [231, 619] width 194 height 19
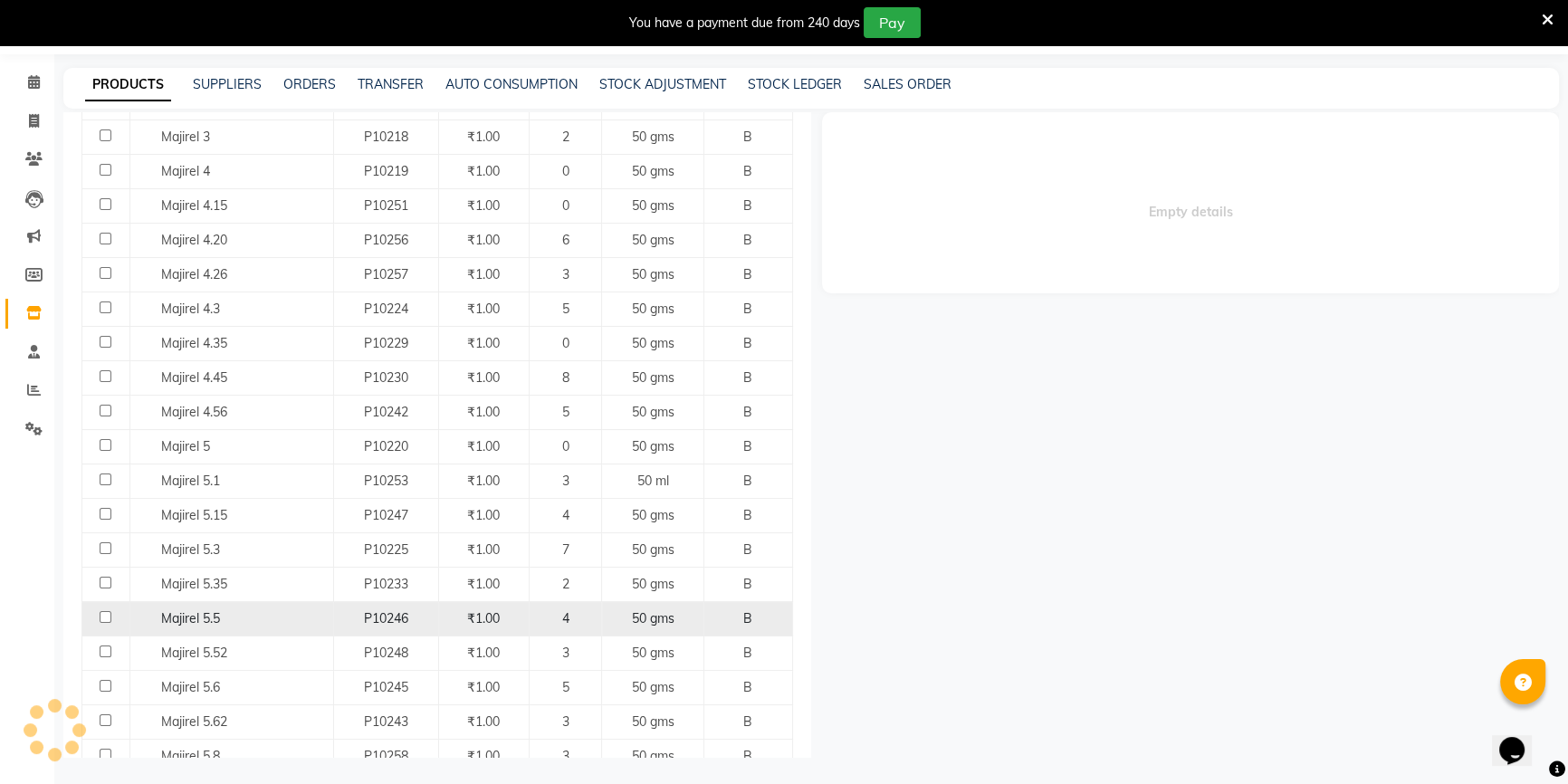
select select
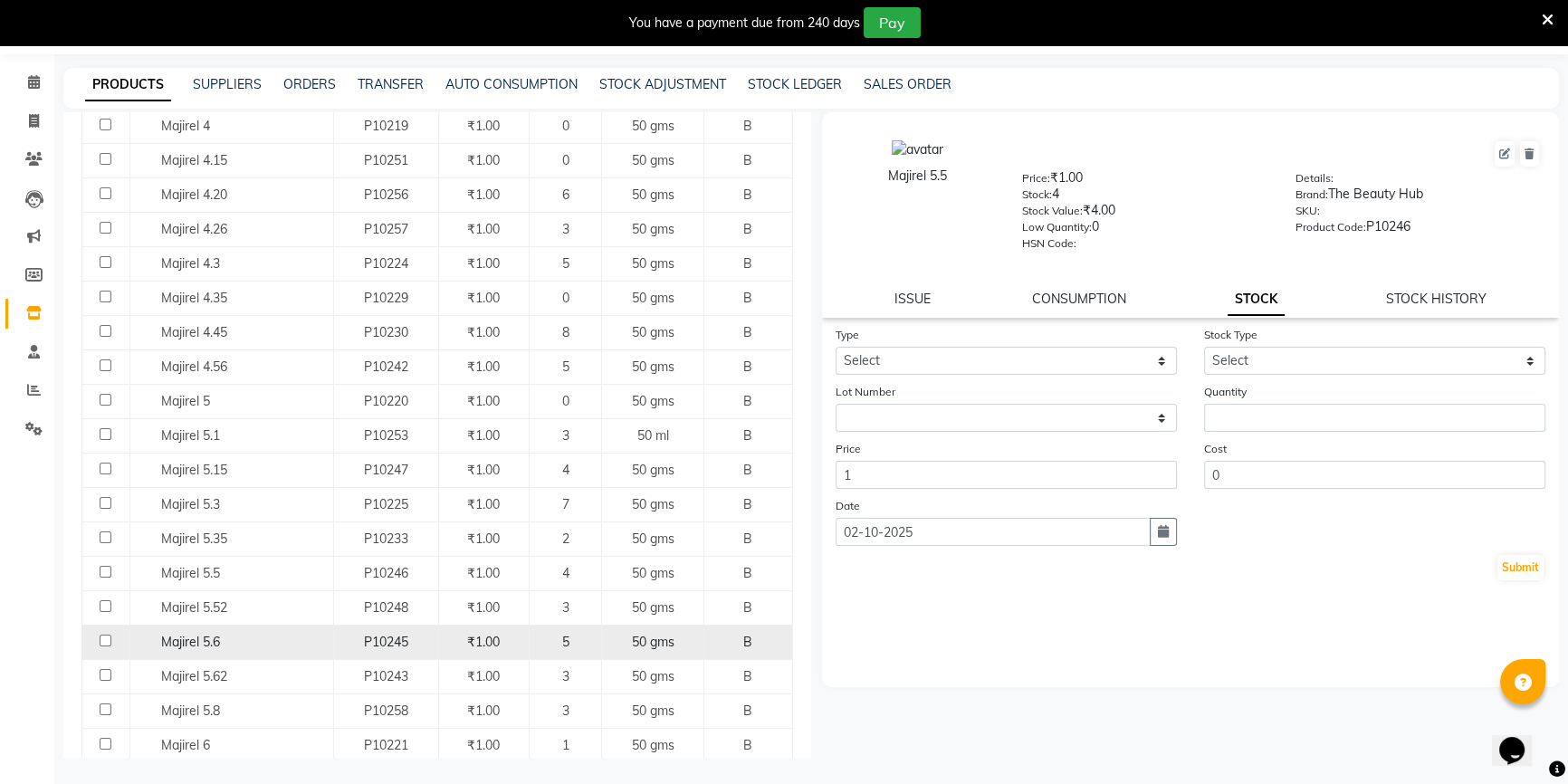
scroll to position [494, 0]
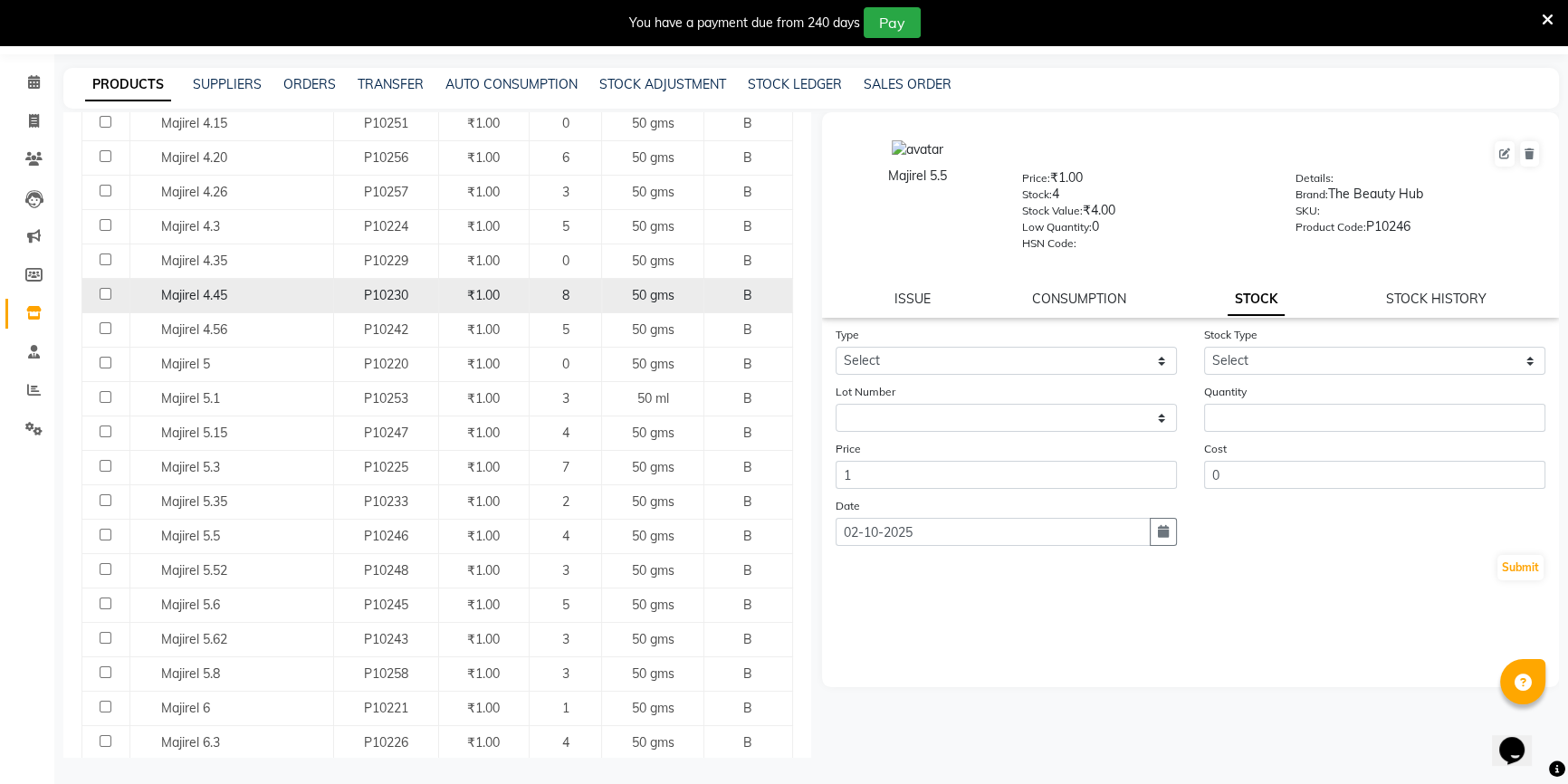
click at [430, 292] on td "P10230" at bounding box center [385, 295] width 105 height 34
click at [310, 288] on div "Majirel 4.45" at bounding box center [231, 296] width 194 height 19
select select
click at [310, 288] on div "Majirel 4.45" at bounding box center [231, 296] width 194 height 19
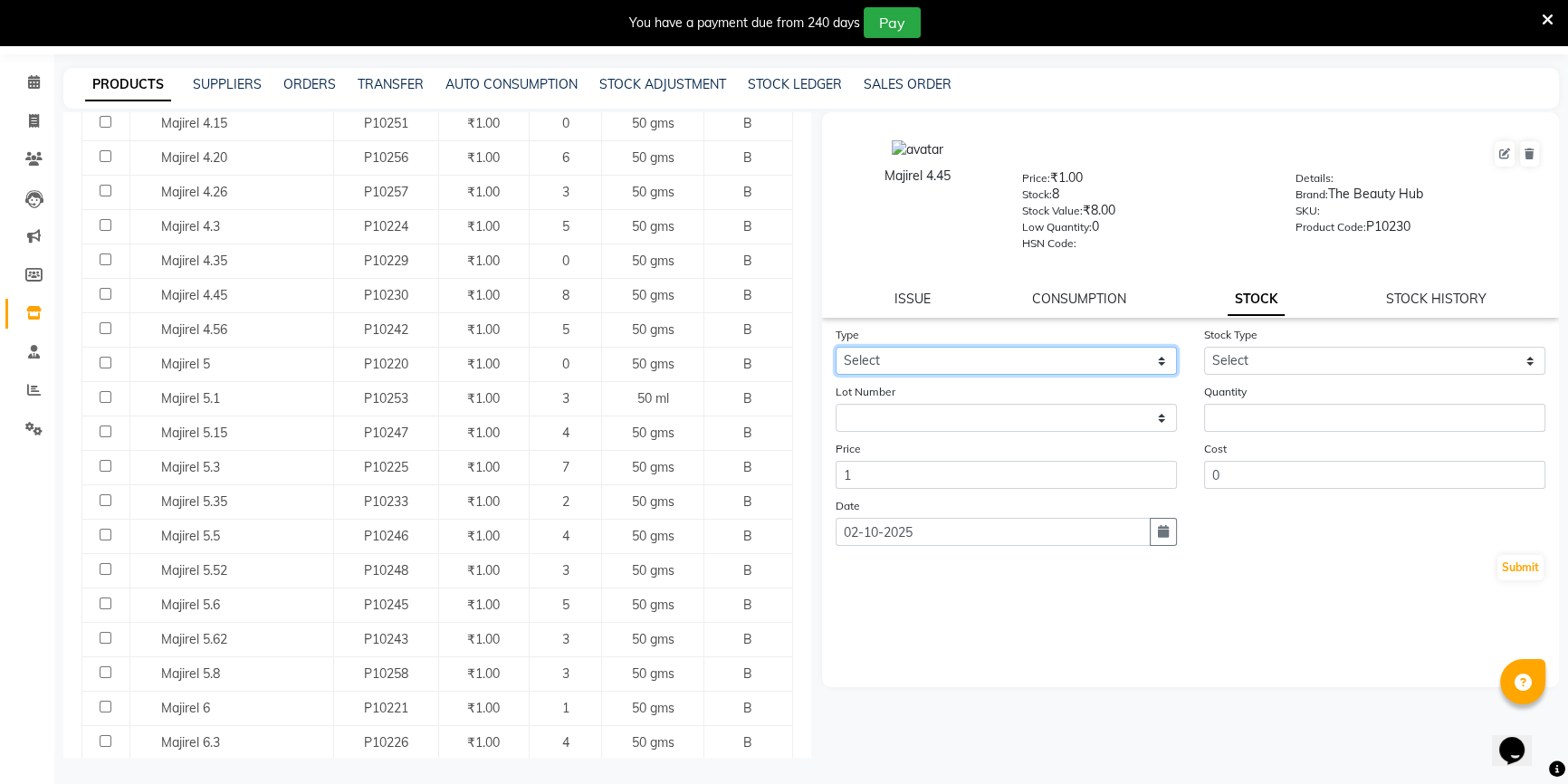
click at [1036, 372] on select "Select In Out" at bounding box center [1005, 361] width 341 height 28
select select "out"
click at [835, 349] on select "Select In Out" at bounding box center [1005, 361] width 341 height 28
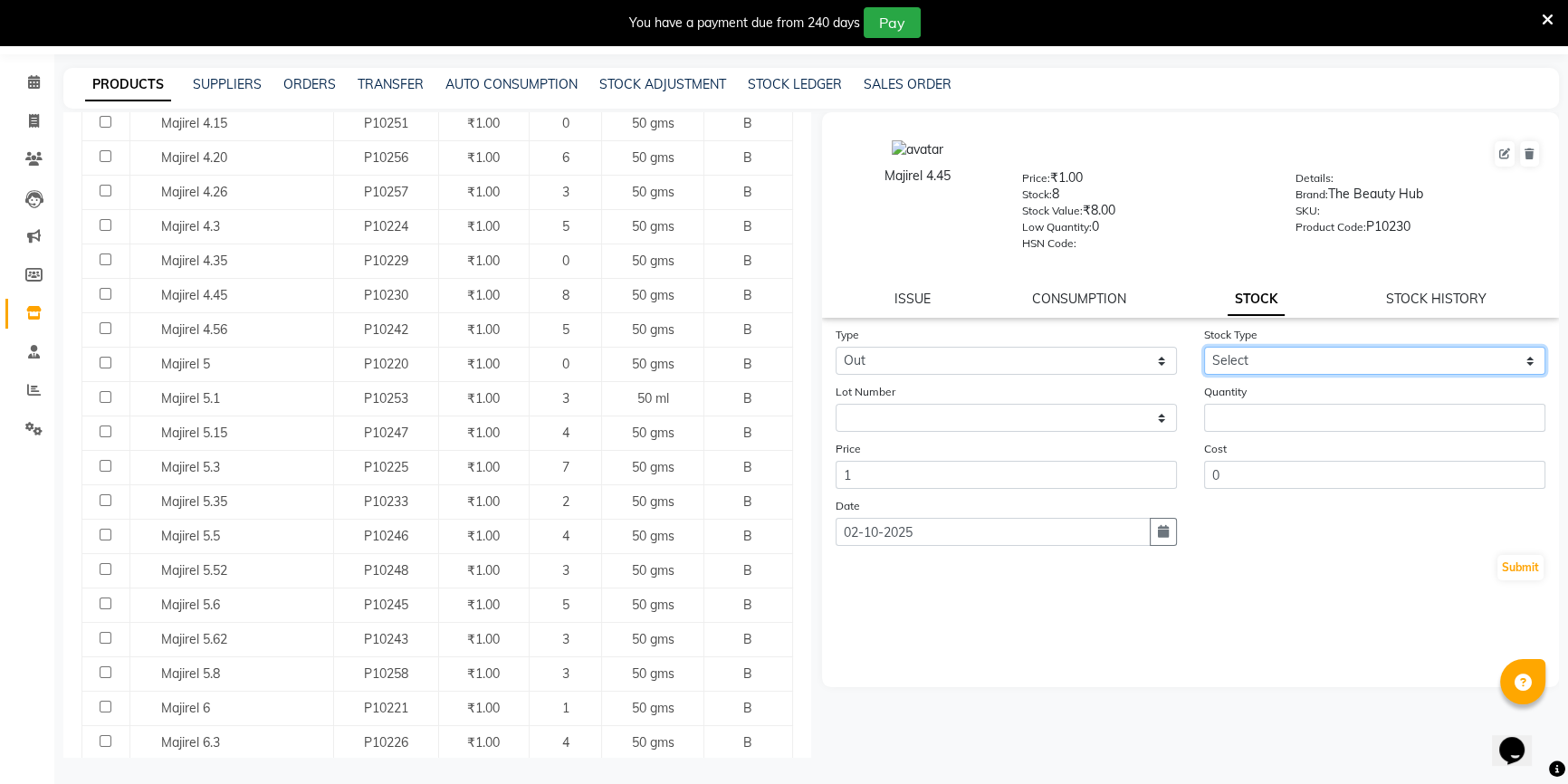
click at [1279, 366] on select "Select Internal Use Damaged Expired Adjustment Return Other" at bounding box center [1374, 361] width 341 height 28
select select "adjustment"
click at [1204, 349] on select "Select Internal Use Damaged Expired Adjustment Return Other" at bounding box center [1374, 361] width 341 height 28
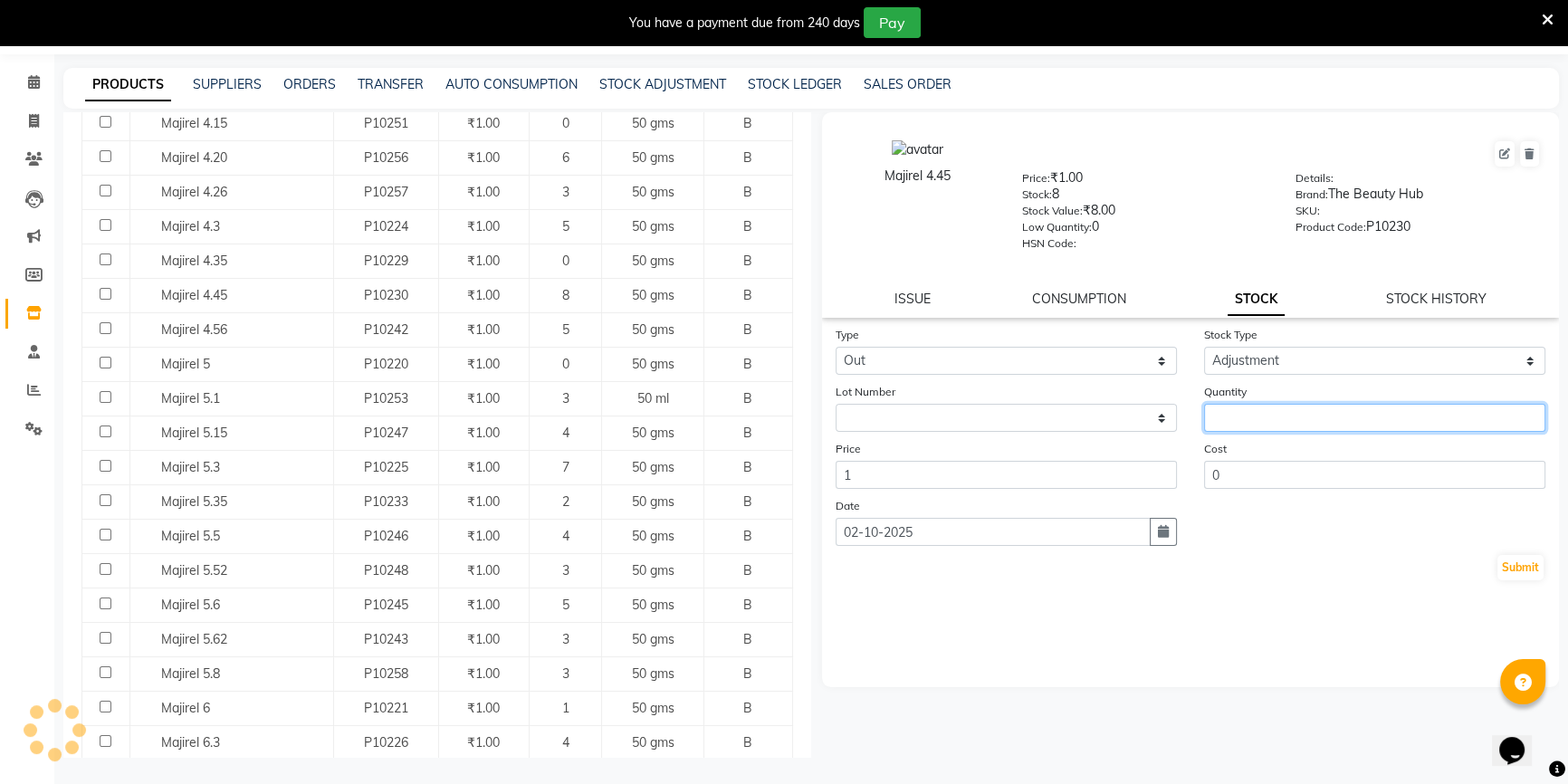
click at [1286, 414] on input "number" at bounding box center [1374, 418] width 341 height 28
type input "5"
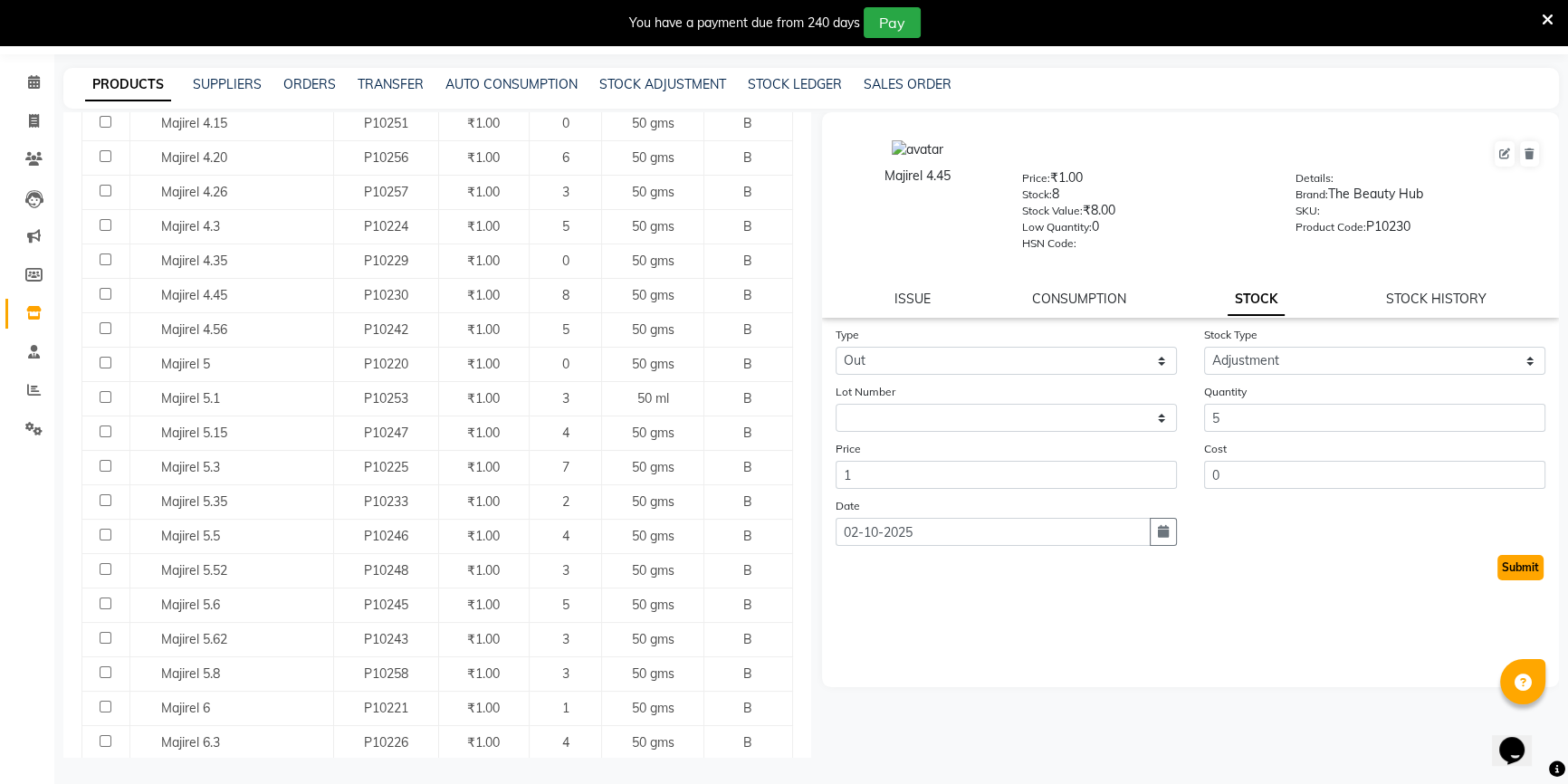
click at [1511, 571] on button "Submit" at bounding box center [1520, 567] width 46 height 25
select select
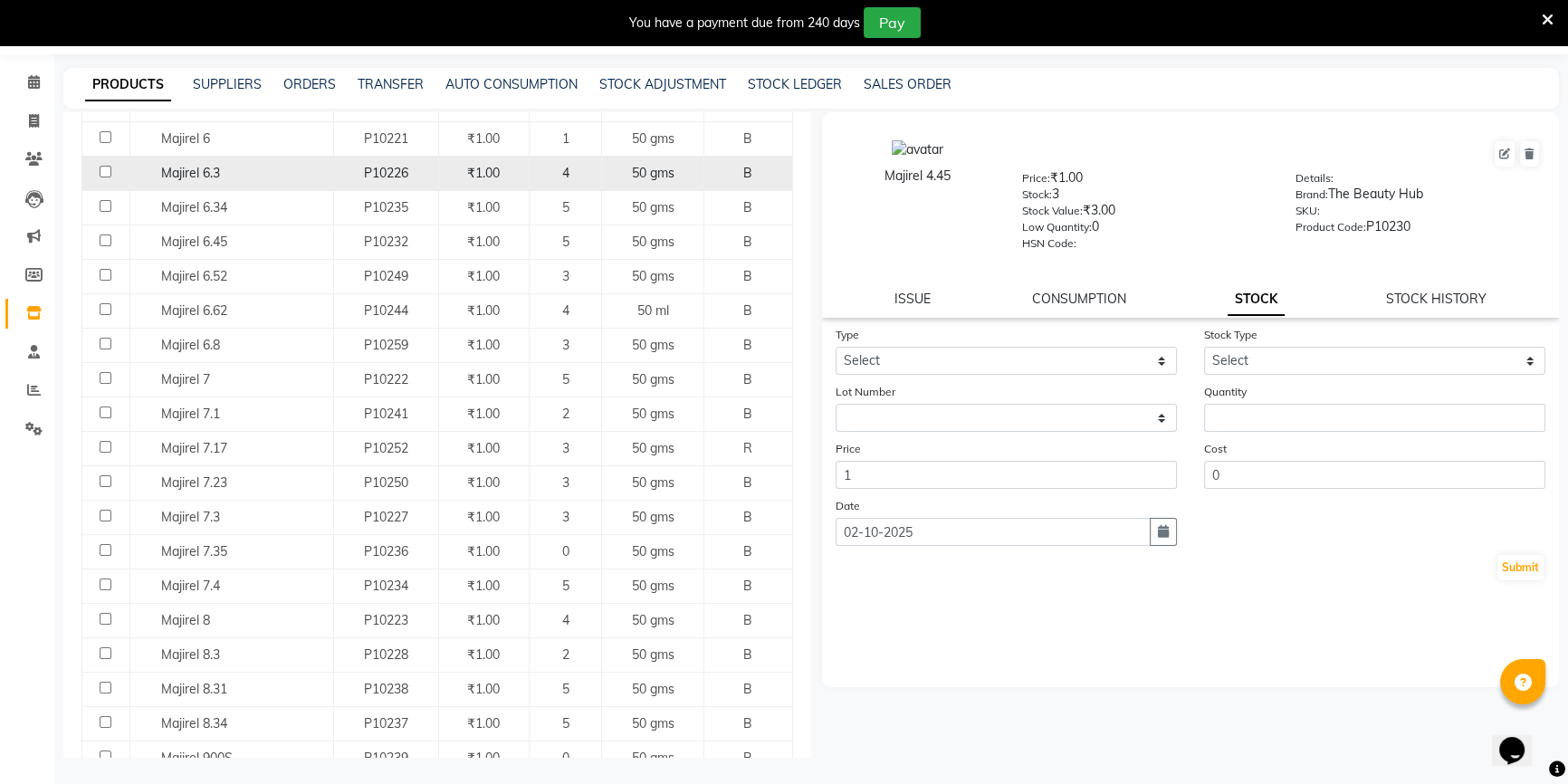
scroll to position [1070, 0]
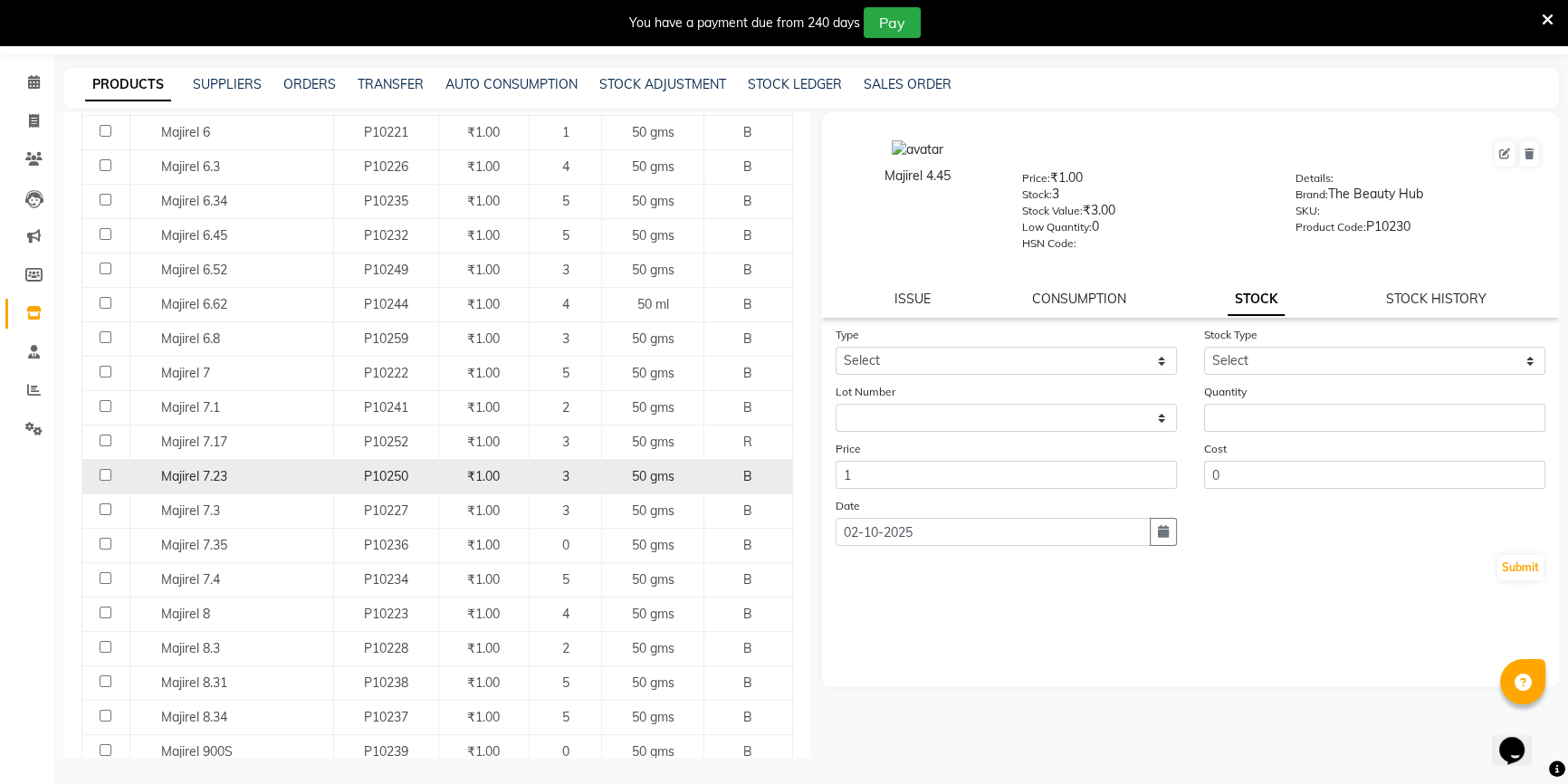
click at [426, 467] on div "P10250" at bounding box center [385, 476] width 90 height 19
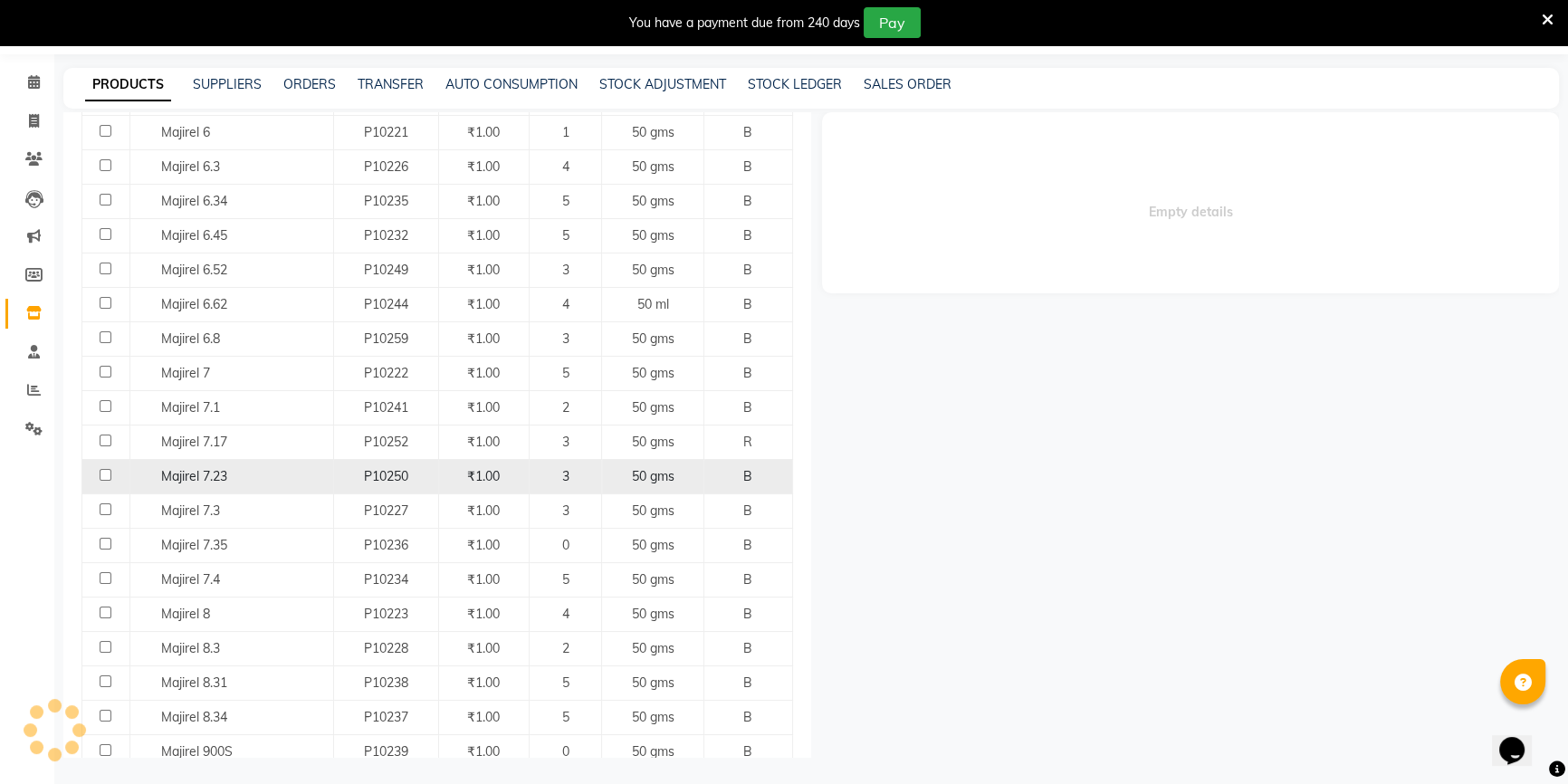
select select
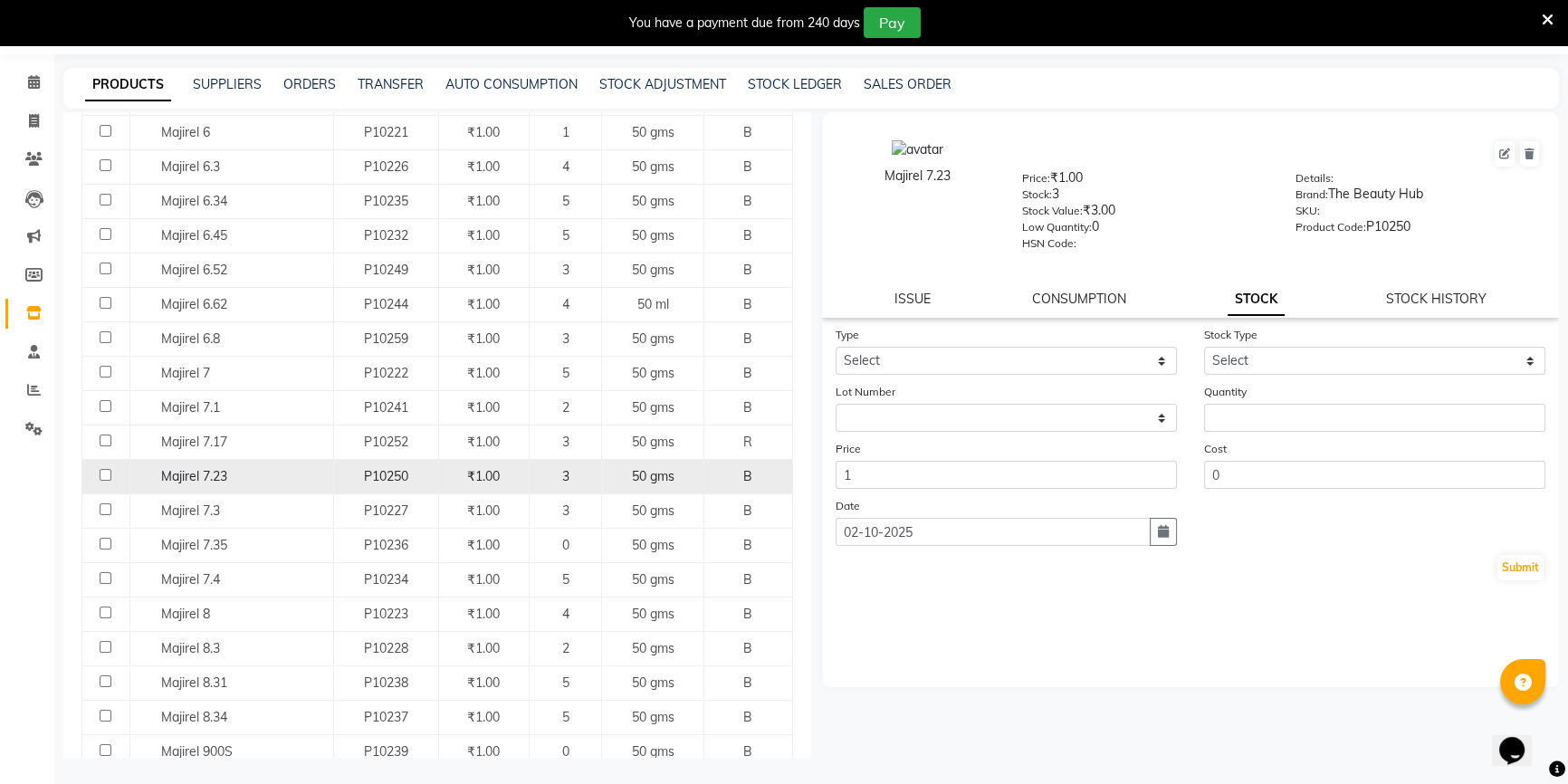
click at [426, 467] on div "P10250" at bounding box center [385, 476] width 90 height 19
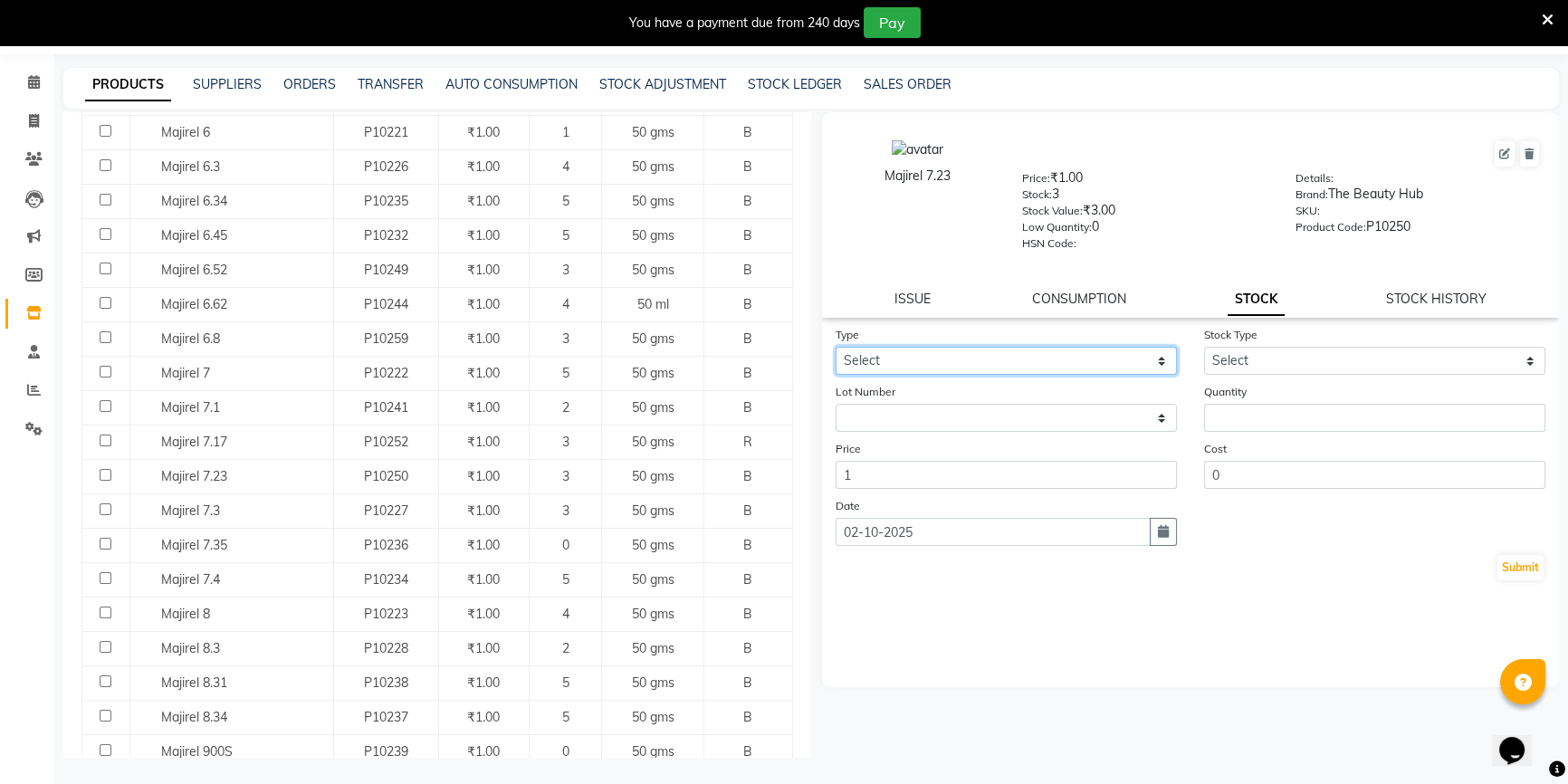
click at [1065, 351] on select "Select In Out" at bounding box center [1005, 361] width 341 height 28
select select "in"
click at [835, 349] on select "Select In Out" at bounding box center [1005, 361] width 341 height 28
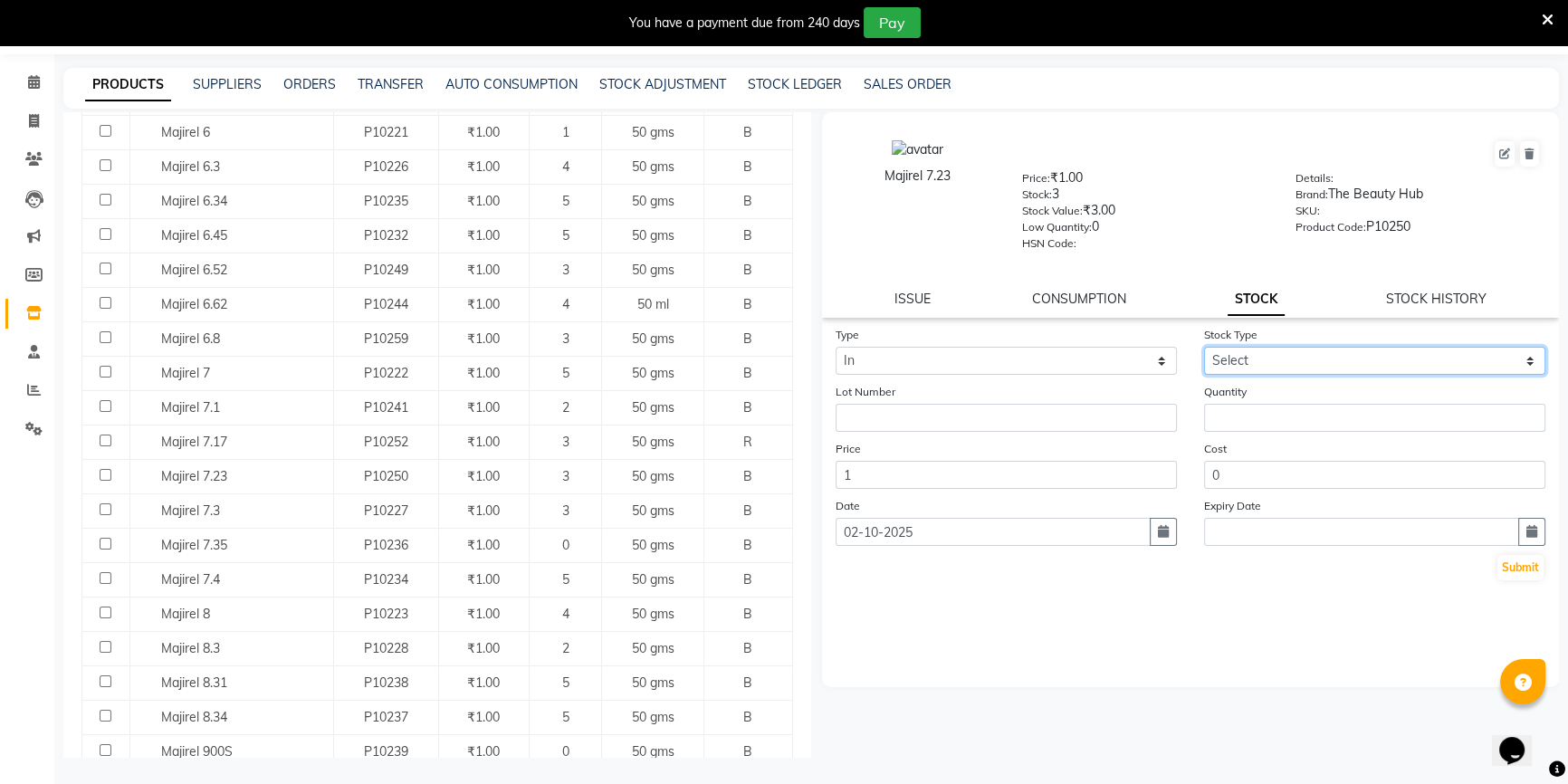
click at [1267, 361] on select "Select New Stock Adjustment Return Other" at bounding box center [1374, 361] width 341 height 28
select select "adjustment"
click at [1204, 349] on select "Select New Stock Adjustment Return Other" at bounding box center [1374, 361] width 341 height 28
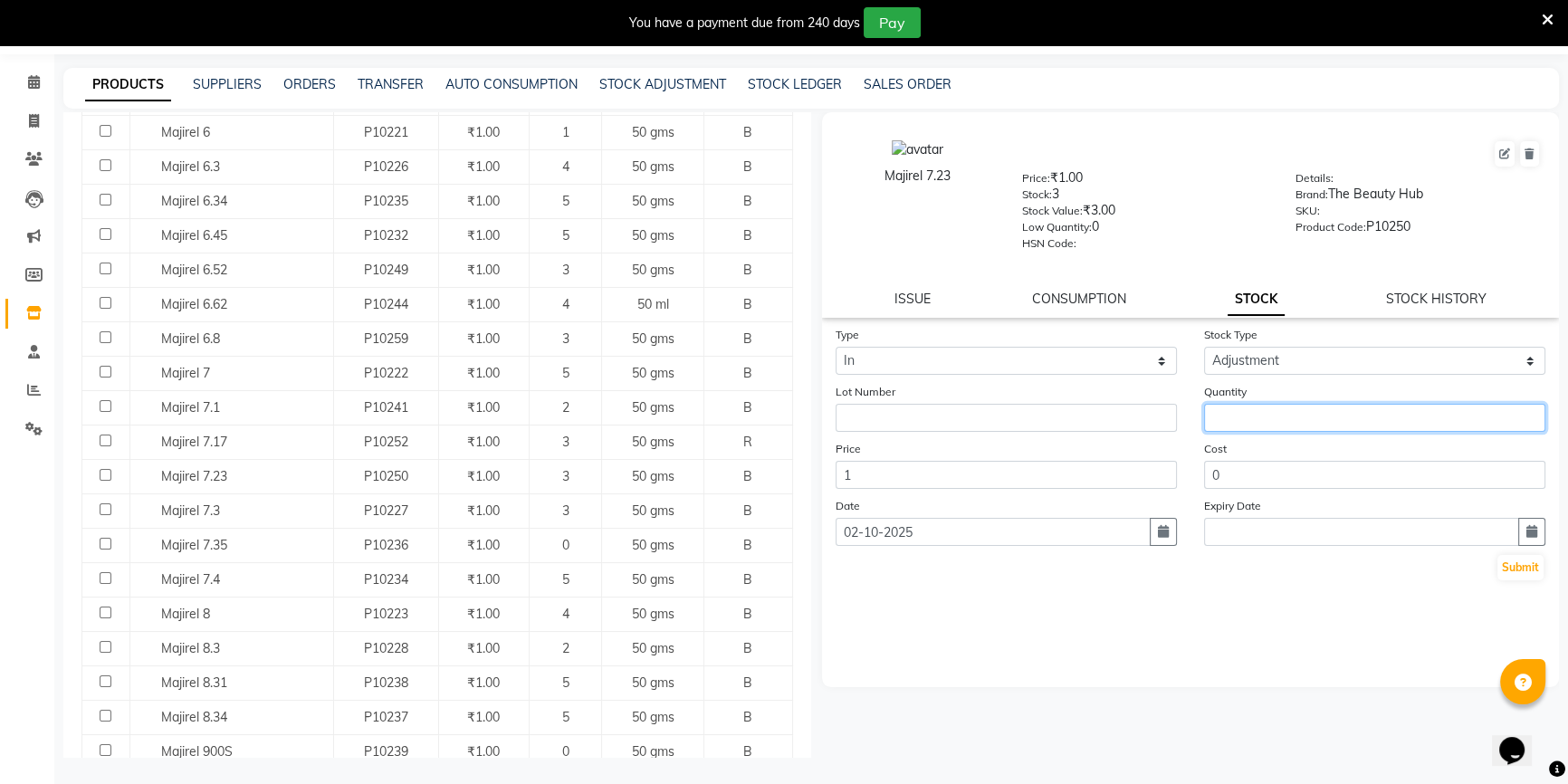
click at [1263, 429] on input "number" at bounding box center [1374, 418] width 341 height 28
type input "1"
type input "2"
click at [1534, 580] on button "Submit" at bounding box center [1520, 567] width 46 height 25
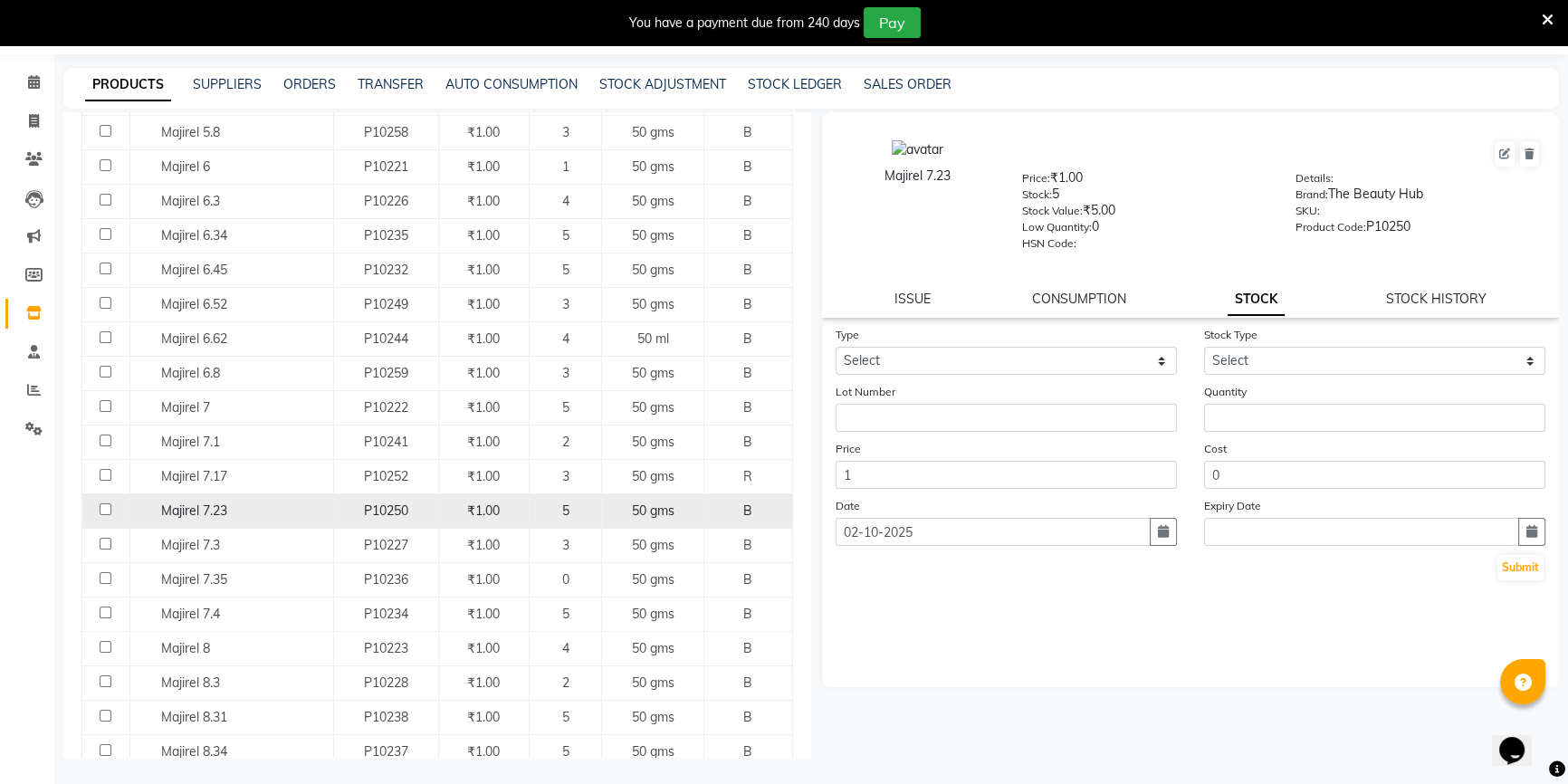
scroll to position [1167, 0]
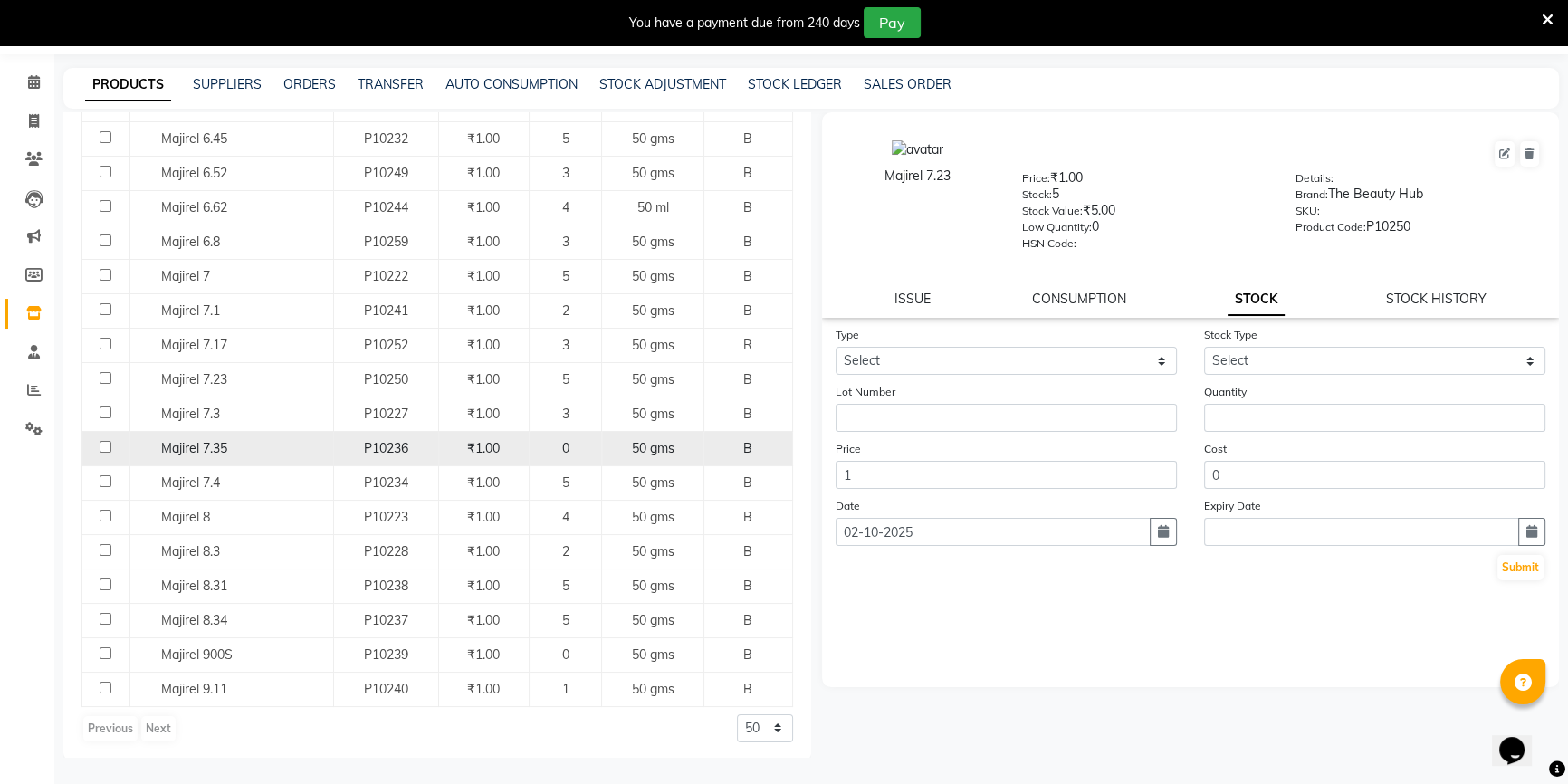
click at [515, 439] on div "₹1.00" at bounding box center [483, 448] width 75 height 19
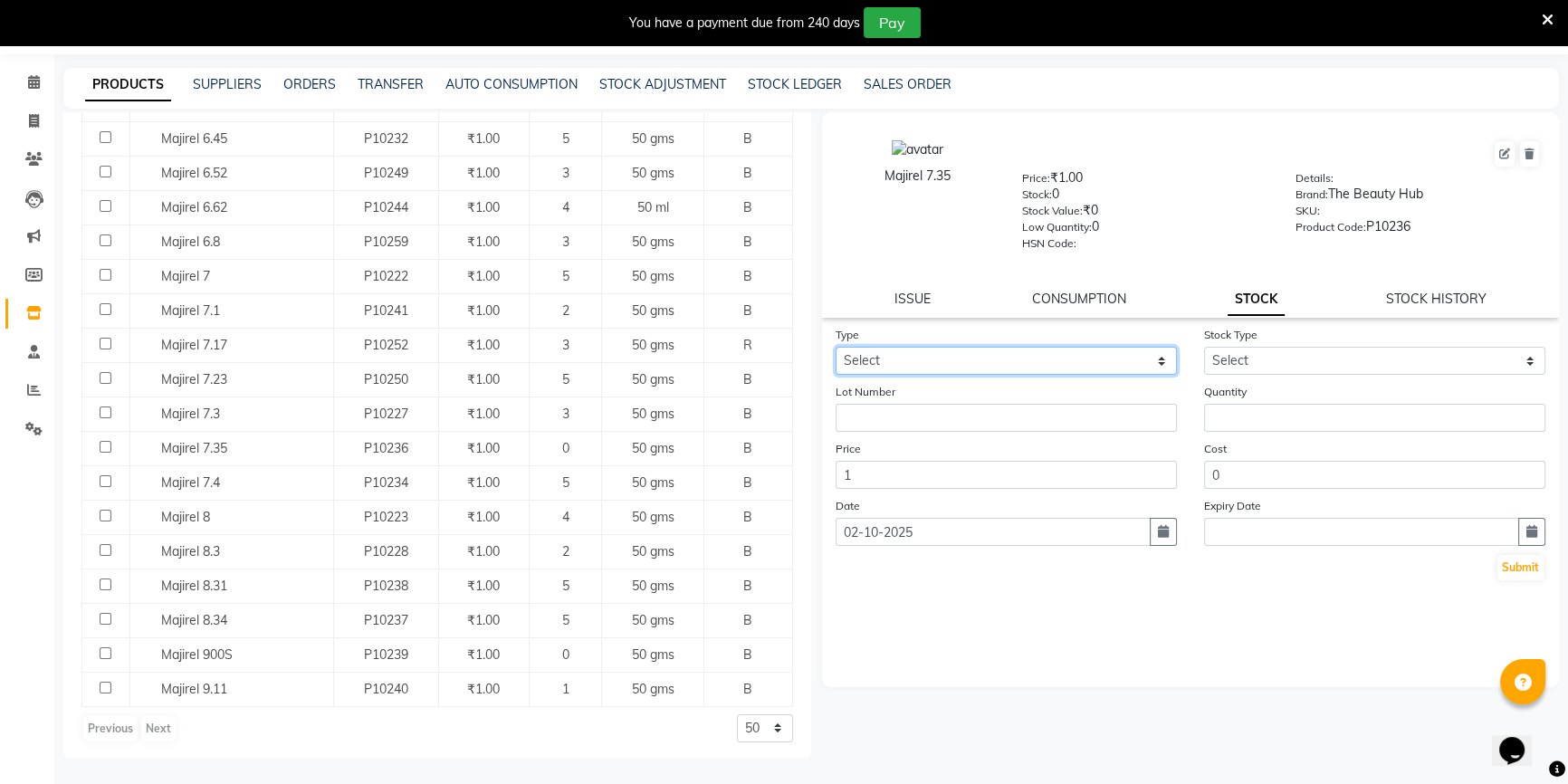
click at [1076, 364] on select "Select In Out" at bounding box center [1005, 361] width 341 height 28
select select "in"
click at [835, 349] on select "Select In Out" at bounding box center [1005, 361] width 341 height 28
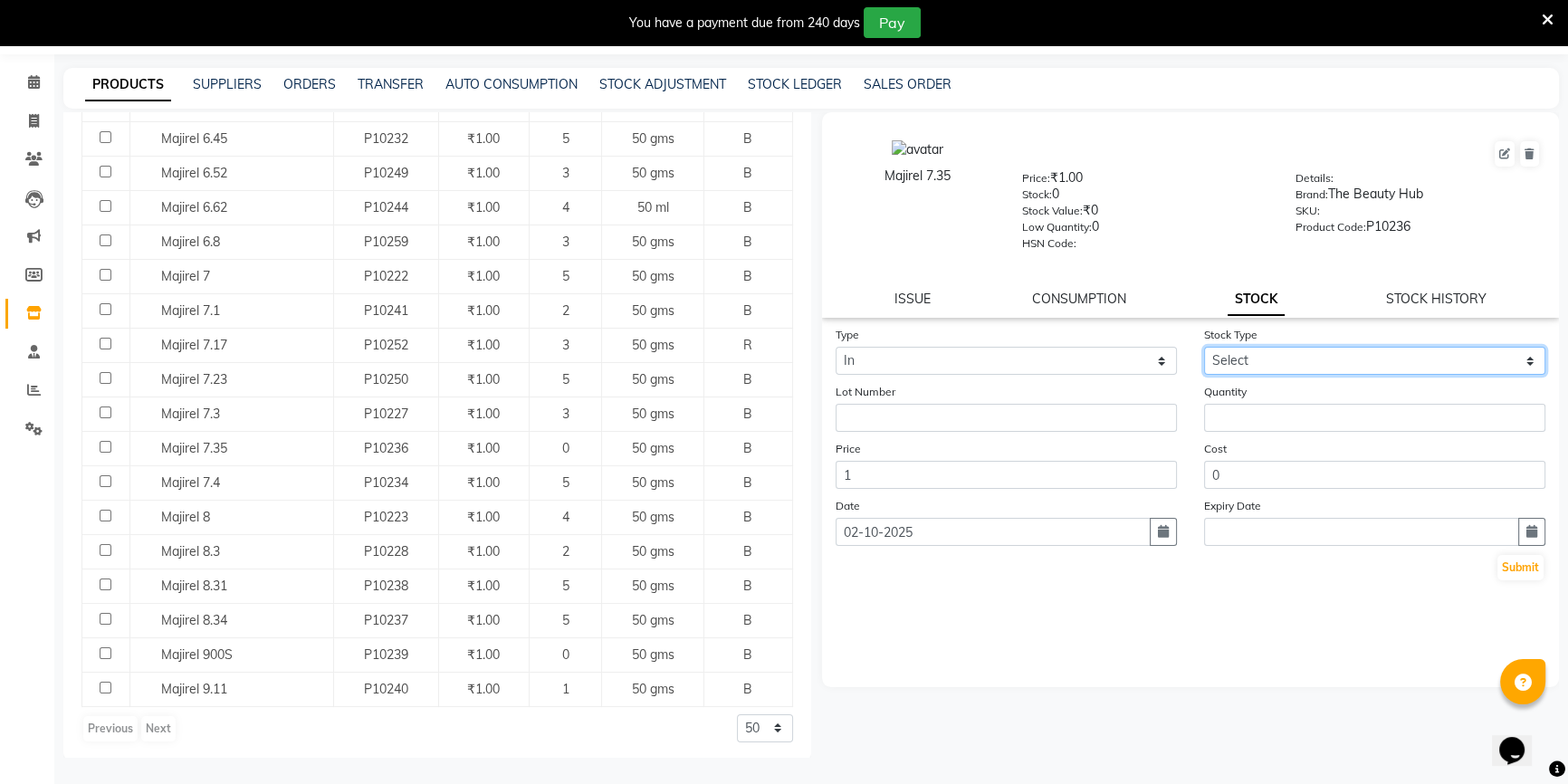
click at [1304, 356] on select "Select New Stock Adjustment Return Other" at bounding box center [1374, 361] width 341 height 28
select select "adjustment"
click at [1204, 349] on select "Select New Stock Adjustment Return Other" at bounding box center [1374, 361] width 341 height 28
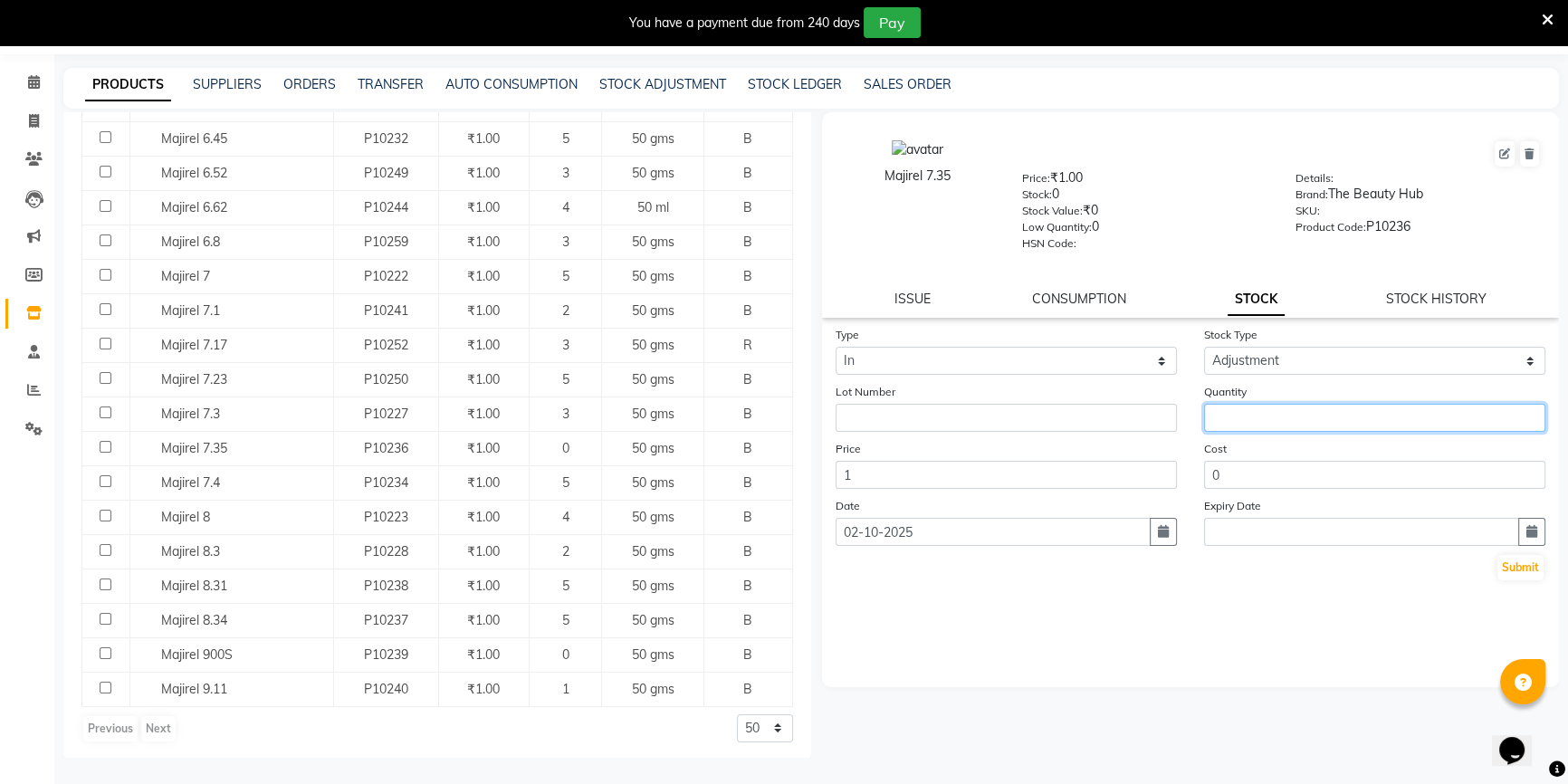
click at [1295, 429] on input "number" at bounding box center [1374, 418] width 341 height 28
type input "4"
click at [1515, 579] on button "Submit" at bounding box center [1520, 567] width 46 height 25
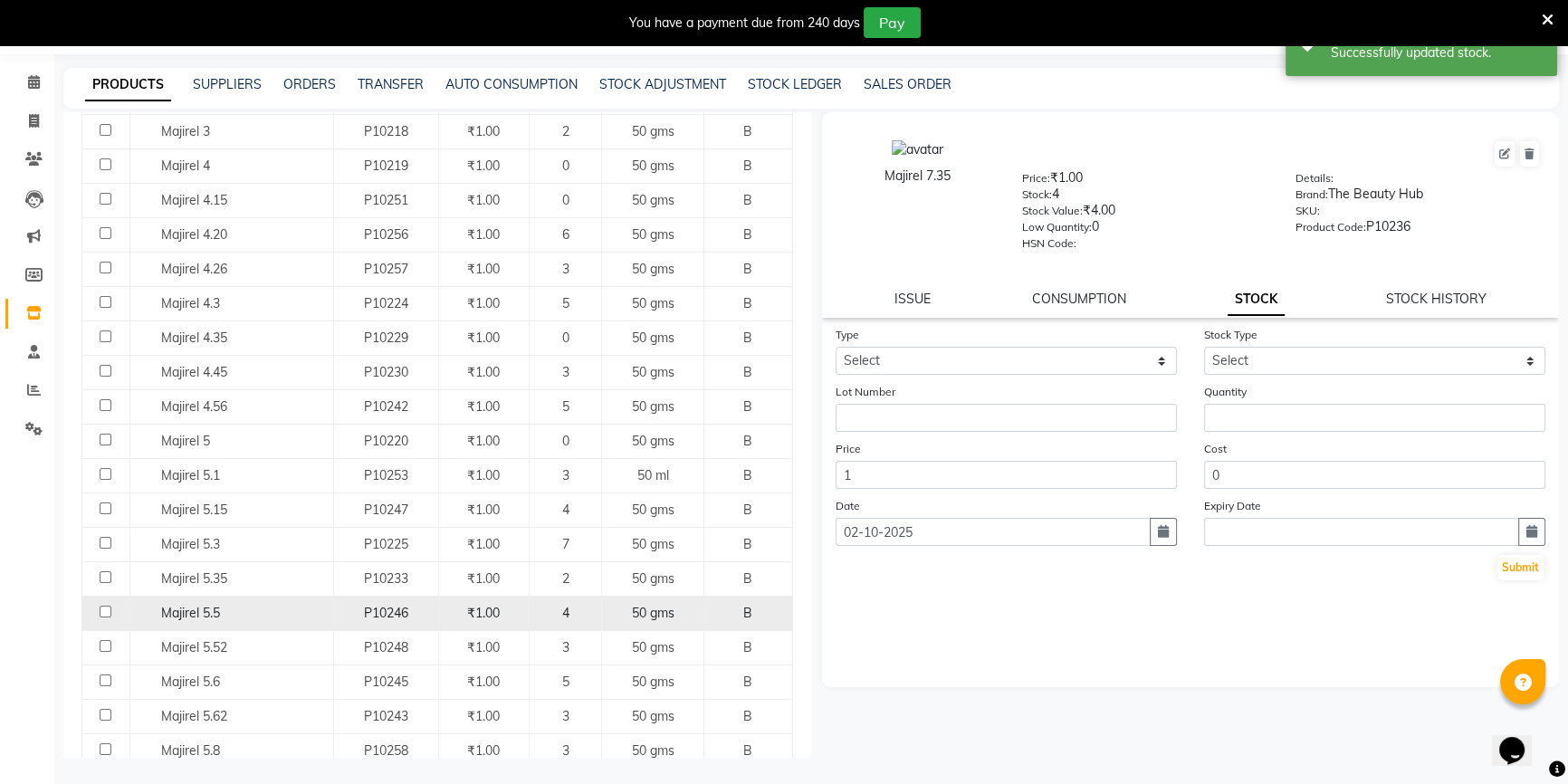
scroll to position [658, 0]
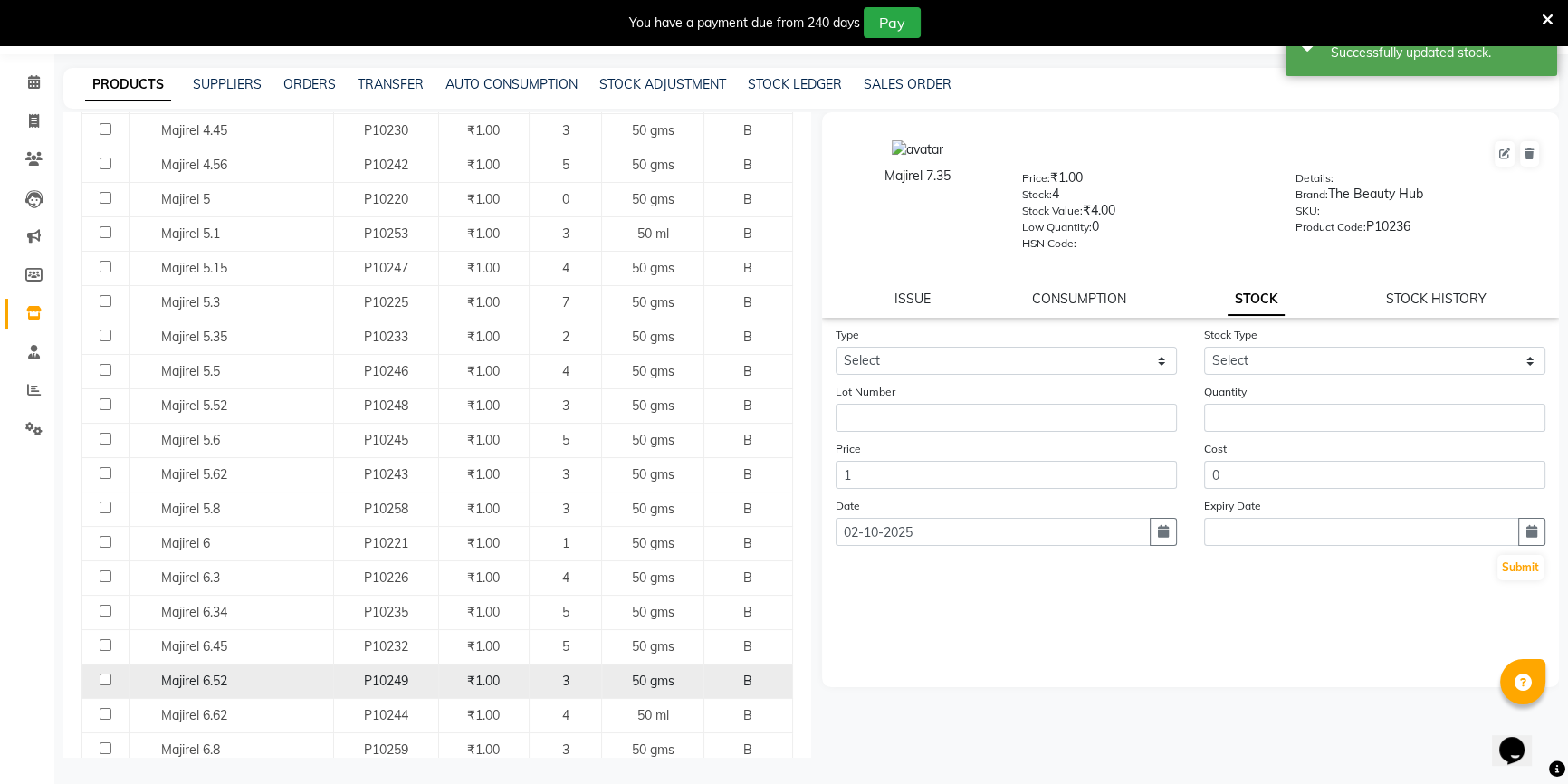
click at [371, 680] on span "P10249" at bounding box center [386, 681] width 44 height 17
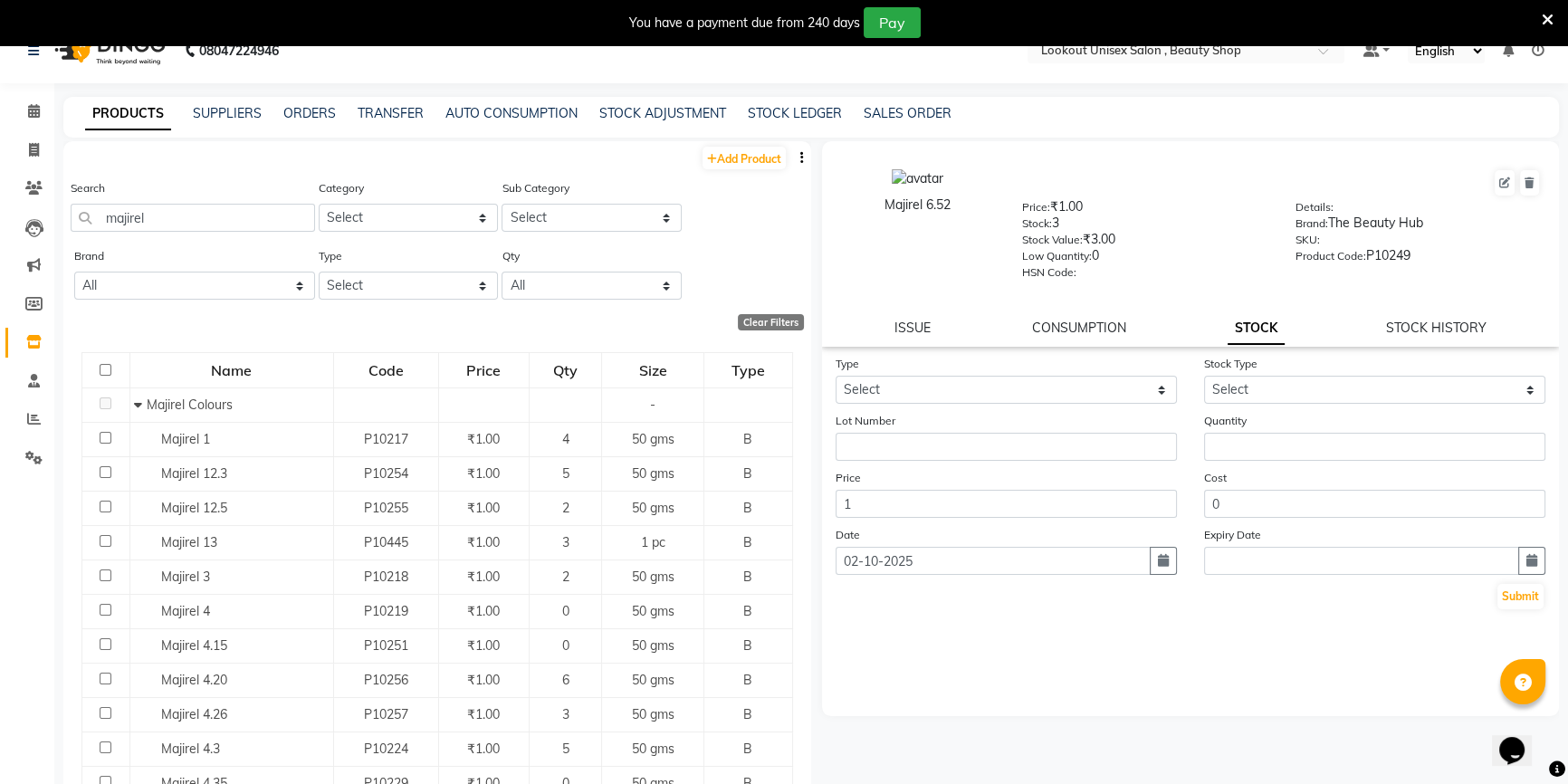
scroll to position [0, 0]
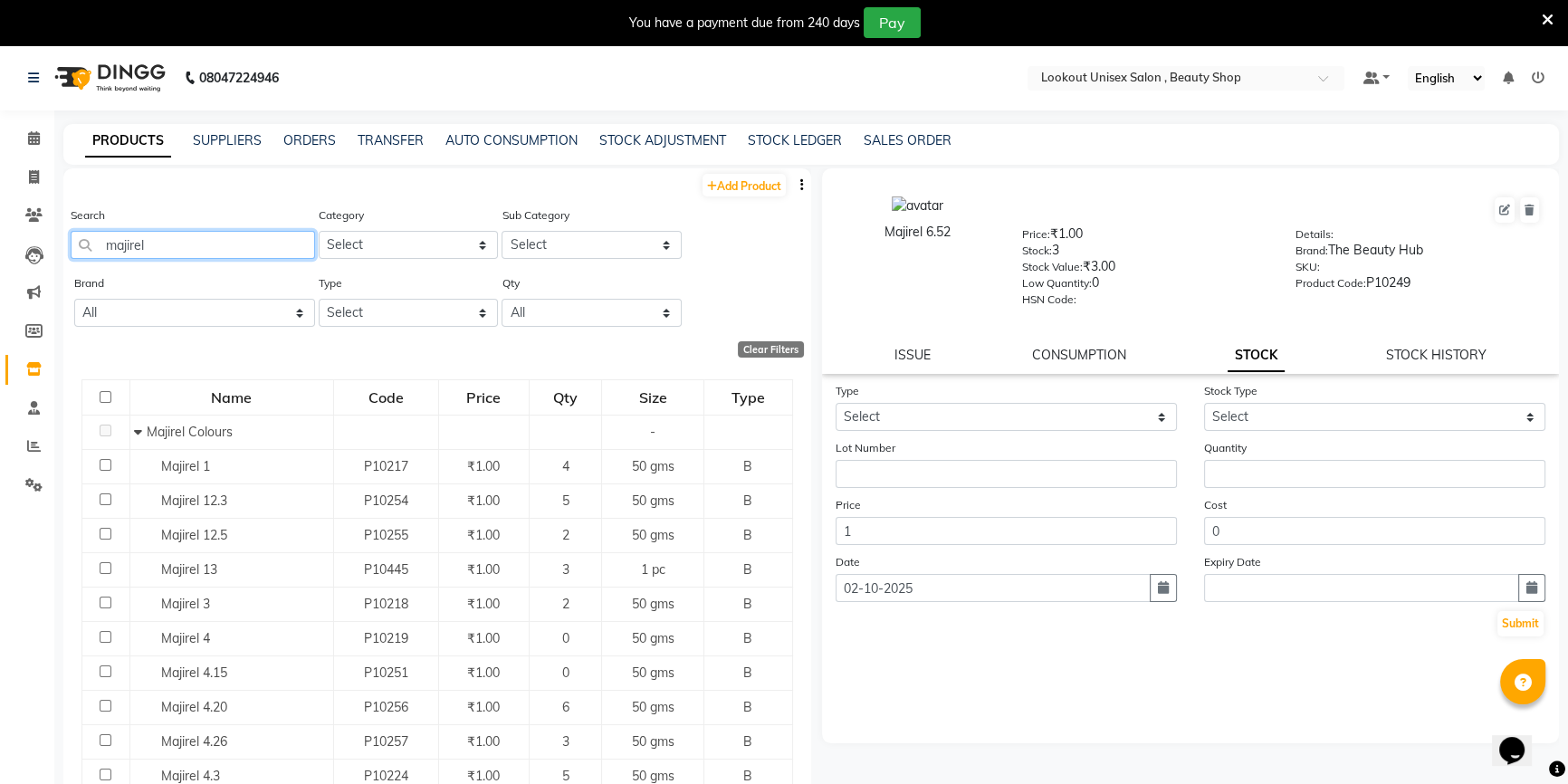
click at [127, 234] on input "majirel" at bounding box center [192, 245] width 244 height 28
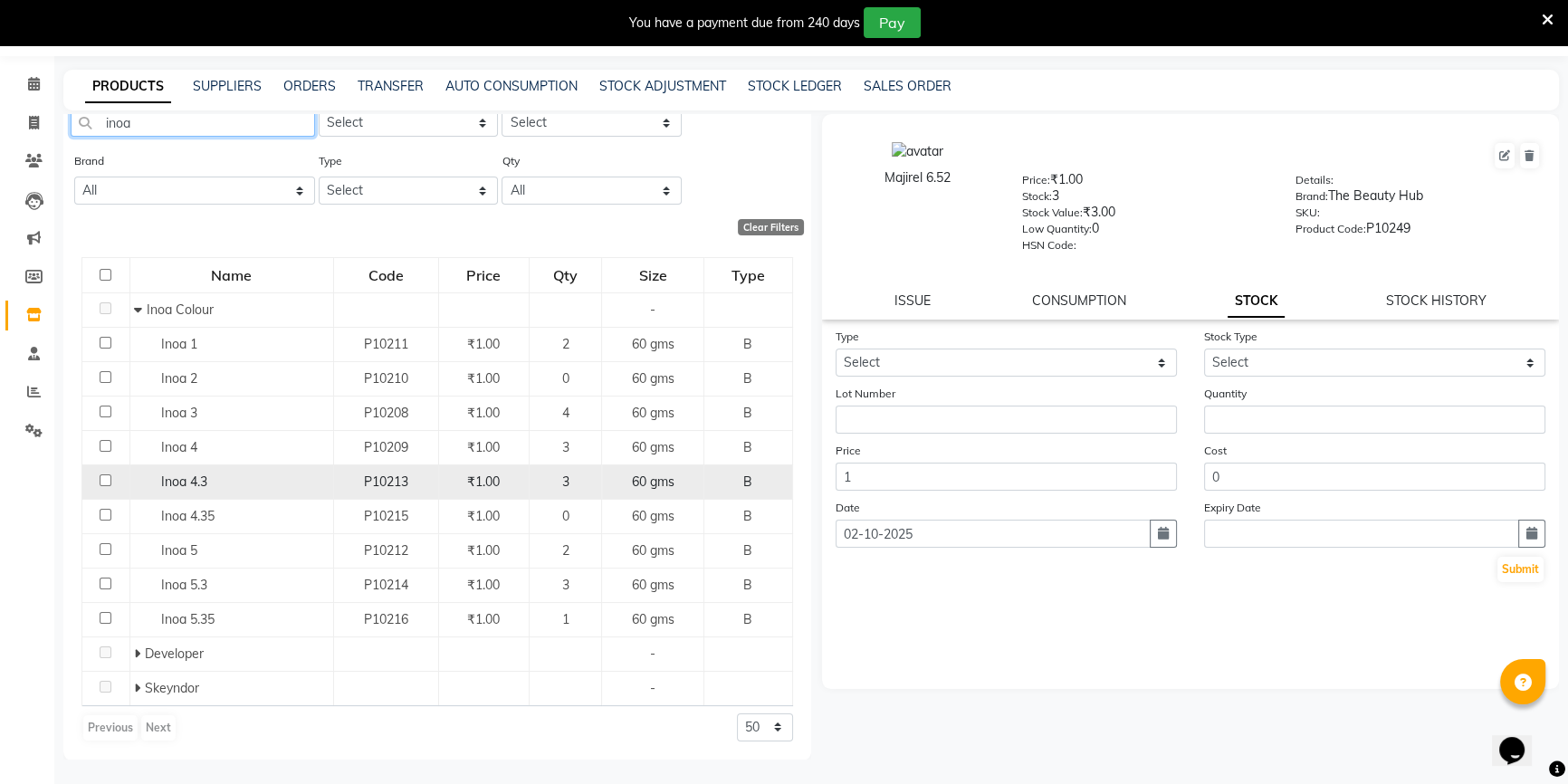
scroll to position [56, 0]
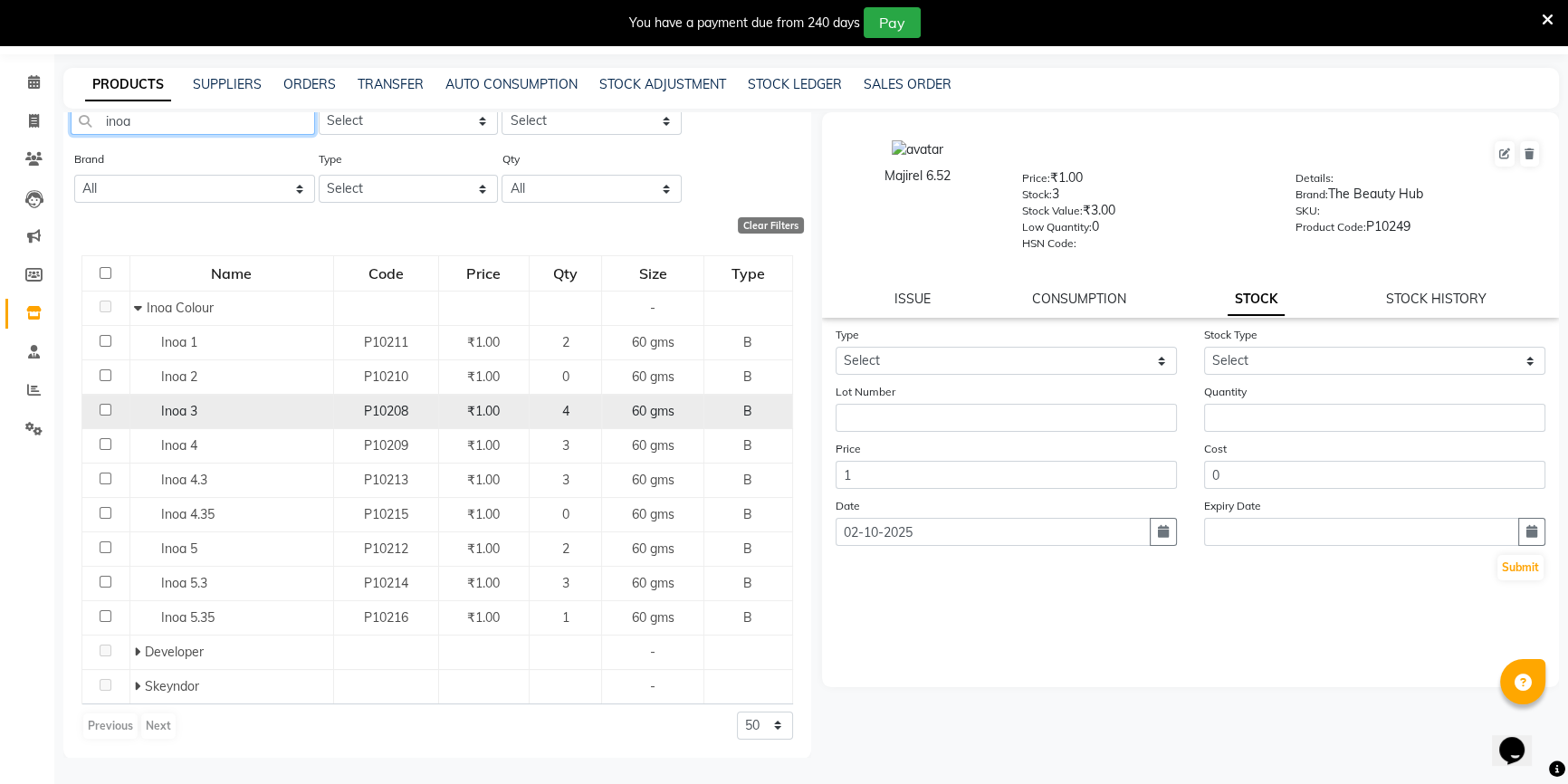
type input "inoa"
click at [428, 402] on div "P10208" at bounding box center [385, 411] width 90 height 19
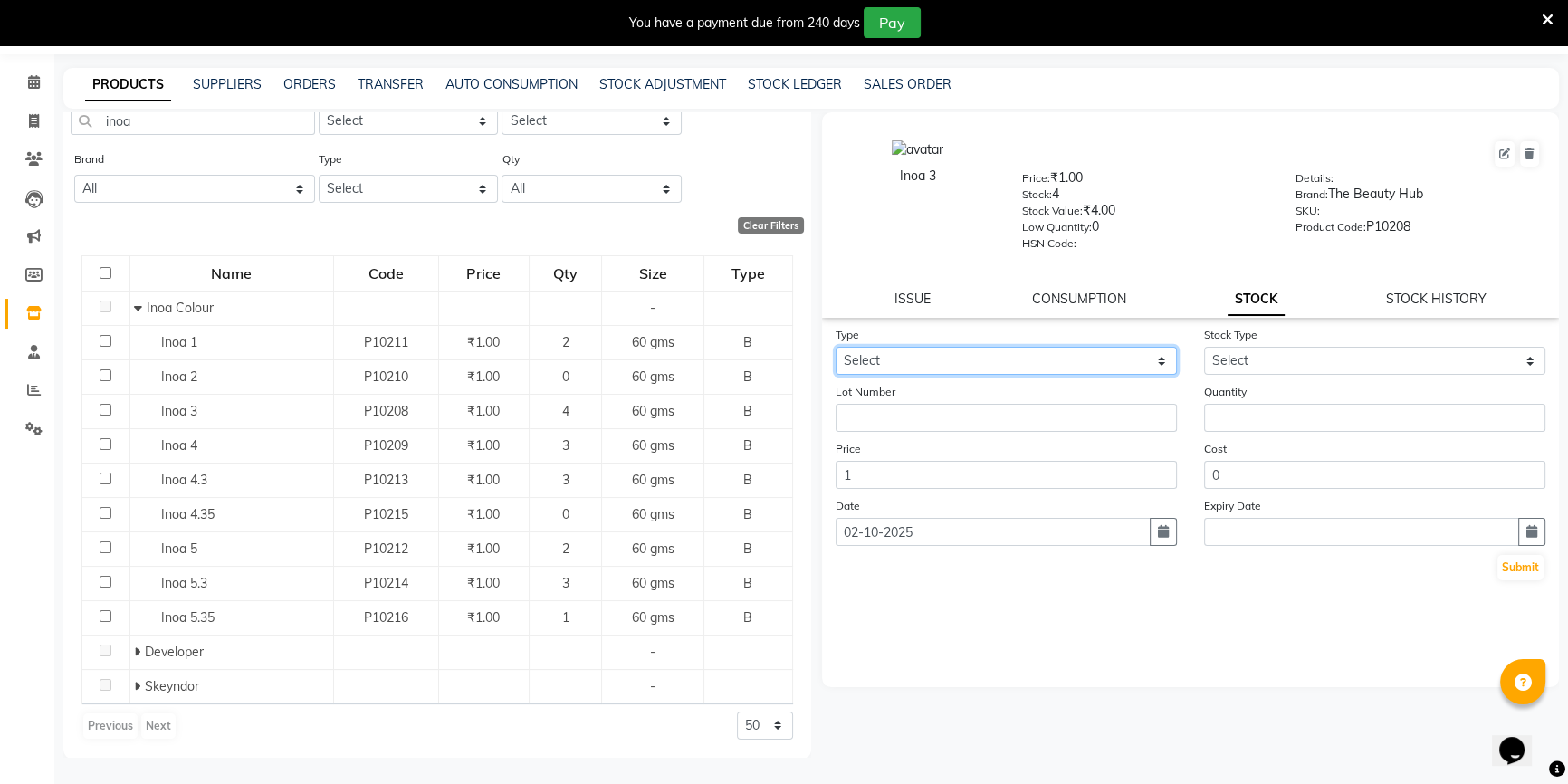
click at [893, 358] on select "Select In Out" at bounding box center [1005, 361] width 341 height 28
select select "in"
click at [835, 349] on select "Select In Out" at bounding box center [1005, 361] width 341 height 28
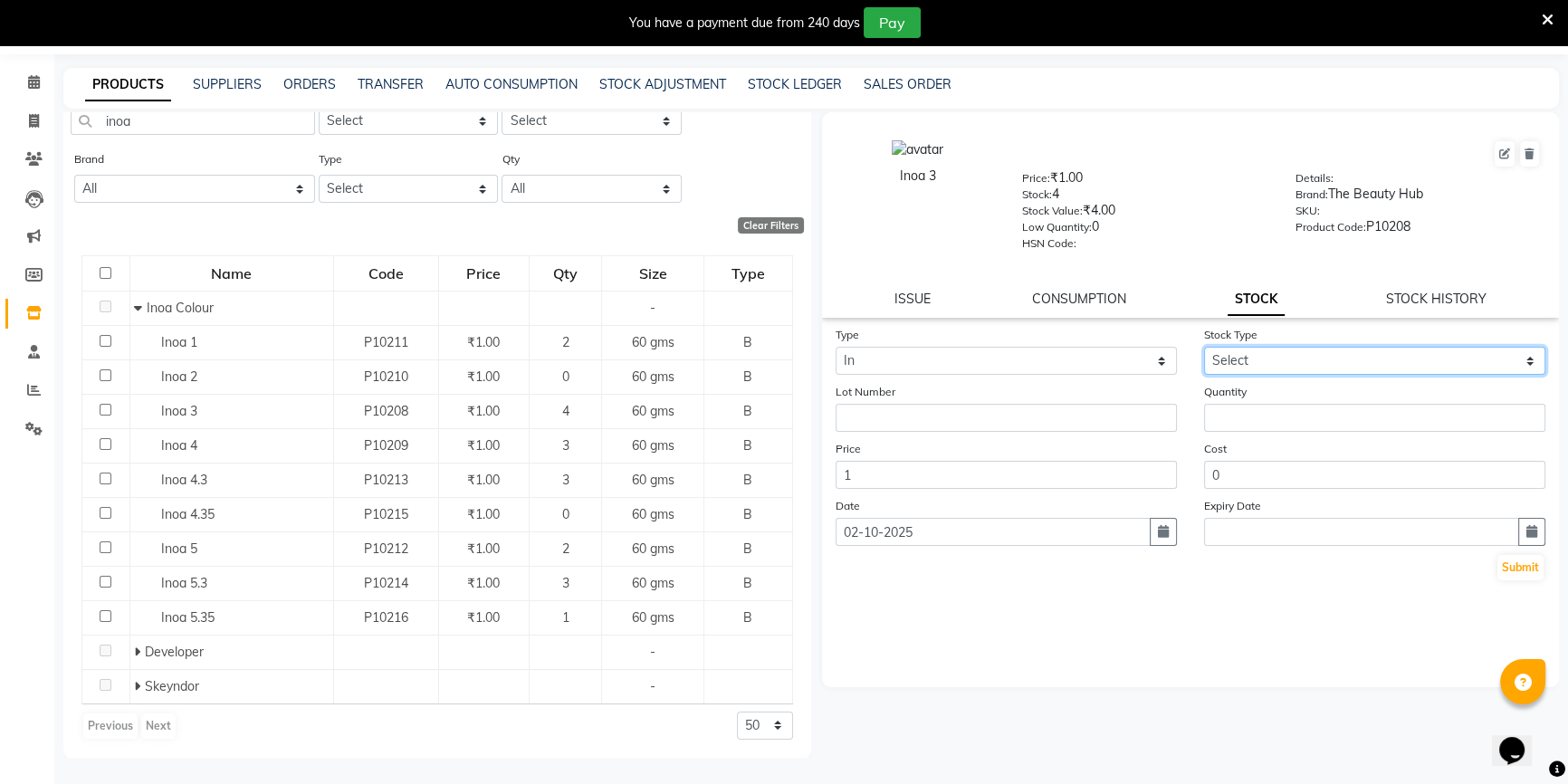
click at [1435, 349] on select "Select New Stock Adjustment Return Other" at bounding box center [1374, 361] width 341 height 28
select select "adjustment"
click at [1204, 349] on select "Select New Stock Adjustment Return Other" at bounding box center [1374, 361] width 341 height 28
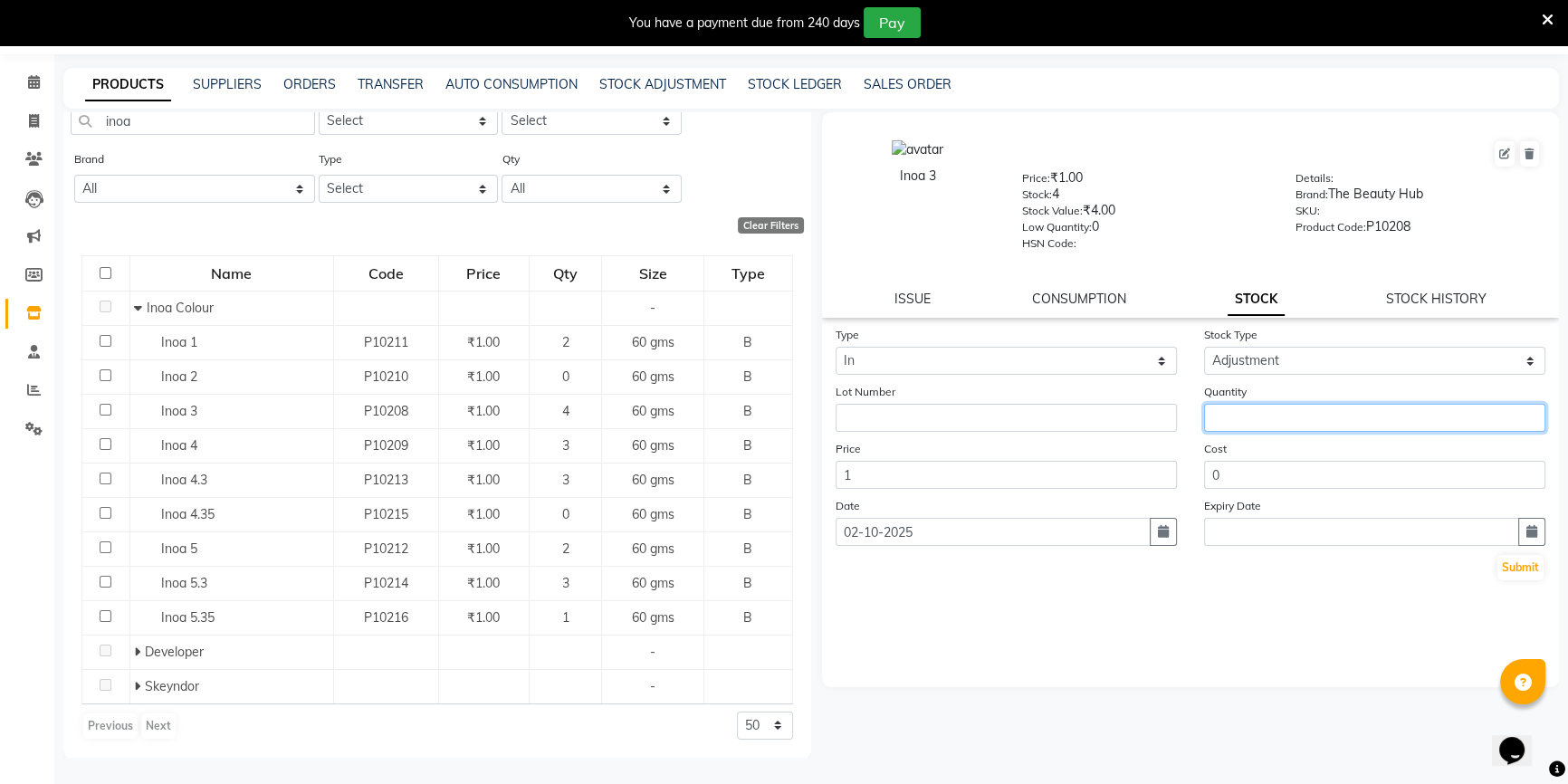
click at [1362, 422] on input "number" at bounding box center [1374, 418] width 341 height 28
type input "5"
click at [1517, 563] on button "Submit" at bounding box center [1520, 567] width 46 height 25
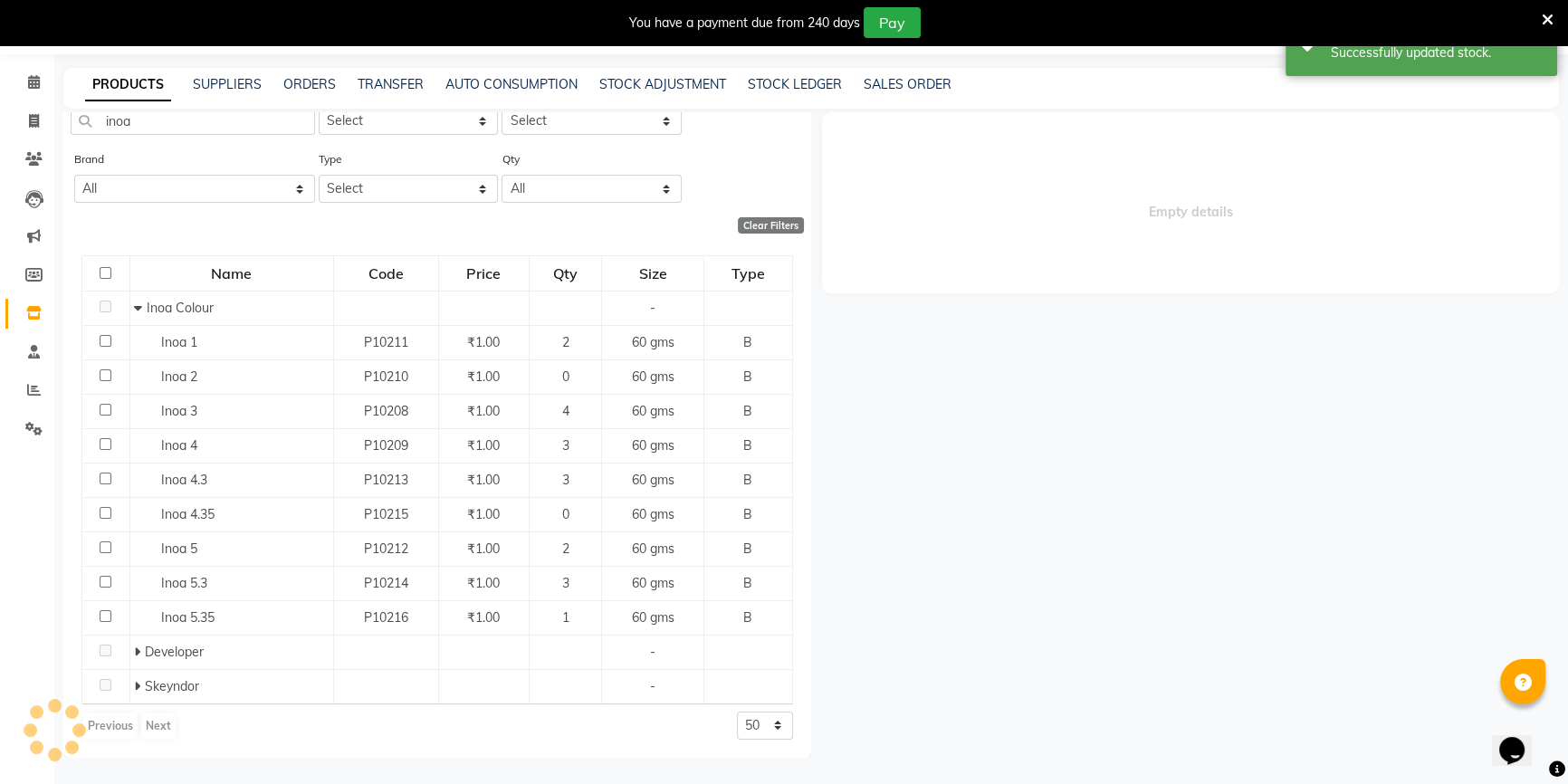
scroll to position [0, 0]
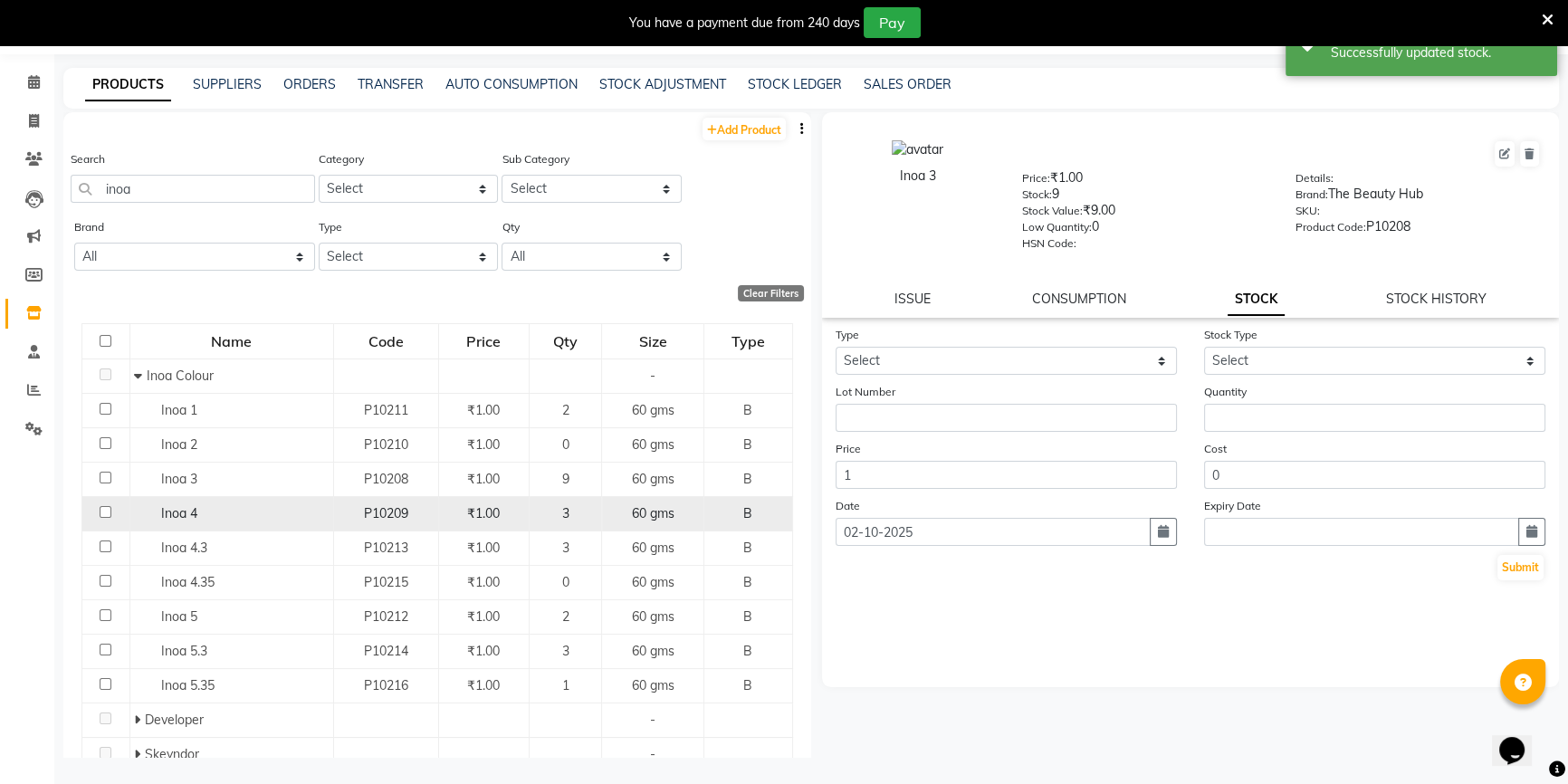
click at [374, 518] on span "P10209" at bounding box center [386, 514] width 44 height 17
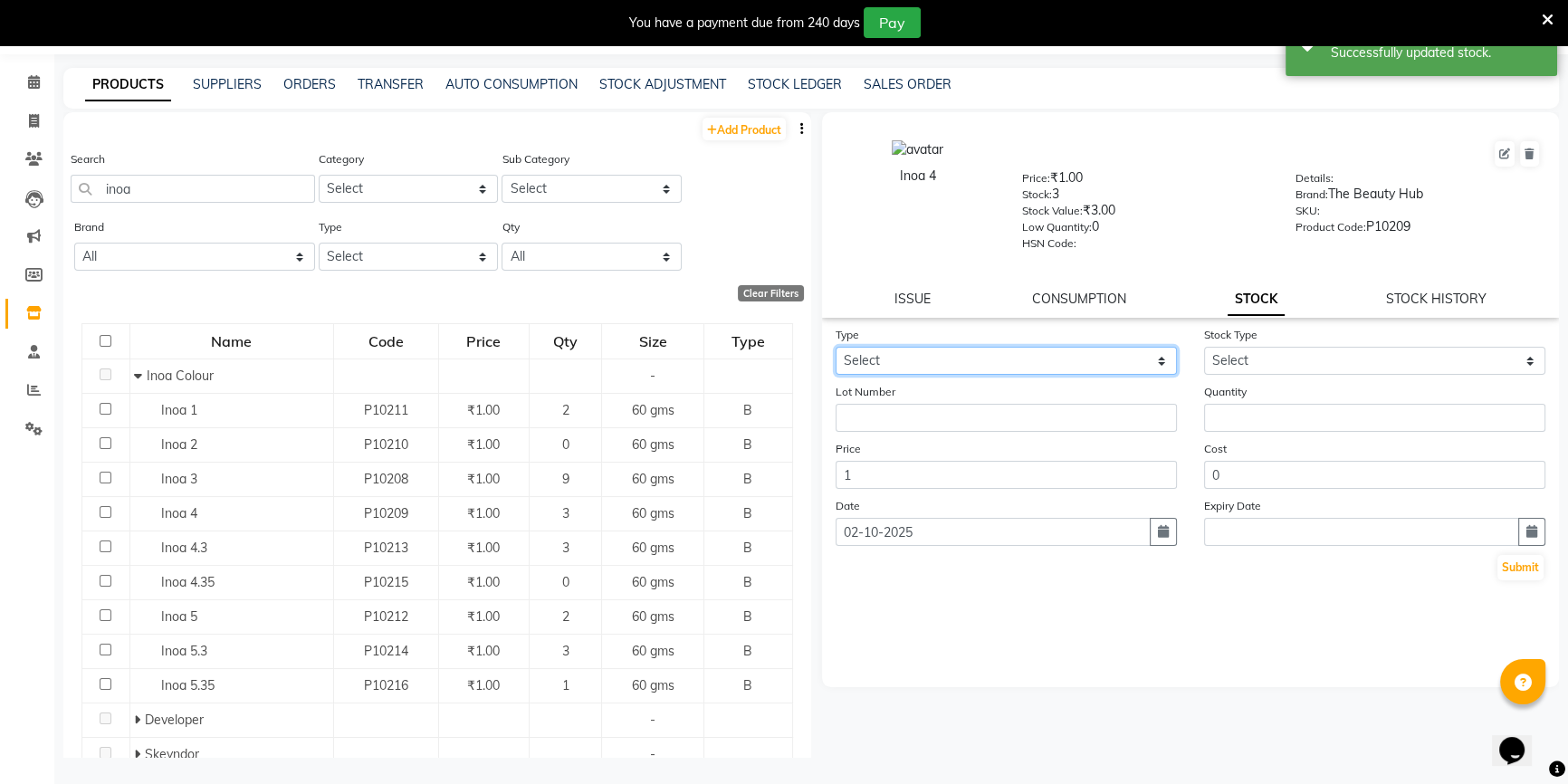
click at [955, 366] on select "Select In Out" at bounding box center [1005, 361] width 341 height 28
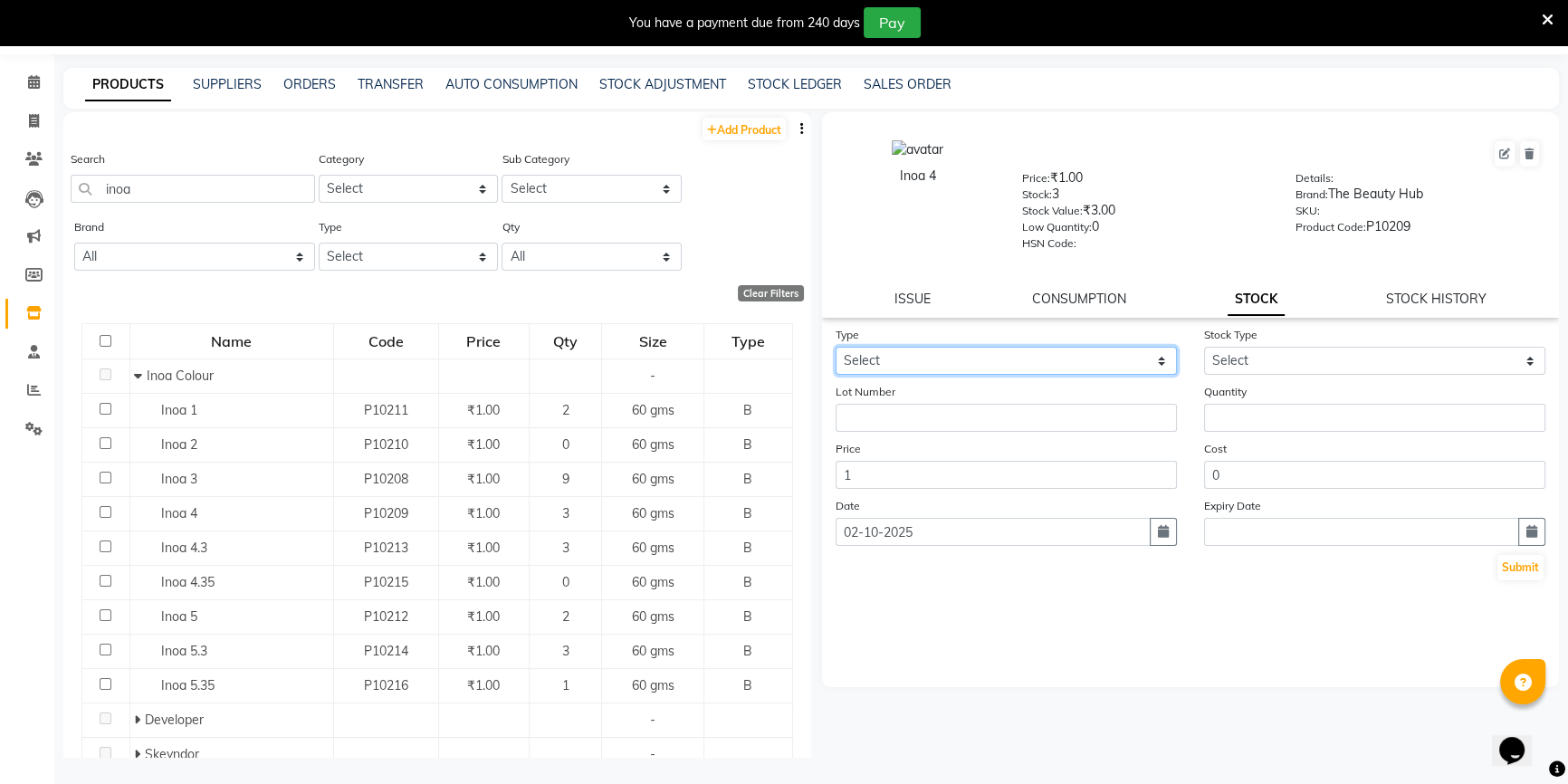
select select "in"
click at [835, 349] on select "Select In Out" at bounding box center [1005, 361] width 341 height 28
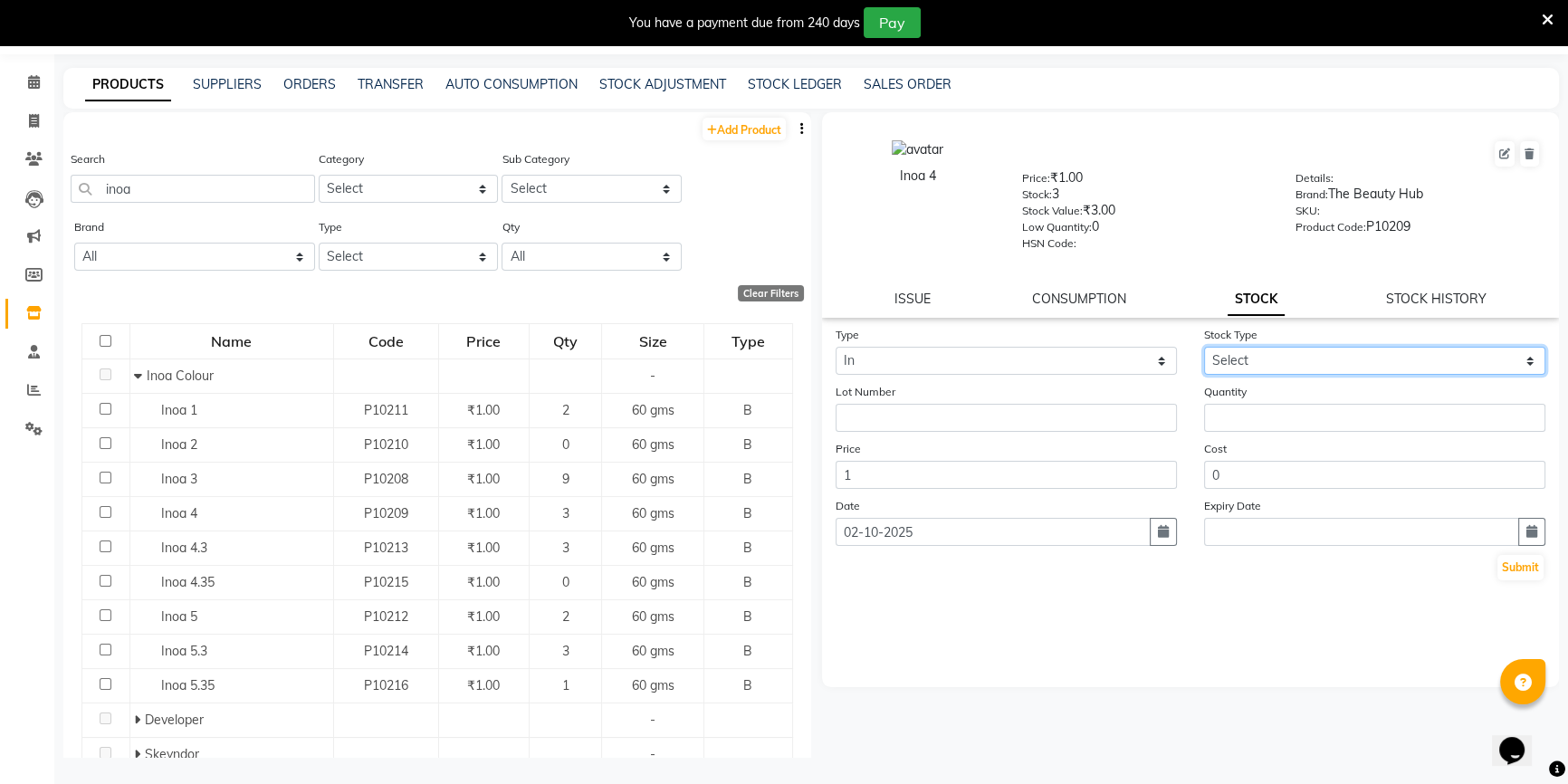
click at [1240, 355] on select "Select New Stock Adjustment Return Other" at bounding box center [1374, 361] width 341 height 28
select select "adjustment"
click at [1204, 349] on select "Select New Stock Adjustment Return Other" at bounding box center [1374, 361] width 341 height 28
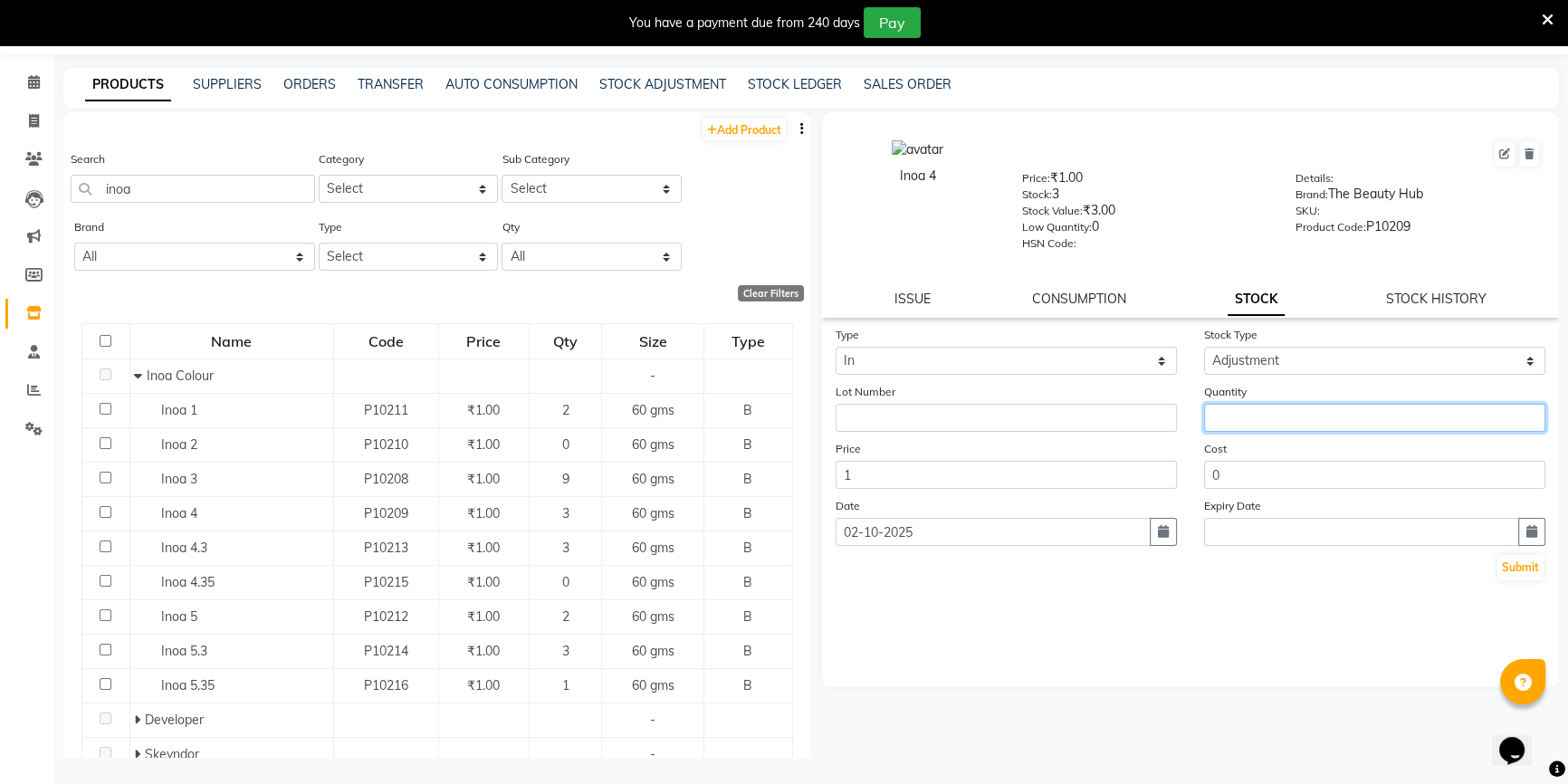
click at [1225, 424] on input "number" at bounding box center [1374, 418] width 341 height 28
type input "1"
click at [1519, 579] on button "Submit" at bounding box center [1520, 567] width 46 height 25
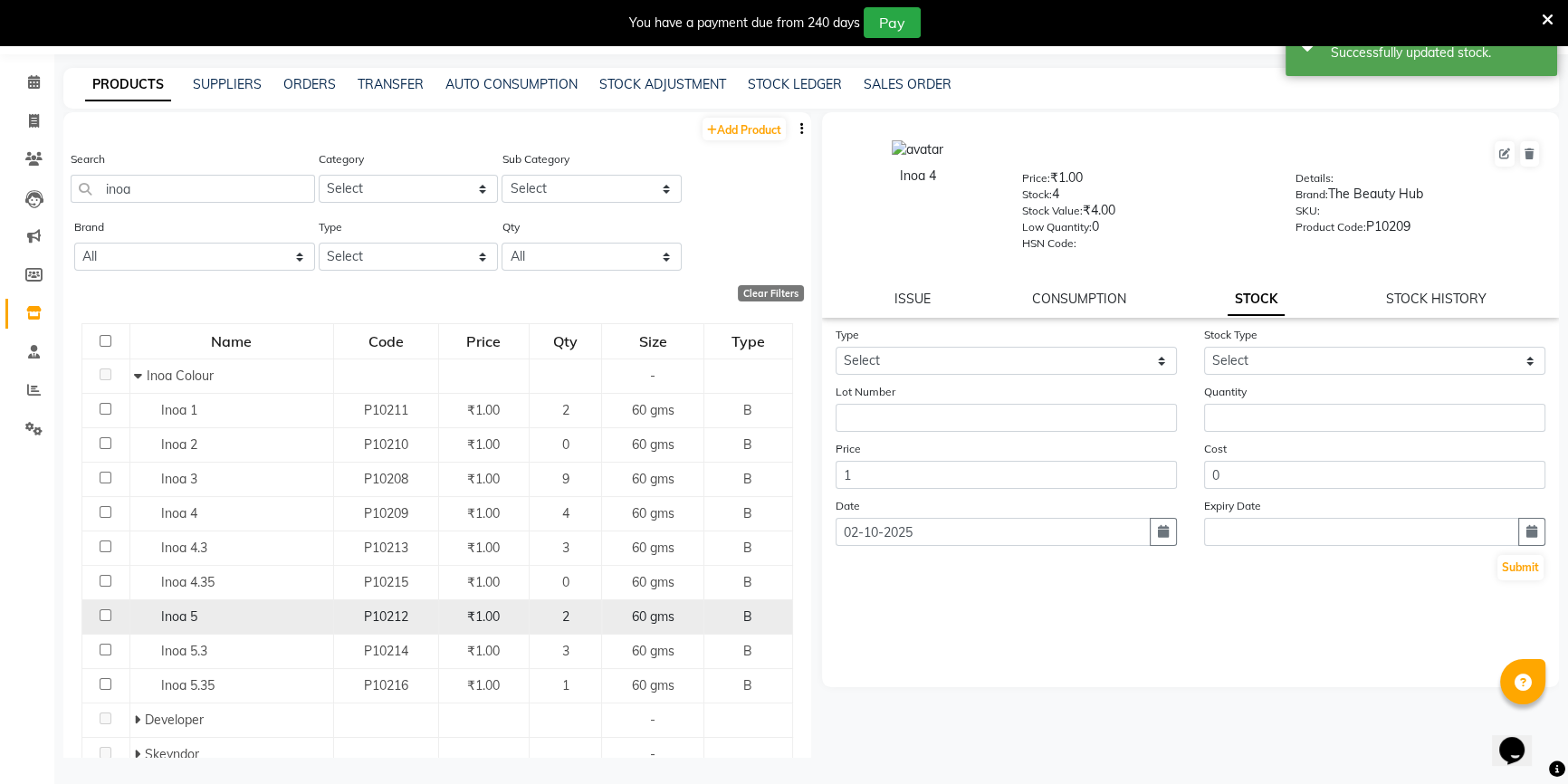
click at [496, 614] on span "₹1.00" at bounding box center [482, 617] width 32 height 17
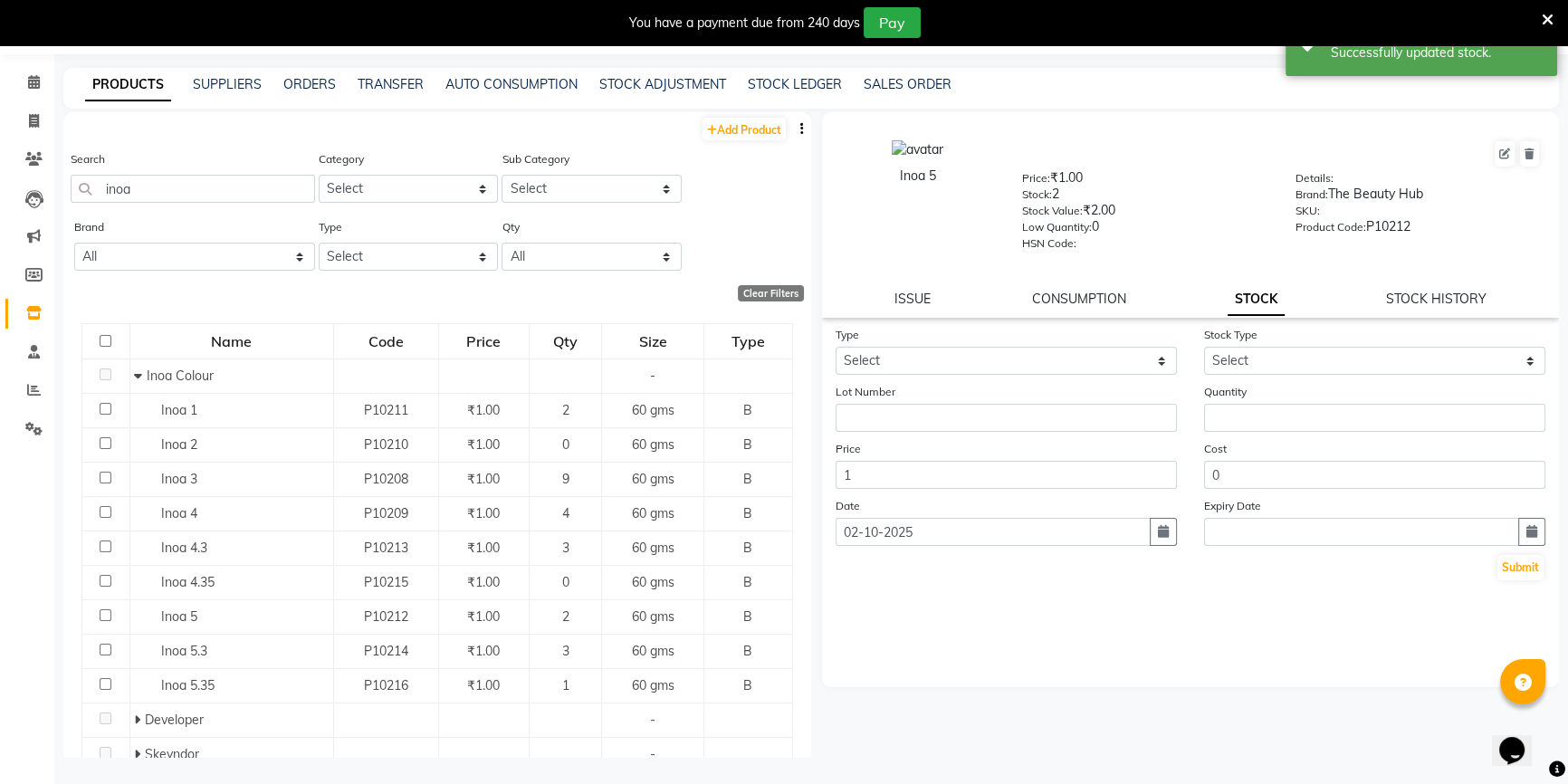
click at [1068, 378] on form "Type Select In Out Stock Type Select New Stock Adjustment Return Other Lot Numb…" at bounding box center [1190, 454] width 710 height 257
click at [1068, 361] on select "Select In Out" at bounding box center [1005, 361] width 341 height 28
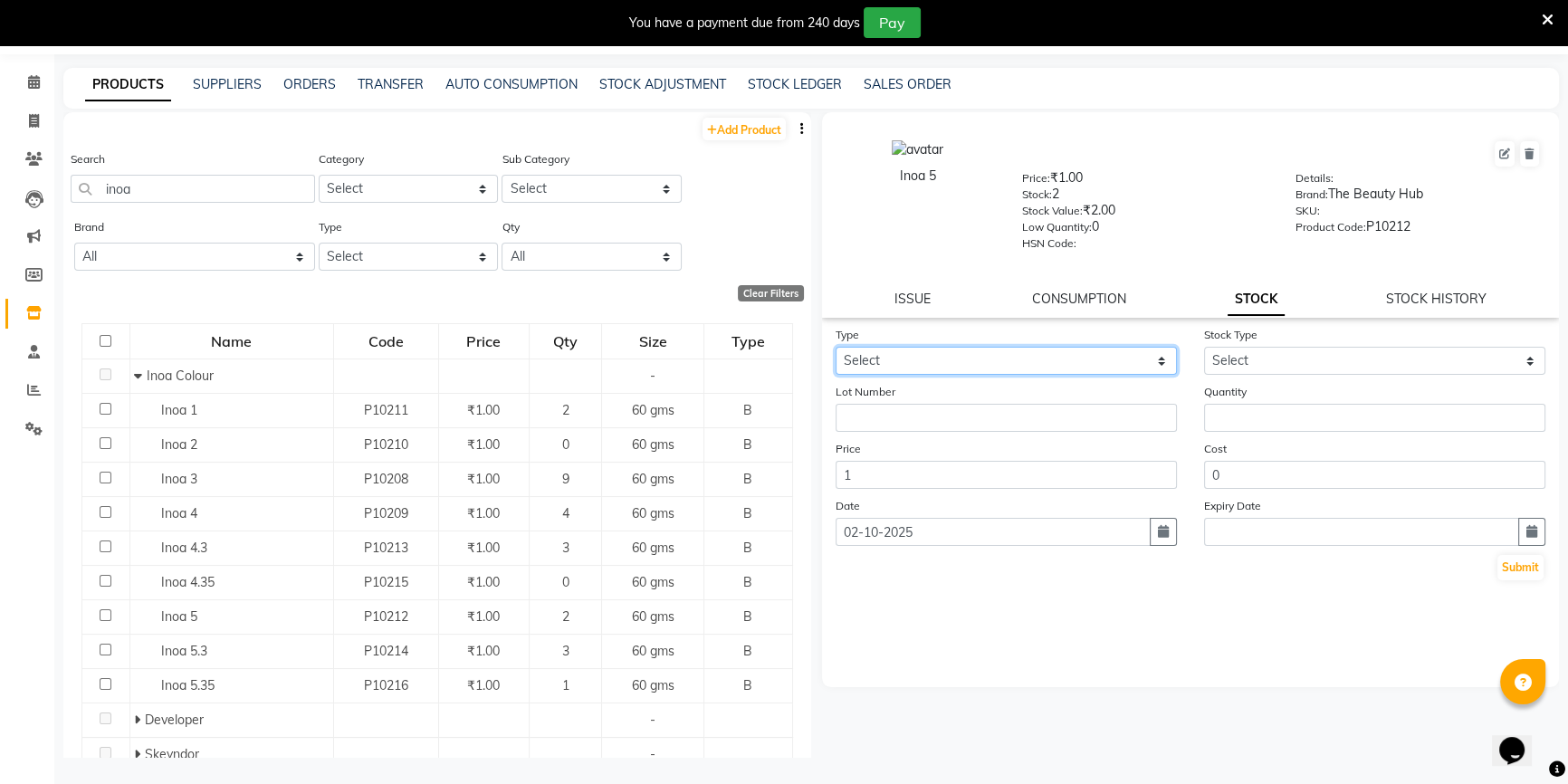
select select "in"
click at [835, 349] on select "Select In Out" at bounding box center [1005, 361] width 341 height 28
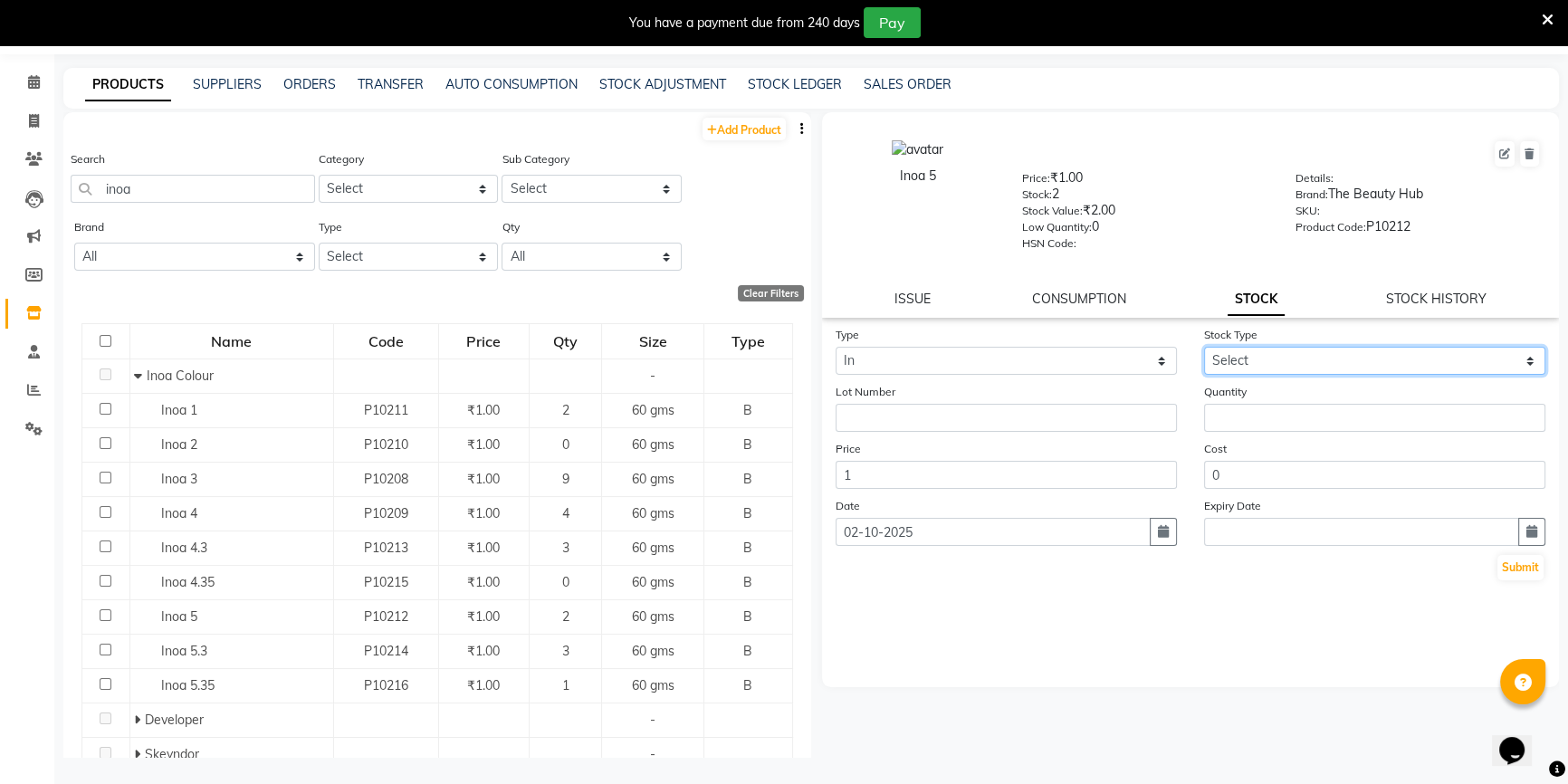
click at [1343, 362] on select "Select New Stock Adjustment Return Other" at bounding box center [1374, 361] width 341 height 28
select select "adjustment"
click at [1204, 349] on select "Select New Stock Adjustment Return Other" at bounding box center [1374, 361] width 341 height 28
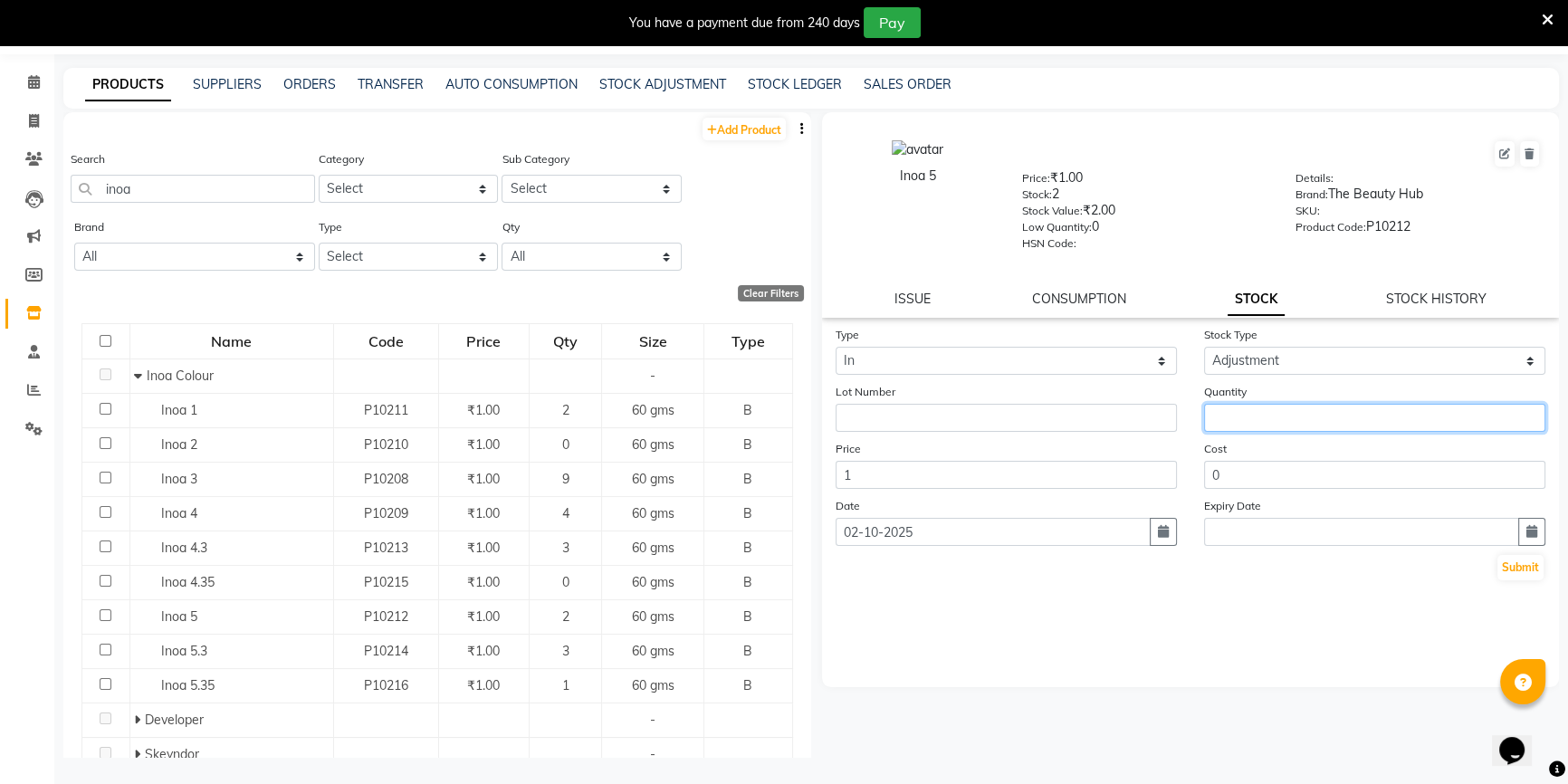
click at [1313, 424] on input "number" at bounding box center [1374, 418] width 341 height 28
type input "3"
click at [1504, 579] on button "Submit" at bounding box center [1520, 567] width 46 height 25
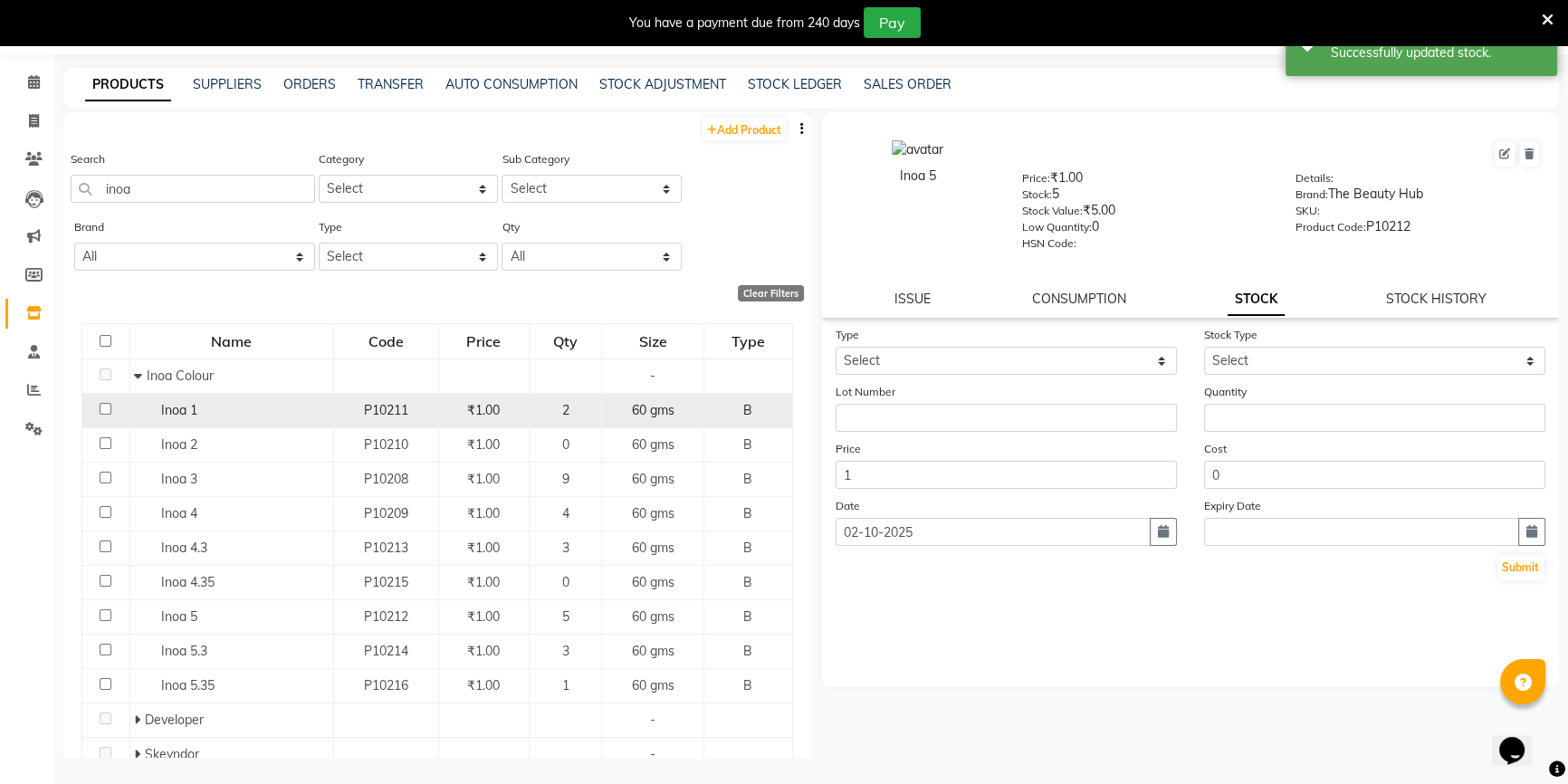
click at [553, 410] on div "2" at bounding box center [565, 410] width 58 height 19
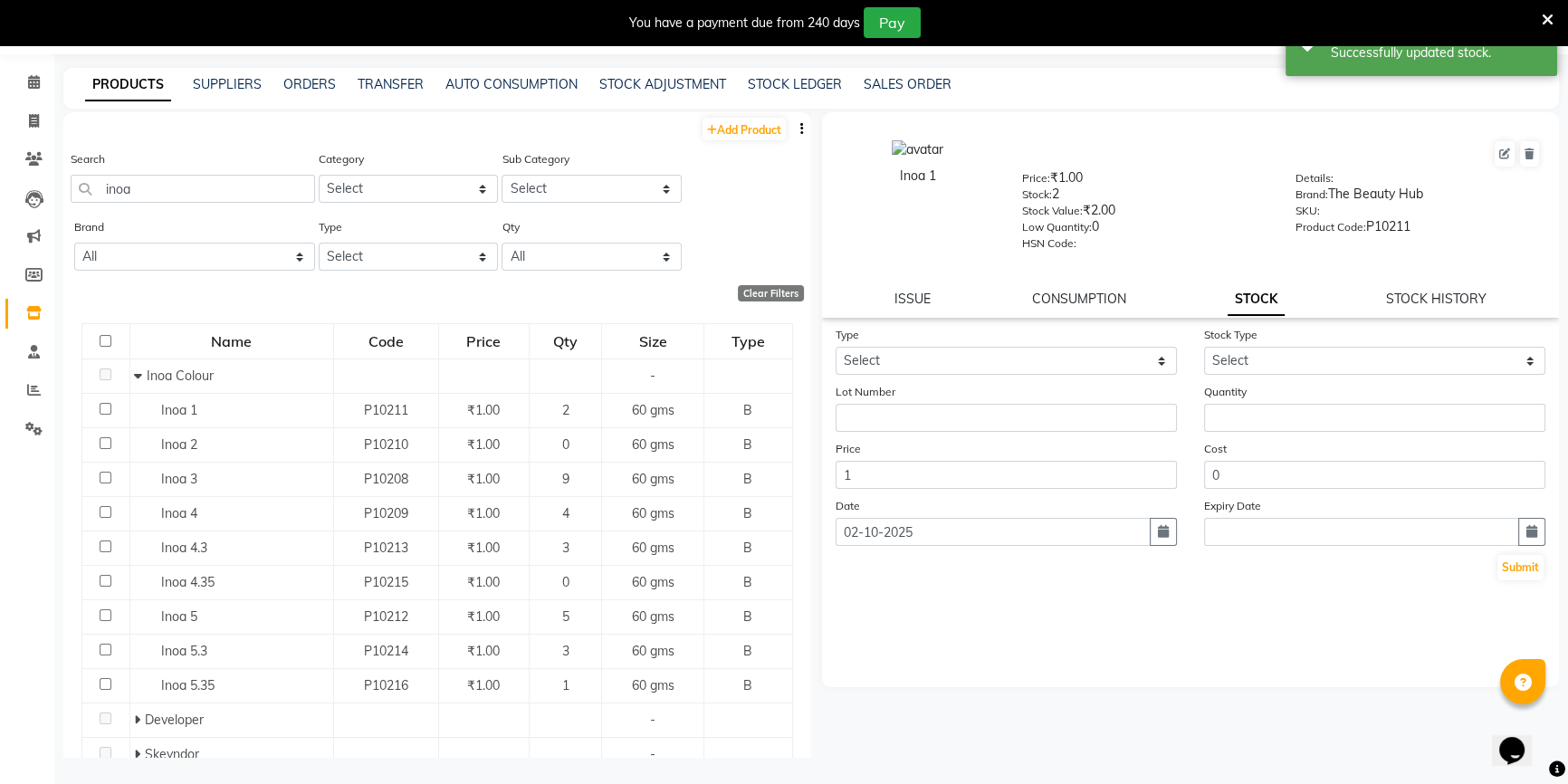
click at [1041, 349] on div "Type Select In Out" at bounding box center [1005, 350] width 369 height 50
click at [1041, 353] on select "Select In Out" at bounding box center [1005, 361] width 341 height 28
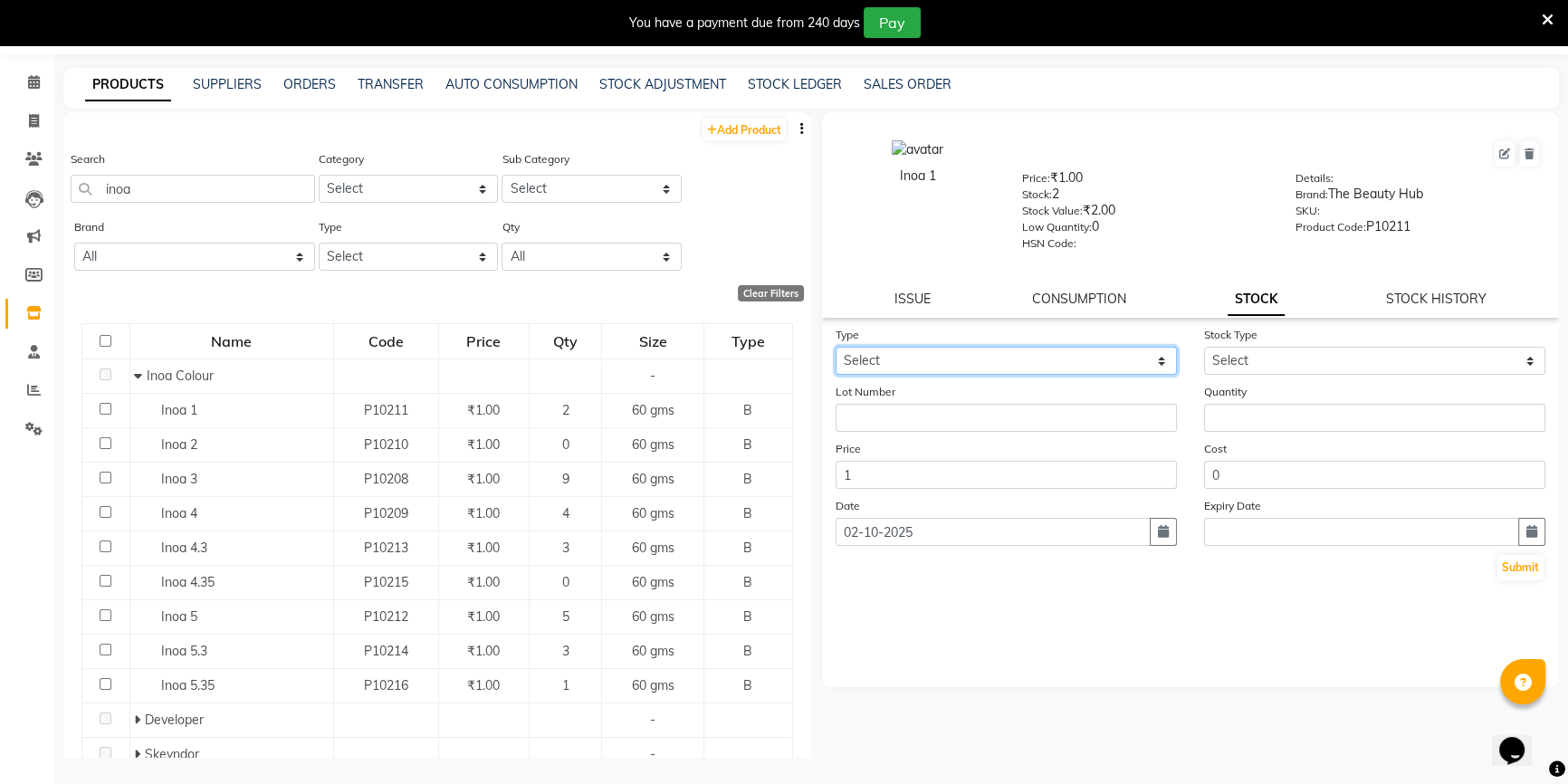
select select "in"
click at [835, 349] on select "Select In Out" at bounding box center [1005, 361] width 341 height 28
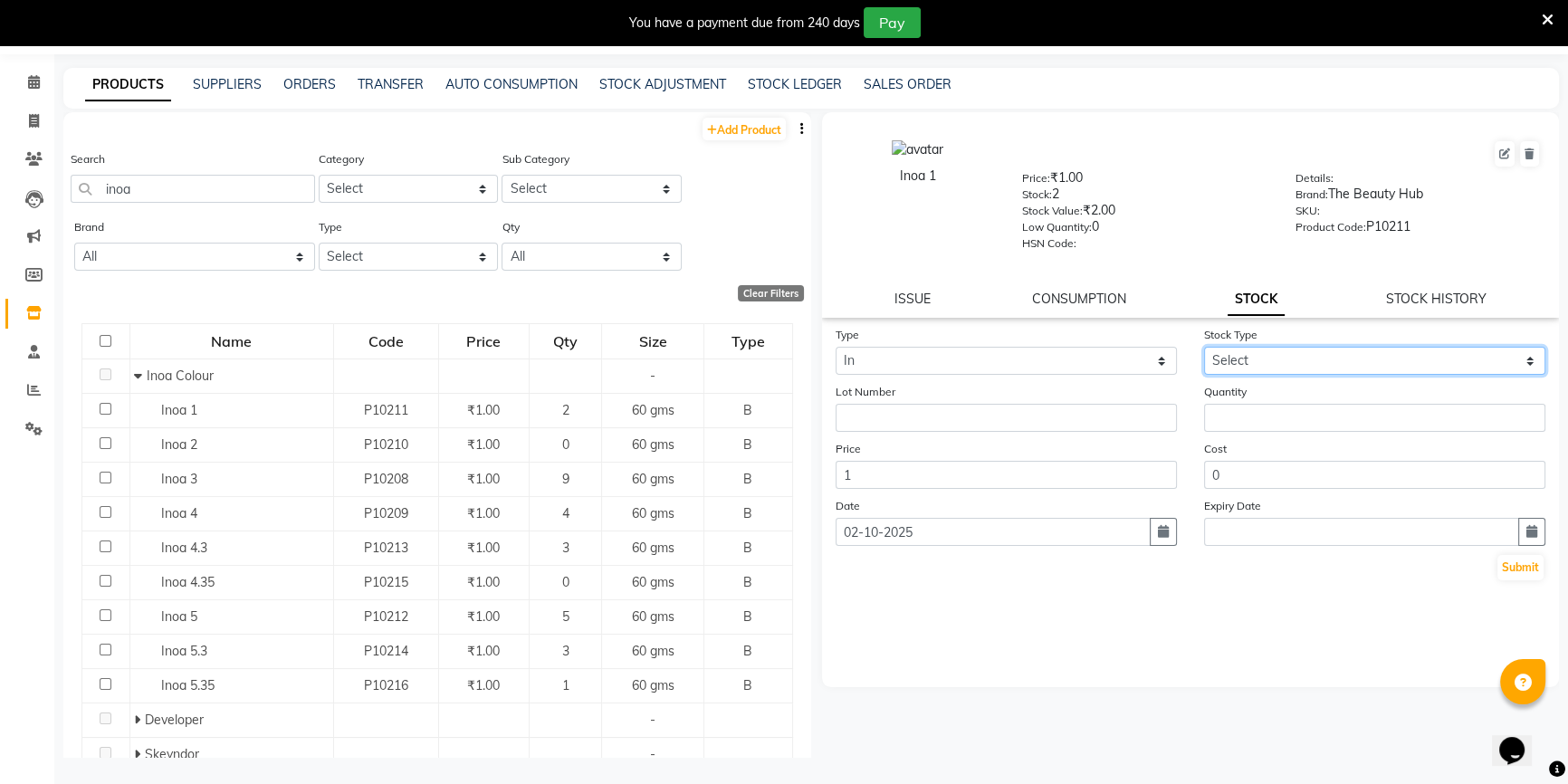
click at [1234, 363] on select "Select New Stock Adjustment Return Other" at bounding box center [1374, 361] width 341 height 28
select select "adjustment"
click at [1204, 349] on select "Select New Stock Adjustment Return Other" at bounding box center [1374, 361] width 341 height 28
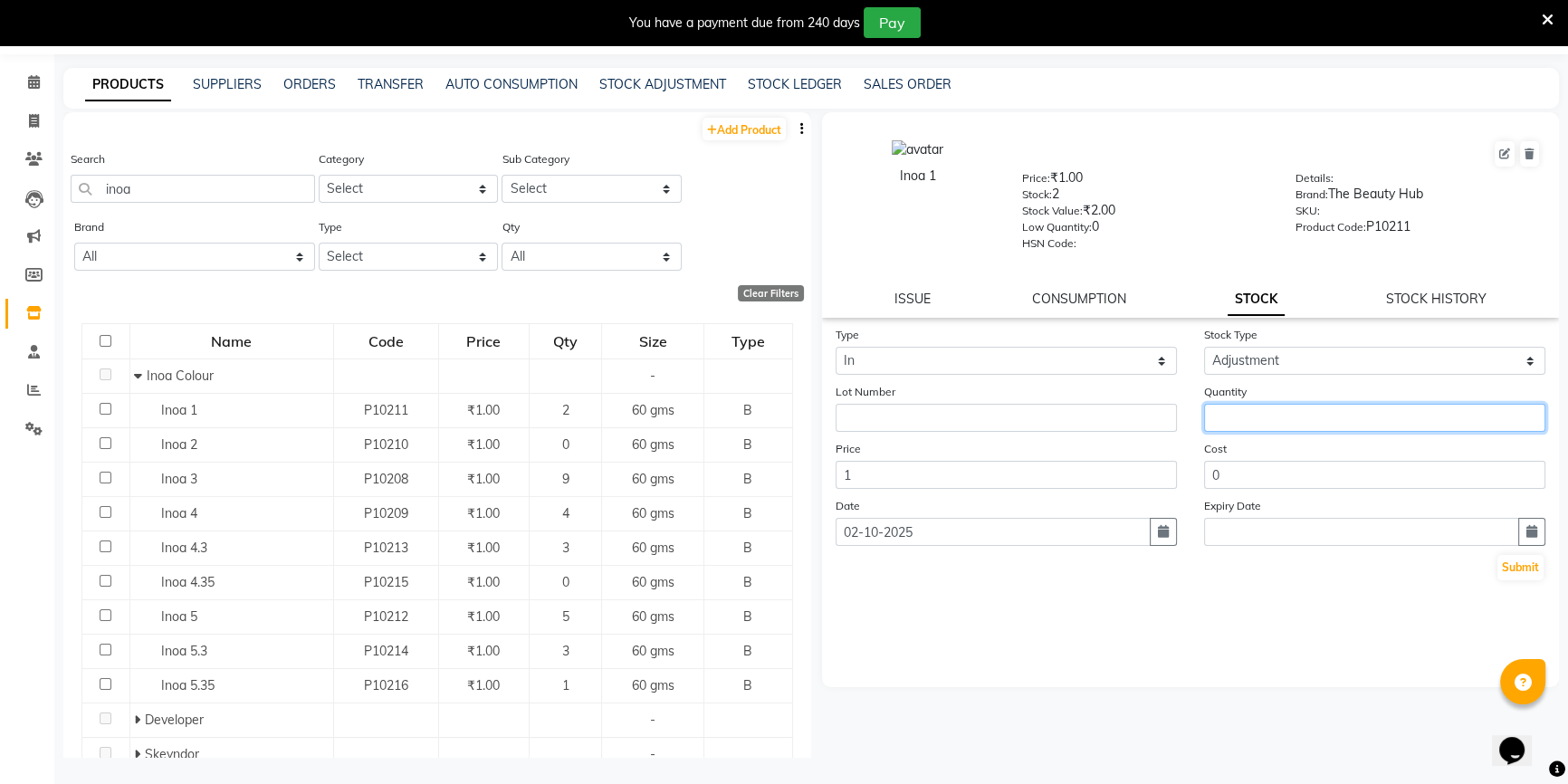
click at [1242, 417] on input "number" at bounding box center [1374, 418] width 341 height 28
type input "1"
click at [1538, 574] on button "Submit" at bounding box center [1520, 567] width 46 height 25
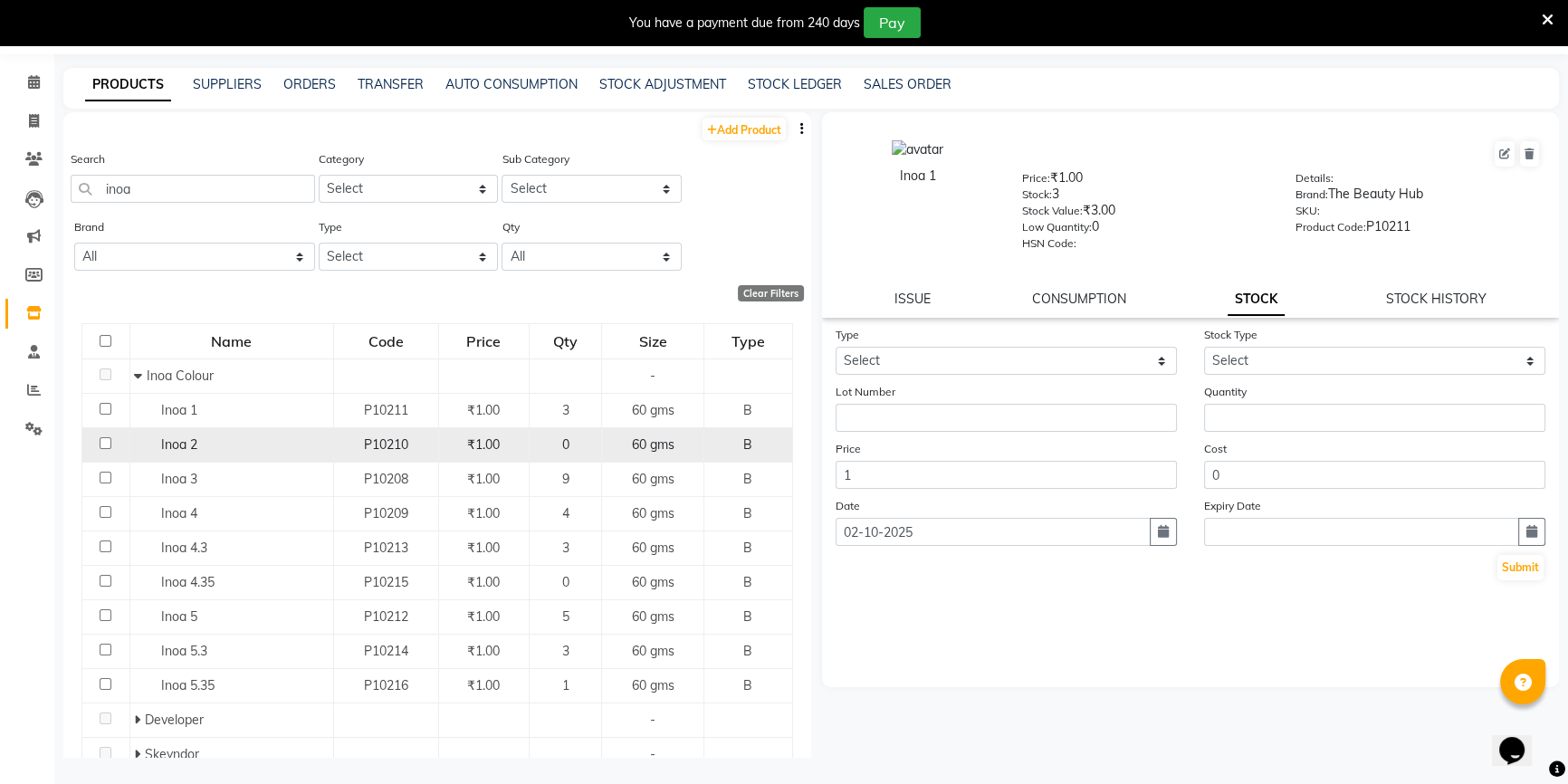
click at [475, 443] on span "₹1.00" at bounding box center [482, 445] width 32 height 17
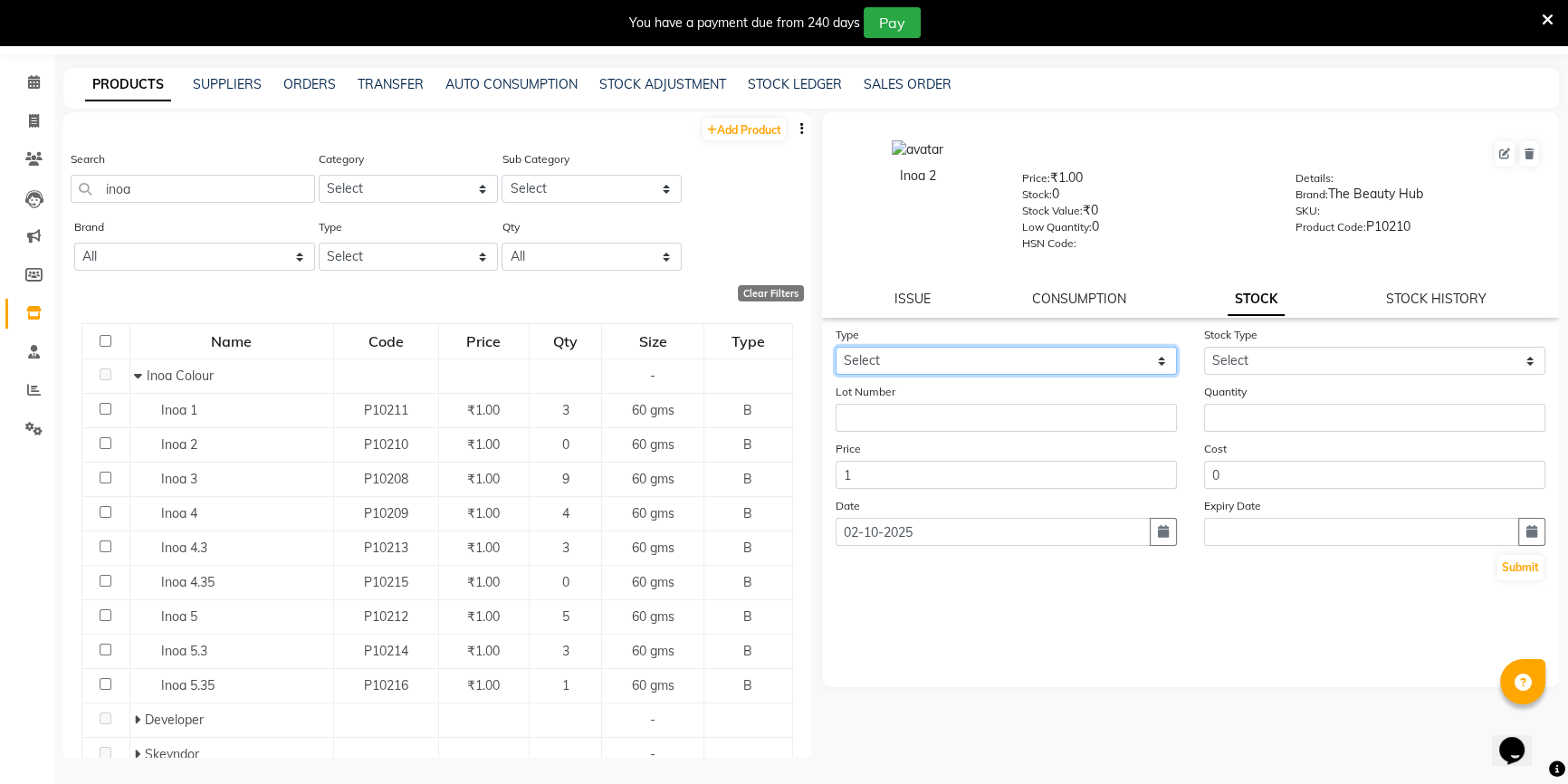
click at [986, 361] on select "Select In Out" at bounding box center [1005, 361] width 341 height 28
select select "in"
click at [835, 349] on select "Select In Out" at bounding box center [1005, 361] width 341 height 28
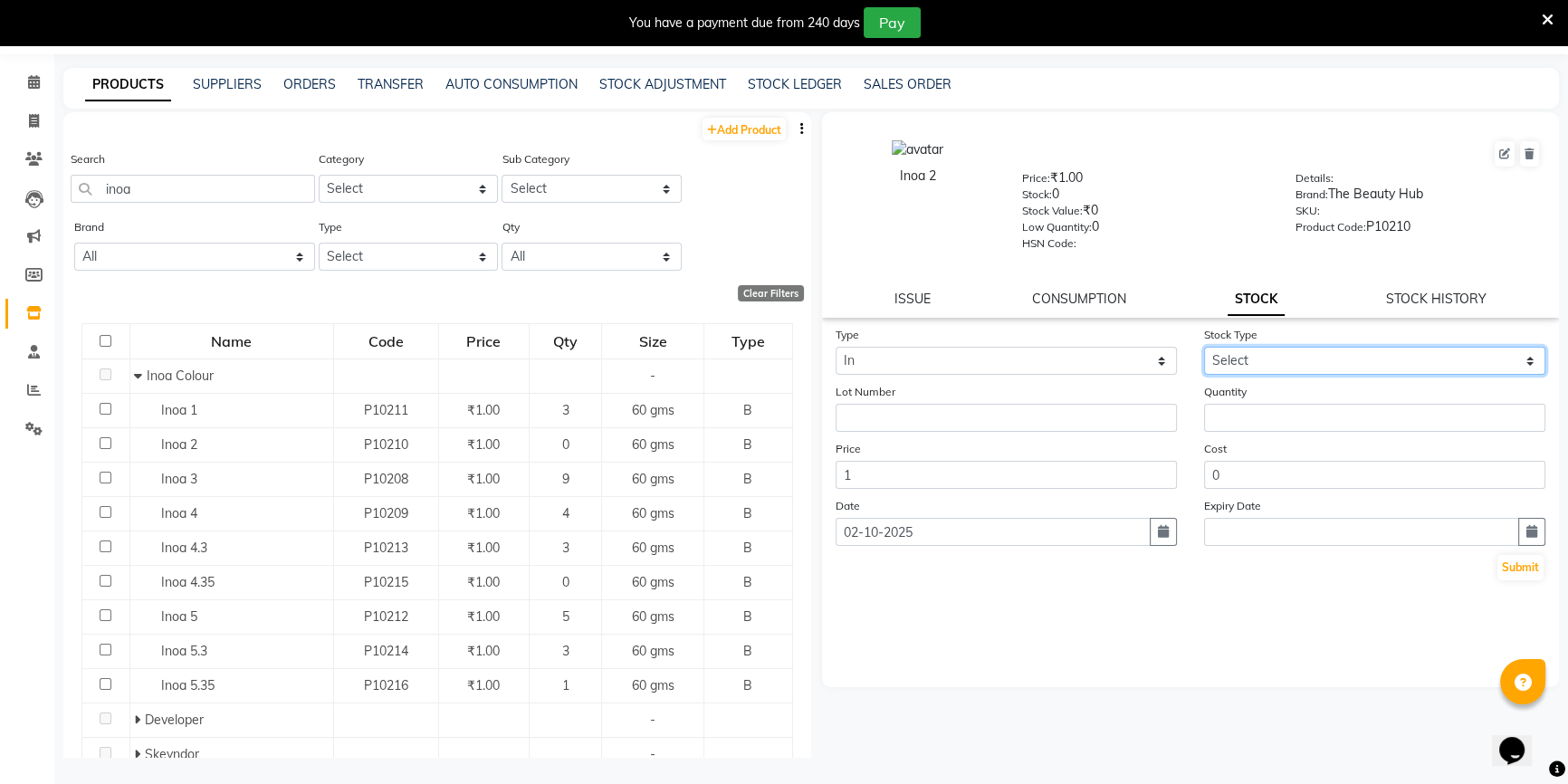
drag, startPoint x: 1246, startPoint y: 357, endPoint x: 1246, endPoint y: 376, distance: 19.0
click at [1246, 357] on select "Select New Stock Adjustment Return Other" at bounding box center [1374, 361] width 341 height 28
select select "adjustment"
click at [1204, 349] on select "Select New Stock Adjustment Return Other" at bounding box center [1374, 361] width 341 height 28
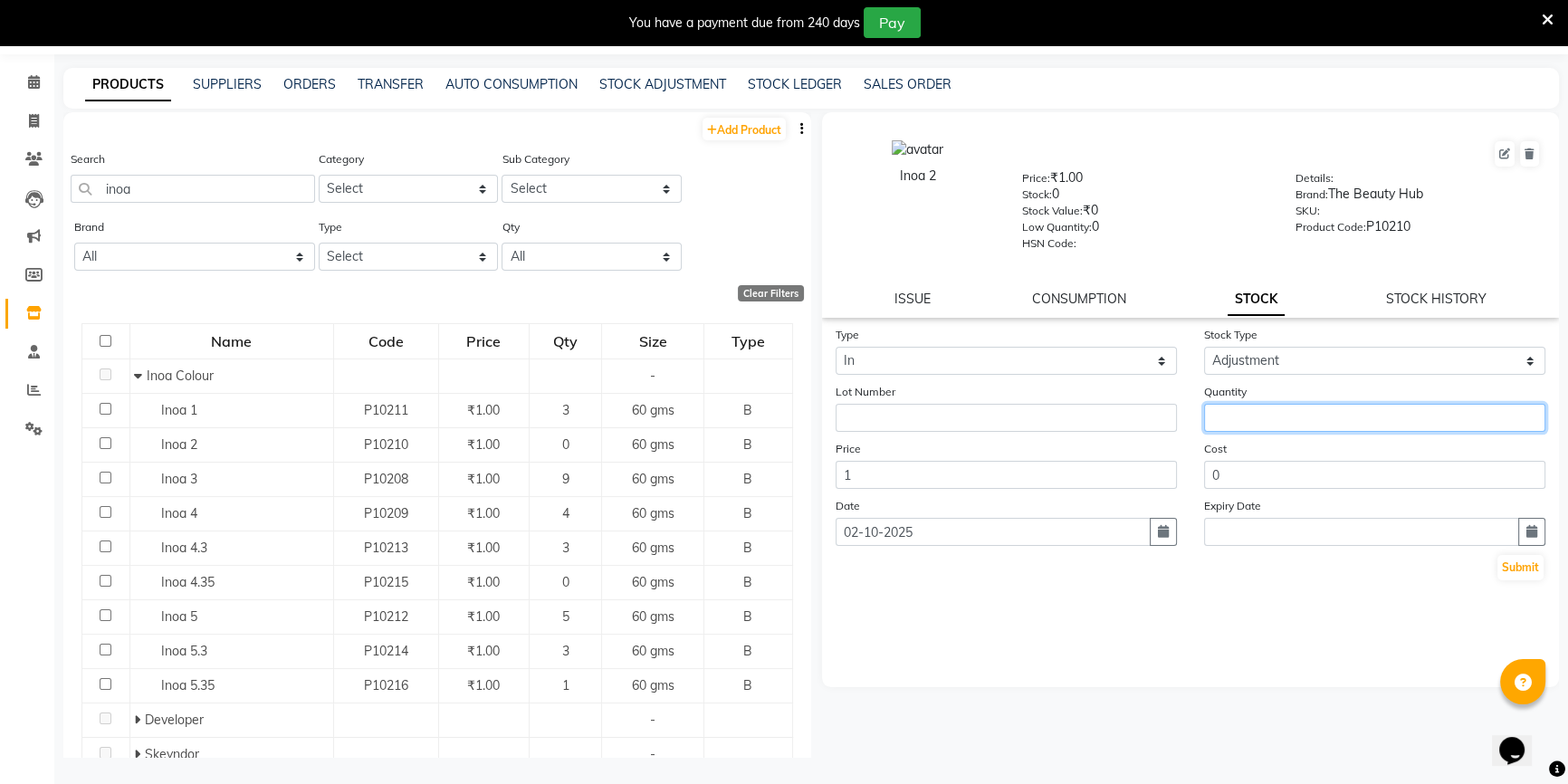
click at [1241, 424] on input "number" at bounding box center [1374, 418] width 341 height 28
type input "6"
click at [1521, 573] on button "Submit" at bounding box center [1520, 567] width 46 height 25
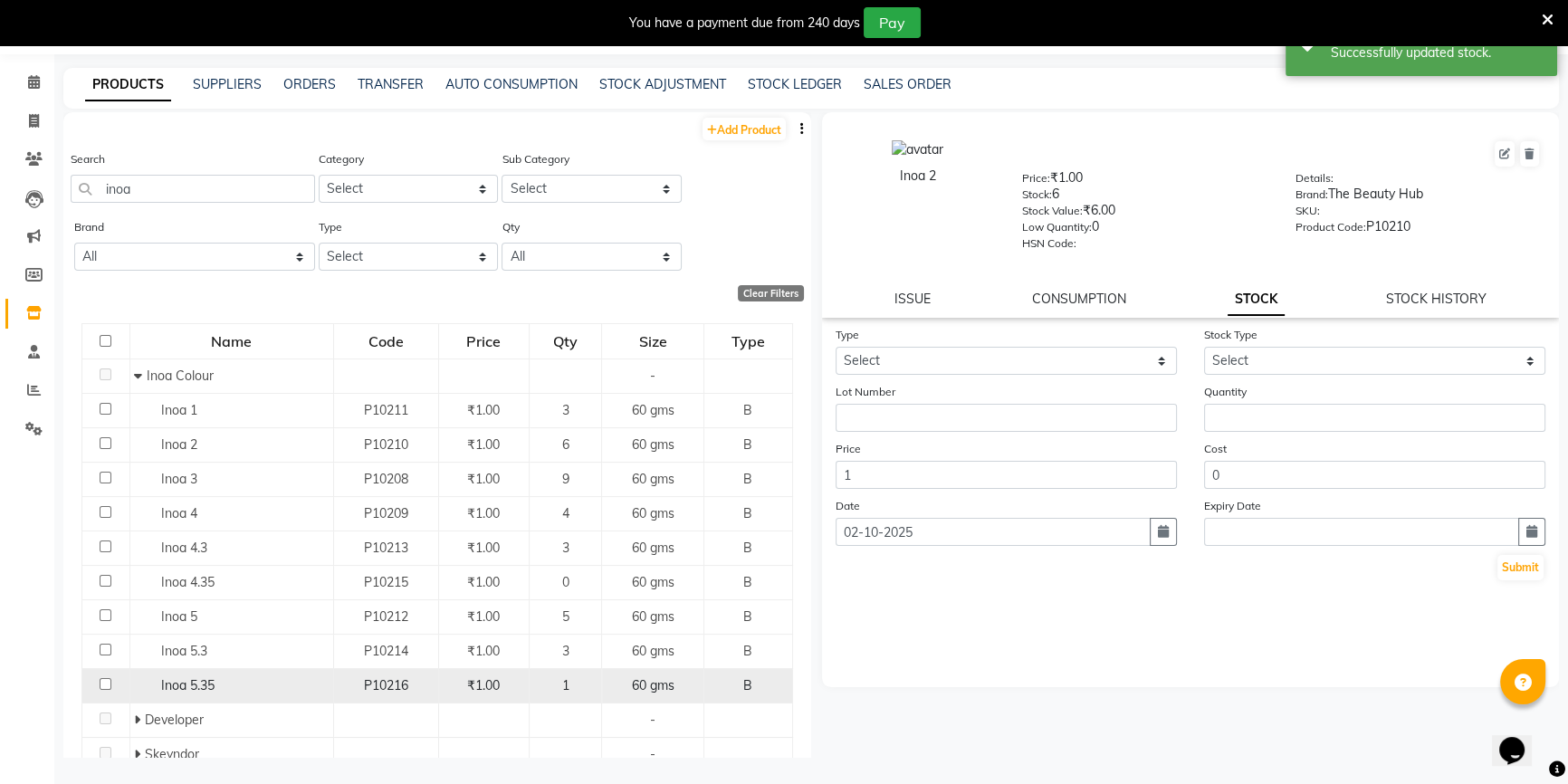
click at [569, 680] on div "1" at bounding box center [565, 686] width 58 height 19
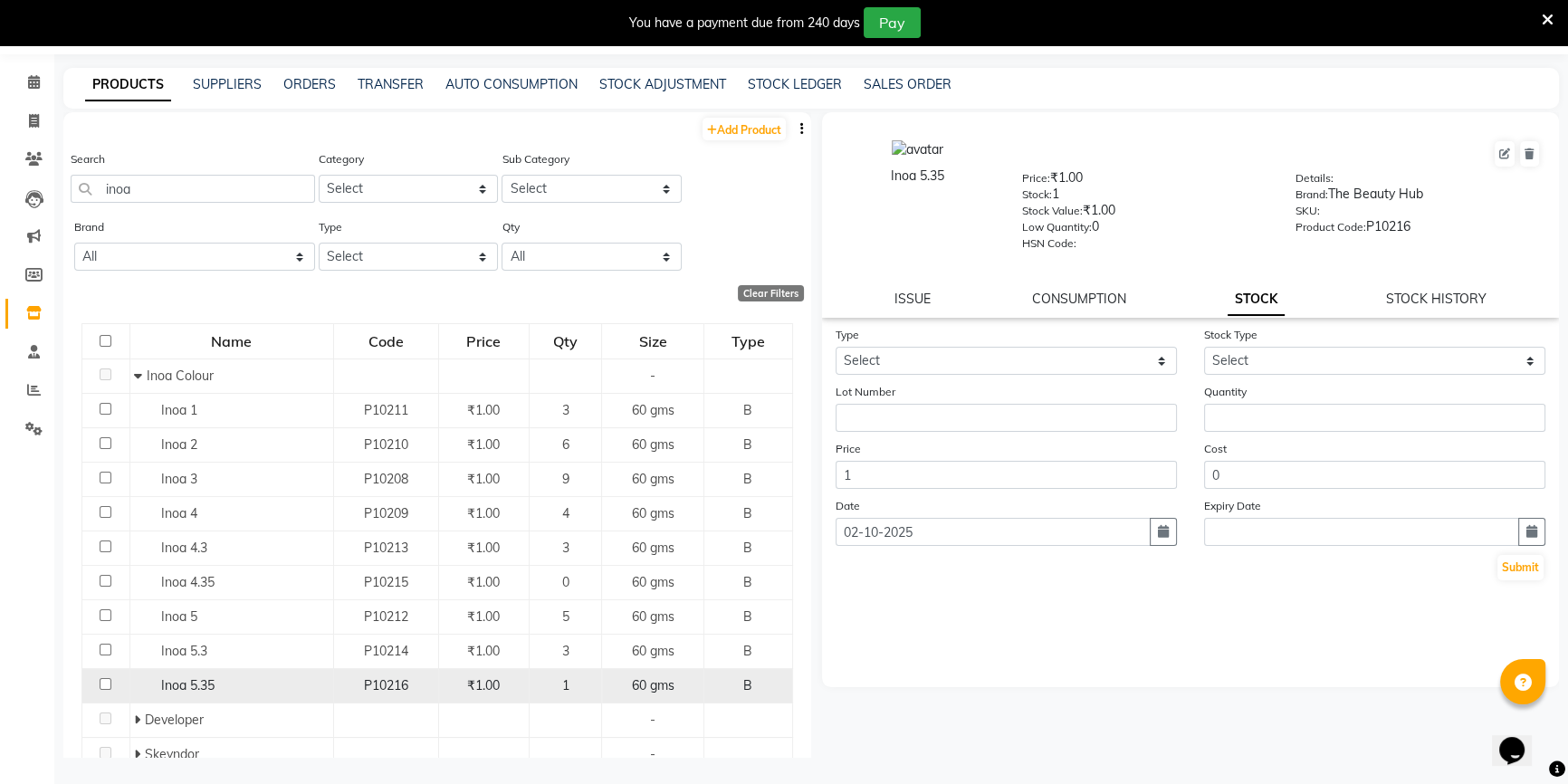
click at [472, 687] on span "₹1.00" at bounding box center [482, 686] width 32 height 17
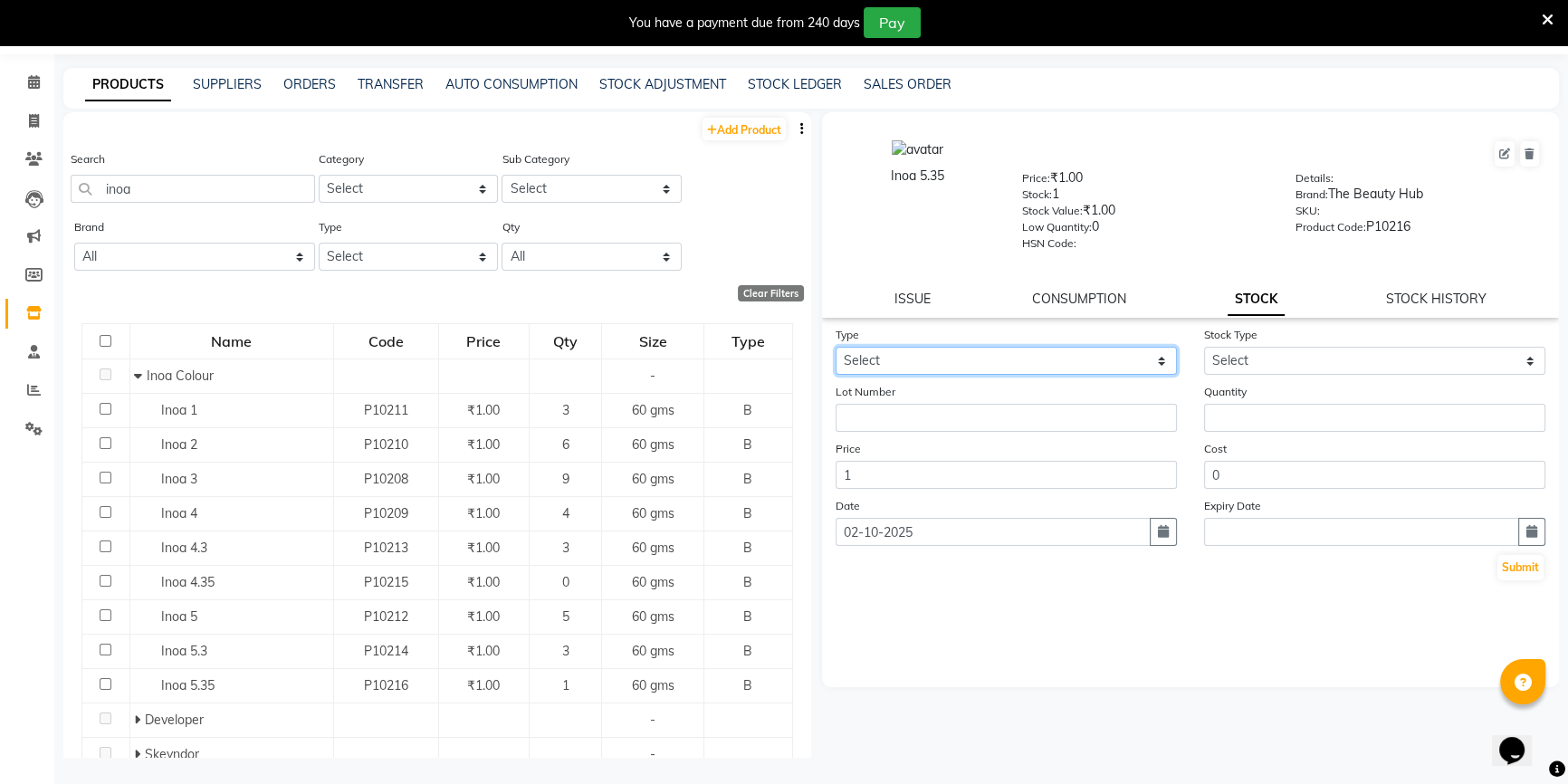
click at [1134, 372] on select "Select In Out" at bounding box center [1005, 361] width 341 height 28
select select "in"
click at [835, 349] on select "Select In Out" at bounding box center [1005, 361] width 341 height 28
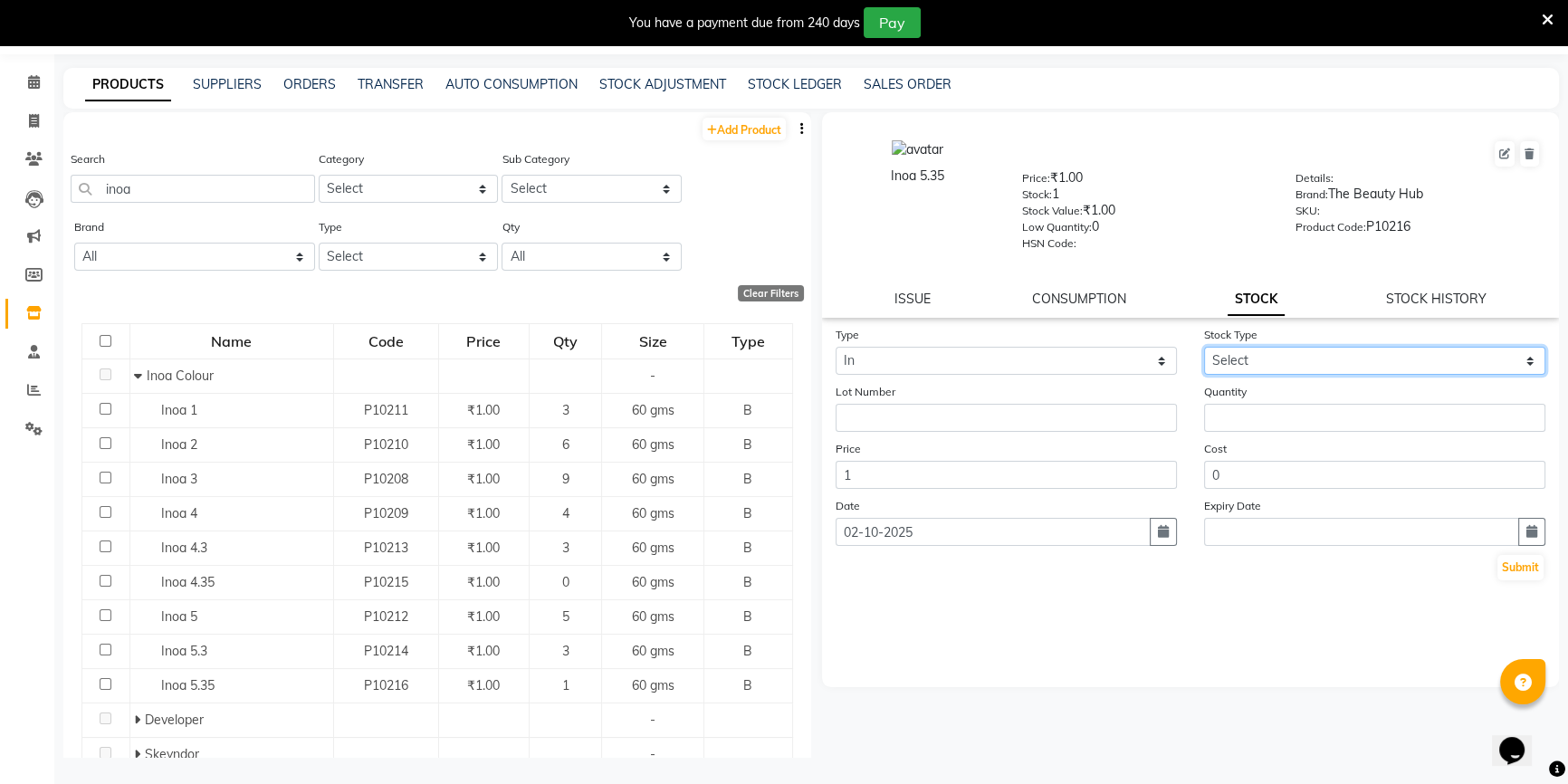
click at [1309, 360] on select "Select New Stock Adjustment Return Other" at bounding box center [1374, 361] width 341 height 28
select select "adjustment"
click at [1204, 349] on select "Select New Stock Adjustment Return Other" at bounding box center [1374, 361] width 341 height 28
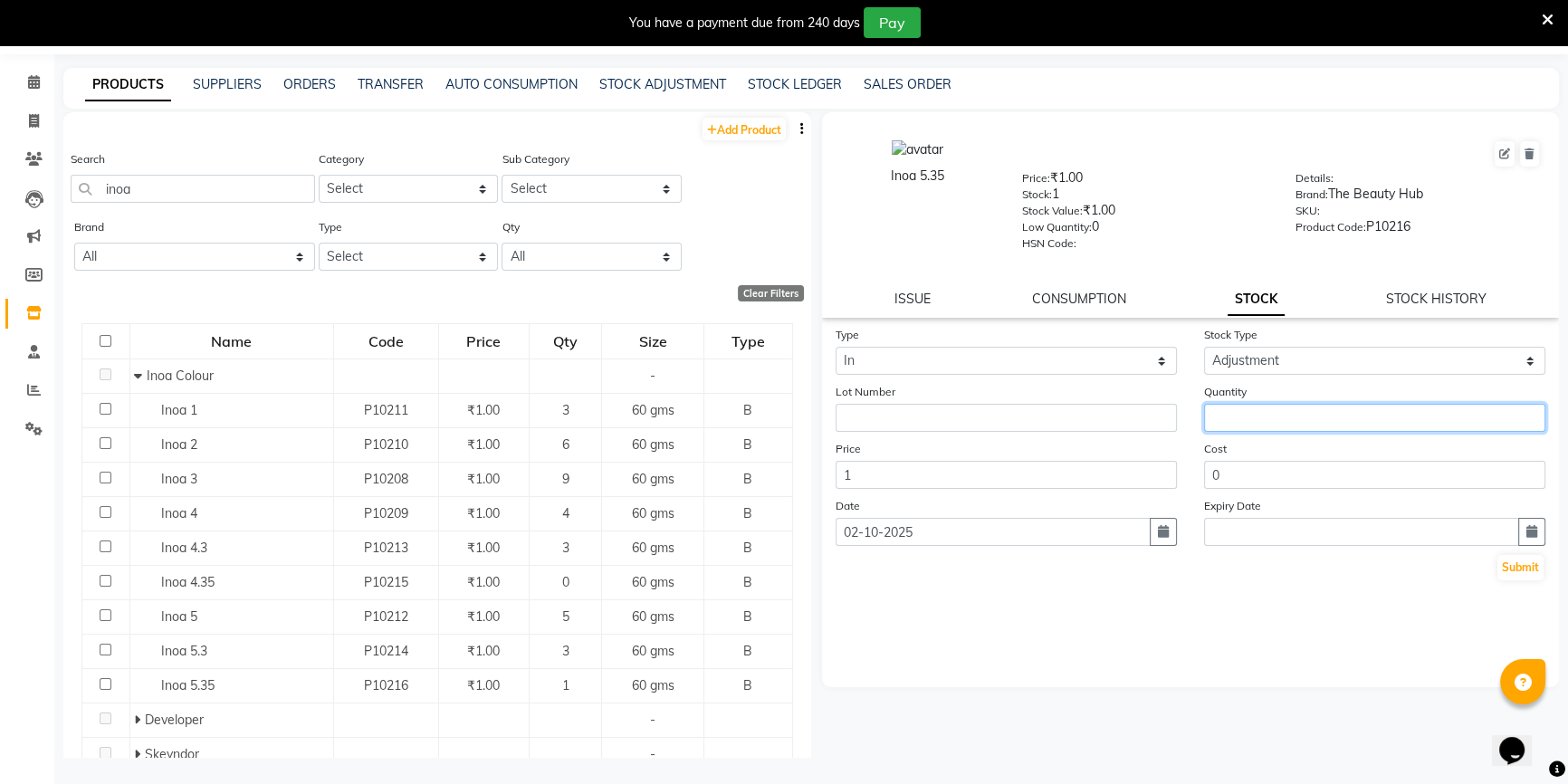
click at [1282, 415] on input "number" at bounding box center [1374, 418] width 341 height 28
type input "4"
click at [1514, 579] on button "Submit" at bounding box center [1520, 567] width 46 height 25
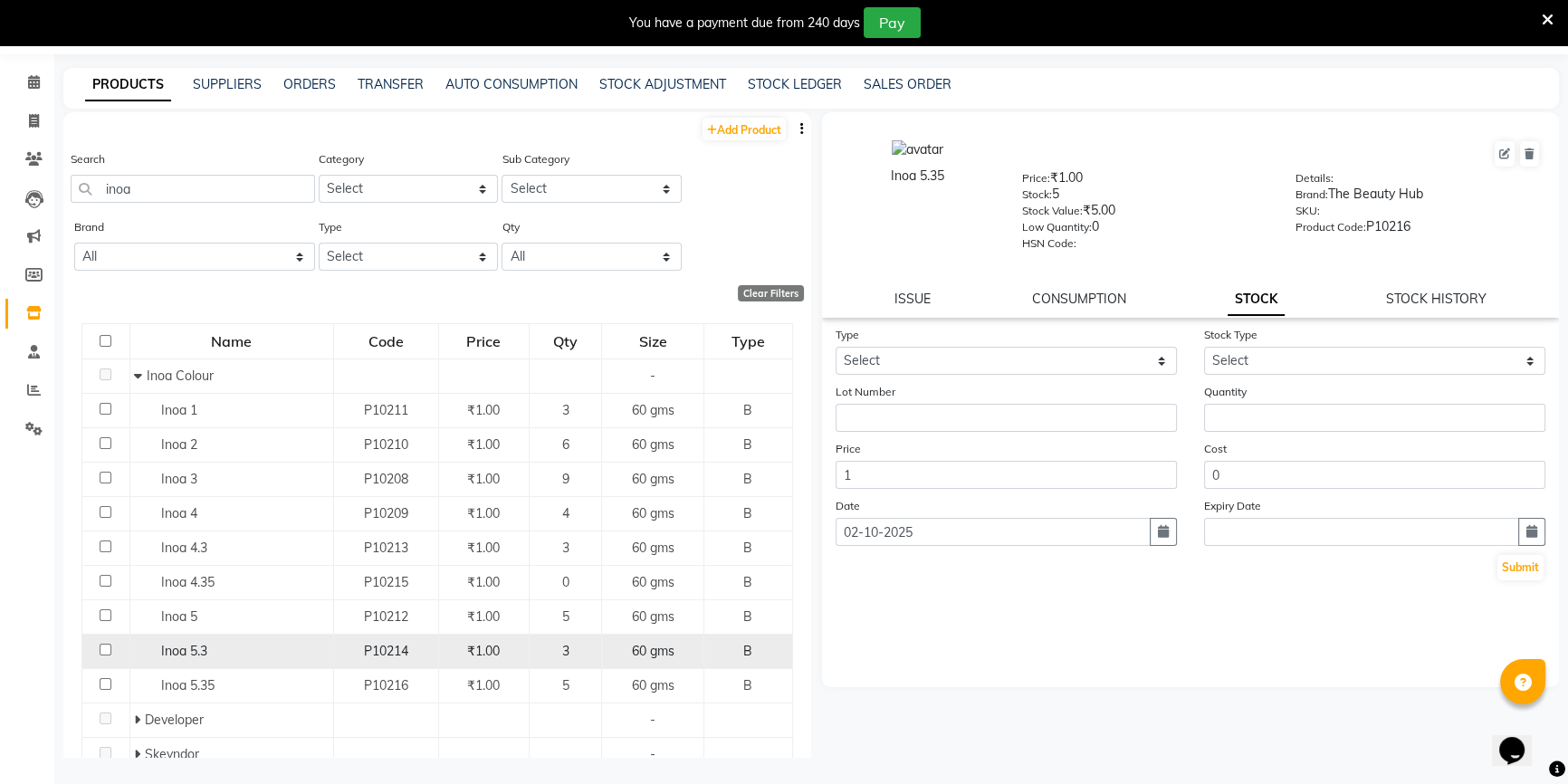
click at [482, 651] on span "₹1.00" at bounding box center [482, 652] width 32 height 17
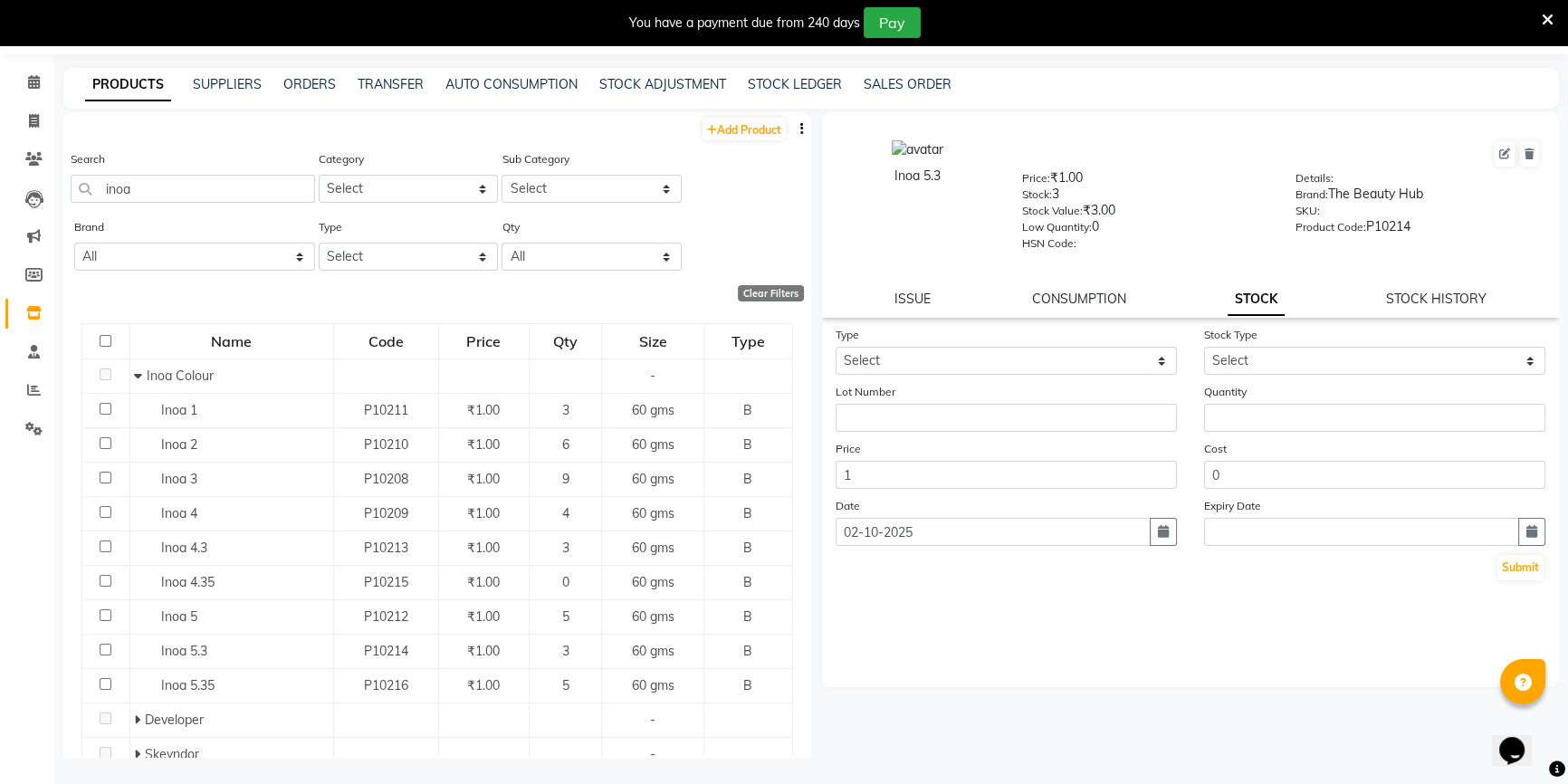
click at [988, 346] on div "Type Select In Out" at bounding box center [1005, 350] width 369 height 50
click at [987, 369] on select "Select In Out" at bounding box center [1005, 361] width 341 height 28
select select "out"
click at [835, 349] on select "Select In Out" at bounding box center [1005, 361] width 341 height 28
select select
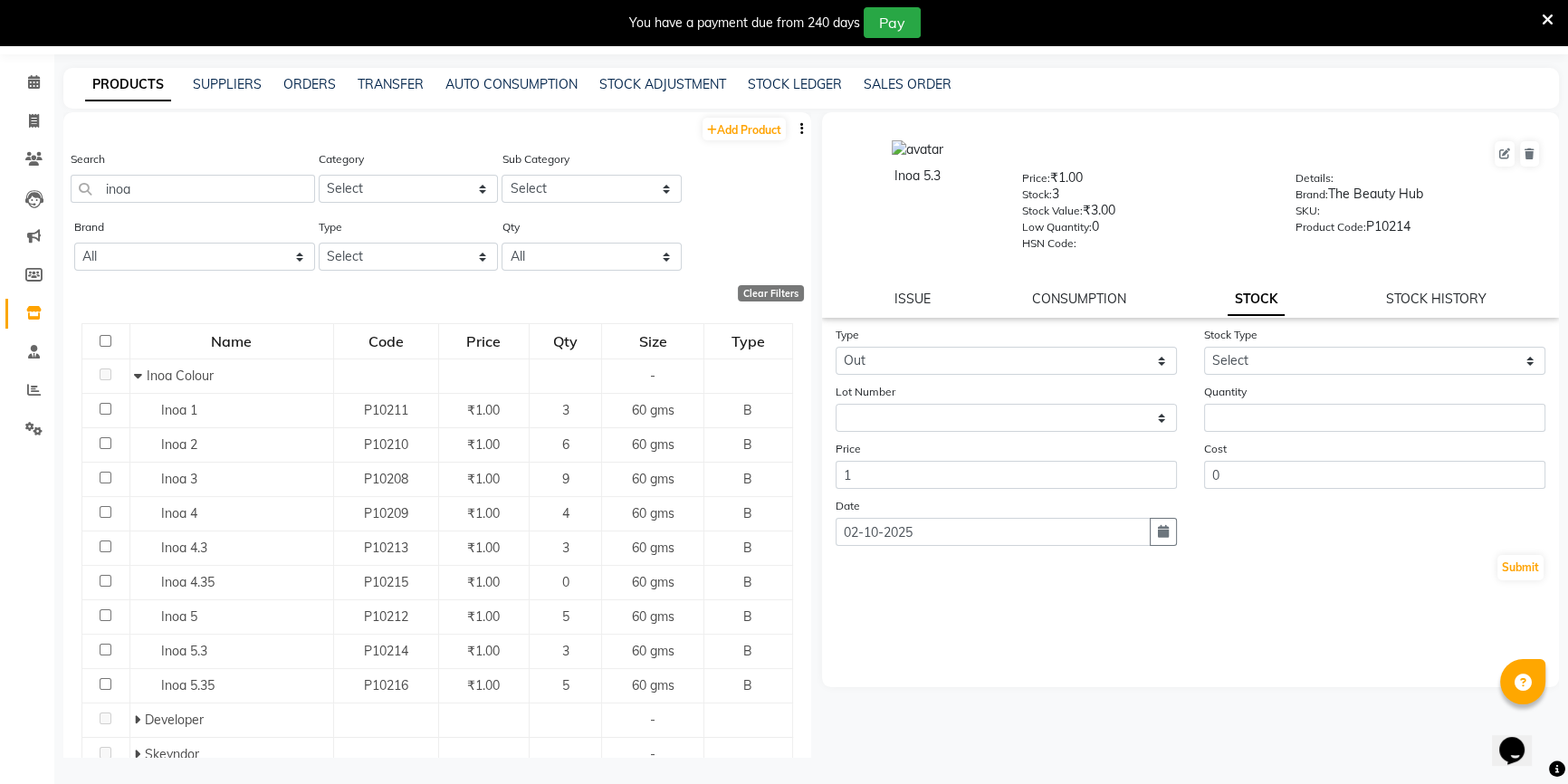
drag, startPoint x: 1335, startPoint y: 343, endPoint x: 1314, endPoint y: 367, distance: 31.9
click at [1335, 345] on div "Stock Type Select Internal Use Damaged Expired Adjustment Return Other" at bounding box center [1374, 350] width 369 height 50
click at [1313, 368] on select "Select Internal Use Damaged Expired Adjustment Return Other" at bounding box center [1374, 361] width 341 height 28
select select "adjustment"
click at [1204, 349] on select "Select Internal Use Damaged Expired Adjustment Return Other" at bounding box center [1374, 361] width 341 height 28
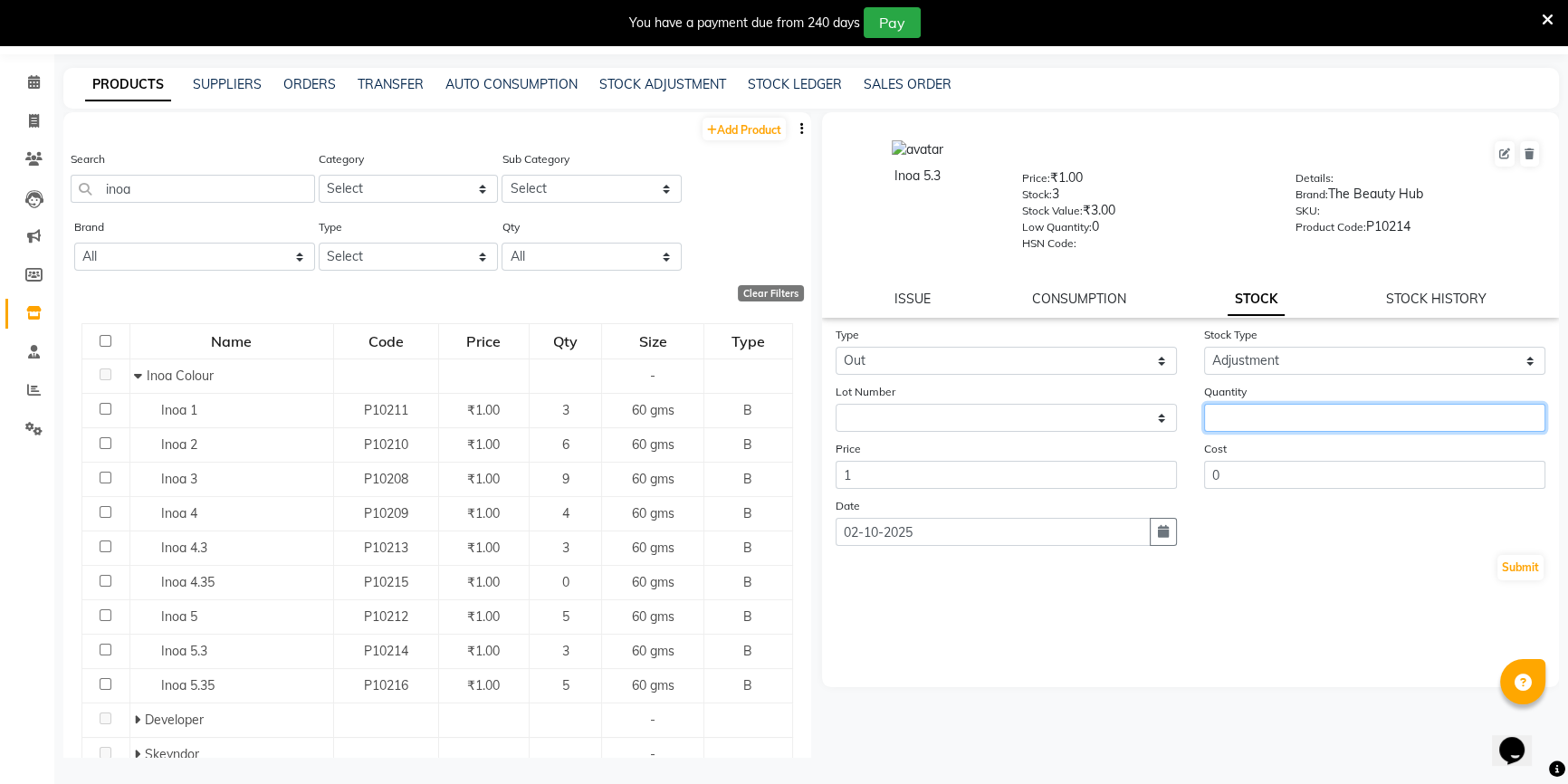
click at [1263, 424] on input "number" at bounding box center [1374, 418] width 341 height 28
type input "2"
click at [1501, 572] on button "Submit" at bounding box center [1520, 567] width 46 height 25
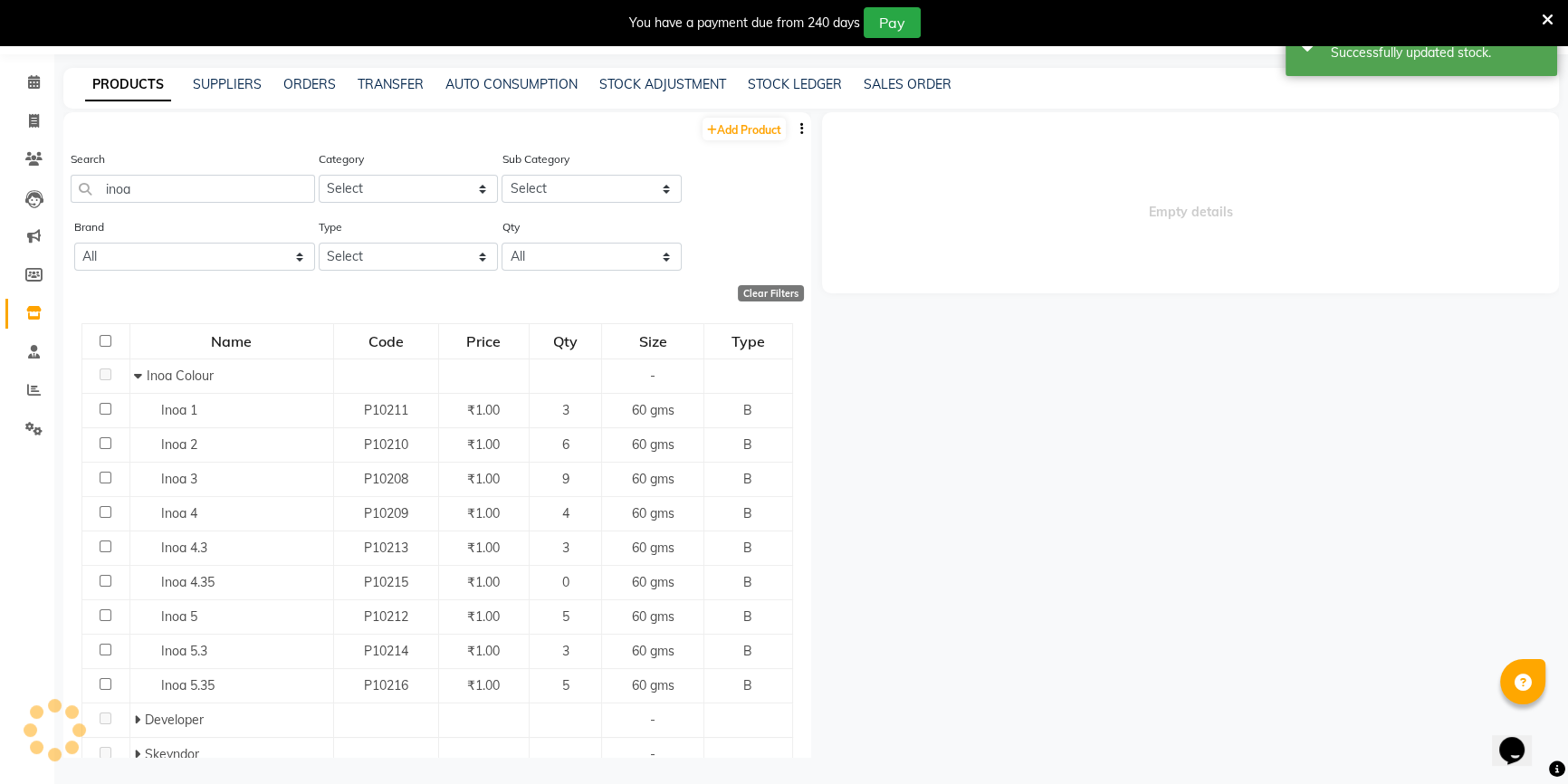
select select
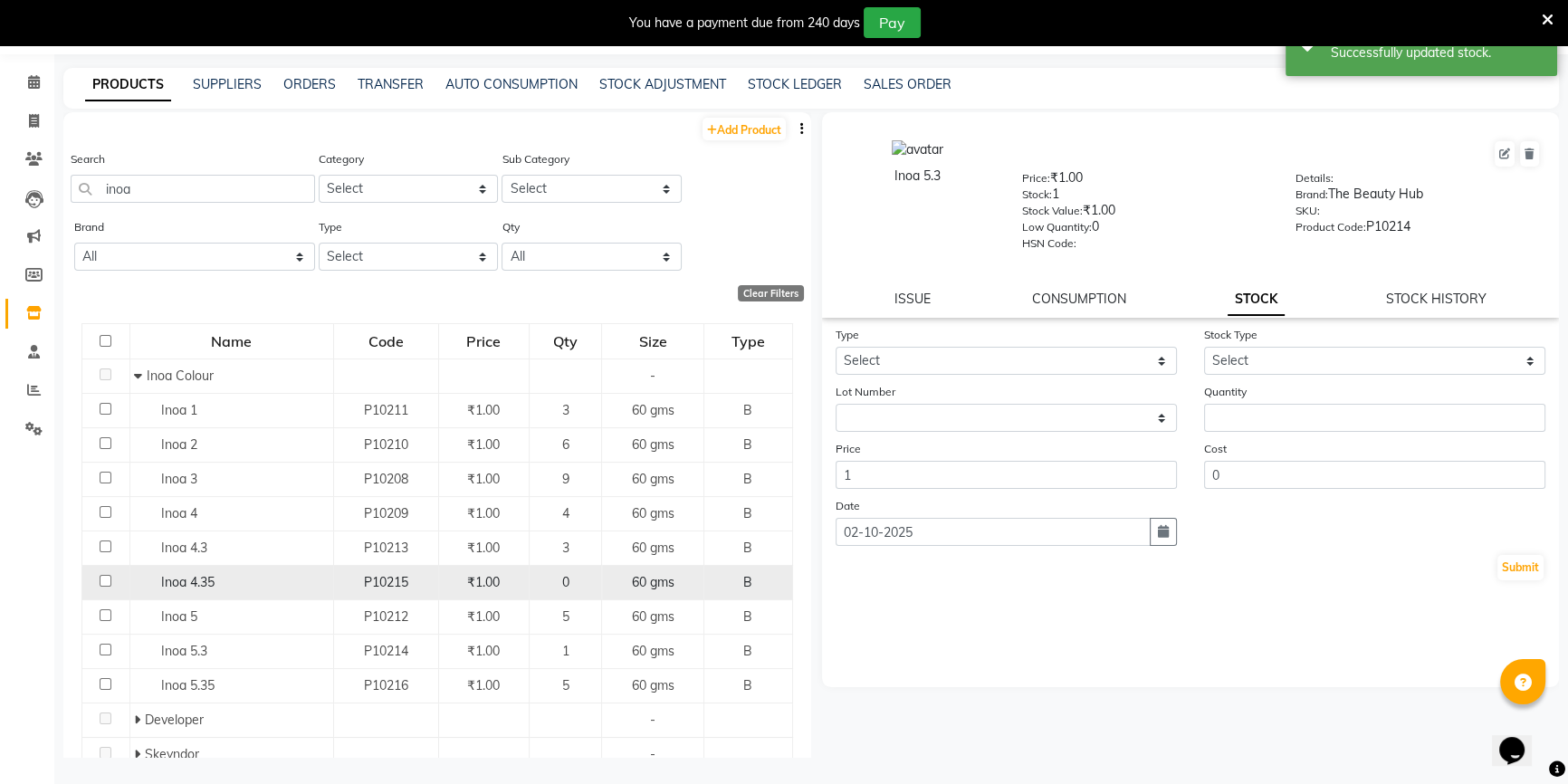
click at [431, 570] on td "P10215" at bounding box center [385, 582] width 105 height 34
click at [327, 580] on td "Inoa 4.35" at bounding box center [231, 582] width 203 height 34
click at [280, 575] on div "Inoa 4.35" at bounding box center [231, 582] width 194 height 19
select select
click at [280, 575] on div "Inoa 4.35" at bounding box center [231, 582] width 194 height 19
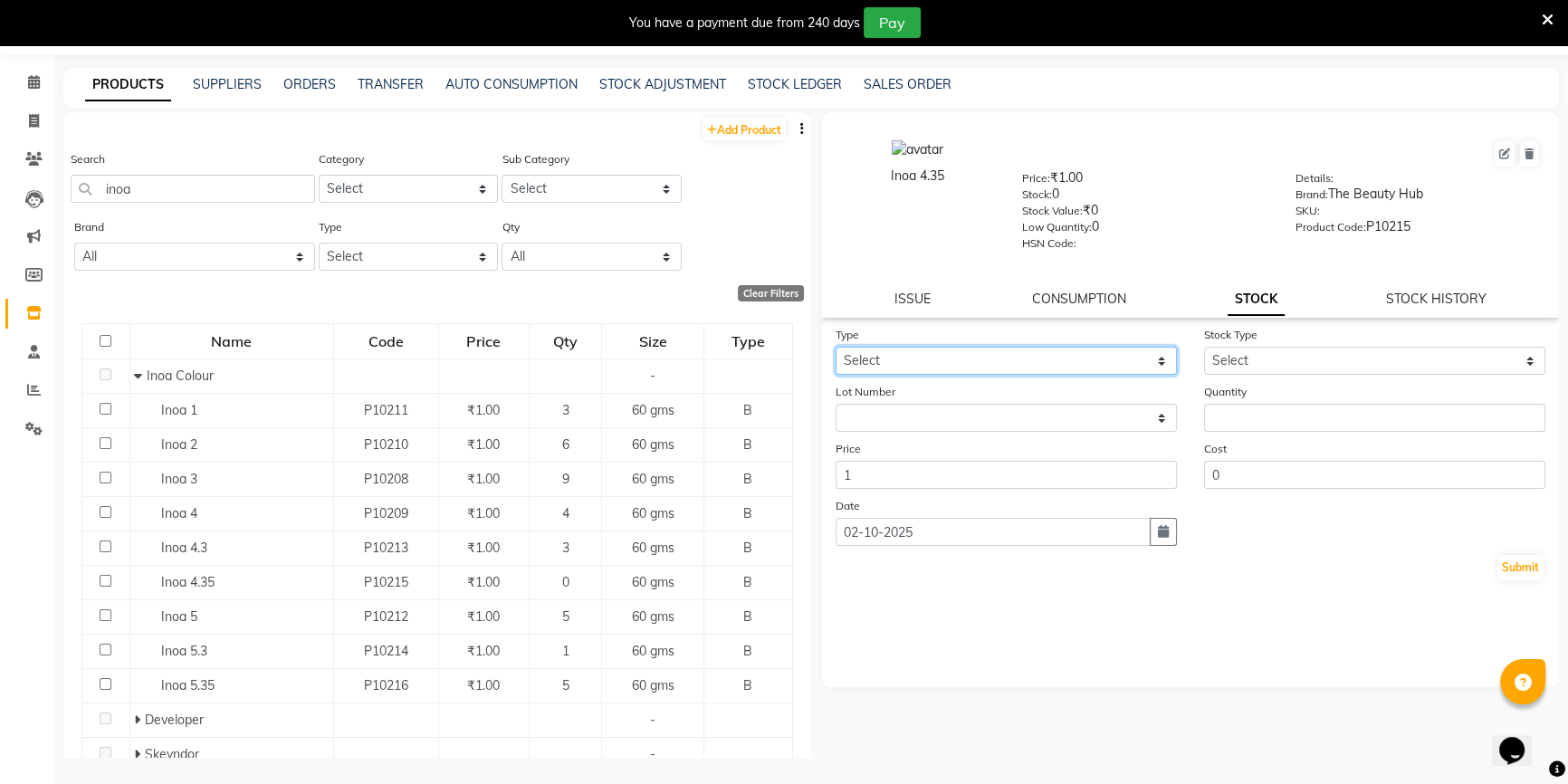
click at [987, 365] on select "Select In Out" at bounding box center [1005, 361] width 341 height 28
select select "in"
click at [835, 349] on select "Select In Out" at bounding box center [1005, 361] width 341 height 28
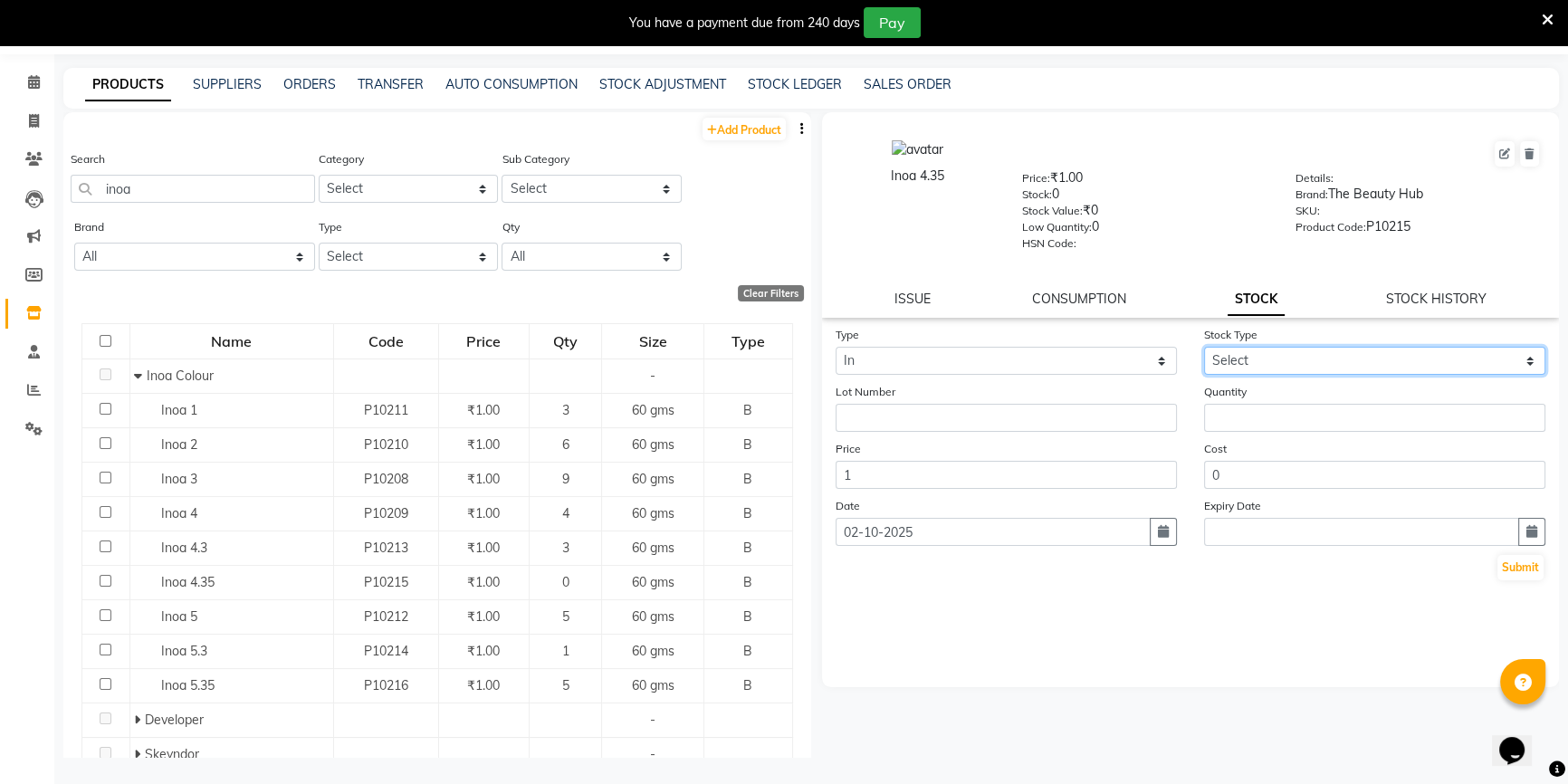
click at [1323, 357] on select "Select New Stock Adjustment Return Other" at bounding box center [1374, 361] width 341 height 28
select select "adjustment"
click at [1204, 349] on select "Select New Stock Adjustment Return Other" at bounding box center [1374, 361] width 341 height 28
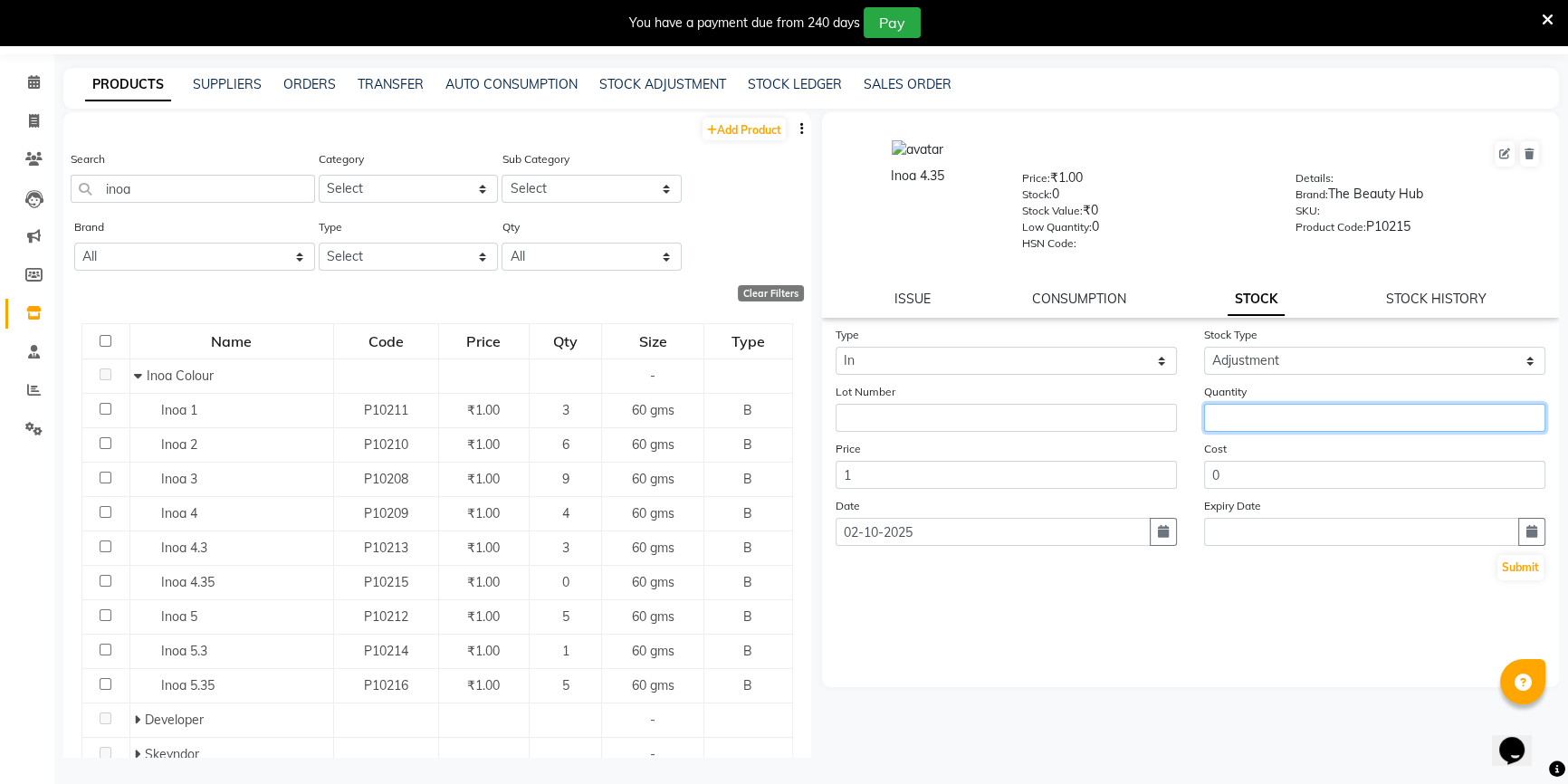
click at [1228, 429] on input "number" at bounding box center [1374, 418] width 341 height 28
type input "2"
click at [1514, 575] on button "Submit" at bounding box center [1520, 567] width 46 height 25
click at [37, 383] on icon at bounding box center [33, 389] width 14 height 14
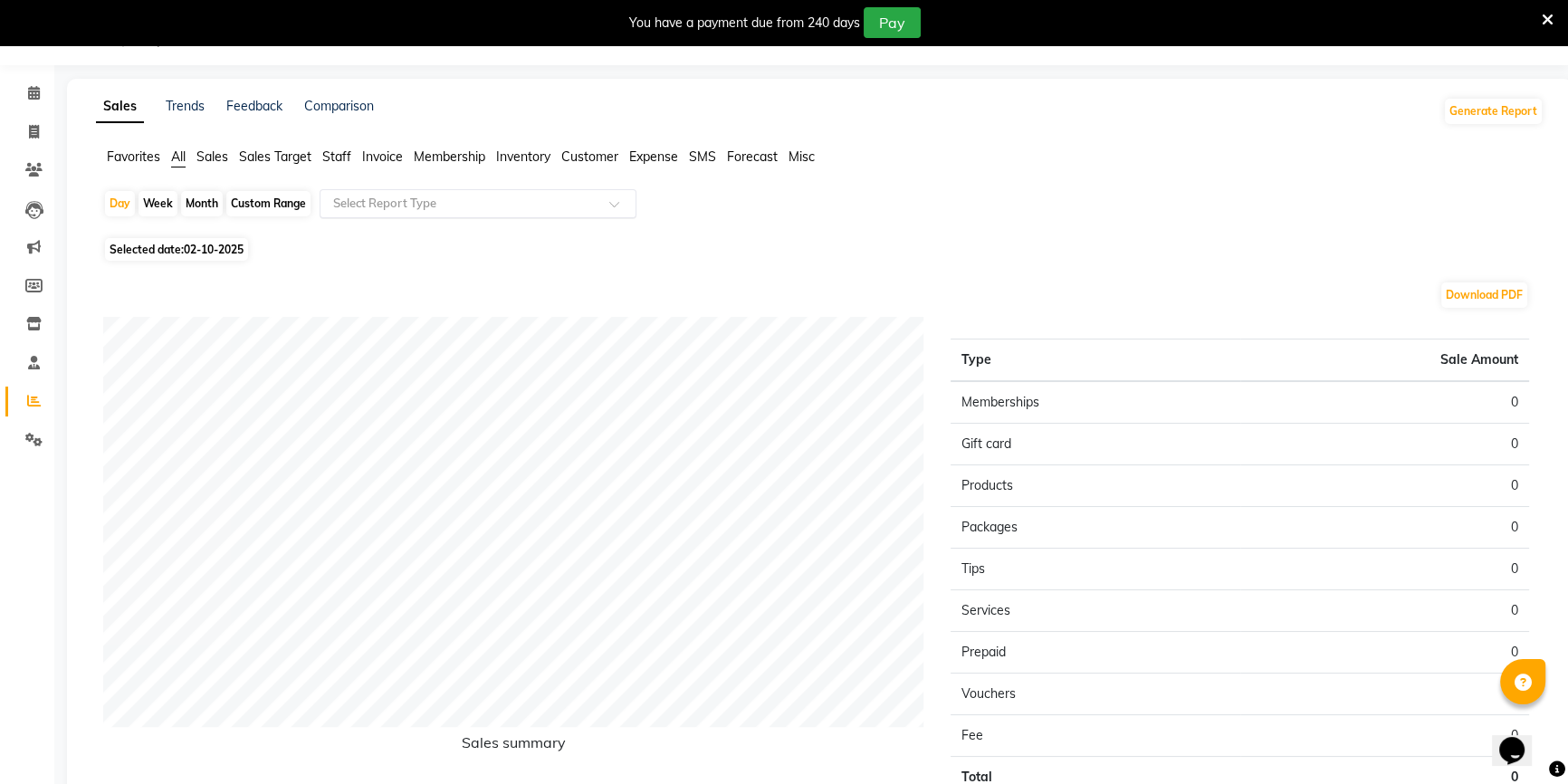
scroll to position [56, 0]
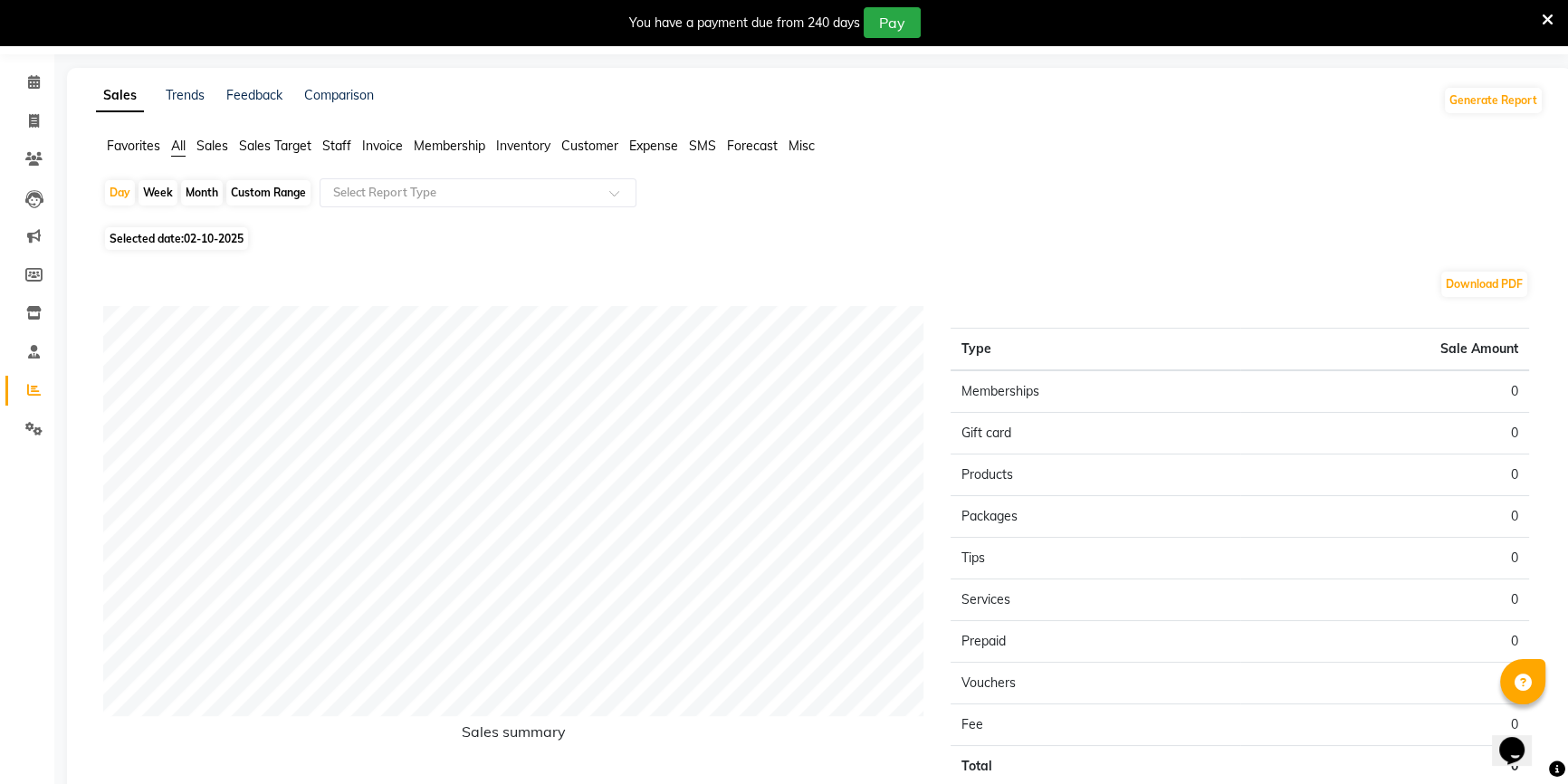
click at [199, 192] on div "Month" at bounding box center [201, 192] width 42 height 25
select select "10"
select select "2025"
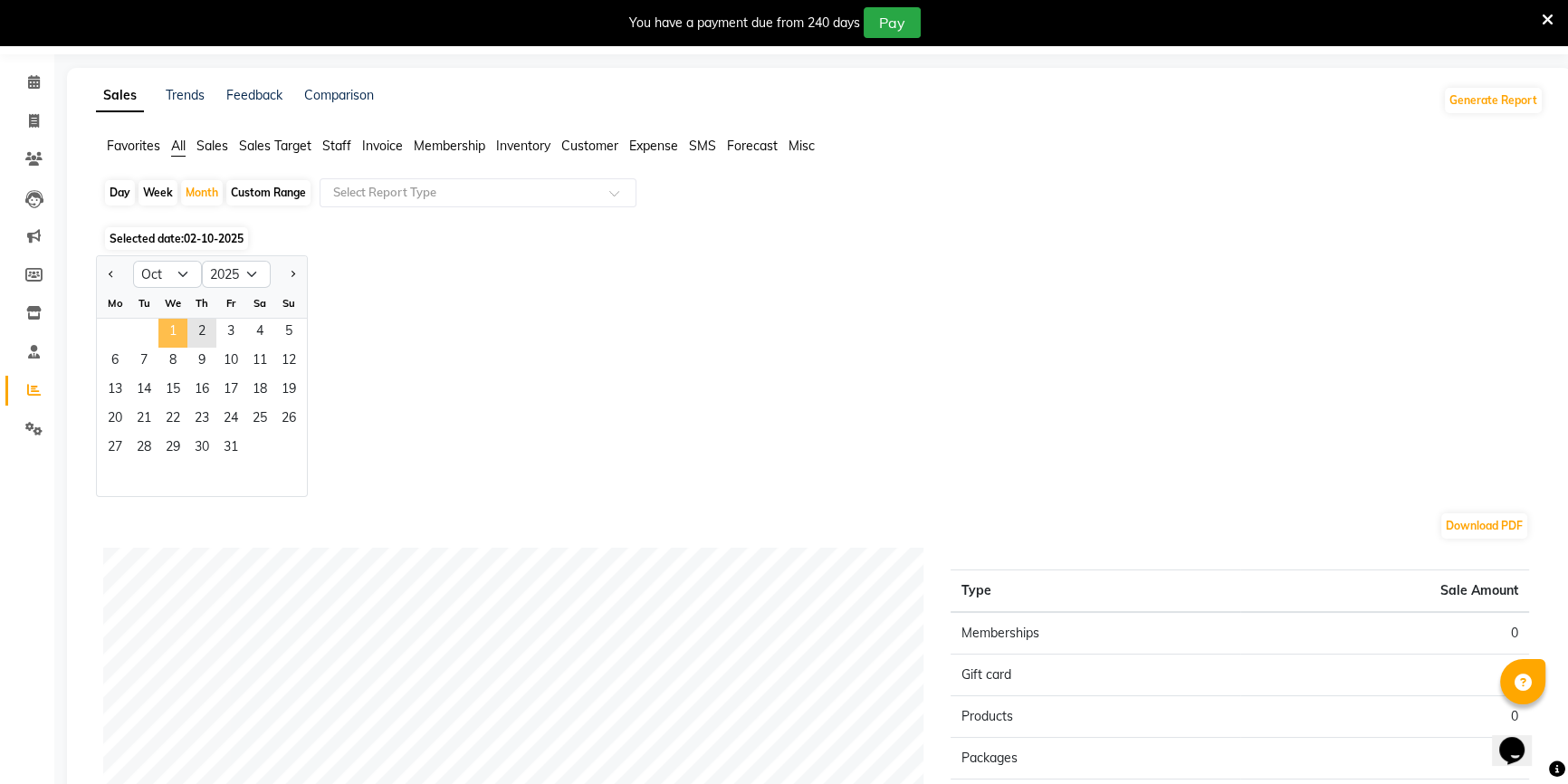
click at [172, 327] on span "1" at bounding box center [172, 333] width 29 height 29
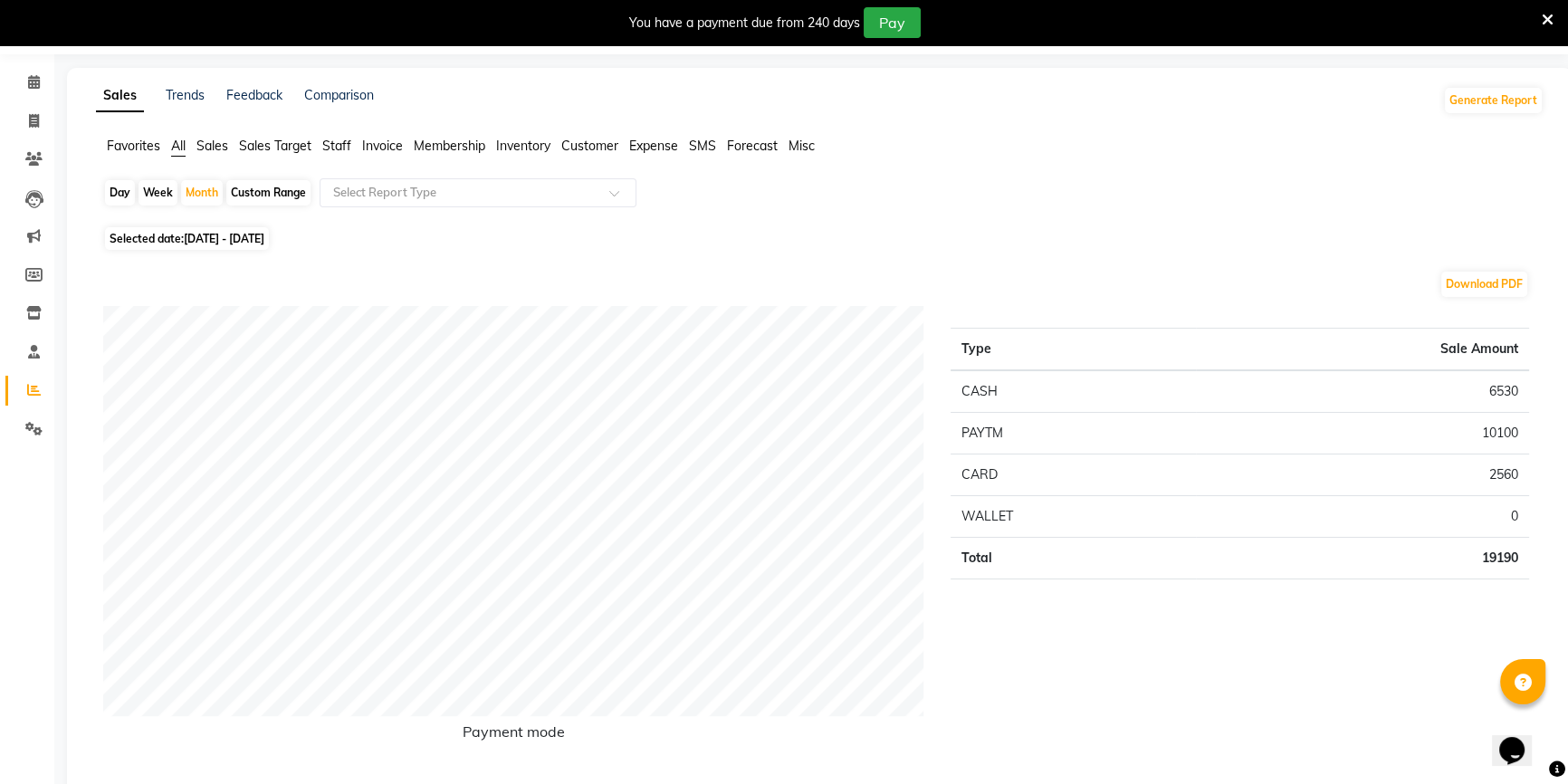
click at [208, 242] on span "01-10-2025 - 31-10-2025" at bounding box center [224, 239] width 80 height 14
select select "10"
select select "2025"
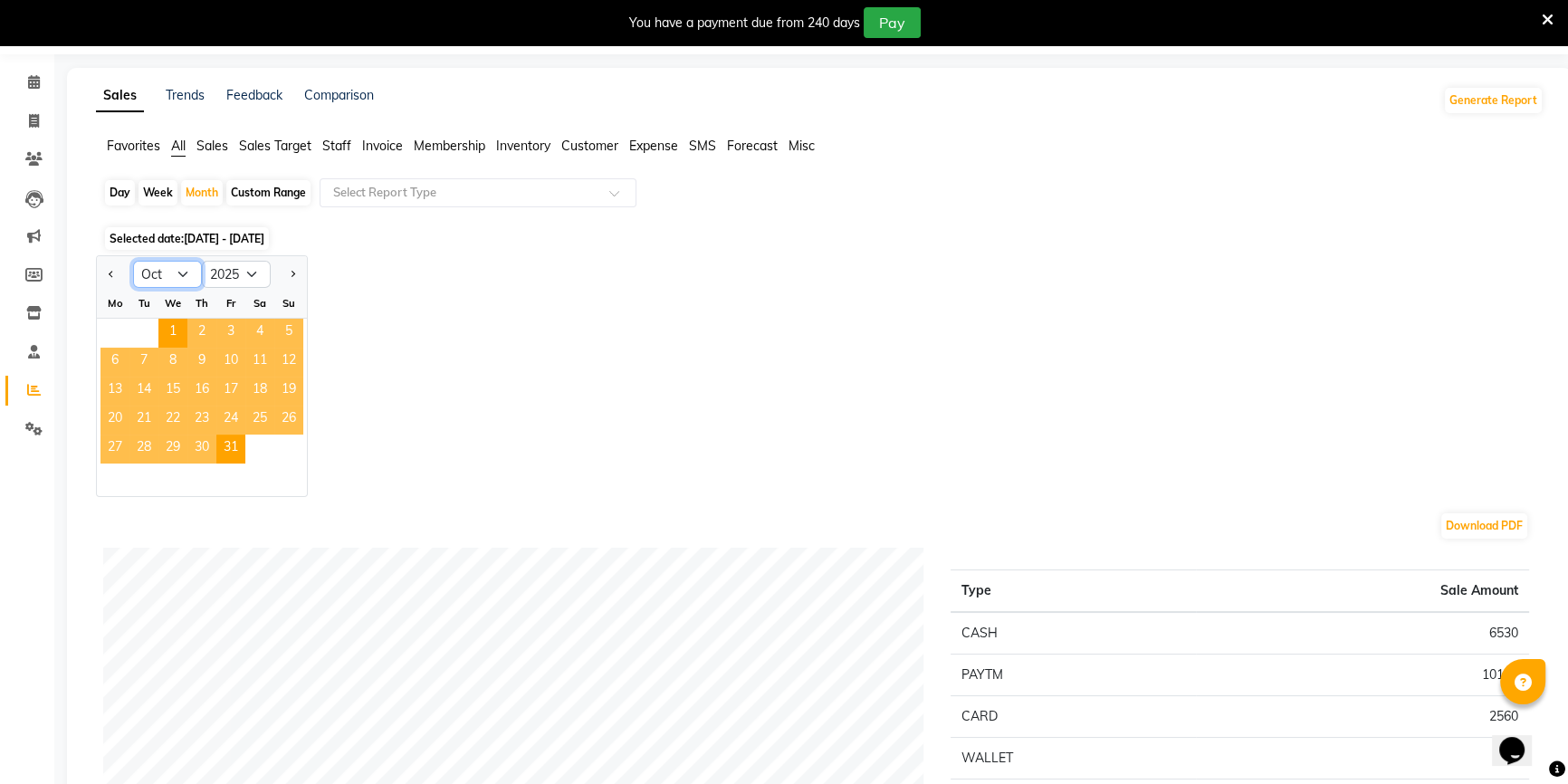
click at [171, 272] on select "Jan Feb Mar Apr May Jun Jul Aug Sep Oct Nov Dec" at bounding box center [167, 274] width 68 height 27
select select "9"
click at [133, 261] on select "Jan Feb Mar Apr May Jun Jul Aug Sep Oct Nov Dec" at bounding box center [167, 274] width 68 height 27
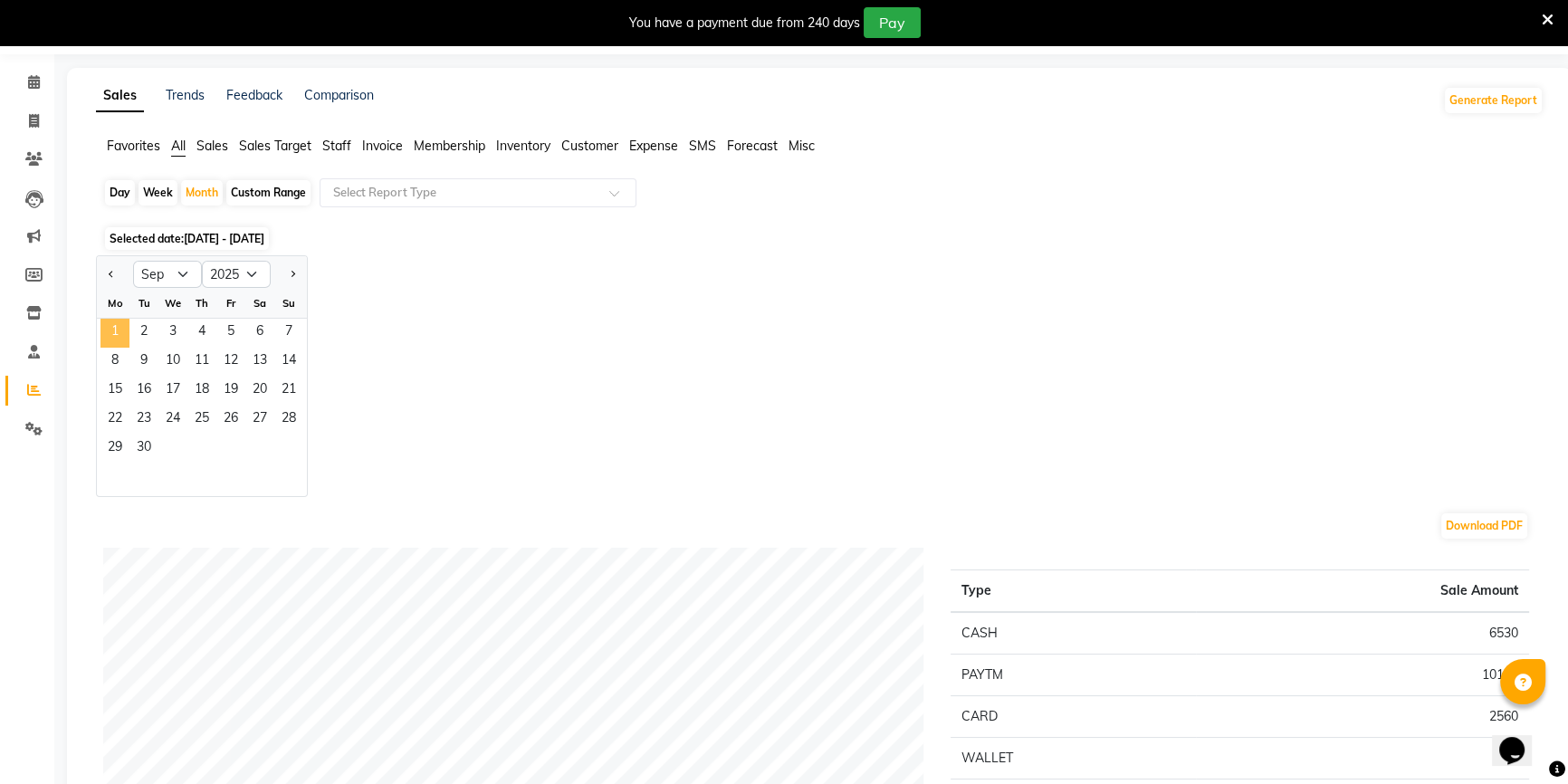
click at [113, 324] on span "1" at bounding box center [115, 333] width 29 height 29
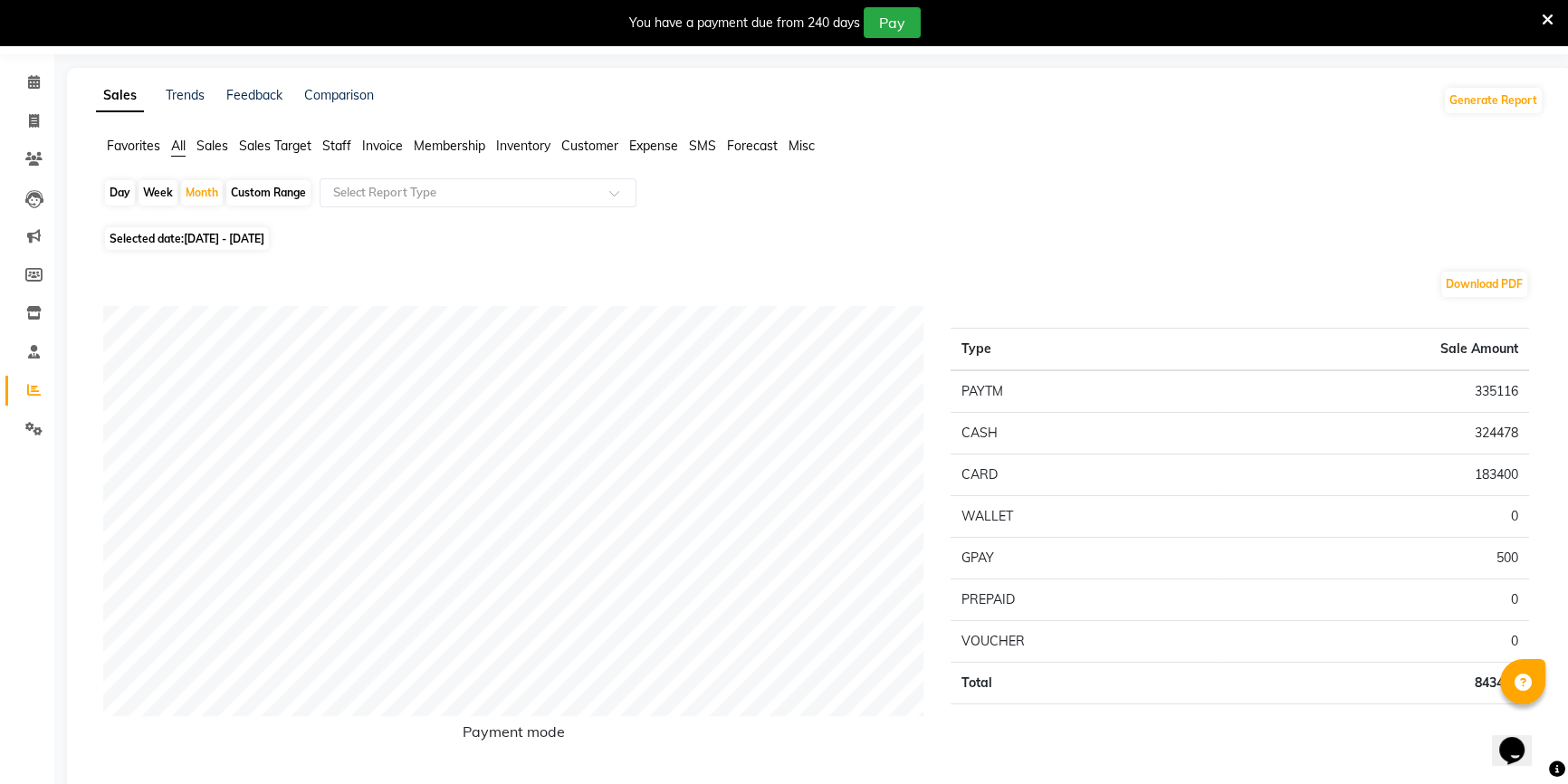
click at [340, 147] on span "Staff" at bounding box center [336, 146] width 29 height 17
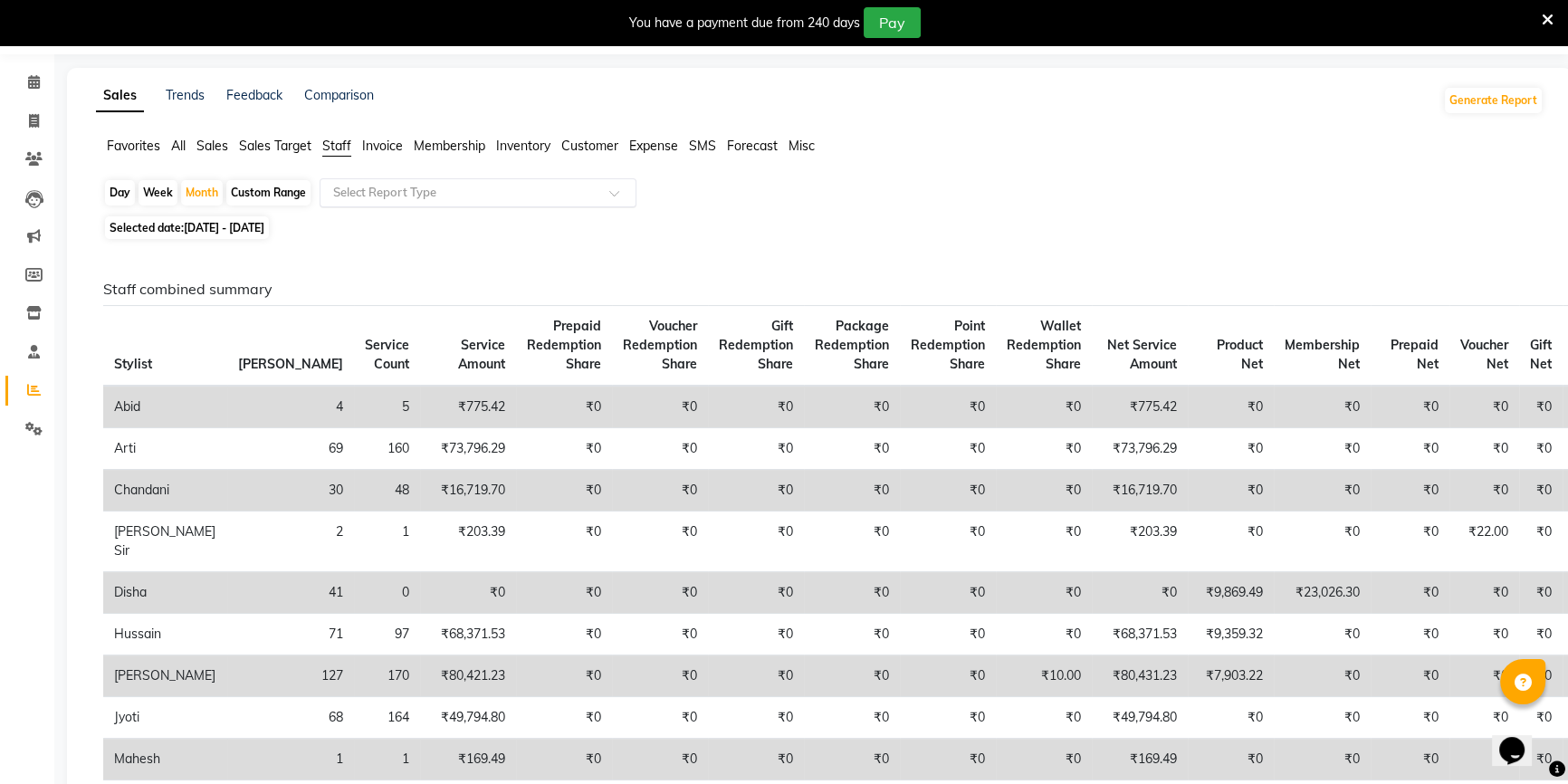
click at [420, 194] on input "text" at bounding box center [460, 193] width 261 height 18
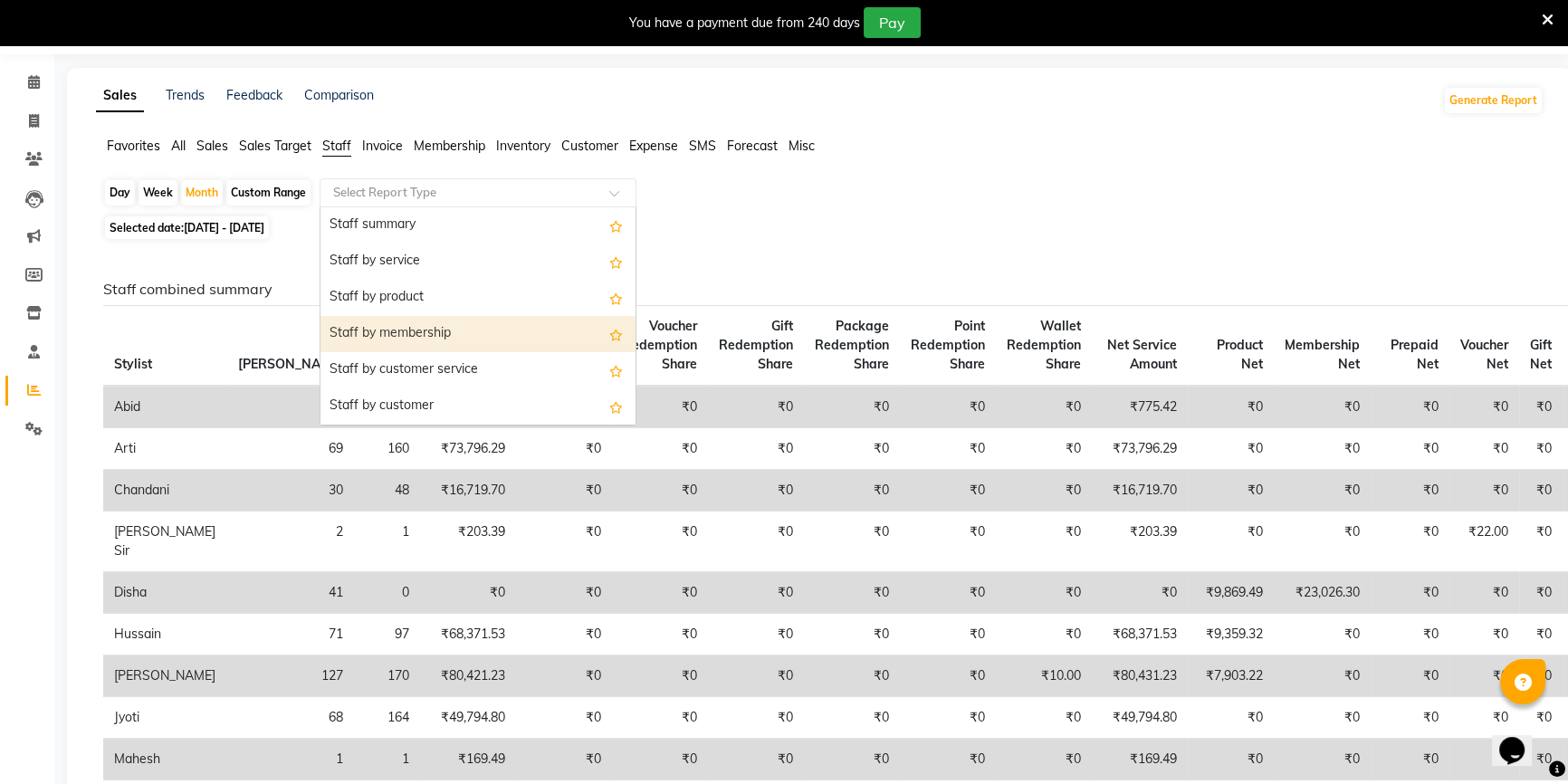
click at [432, 321] on div "Staff by membership" at bounding box center [478, 334] width 315 height 36
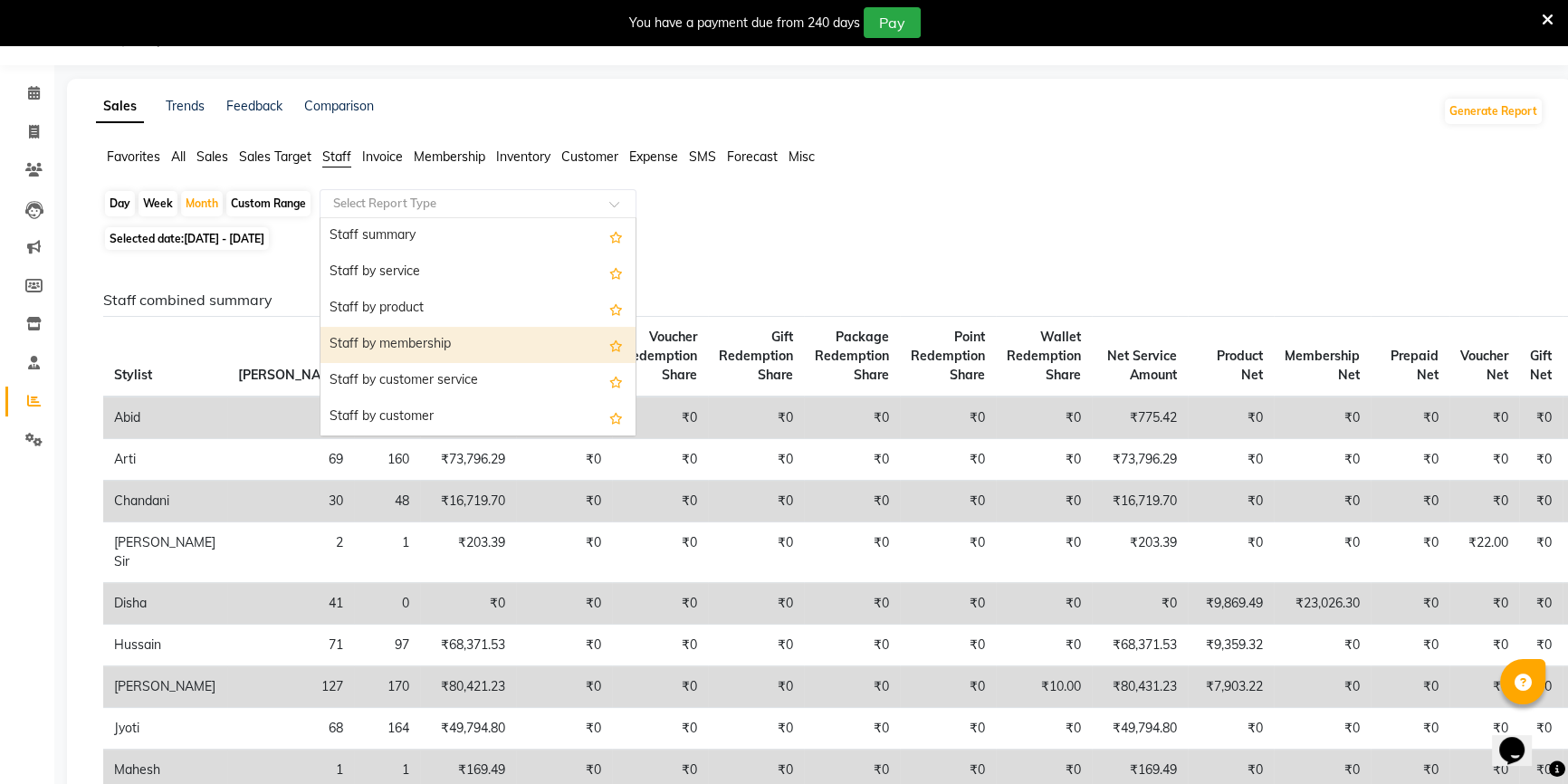
select select "full_report"
select select "csv"
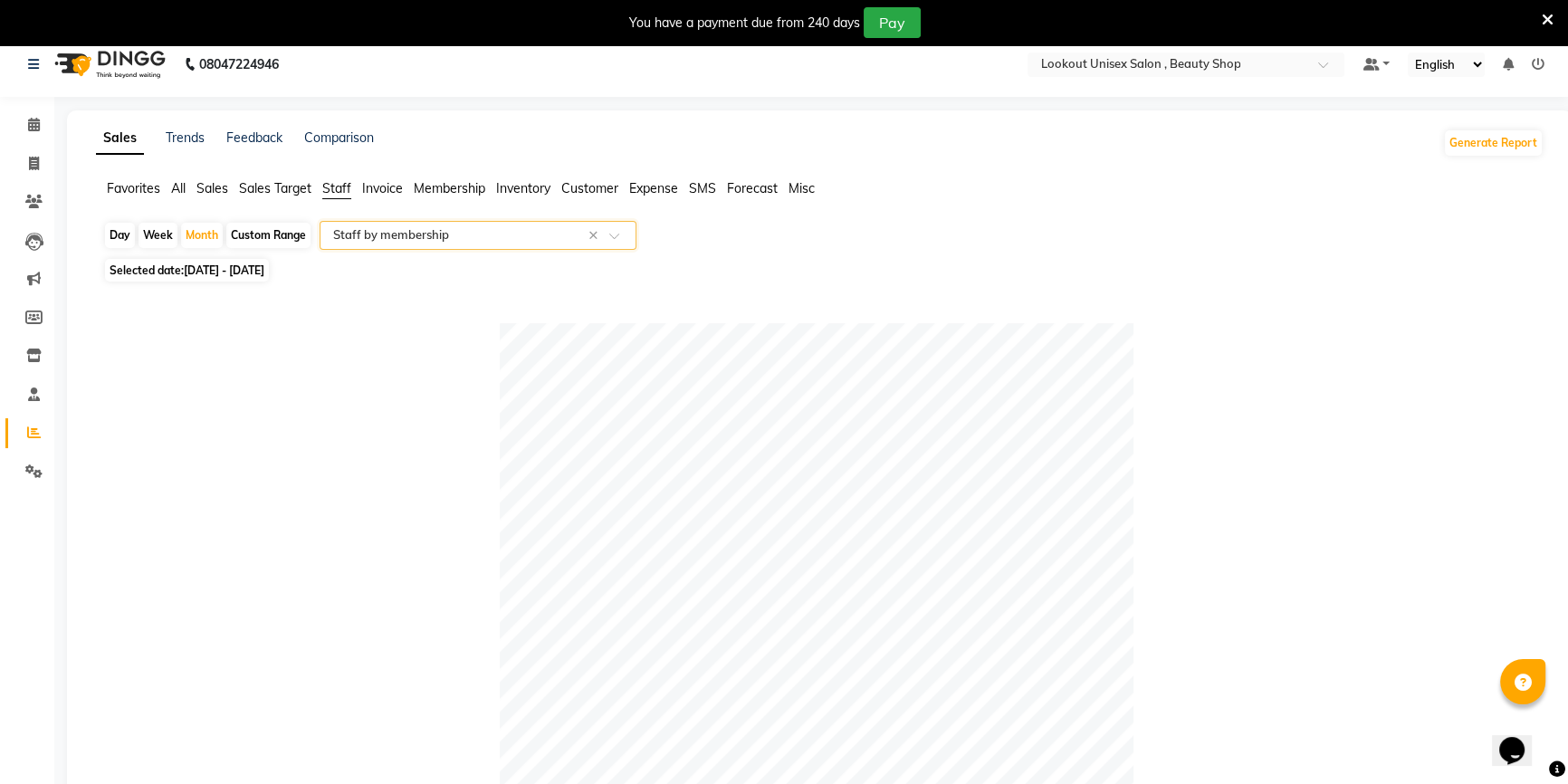
scroll to position [0, 0]
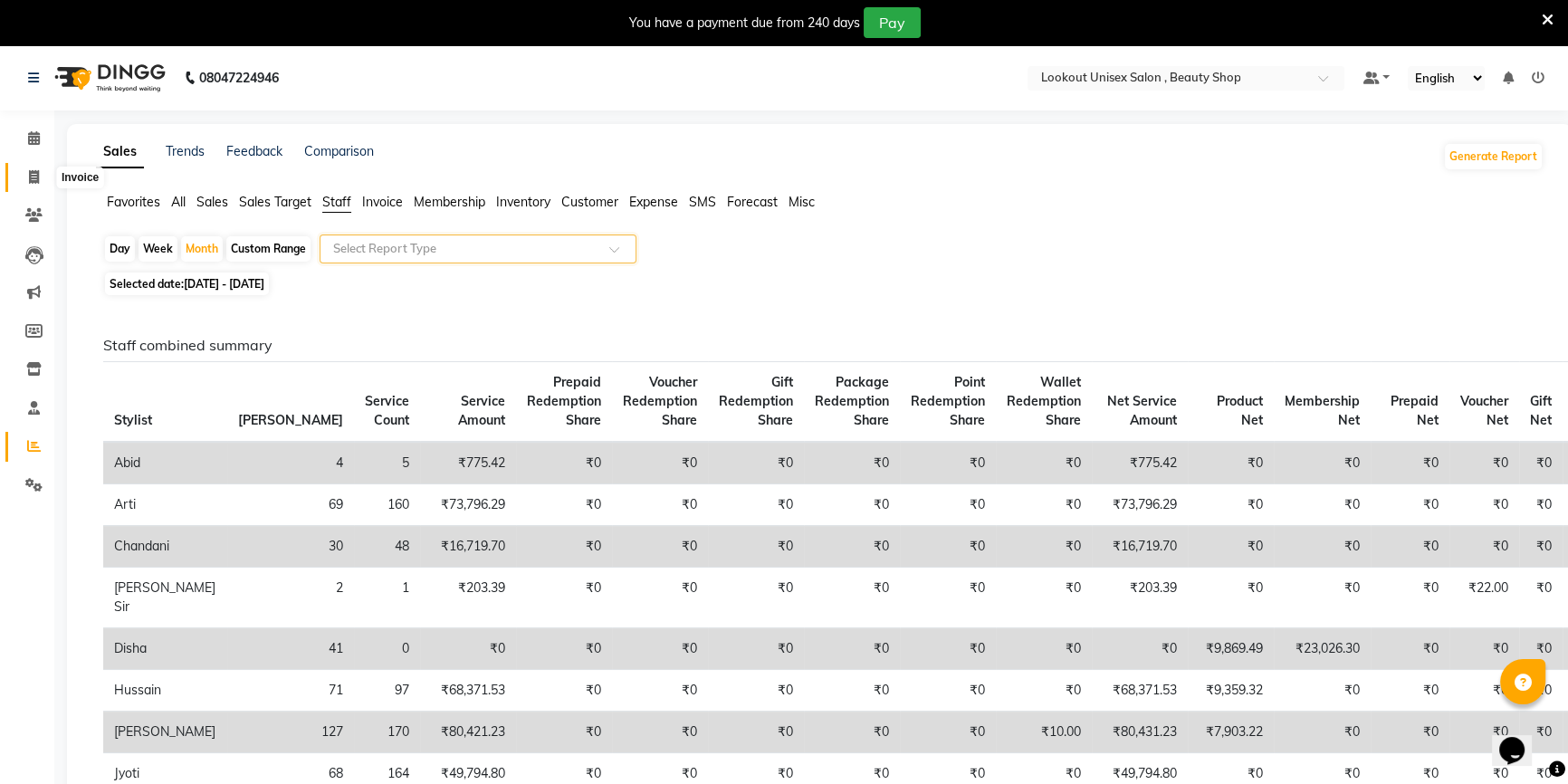
click at [31, 167] on span at bounding box center [34, 178] width 31 height 21
select select "service"
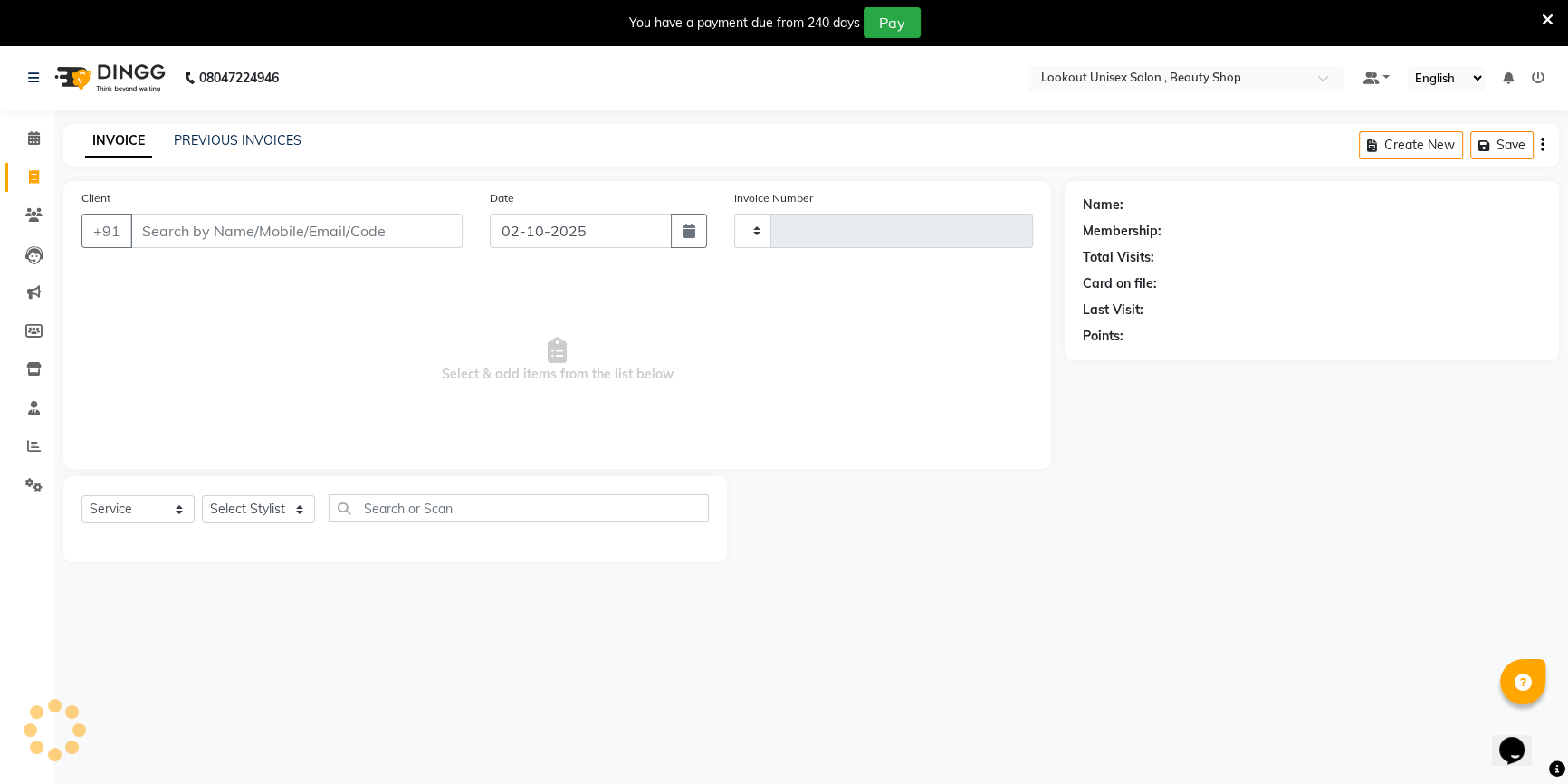
scroll to position [45, 0]
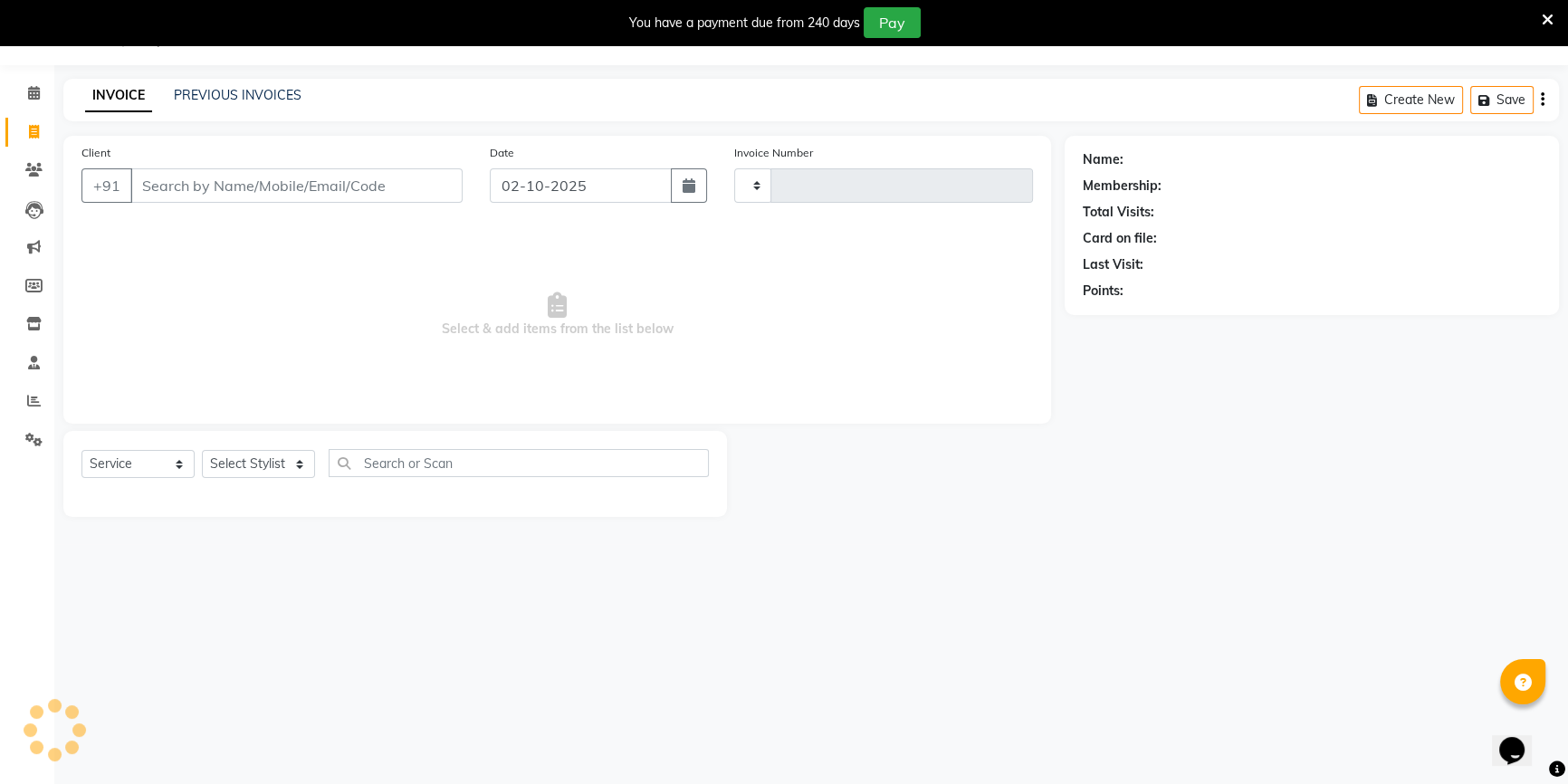
type input "4086"
select select "7658"
